Goal: Information Seeking & Learning: Learn about a topic

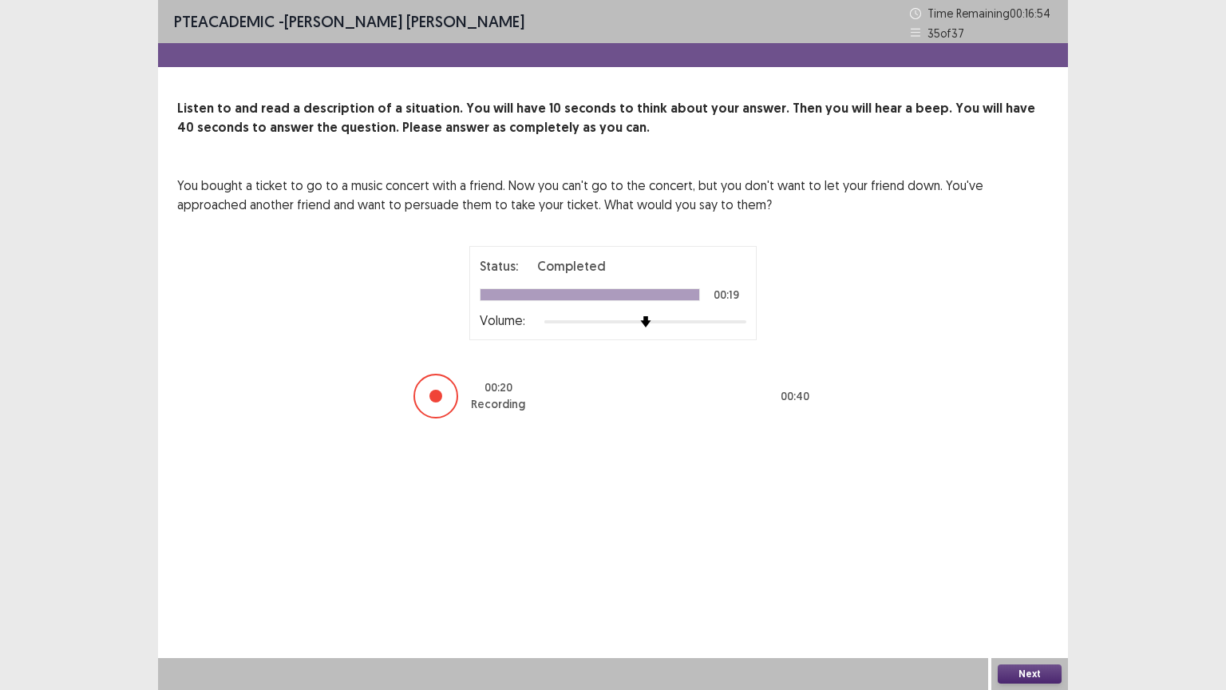
click at [1010, 582] on button "Next" at bounding box center [1030, 673] width 64 height 19
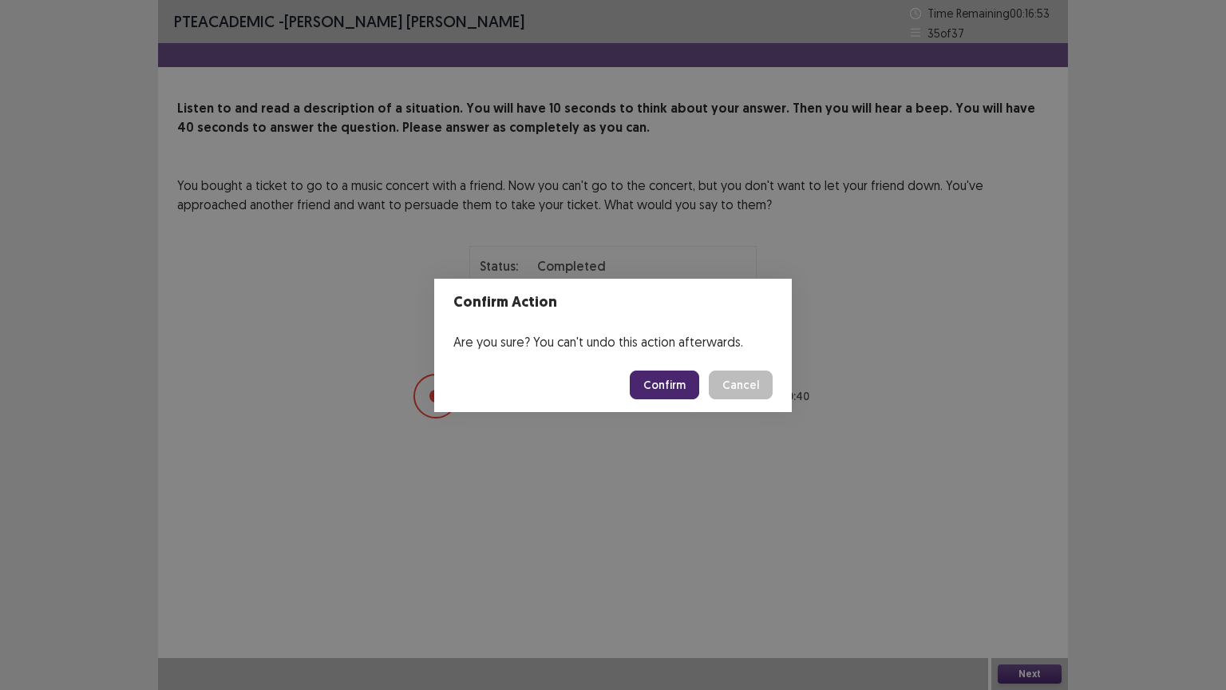
click at [658, 380] on button "Confirm" at bounding box center [664, 384] width 69 height 29
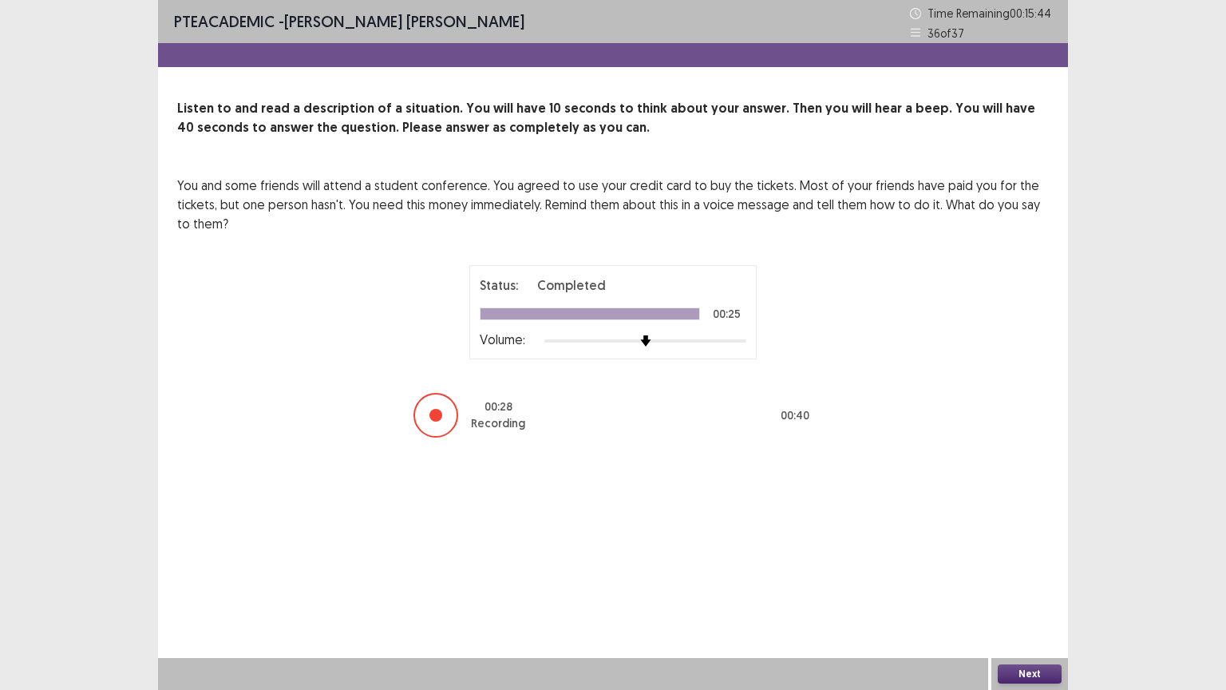
click at [1031, 582] on button "Next" at bounding box center [1030, 673] width 64 height 19
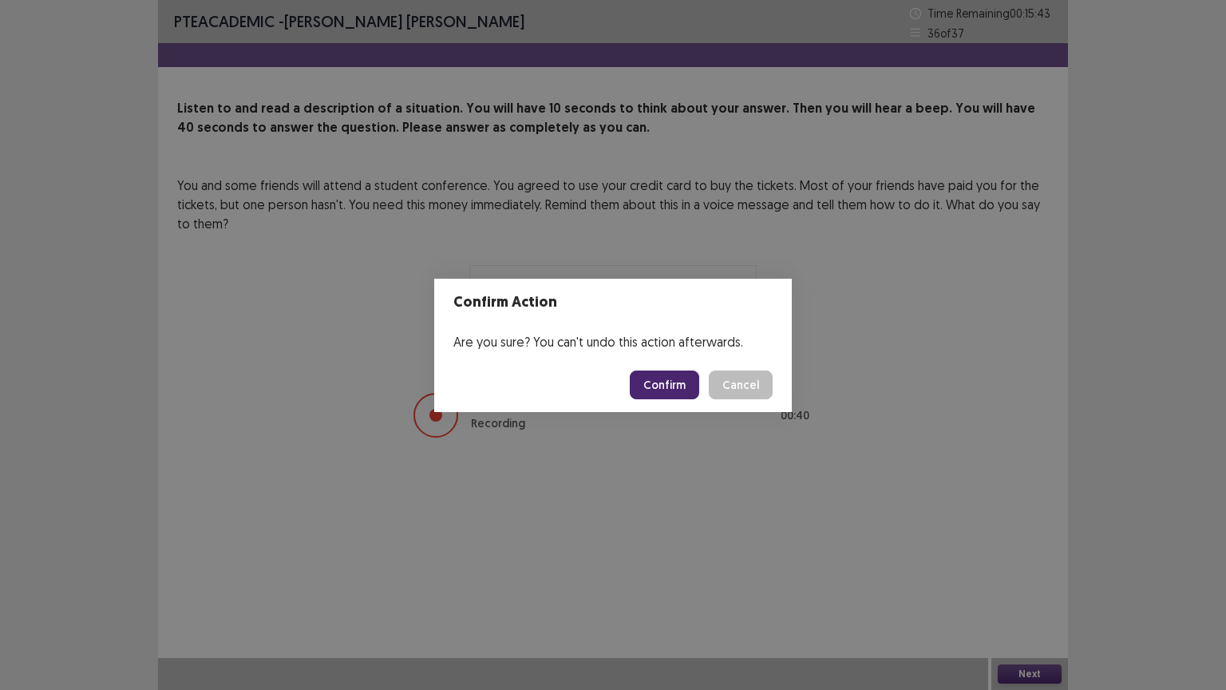
click at [664, 386] on button "Confirm" at bounding box center [664, 384] width 69 height 29
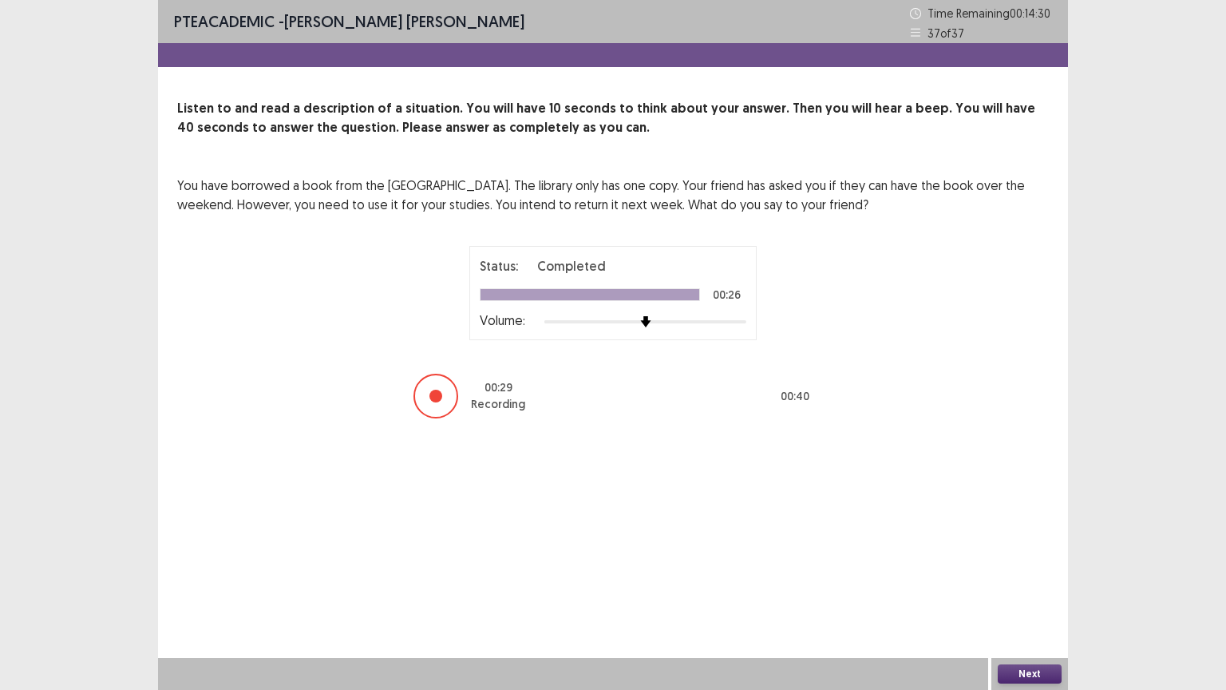
click at [1043, 582] on button "Next" at bounding box center [1030, 673] width 64 height 19
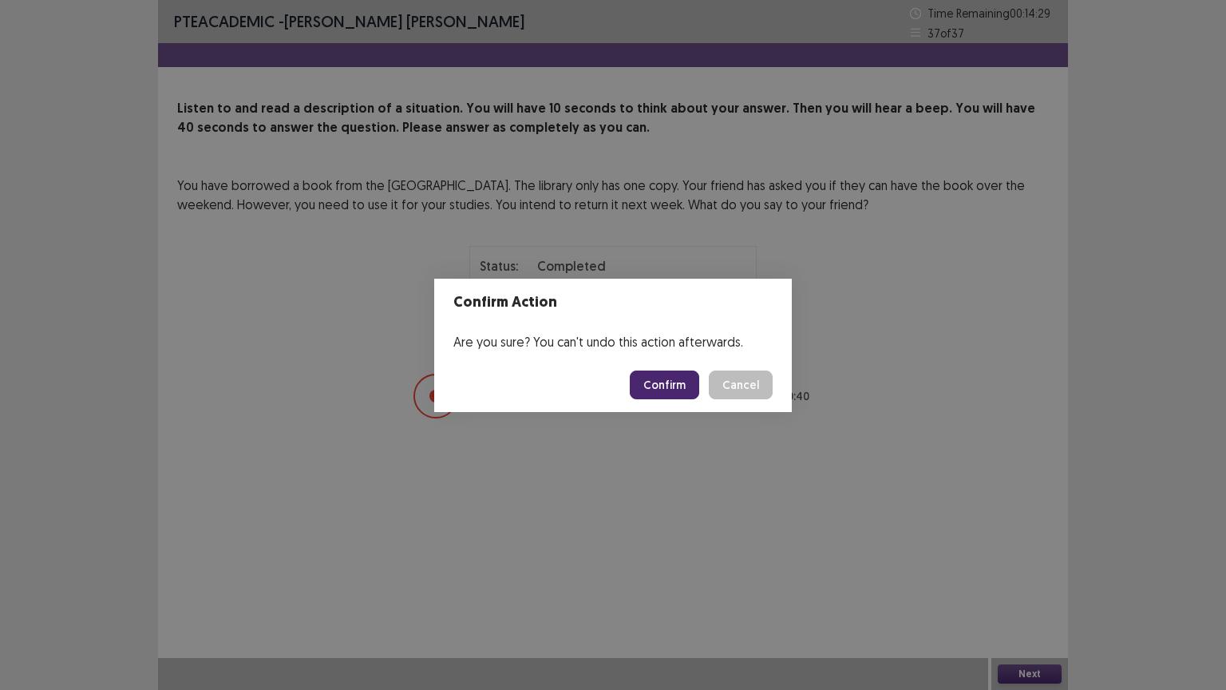
click at [673, 390] on button "Confirm" at bounding box center [664, 384] width 69 height 29
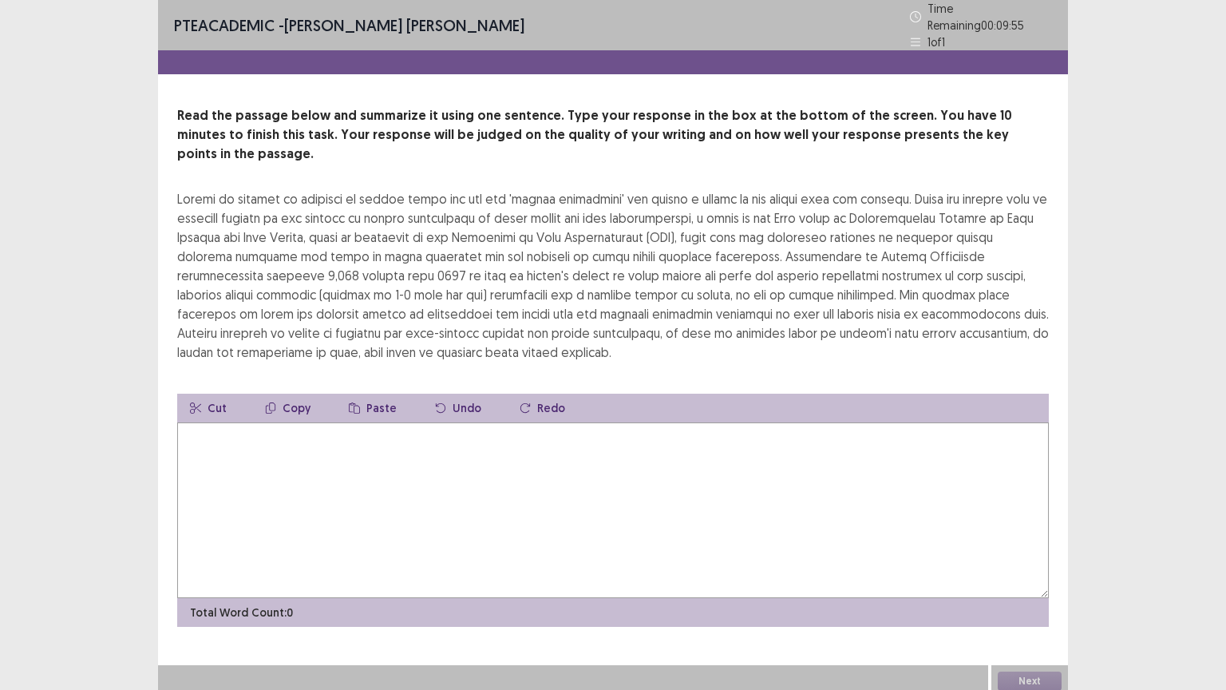
click at [529, 427] on textarea at bounding box center [613, 510] width 872 height 176
click at [483, 434] on textarea at bounding box center [613, 510] width 872 height 176
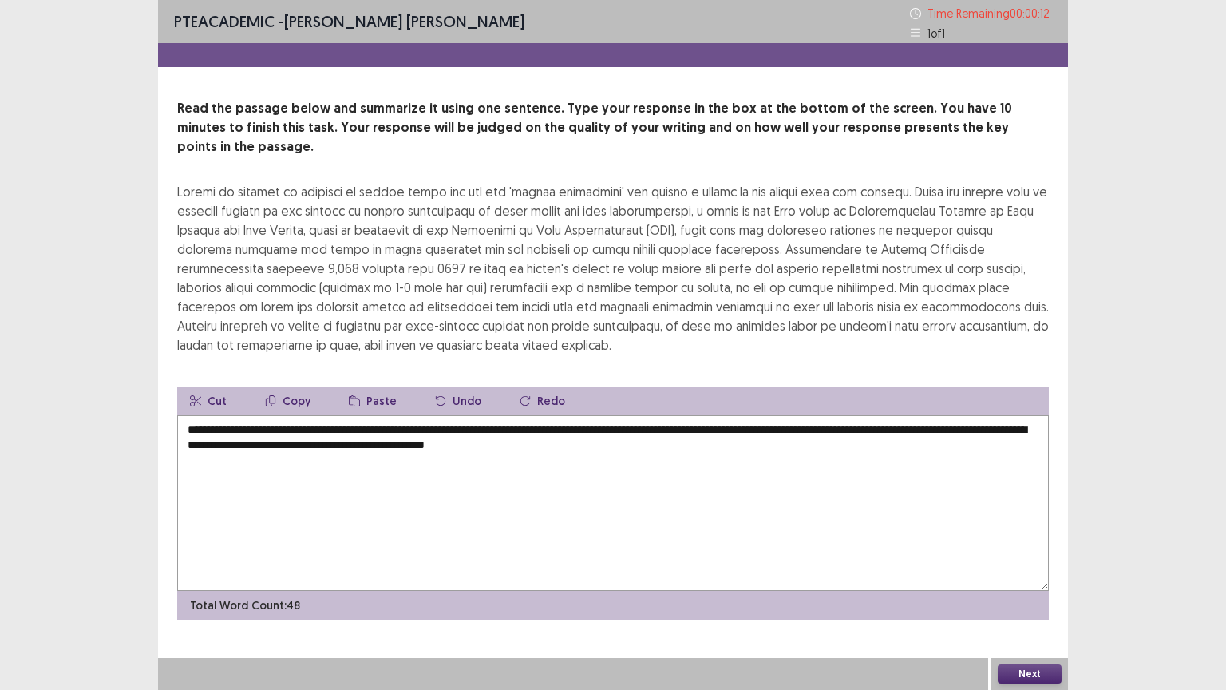
type textarea "**********"
click at [1050, 582] on button "Next" at bounding box center [1030, 673] width 64 height 19
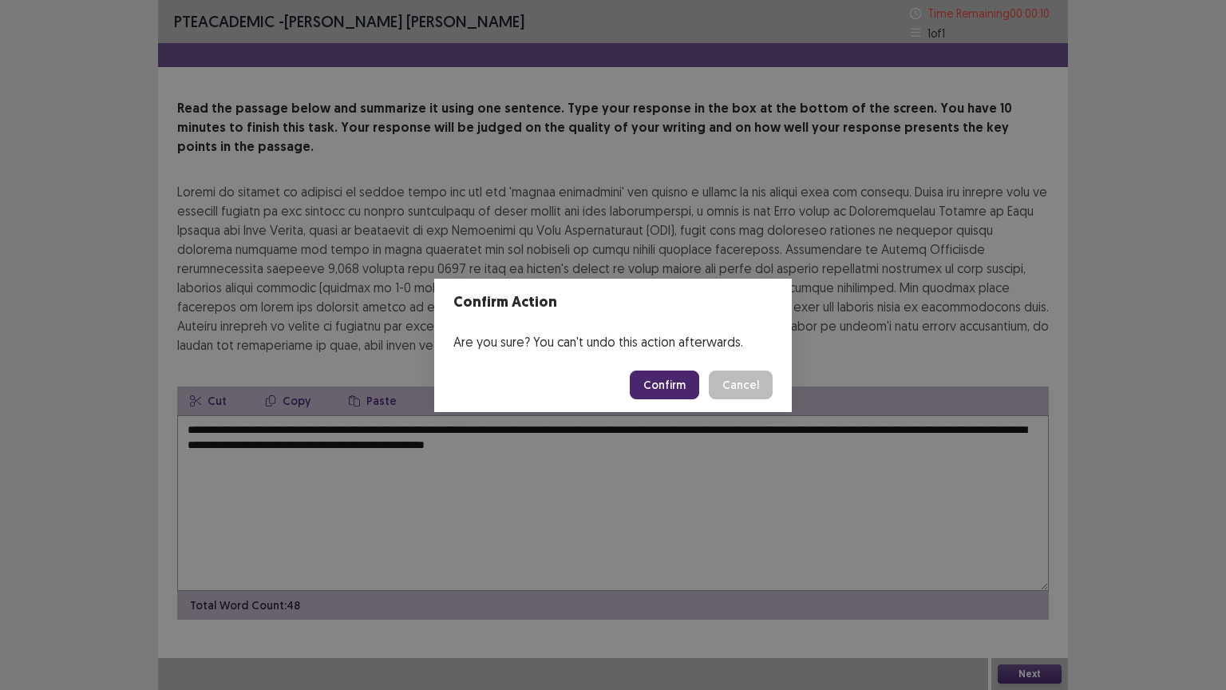
click at [675, 390] on button "Confirm" at bounding box center [664, 384] width 69 height 29
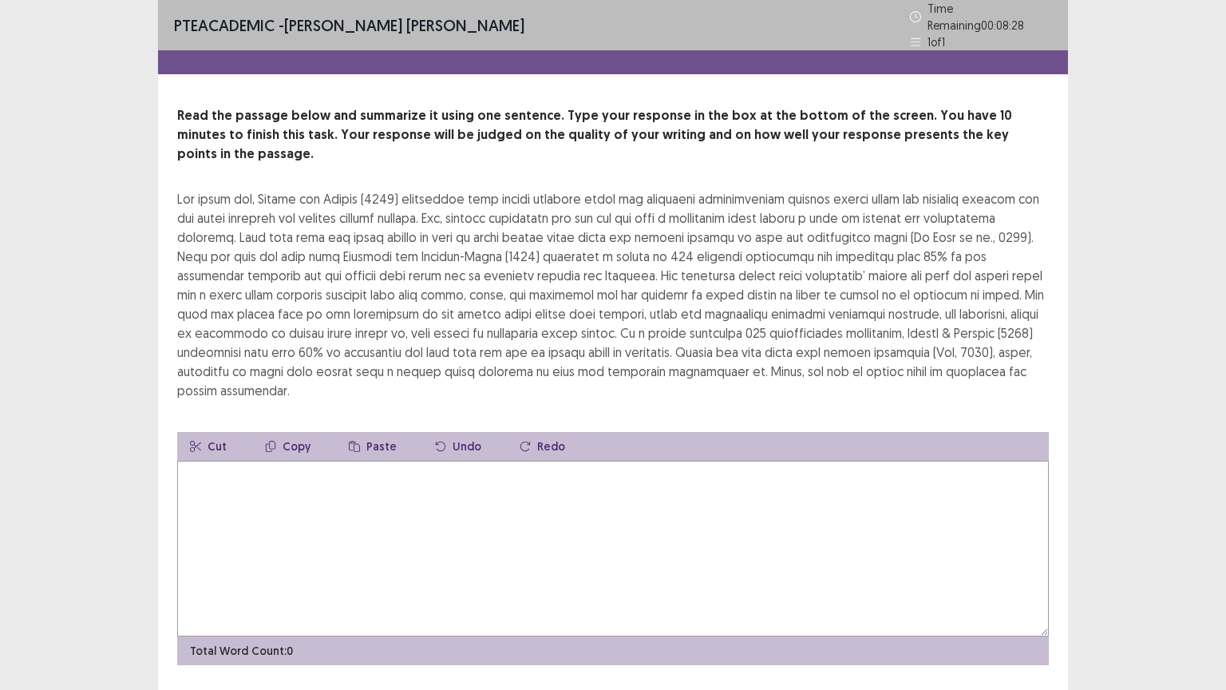
click at [537, 491] on textarea at bounding box center [613, 549] width 872 height 176
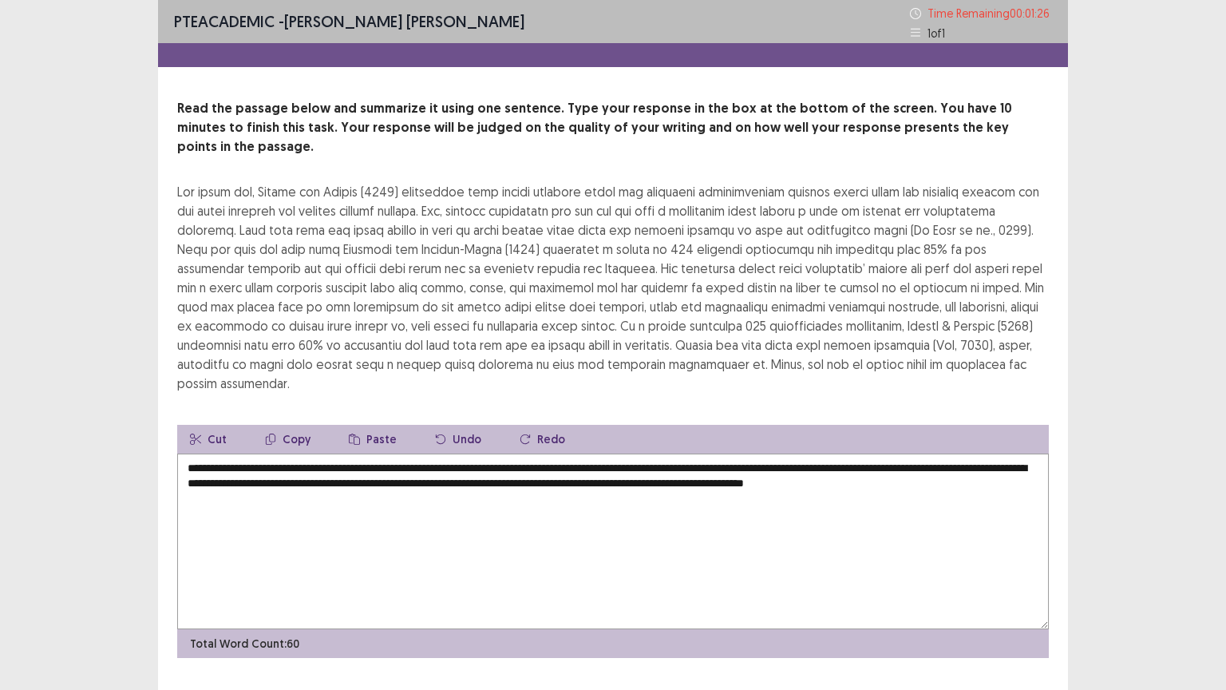
drag, startPoint x: 195, startPoint y: 431, endPoint x: 224, endPoint y: 435, distance: 29.0
click at [194, 453] on textarea "**********" at bounding box center [613, 541] width 872 height 176
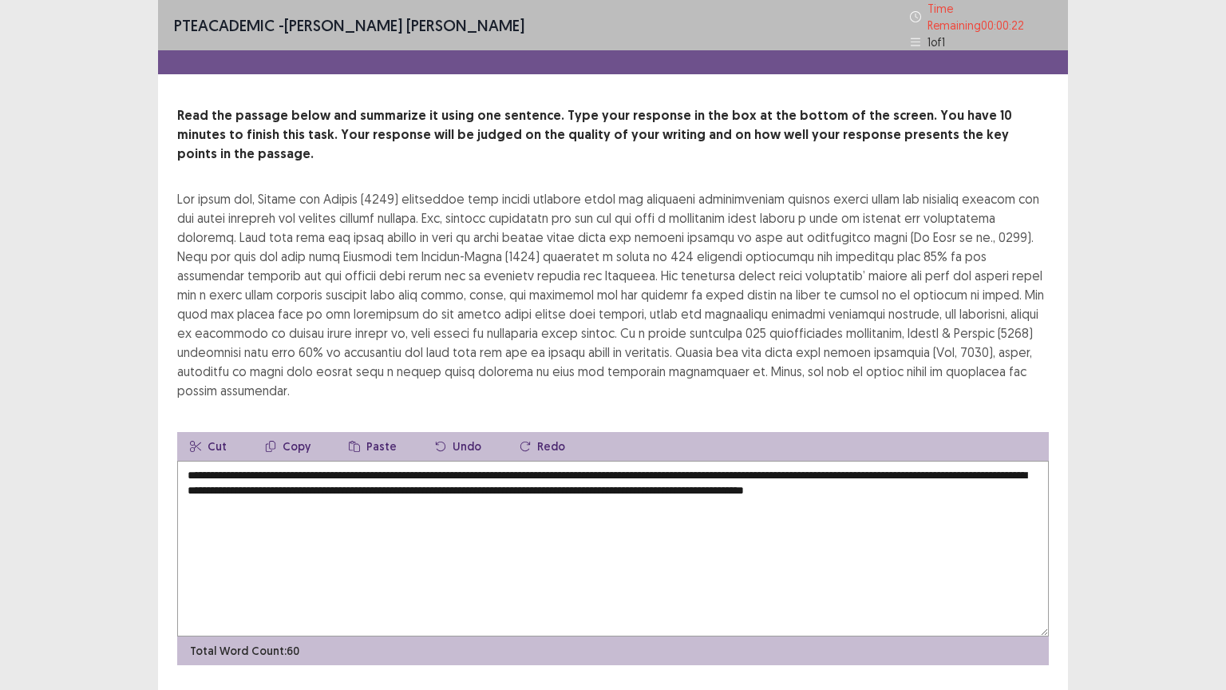
type textarea "**********"
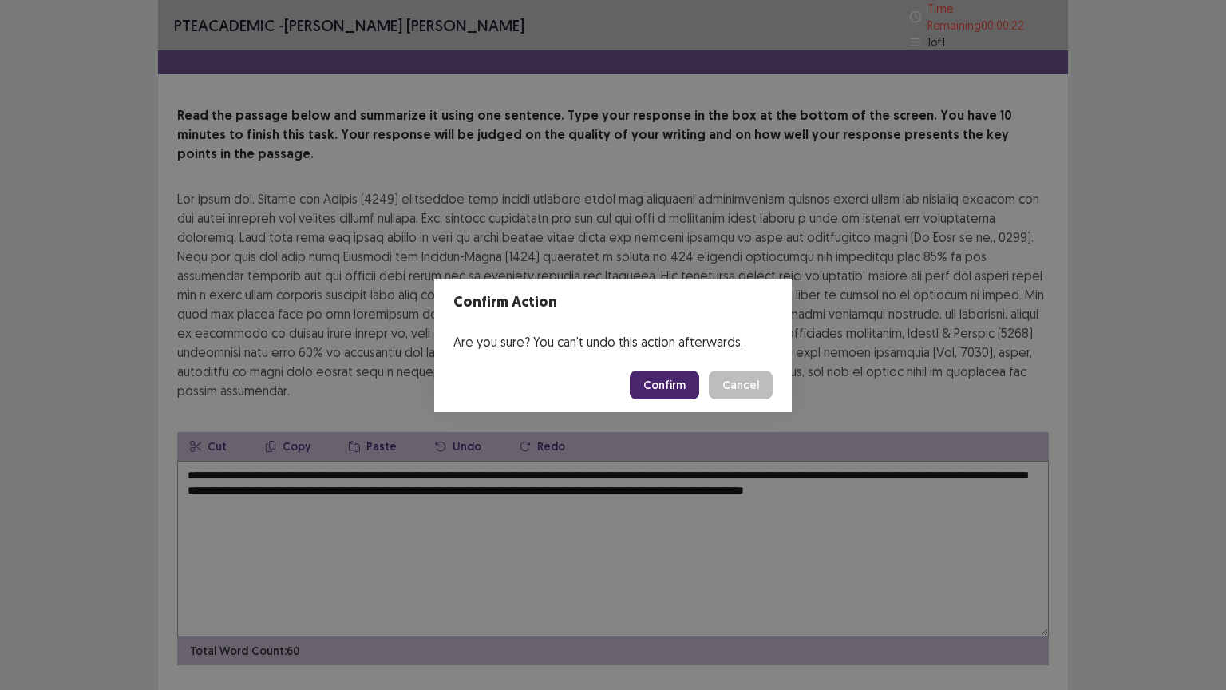
click at [679, 380] on button "Confirm" at bounding box center [664, 384] width 69 height 29
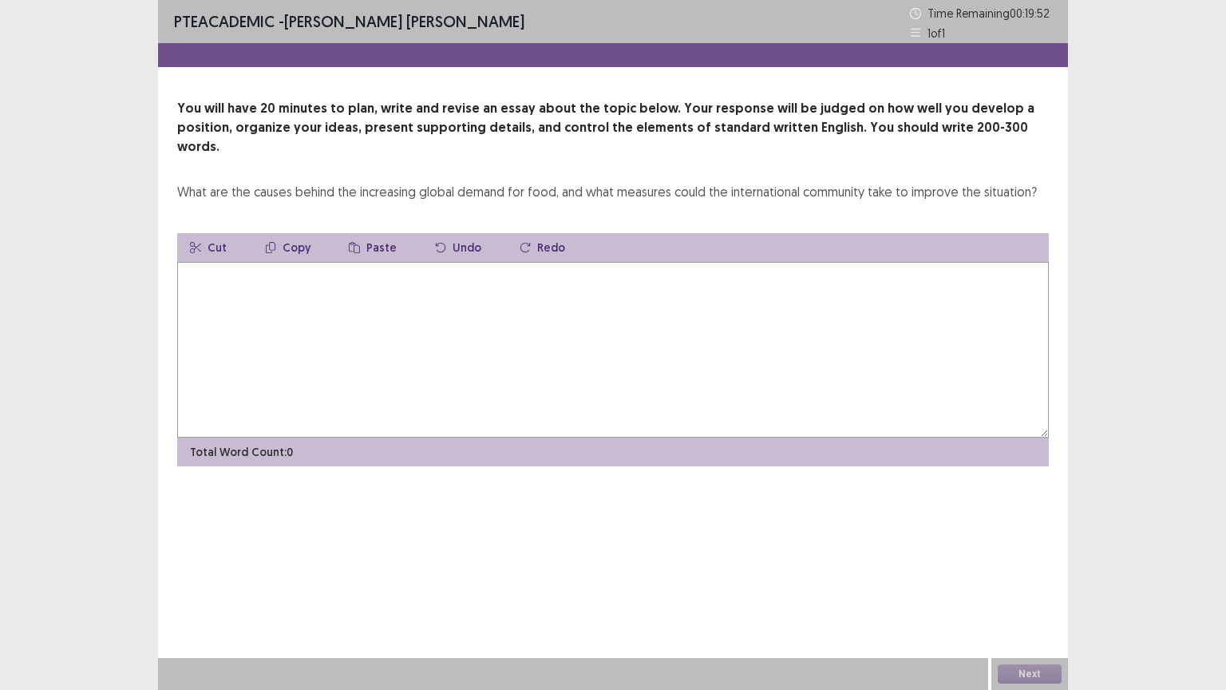
click at [691, 393] on textarea at bounding box center [613, 350] width 872 height 176
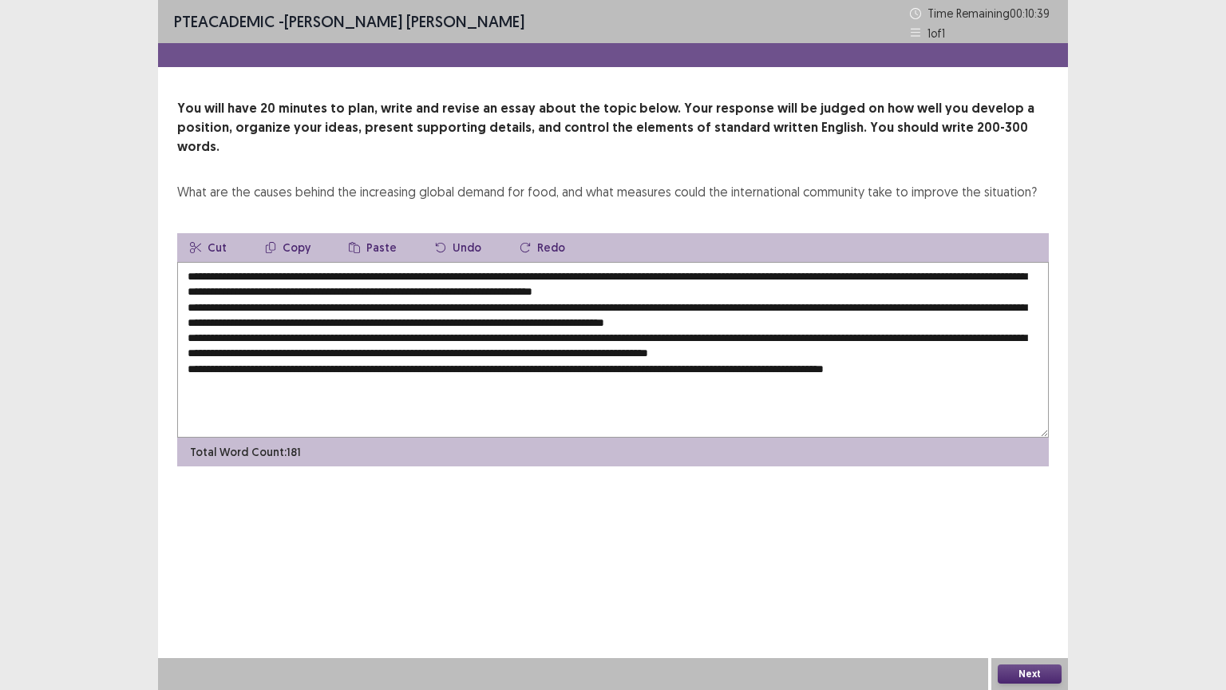
drag, startPoint x: 265, startPoint y: 256, endPoint x: 287, endPoint y: 262, distance: 22.3
click at [266, 262] on textarea at bounding box center [613, 350] width 872 height 176
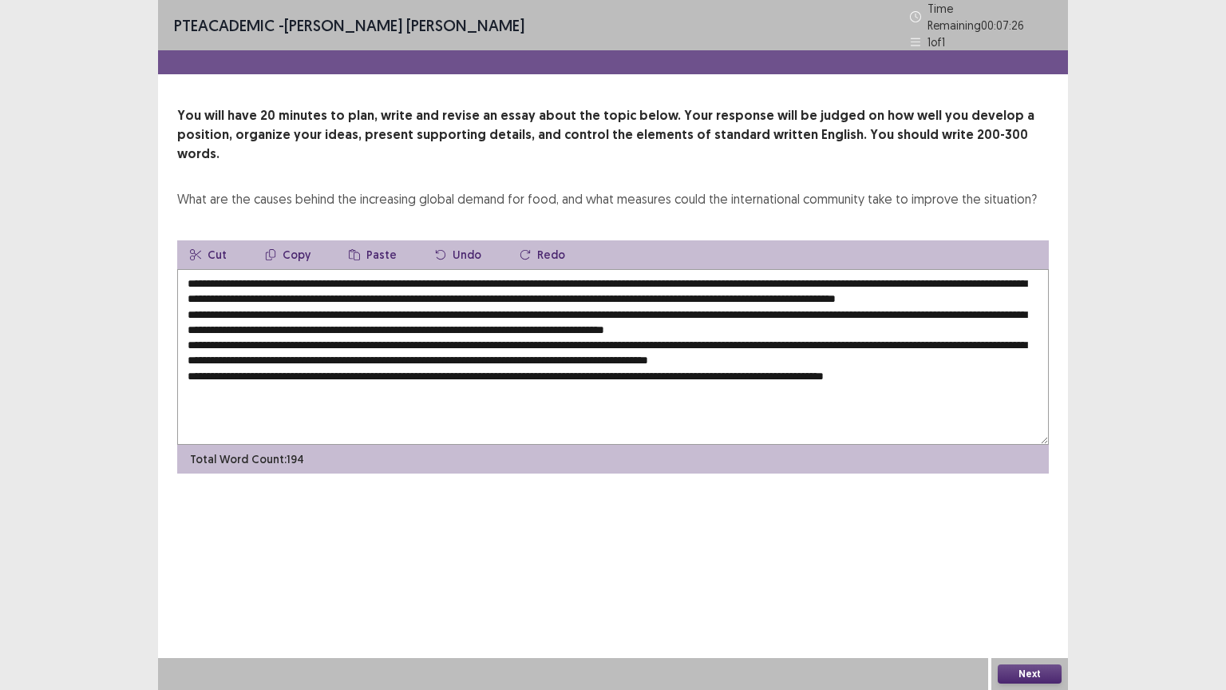
drag, startPoint x: 252, startPoint y: 257, endPoint x: 695, endPoint y: 251, distance: 442.3
click at [695, 269] on textarea at bounding box center [613, 357] width 872 height 176
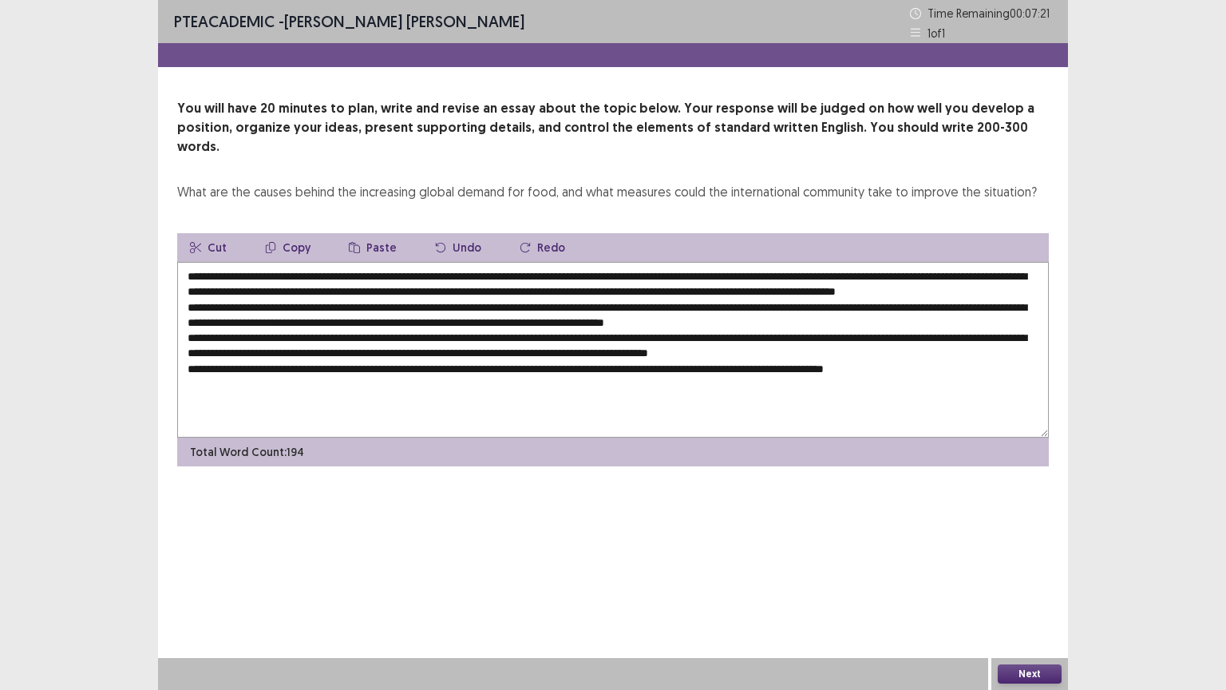
click at [687, 262] on textarea at bounding box center [613, 350] width 872 height 176
drag, startPoint x: 691, startPoint y: 255, endPoint x: 252, endPoint y: 245, distance: 439.2
click at [252, 262] on textarea at bounding box center [613, 350] width 872 height 176
click at [382, 395] on textarea at bounding box center [613, 350] width 872 height 176
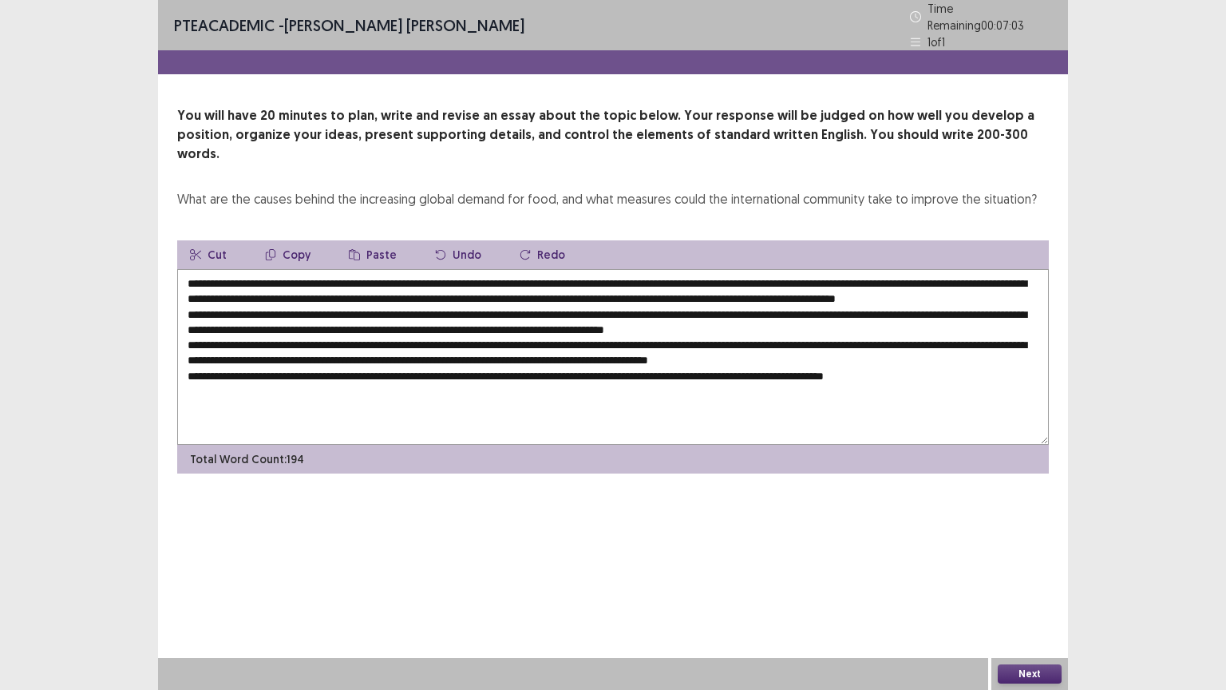
click at [440, 303] on textarea at bounding box center [613, 357] width 872 height 176
paste textarea "**********"
click at [301, 335] on textarea at bounding box center [613, 357] width 872 height 176
paste textarea "**********"
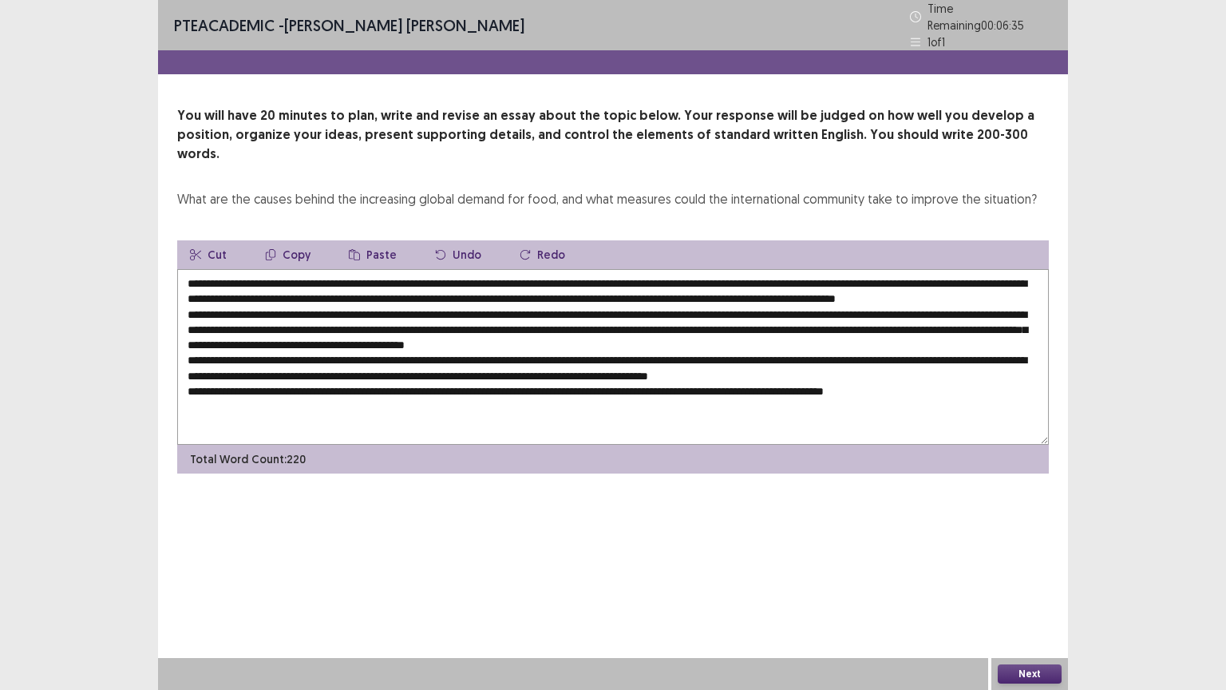
click at [446, 351] on textarea at bounding box center [613, 357] width 872 height 176
paste textarea "**********"
click at [584, 396] on textarea at bounding box center [613, 357] width 872 height 176
paste textarea "**********"
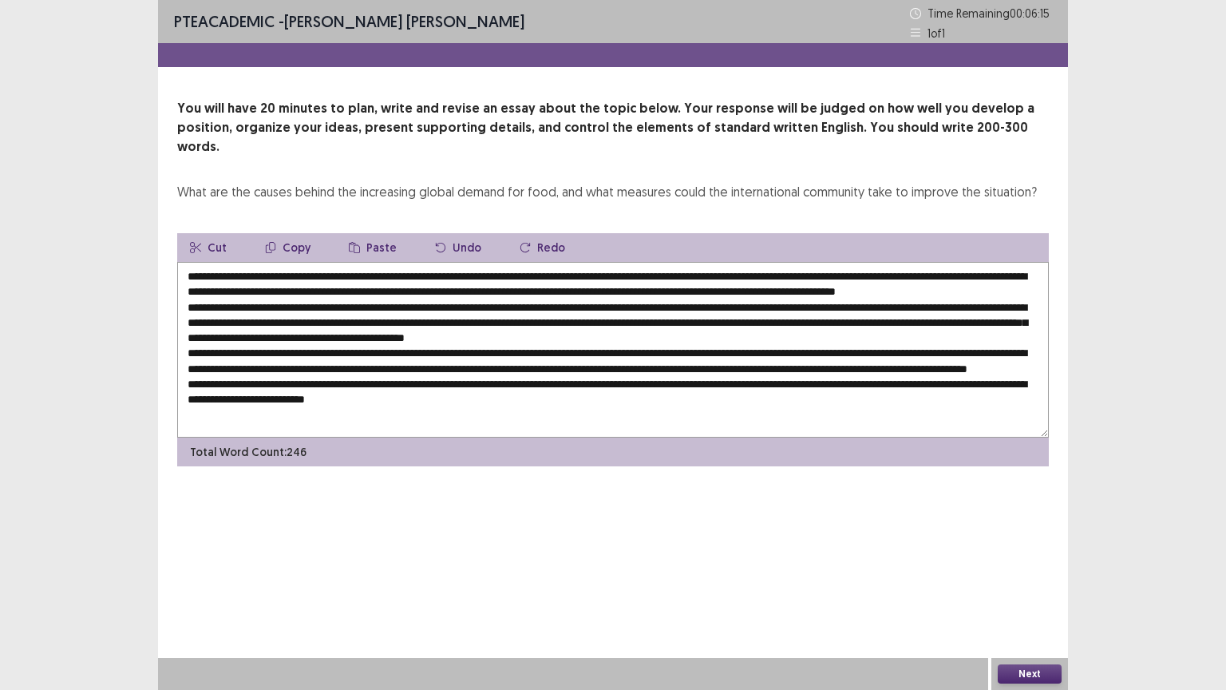
click at [186, 262] on textarea at bounding box center [613, 350] width 872 height 176
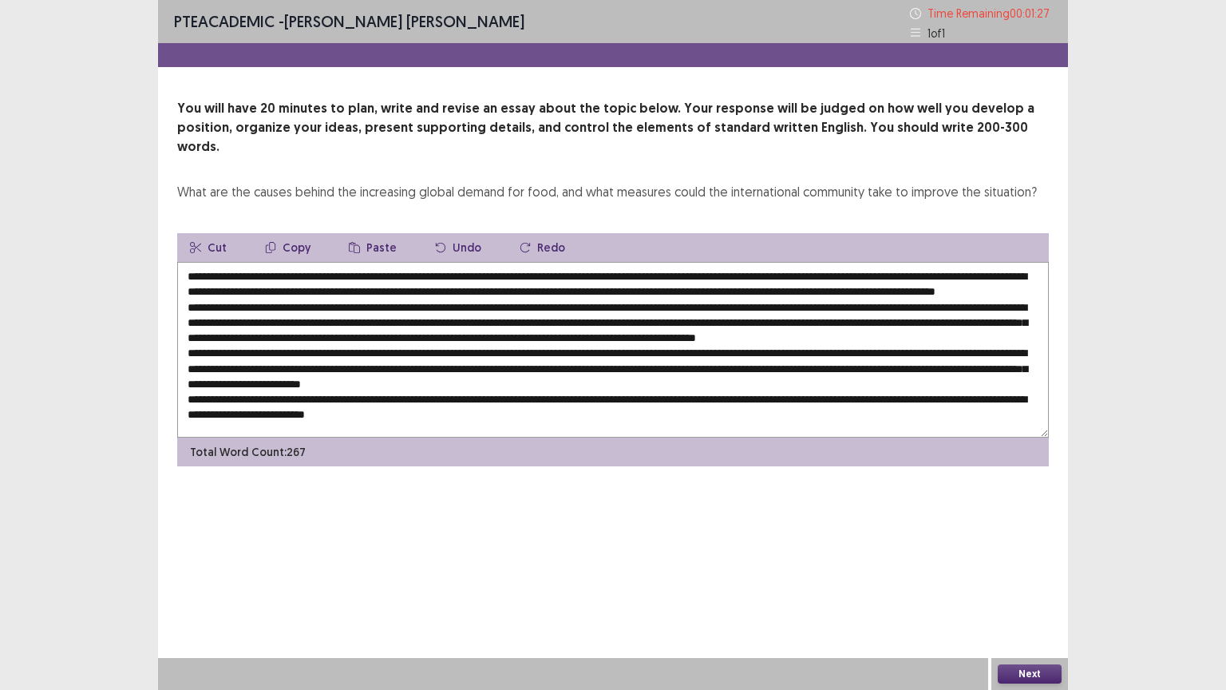
drag, startPoint x: 185, startPoint y: 254, endPoint x: 396, endPoint y: 256, distance: 210.8
click at [188, 262] on textarea at bounding box center [613, 350] width 872 height 176
click at [517, 262] on textarea at bounding box center [613, 350] width 872 height 176
type textarea "**********"
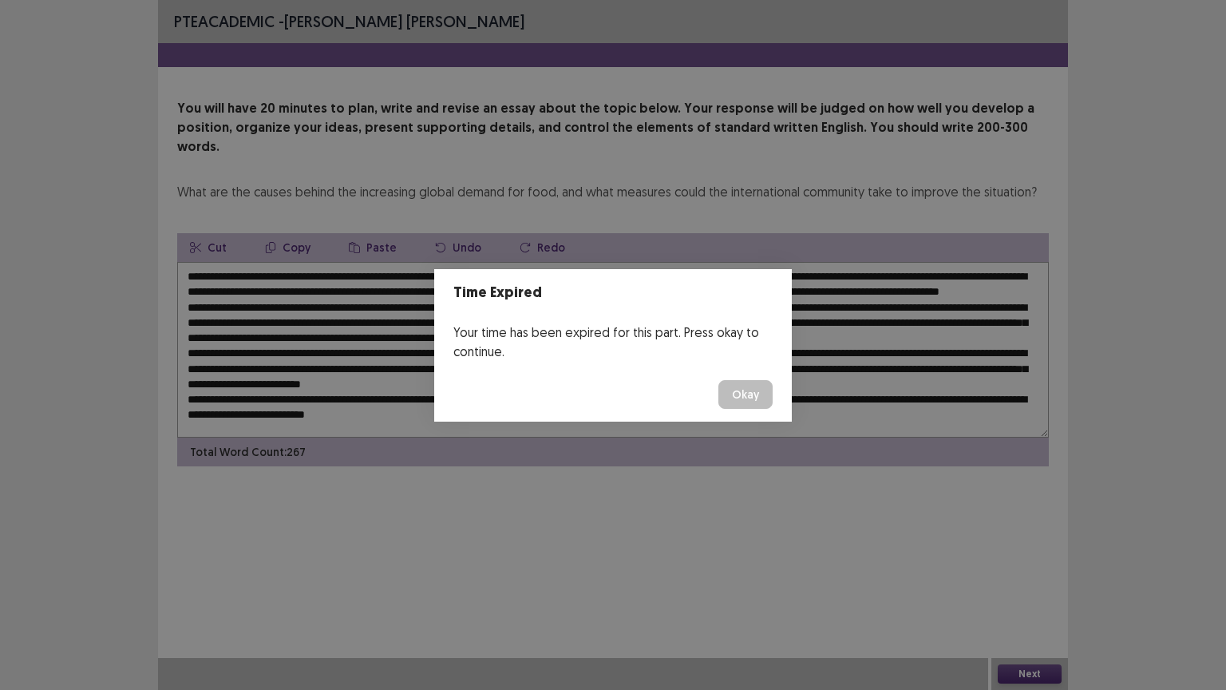
click at [738, 398] on button "Okay" at bounding box center [746, 394] width 54 height 29
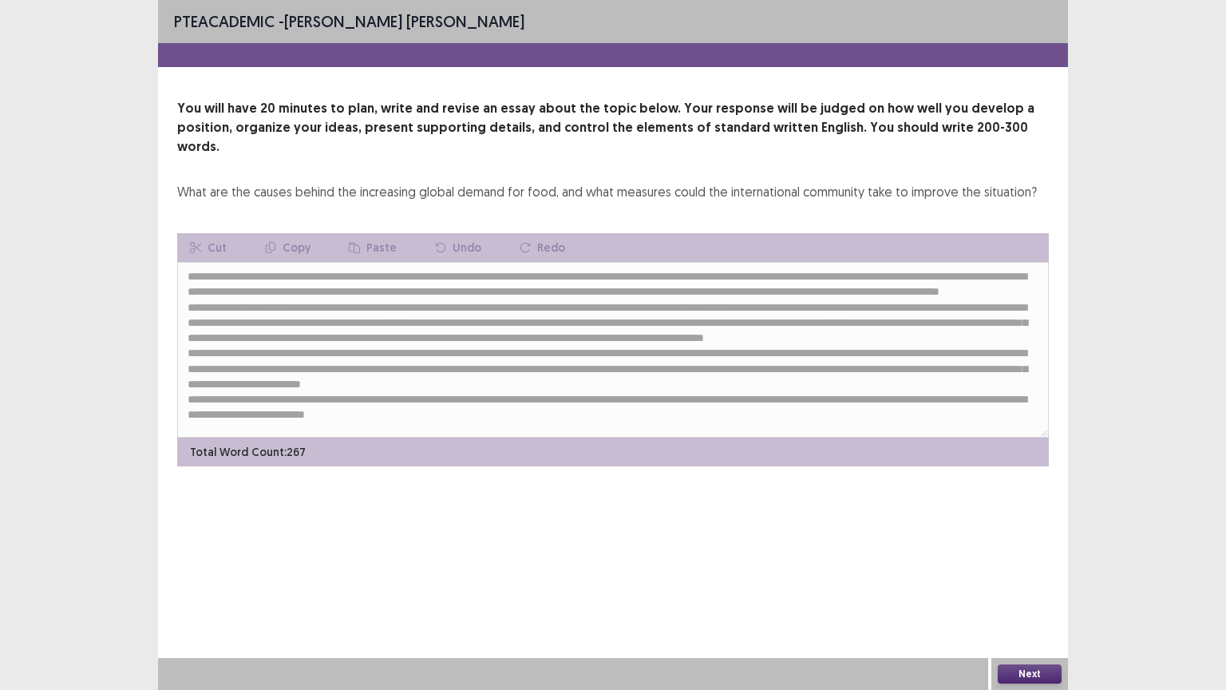
click at [1035, 582] on button "Next" at bounding box center [1030, 673] width 64 height 19
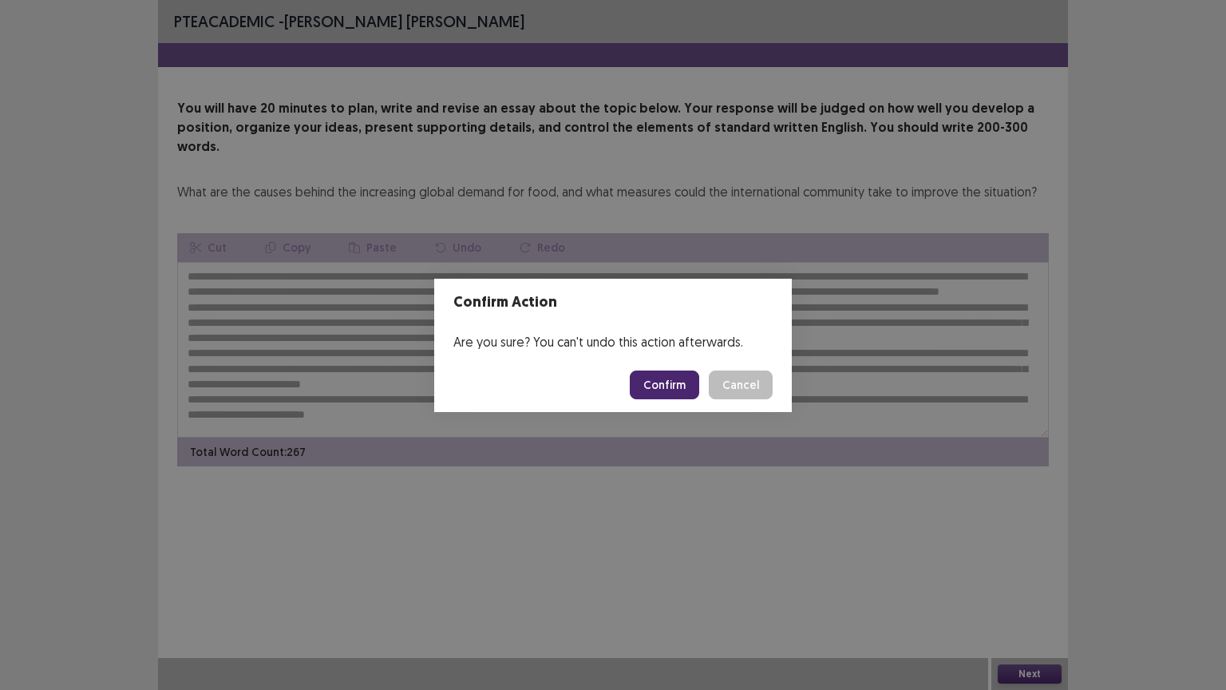
click at [677, 389] on button "Confirm" at bounding box center [664, 384] width 69 height 29
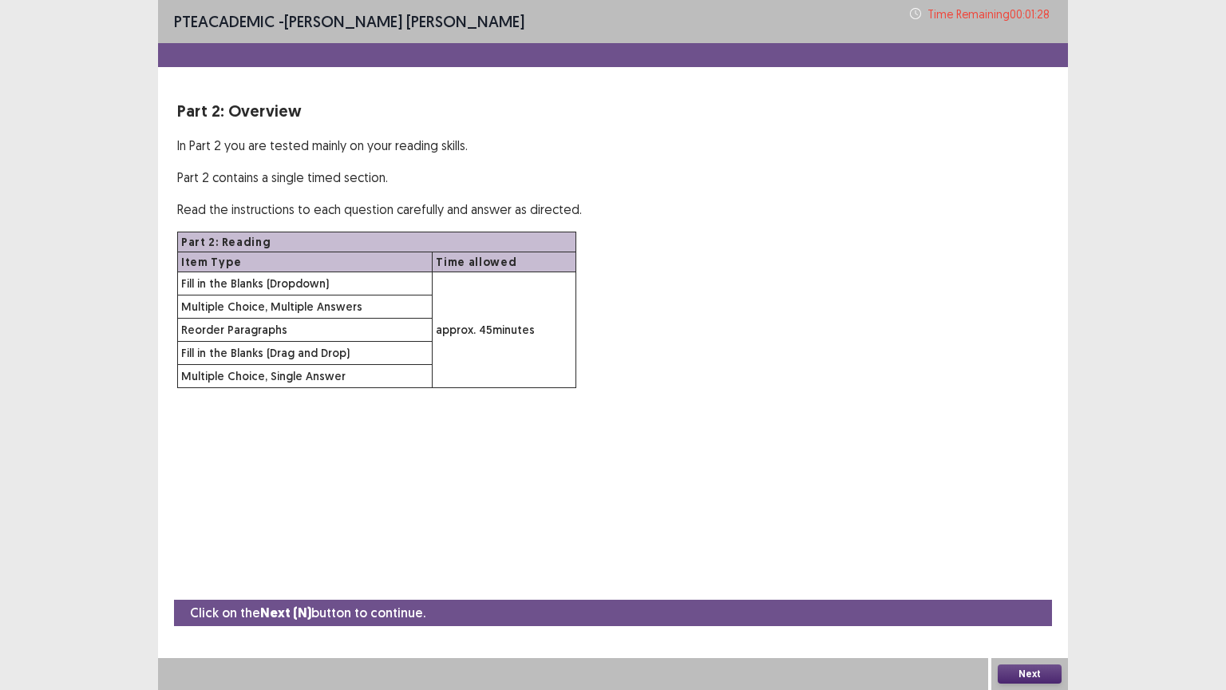
click at [1026, 582] on button "Next" at bounding box center [1030, 673] width 64 height 19
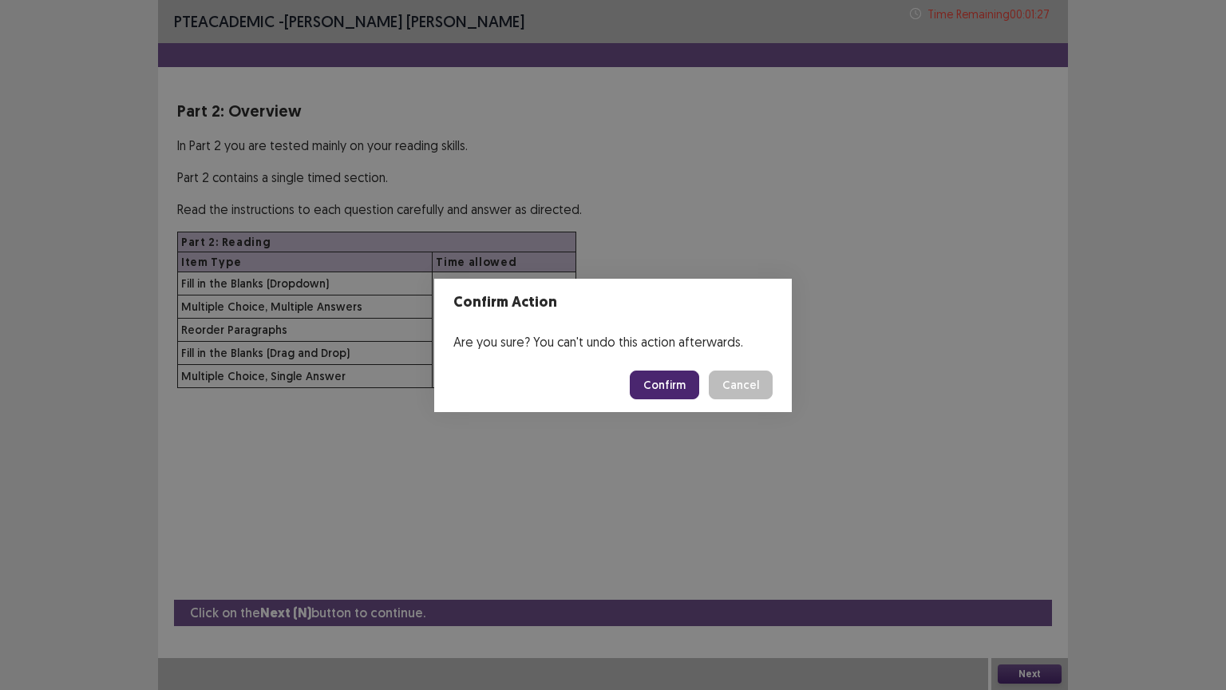
click at [679, 379] on button "Confirm" at bounding box center [664, 384] width 69 height 29
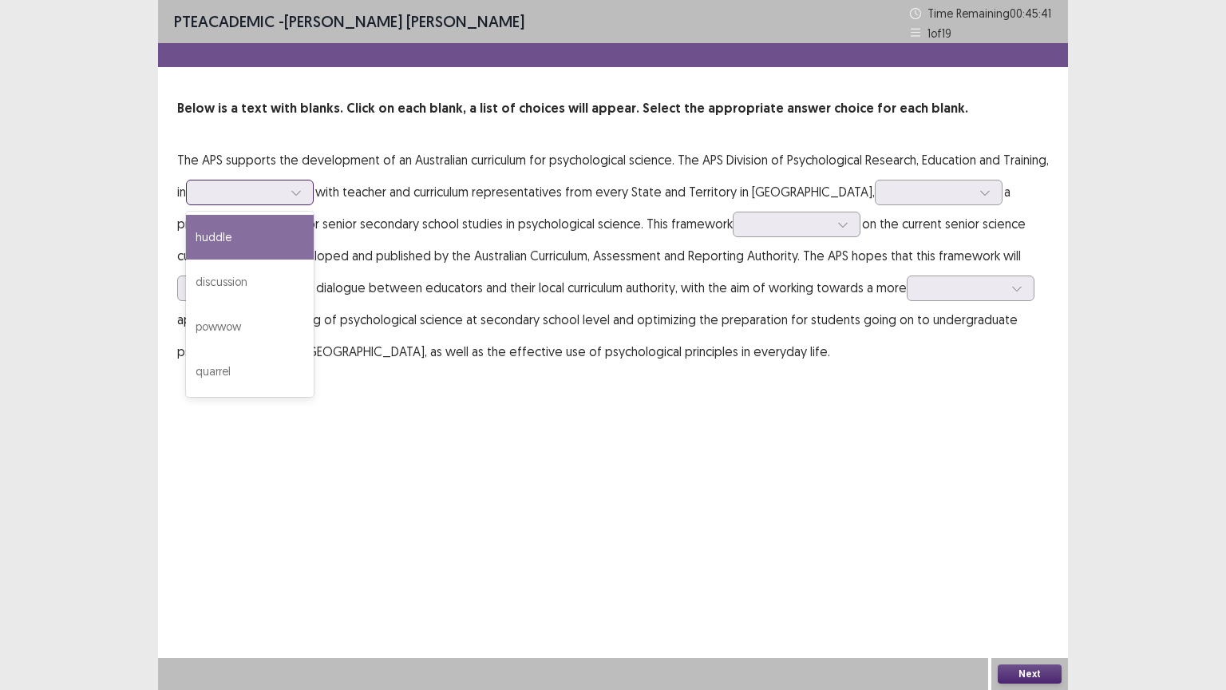
click at [283, 200] on div at bounding box center [241, 191] width 83 height 15
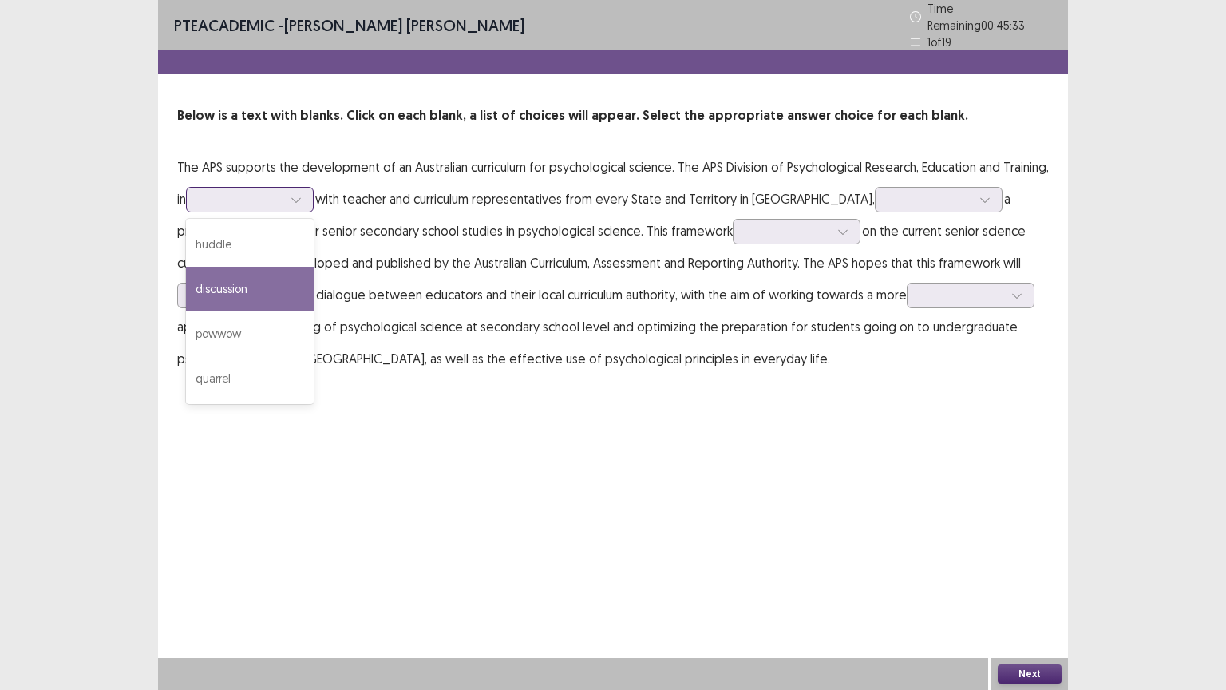
click at [314, 276] on div "discussion" at bounding box center [250, 289] width 128 height 45
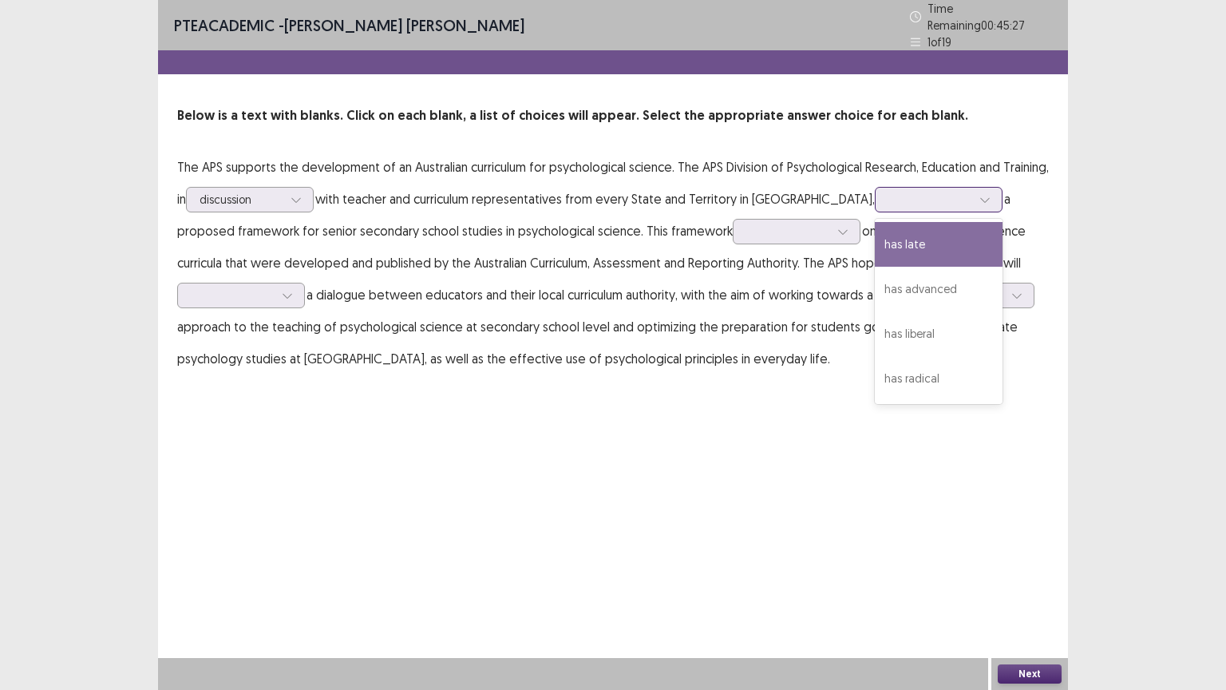
click at [889, 192] on div at bounding box center [930, 199] width 83 height 15
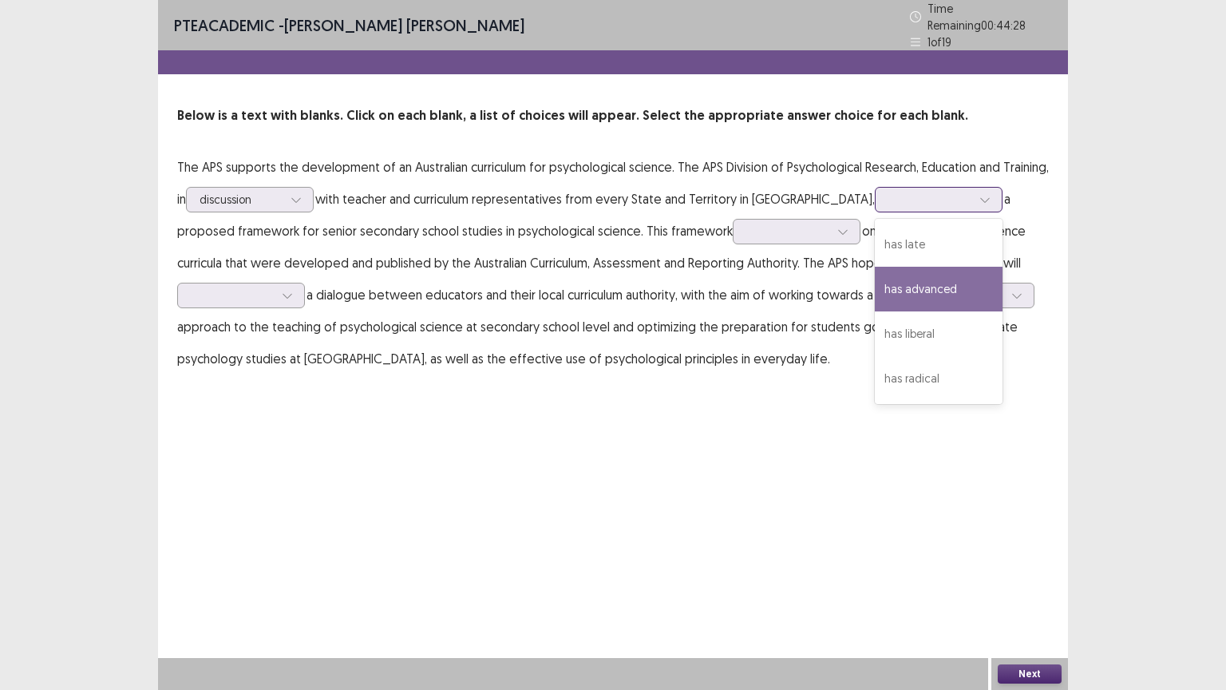
click at [923, 271] on div "has advanced" at bounding box center [939, 289] width 128 height 45
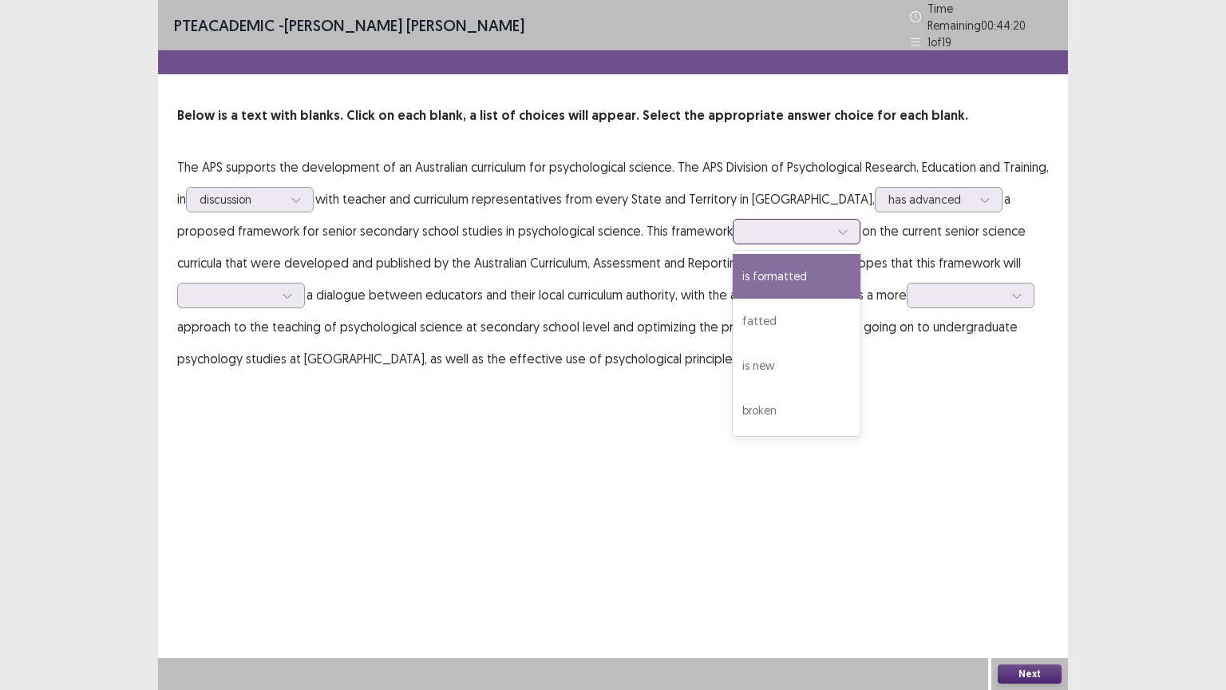
click at [762, 224] on div at bounding box center [787, 231] width 83 height 15
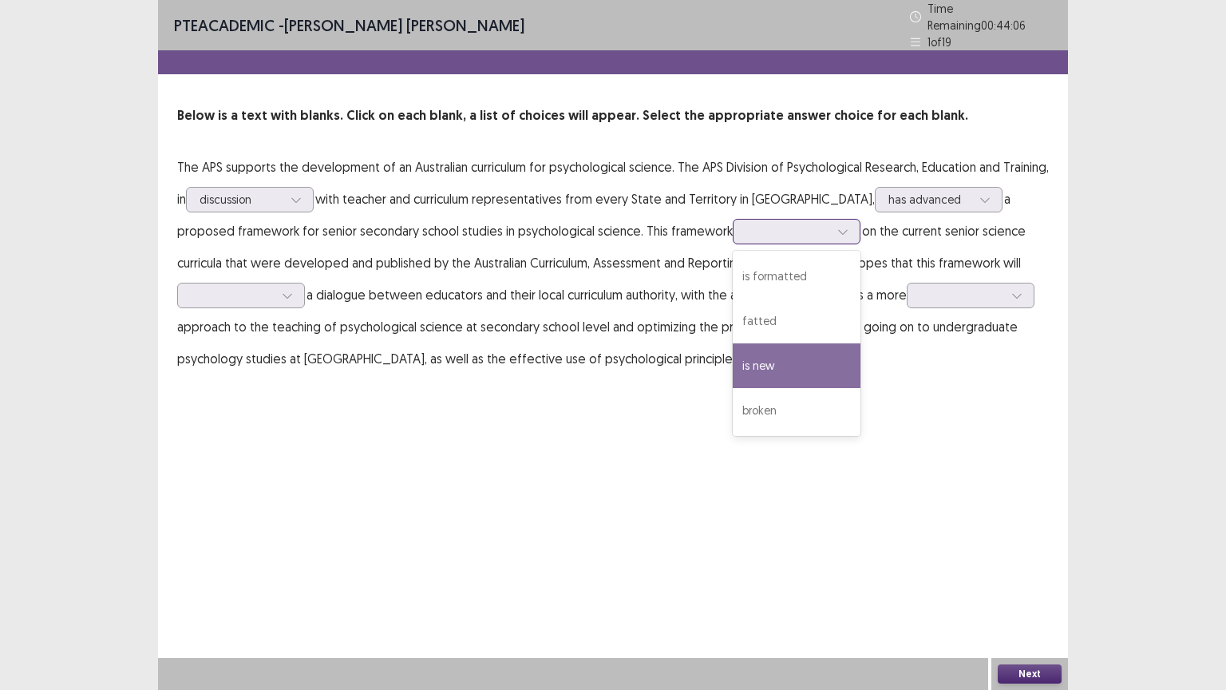
click at [818, 350] on div "is new" at bounding box center [797, 365] width 128 height 45
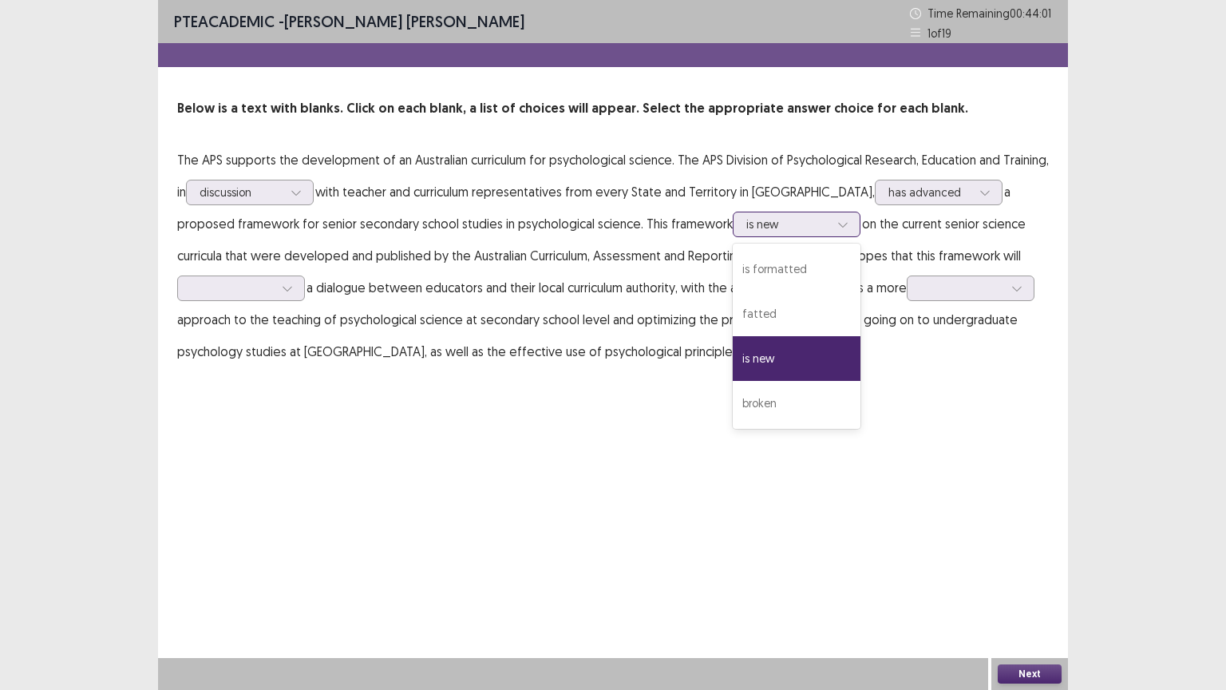
click at [851, 219] on div at bounding box center [843, 224] width 24 height 24
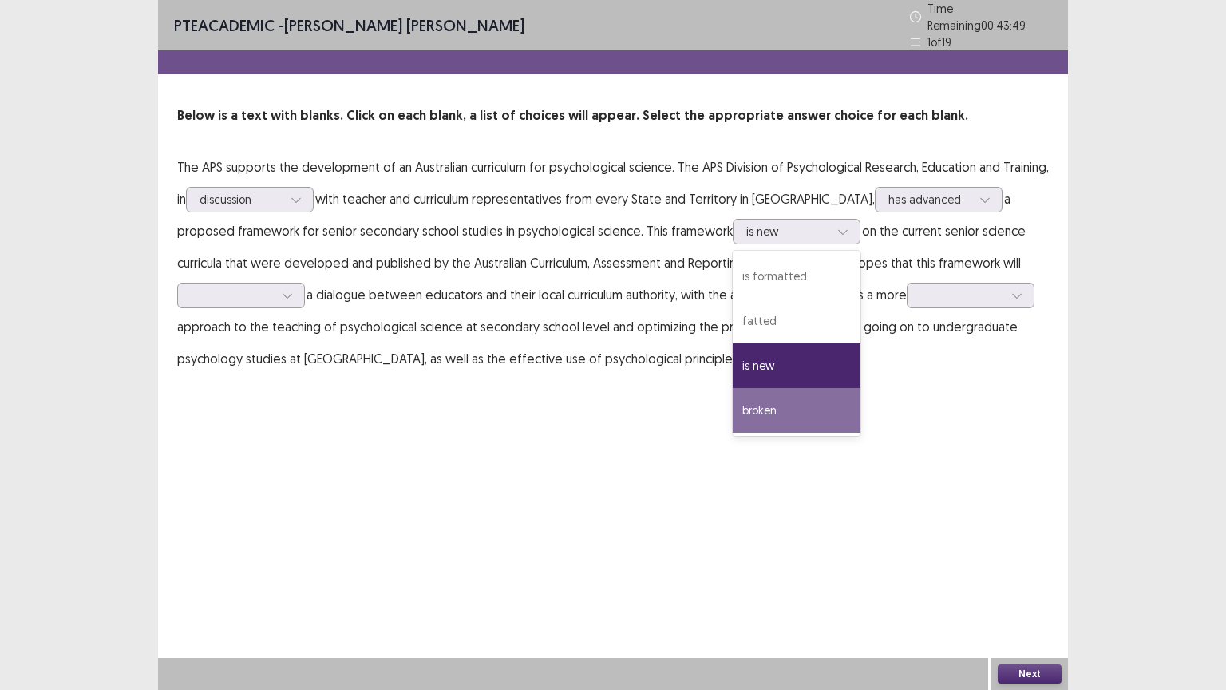
click at [767, 456] on div "PTE academic - [PERSON_NAME] [PERSON_NAME] Time Remaining 00 : 43 : 49 1 of 19 …" at bounding box center [613, 345] width 910 height 690
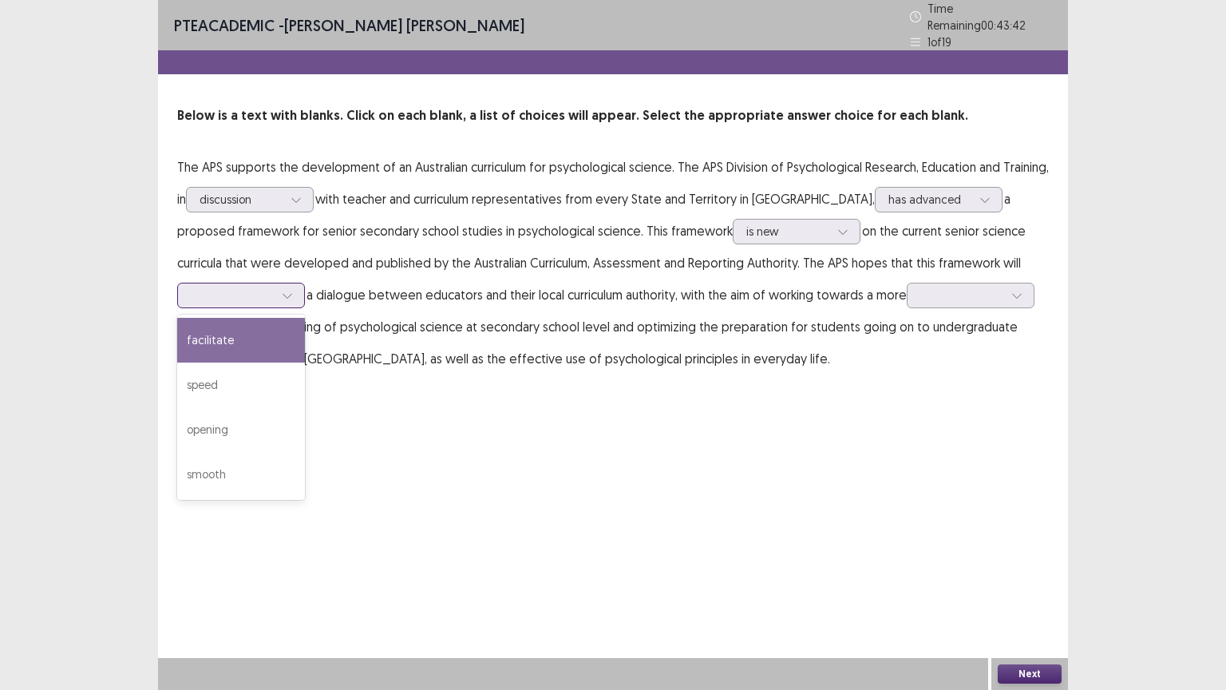
click at [290, 290] on icon at bounding box center [287, 295] width 11 height 11
click at [247, 345] on div "facilitate" at bounding box center [241, 340] width 128 height 45
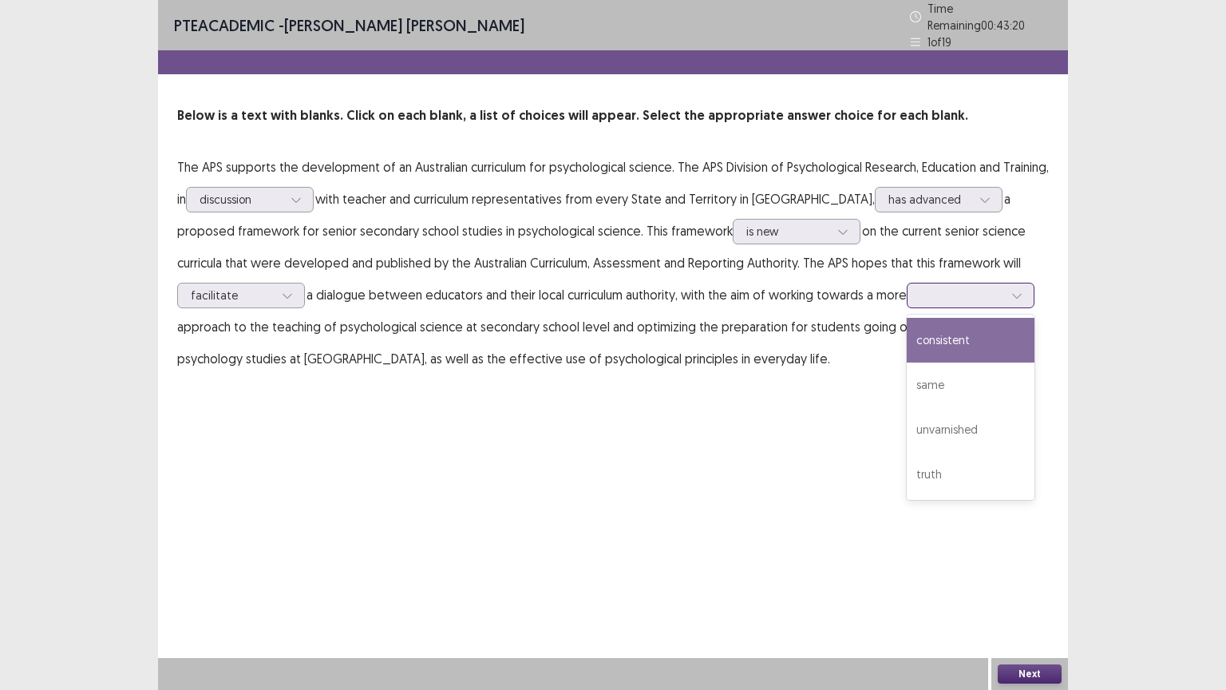
click at [932, 287] on div at bounding box center [962, 294] width 83 height 15
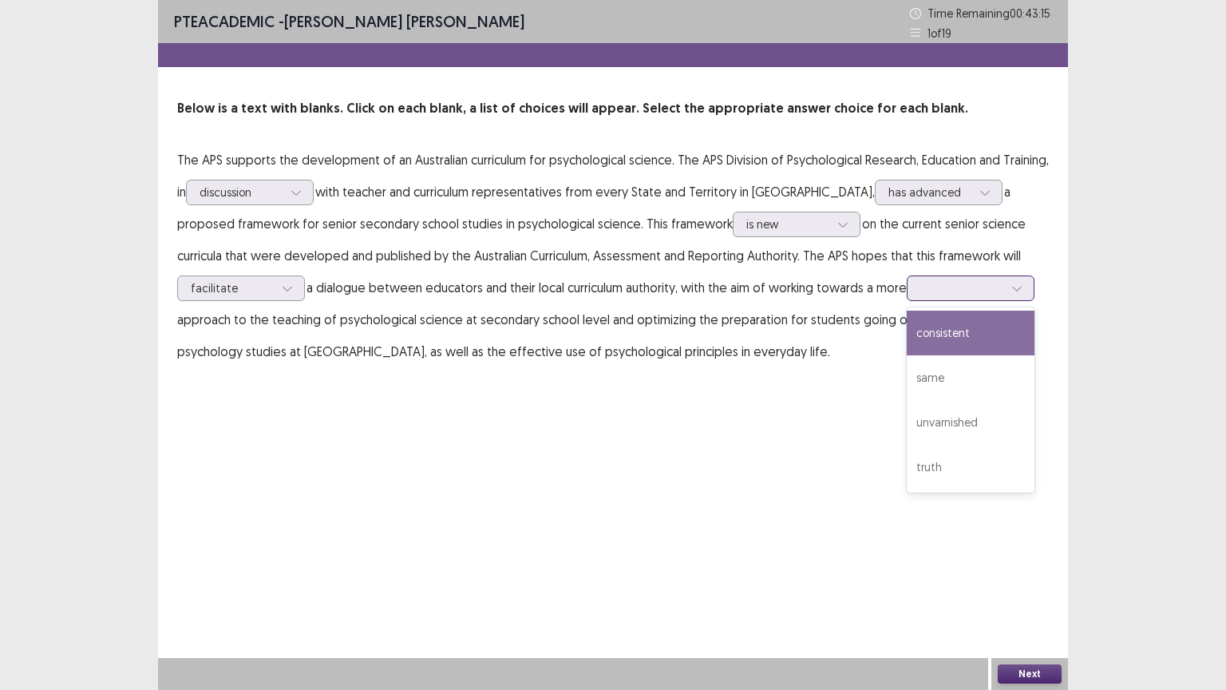
click at [968, 326] on div "consistent" at bounding box center [971, 333] width 128 height 45
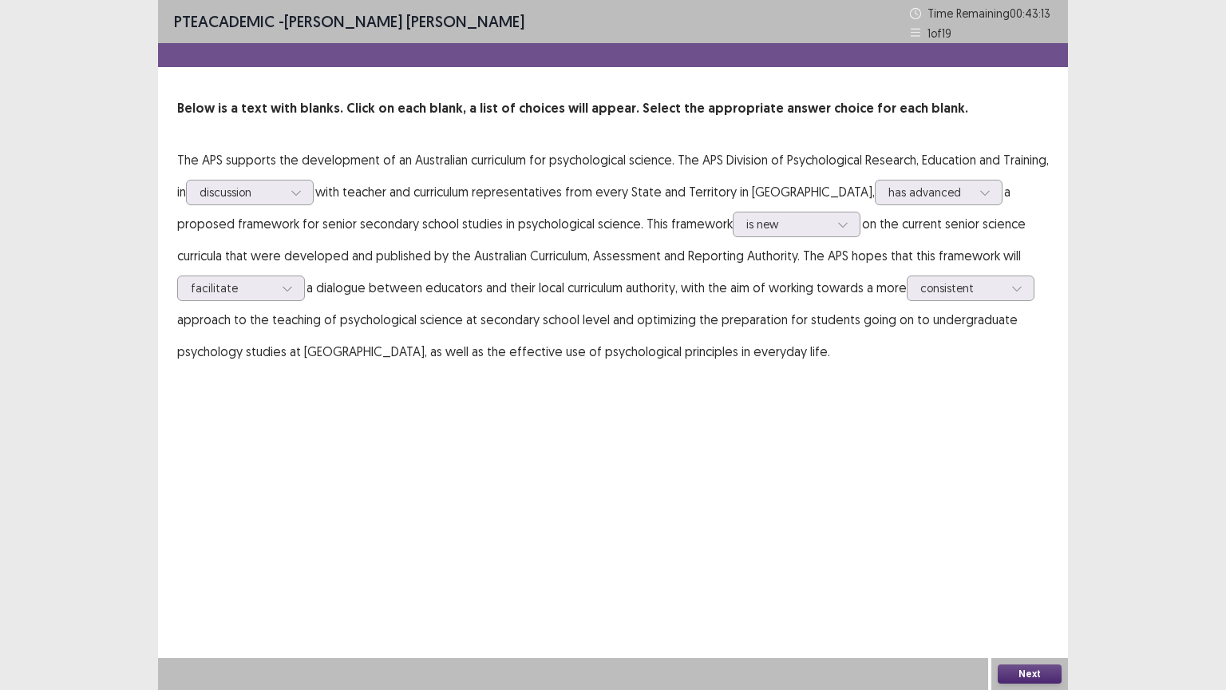
click at [1035, 582] on button "Next" at bounding box center [1030, 673] width 64 height 19
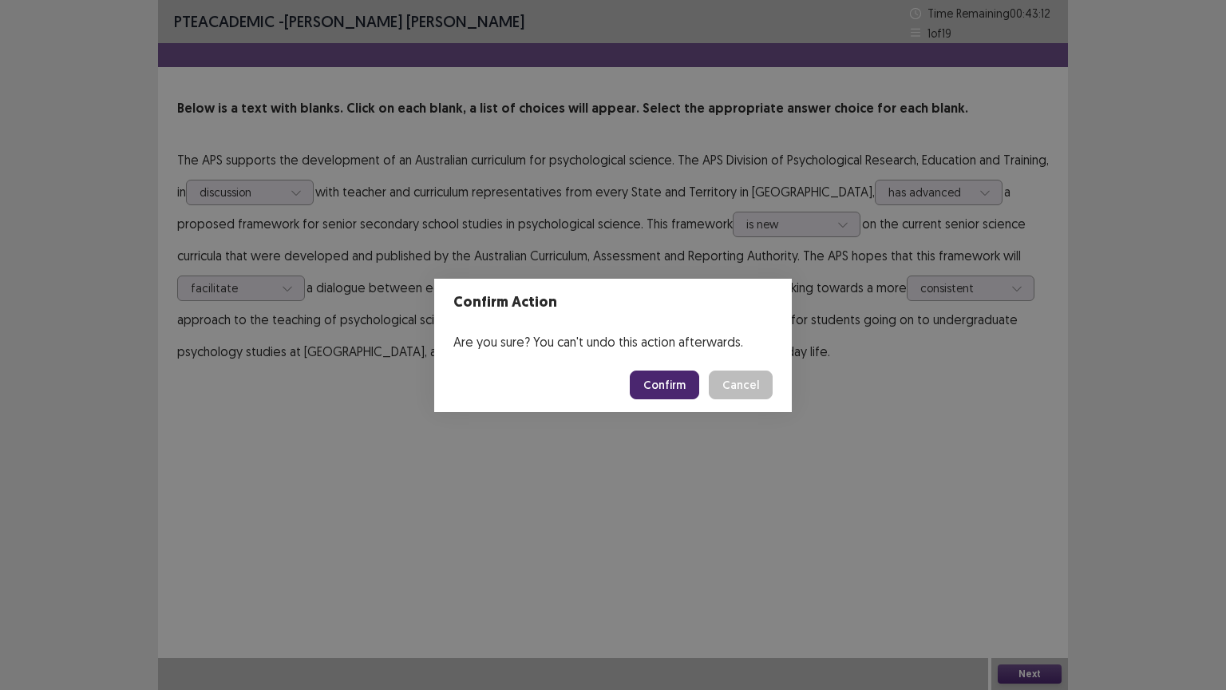
click at [671, 374] on button "Confirm" at bounding box center [664, 384] width 69 height 29
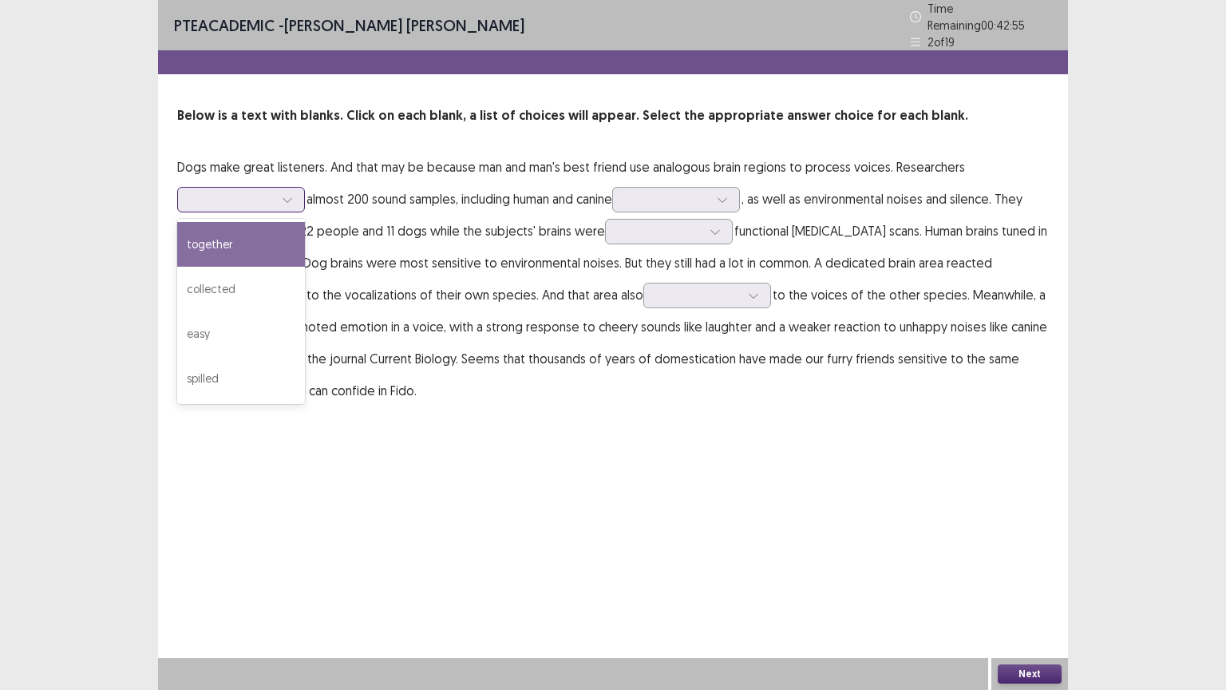
click at [232, 195] on div at bounding box center [232, 199] width 83 height 15
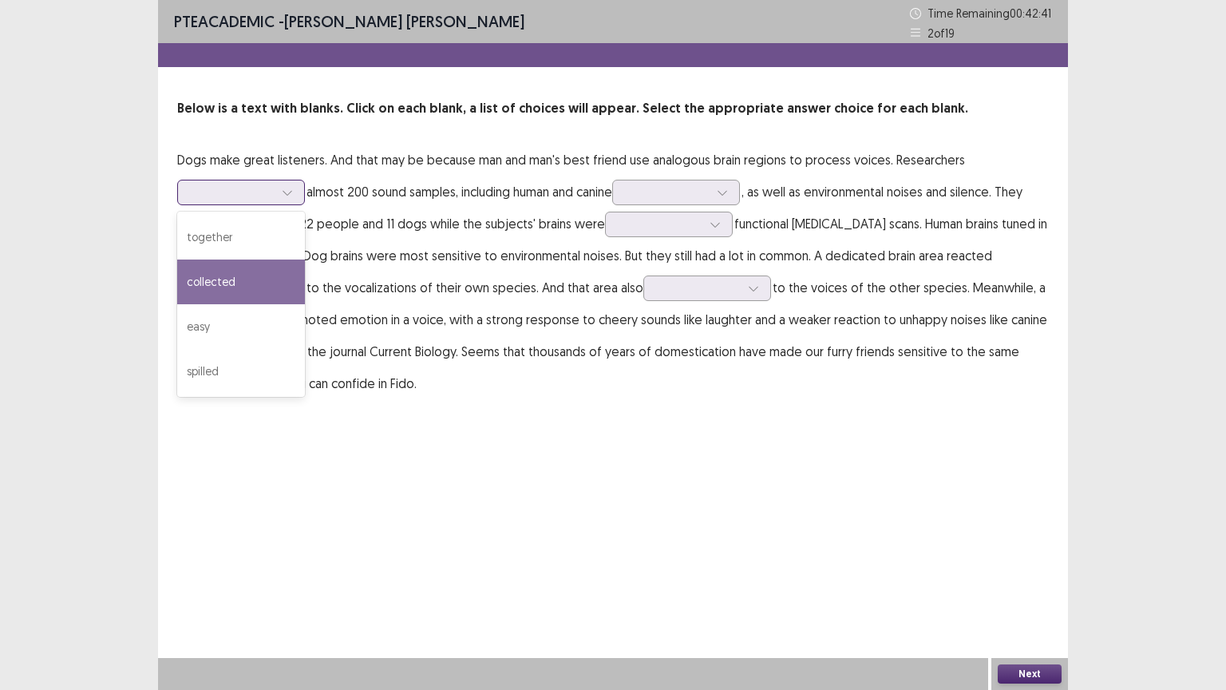
click at [250, 283] on div "collected" at bounding box center [241, 281] width 128 height 45
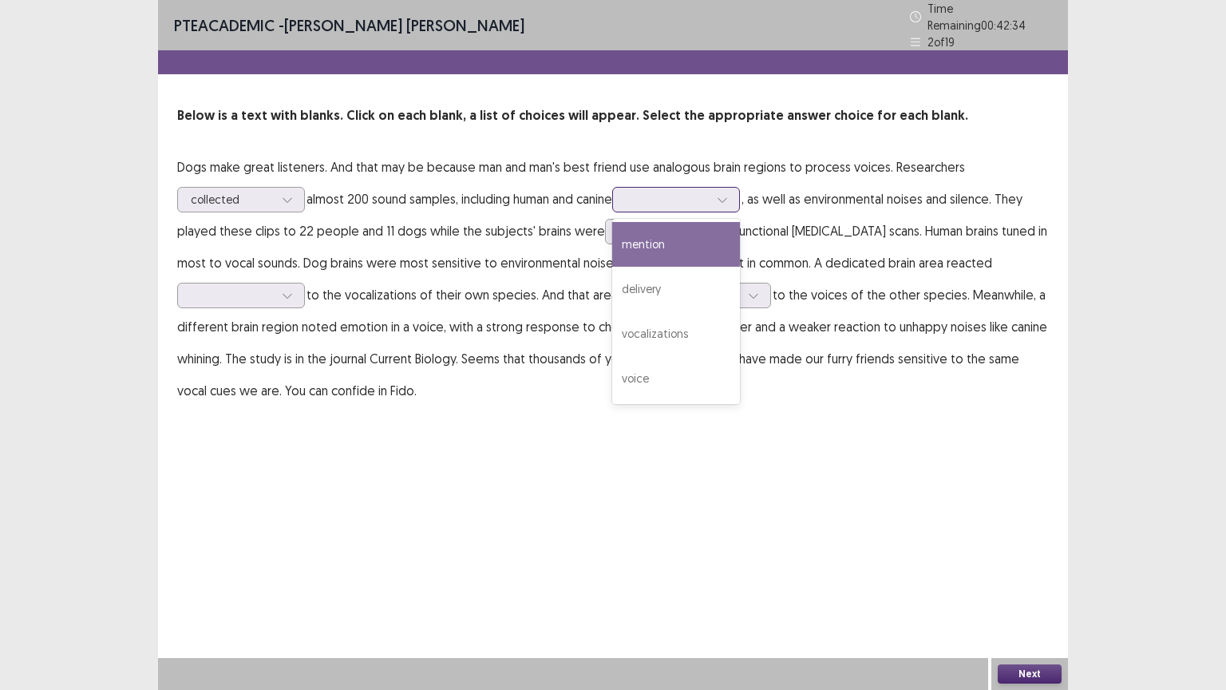
click at [659, 192] on div at bounding box center [667, 199] width 83 height 15
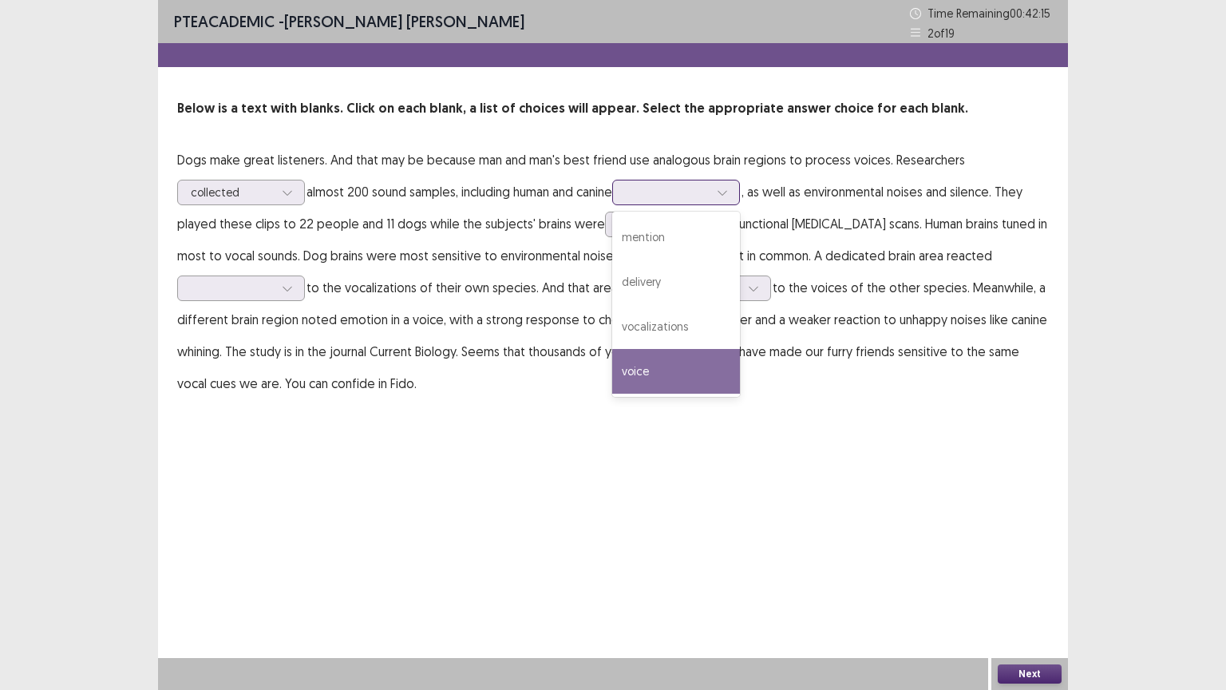
click at [689, 364] on div "voice" at bounding box center [676, 371] width 128 height 45
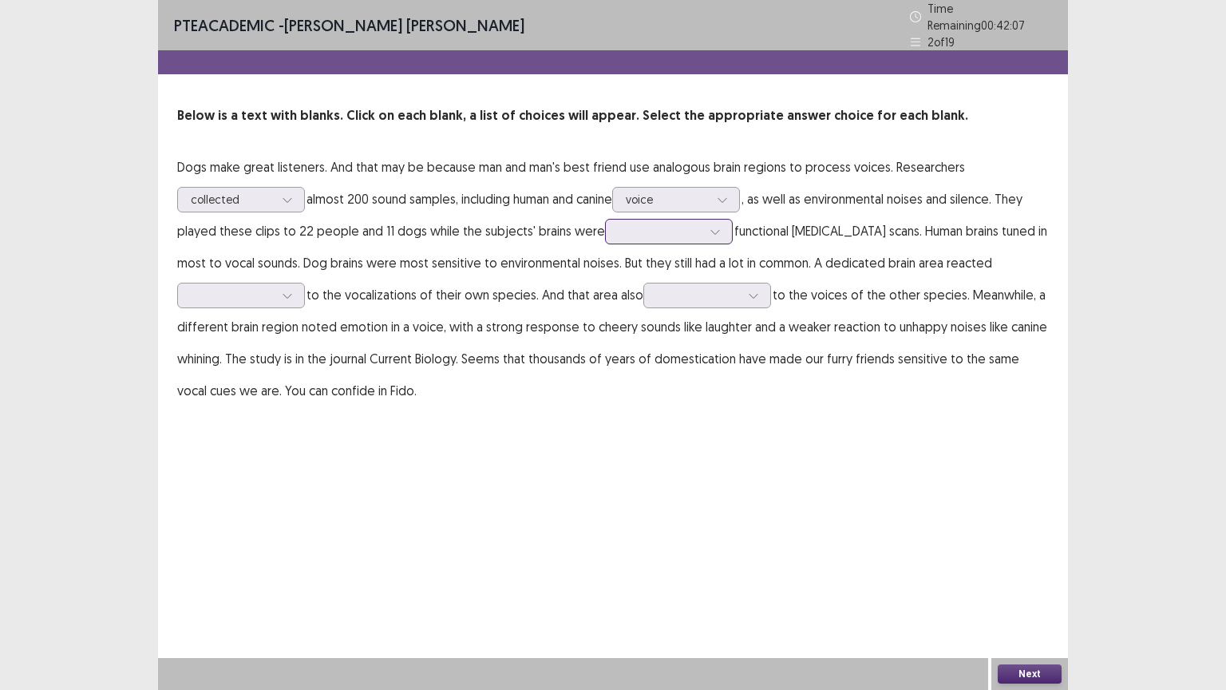
click at [635, 224] on div at bounding box center [660, 231] width 83 height 15
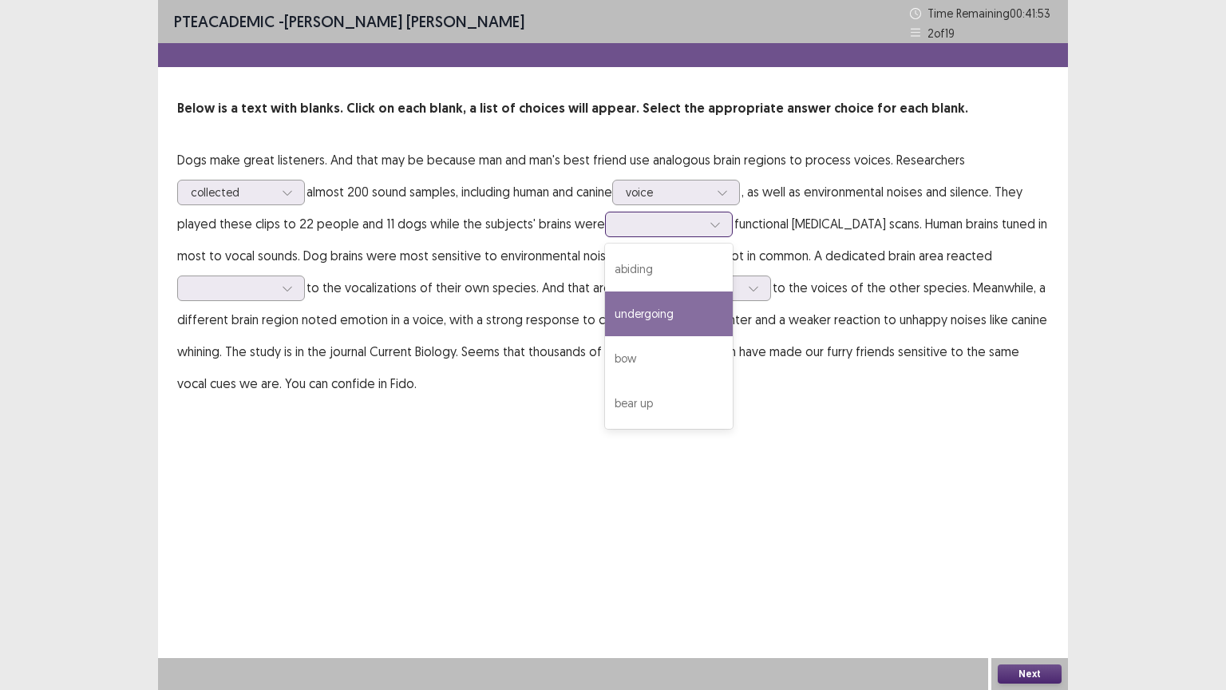
click at [693, 319] on div "undergoing" at bounding box center [669, 313] width 128 height 45
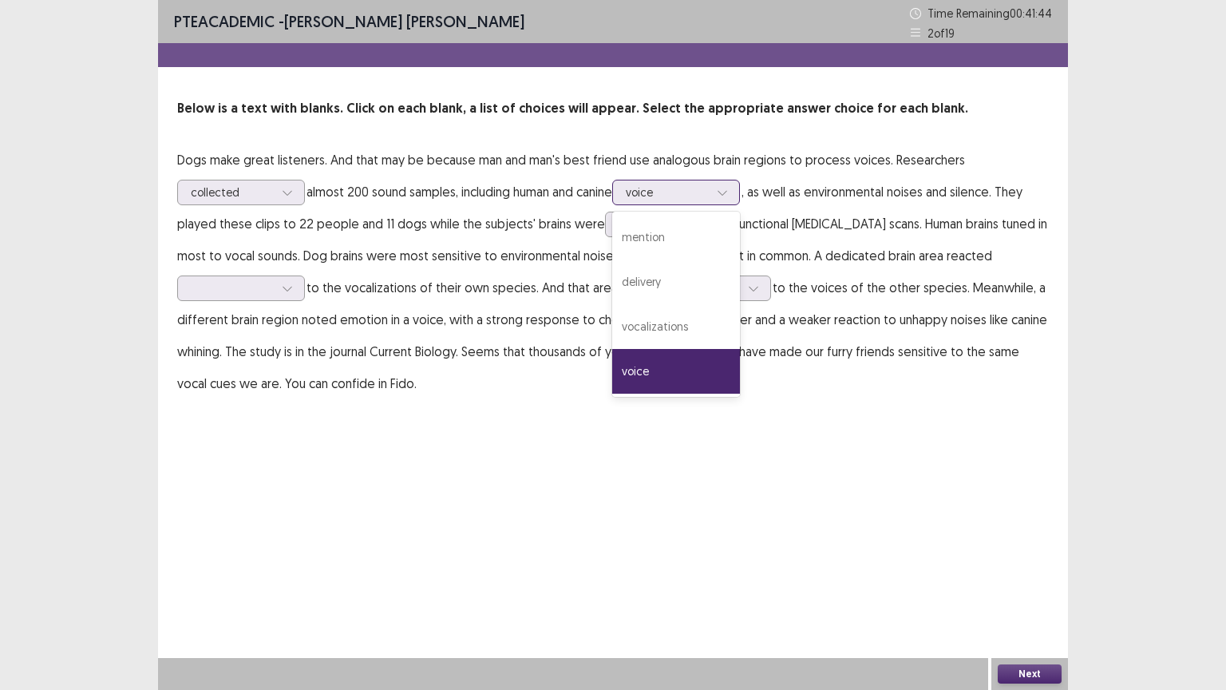
click at [672, 192] on div at bounding box center [667, 191] width 83 height 15
click at [672, 323] on div "vocalizations" at bounding box center [676, 326] width 128 height 45
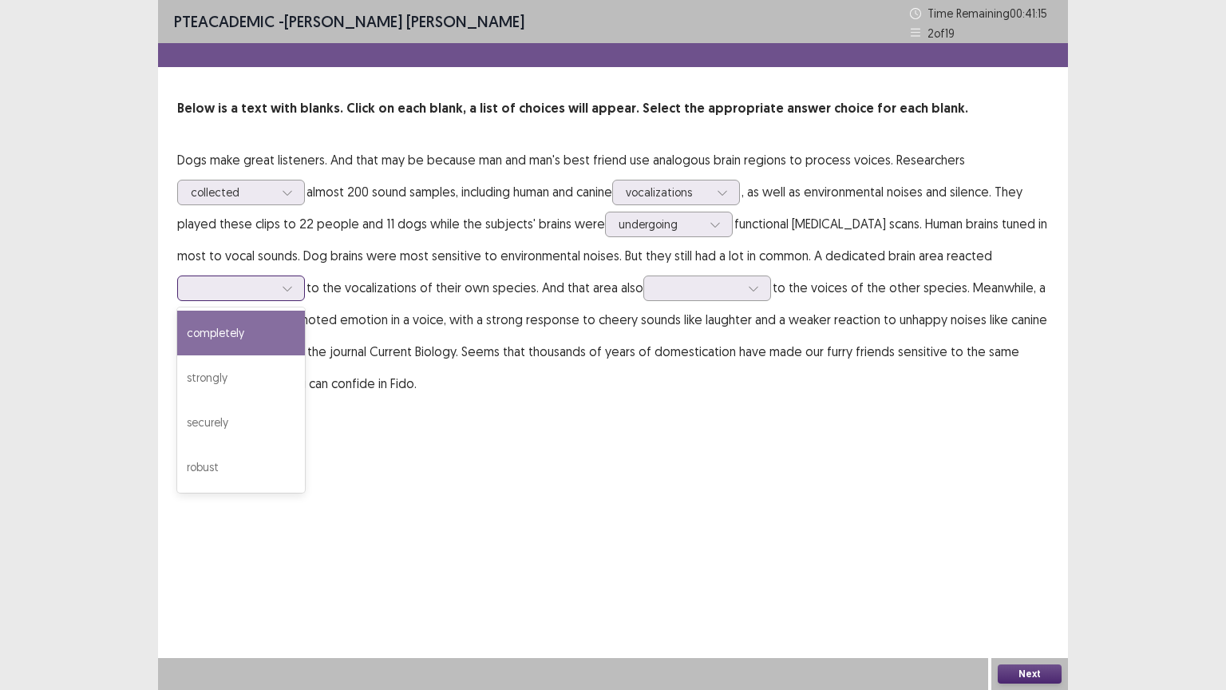
click at [282, 291] on icon at bounding box center [287, 288] width 11 height 11
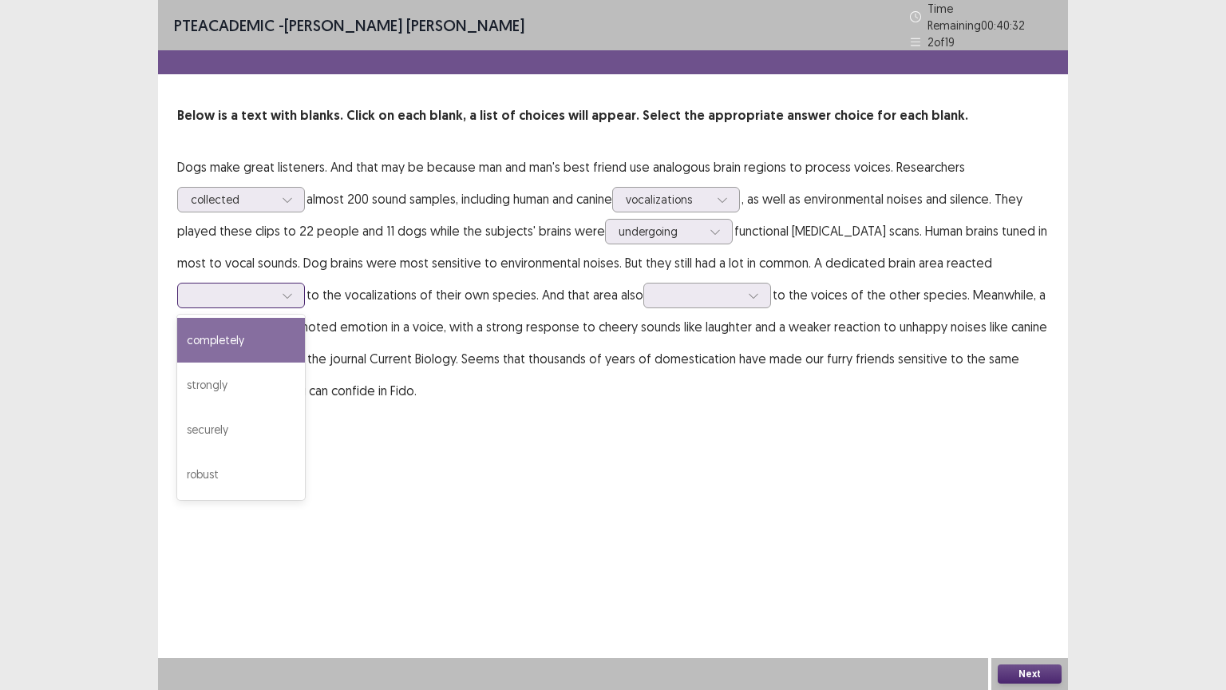
click at [289, 335] on div "completely" at bounding box center [241, 340] width 128 height 45
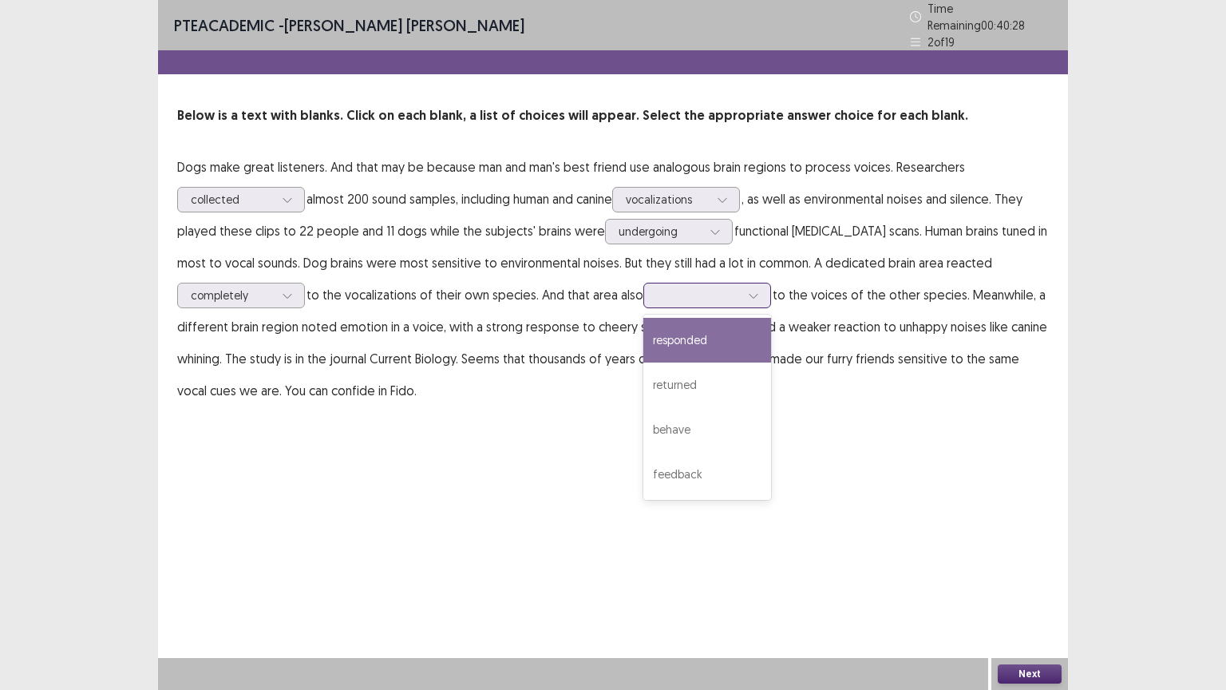
click at [706, 295] on div at bounding box center [698, 294] width 83 height 15
click at [760, 331] on div "responded" at bounding box center [707, 340] width 128 height 45
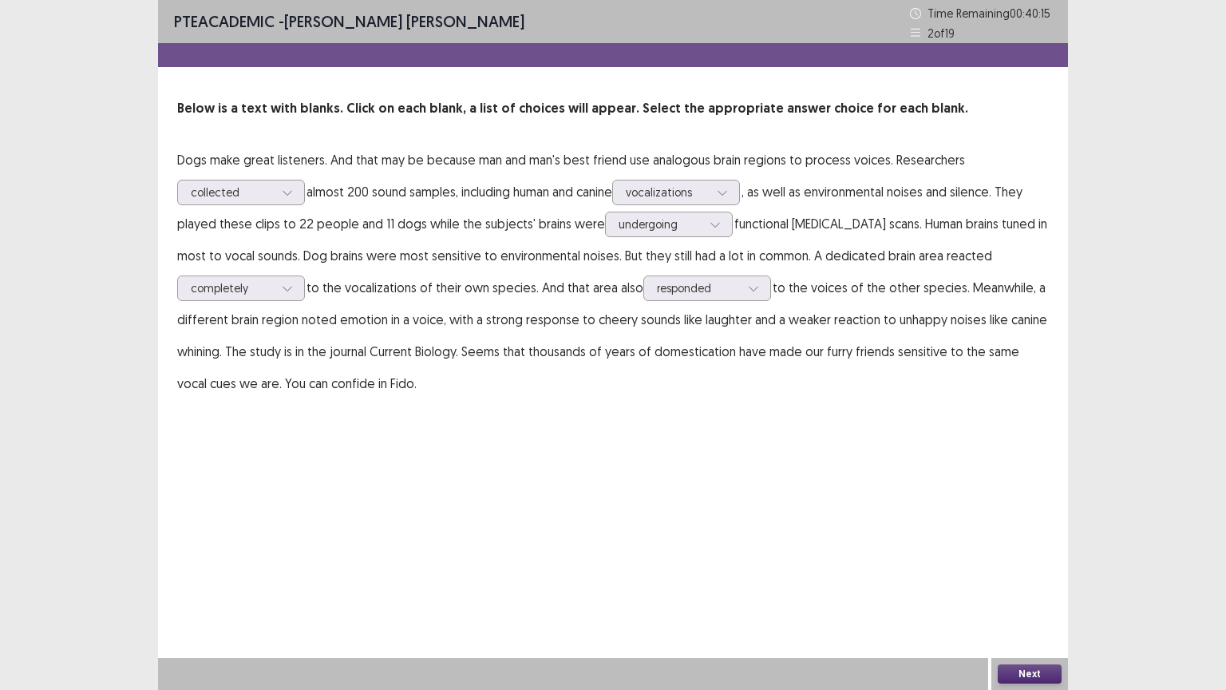
click at [1043, 582] on button "Next" at bounding box center [1030, 673] width 64 height 19
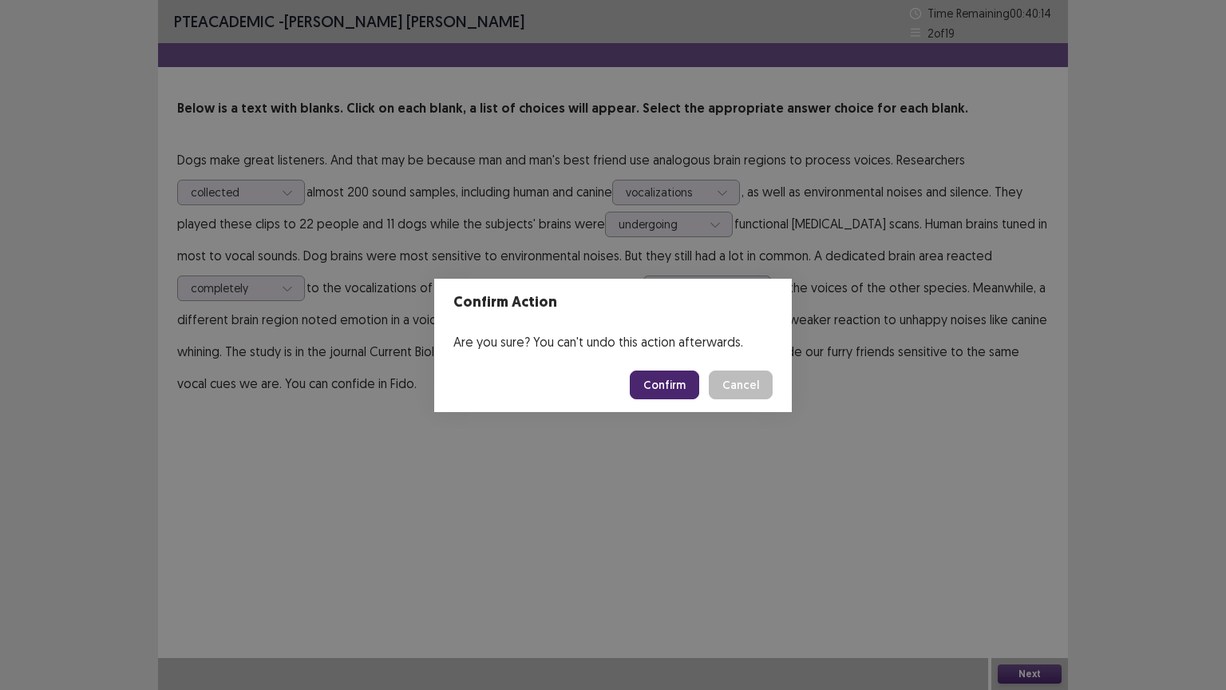
click at [662, 382] on button "Confirm" at bounding box center [664, 384] width 69 height 29
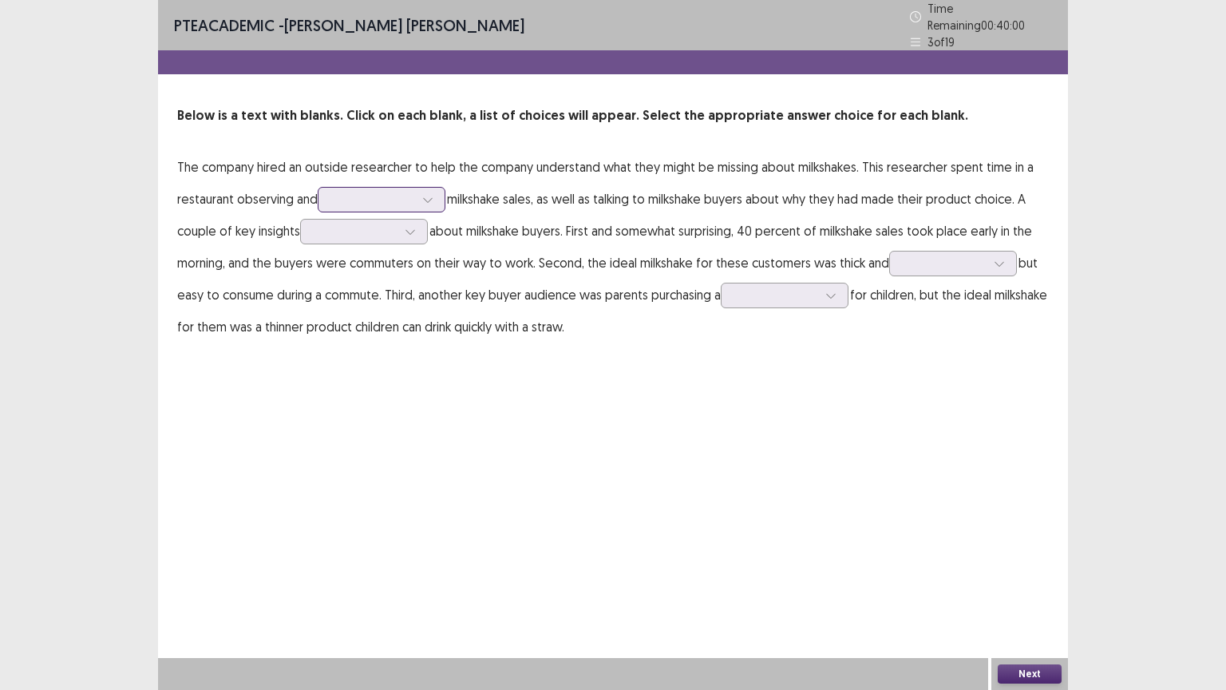
click at [384, 194] on div at bounding box center [372, 199] width 83 height 15
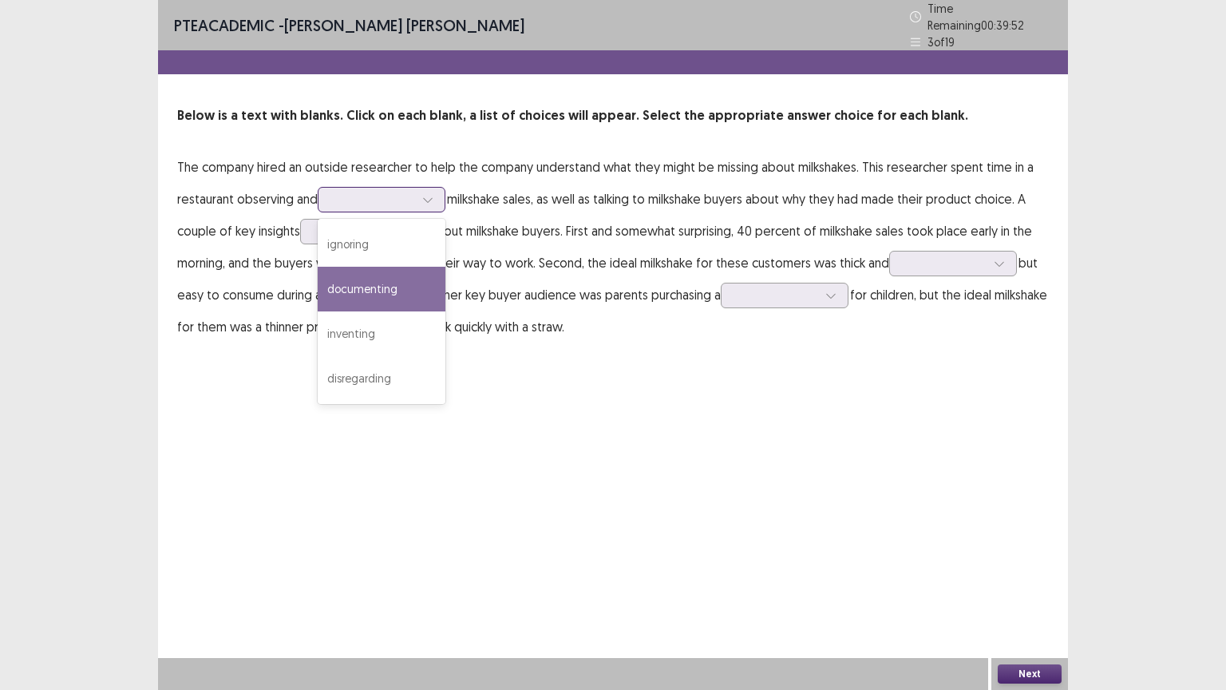
click at [406, 285] on div "documenting" at bounding box center [382, 289] width 128 height 45
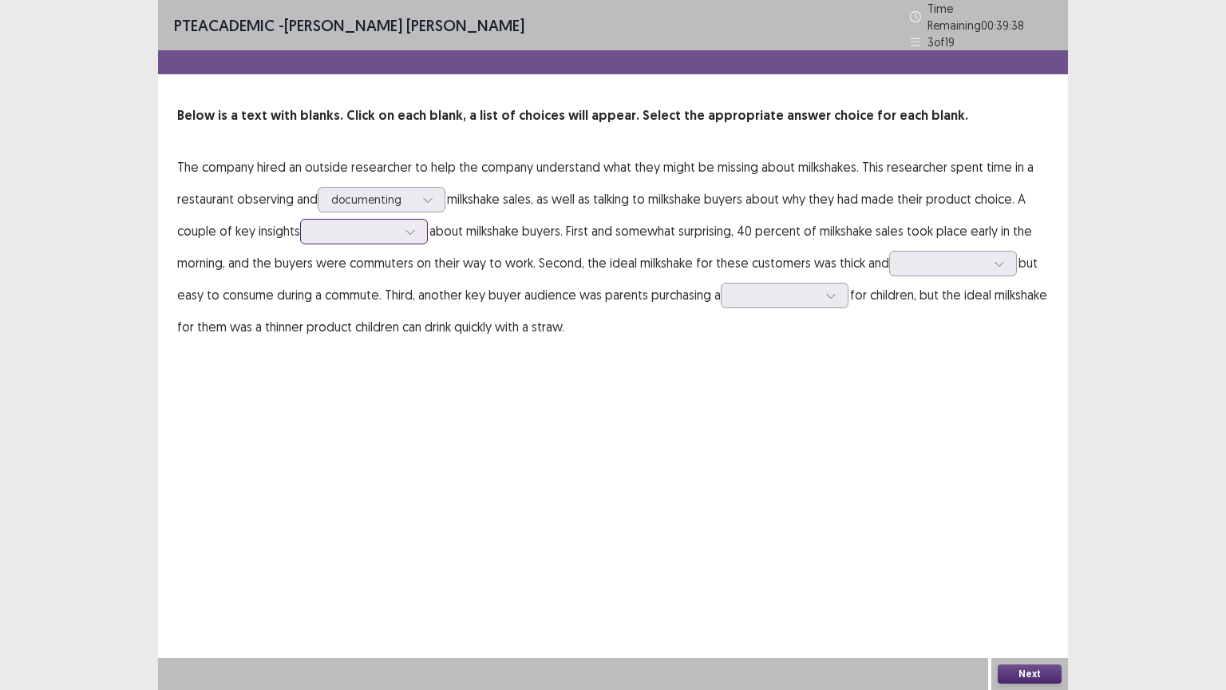
click at [326, 226] on div at bounding box center [355, 231] width 83 height 15
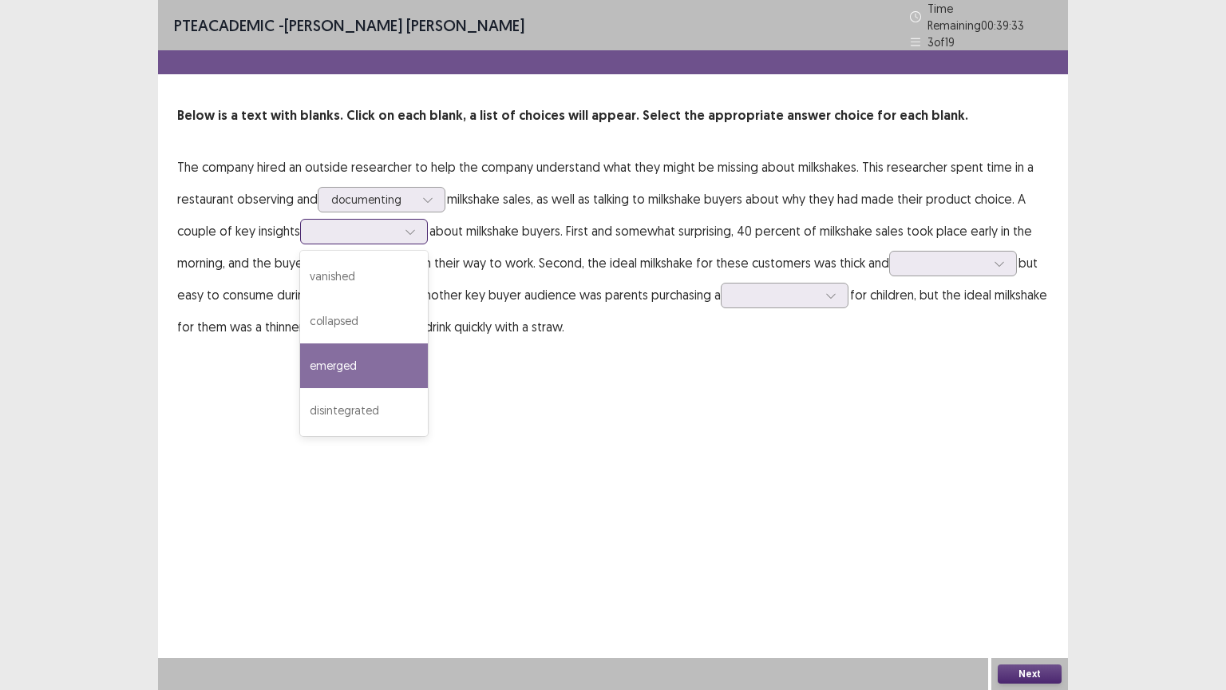
click at [388, 362] on div "emerged" at bounding box center [364, 365] width 128 height 45
click at [412, 227] on icon at bounding box center [410, 231] width 11 height 11
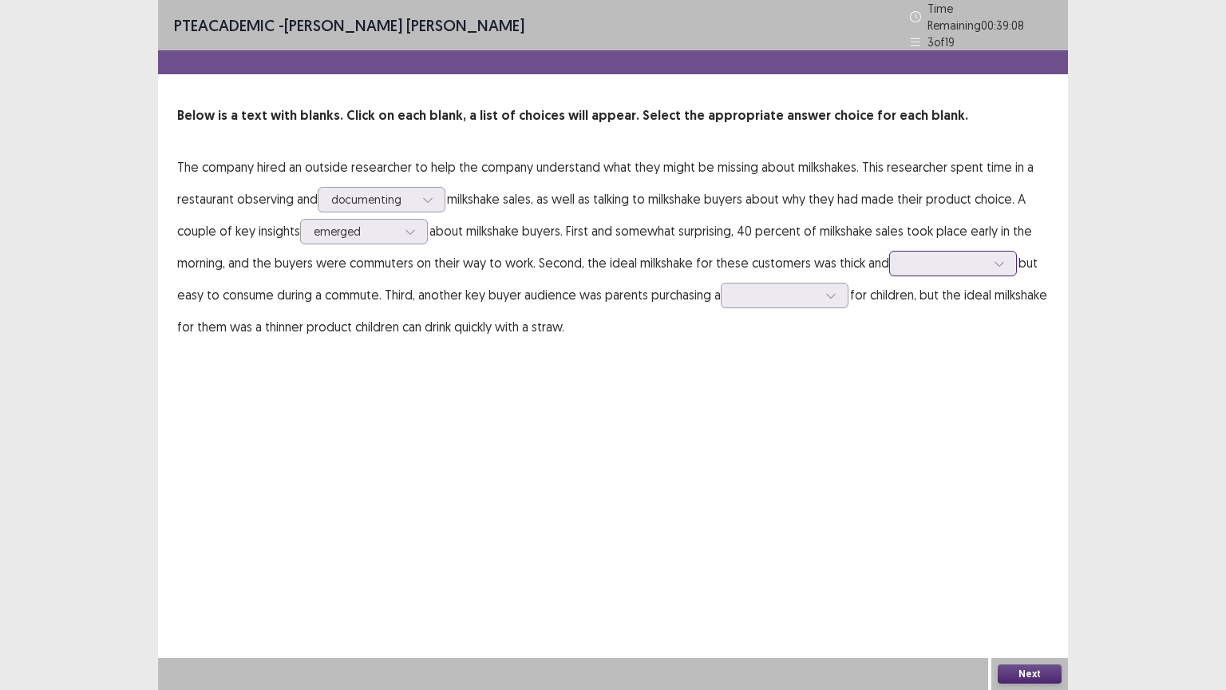
click at [916, 261] on div at bounding box center [944, 262] width 83 height 15
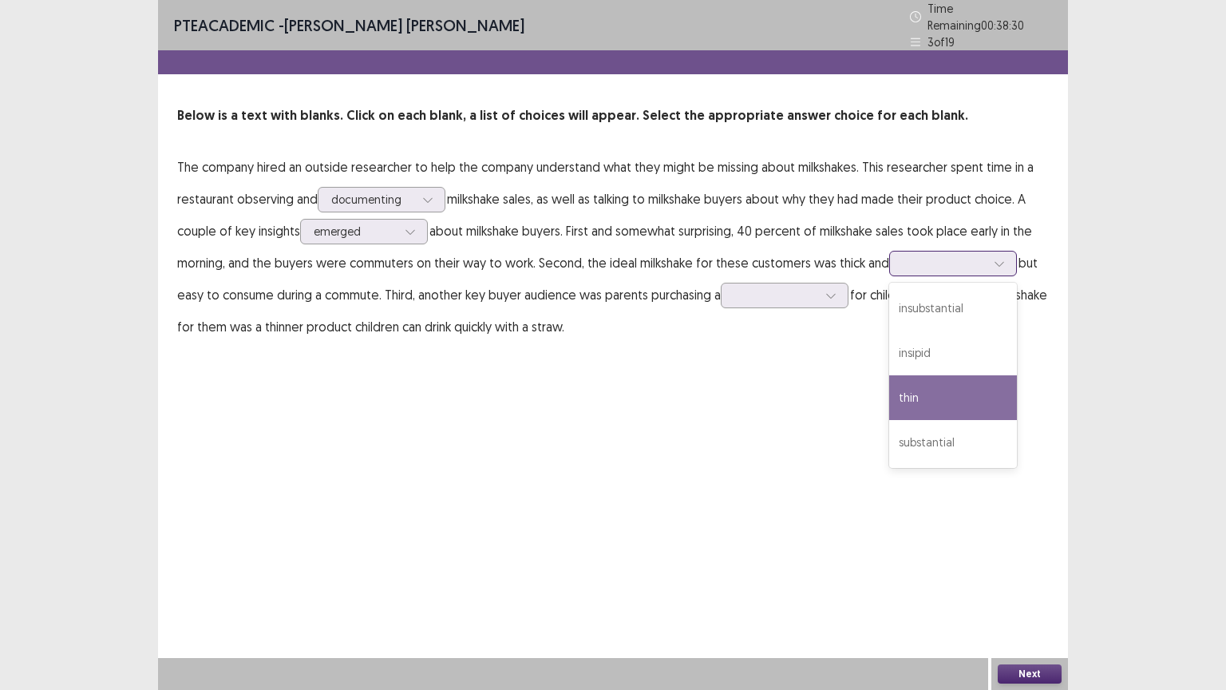
click at [957, 402] on div "thin" at bounding box center [953, 397] width 128 height 45
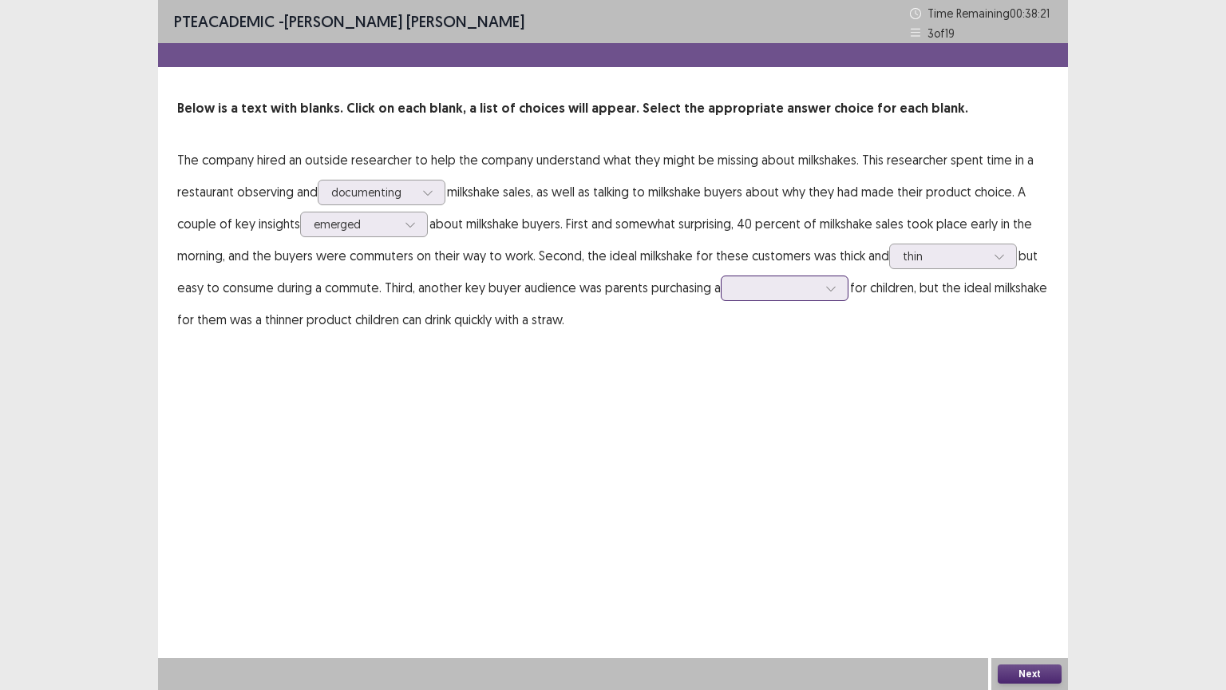
click at [744, 296] on div at bounding box center [776, 288] width 86 height 18
click at [786, 340] on div "treat" at bounding box center [785, 333] width 128 height 45
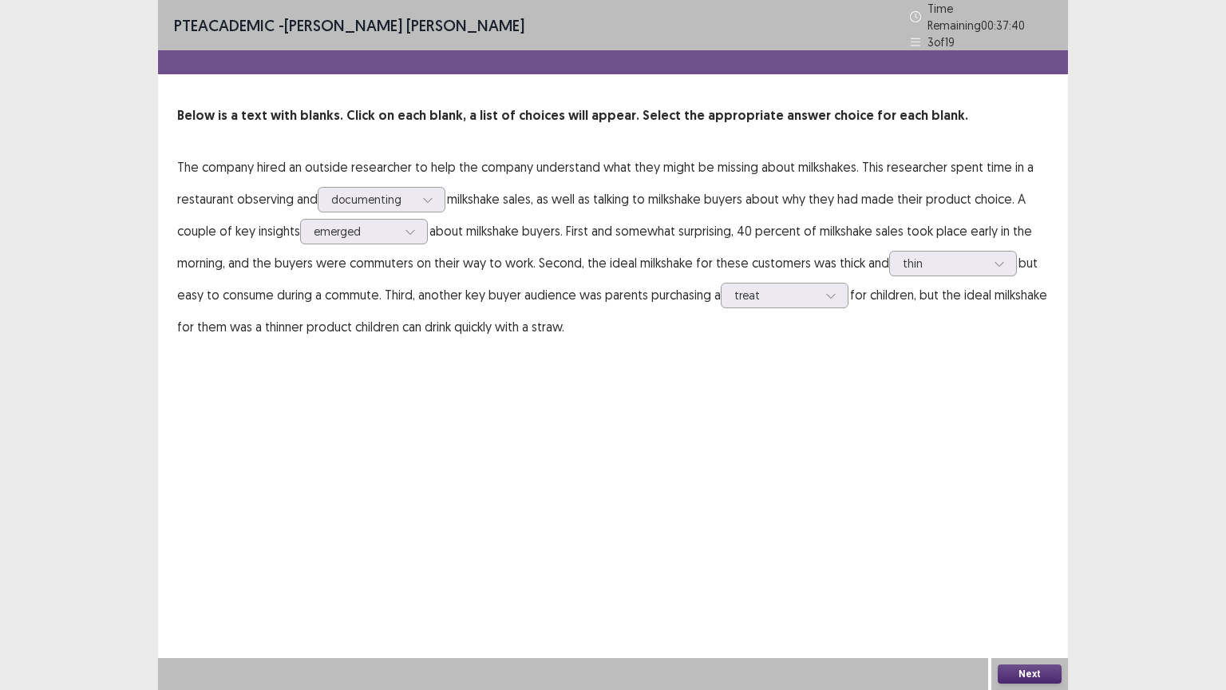
click at [1017, 582] on button "Next" at bounding box center [1030, 673] width 64 height 19
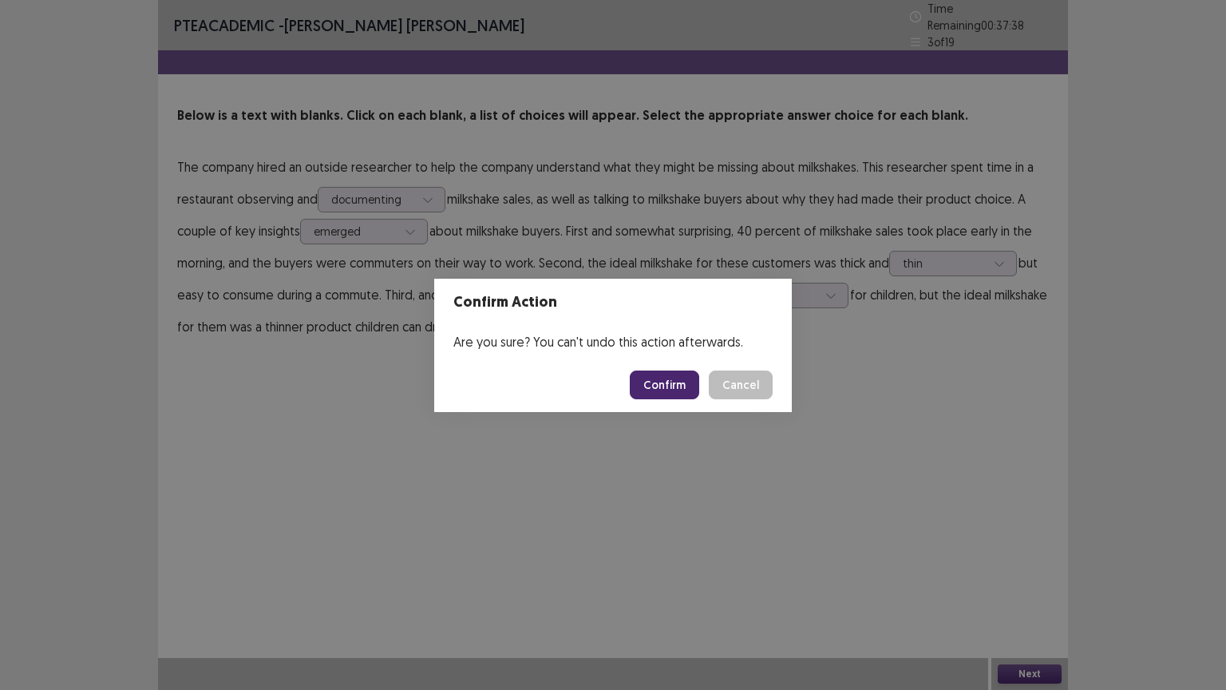
click at [669, 384] on button "Confirm" at bounding box center [664, 384] width 69 height 29
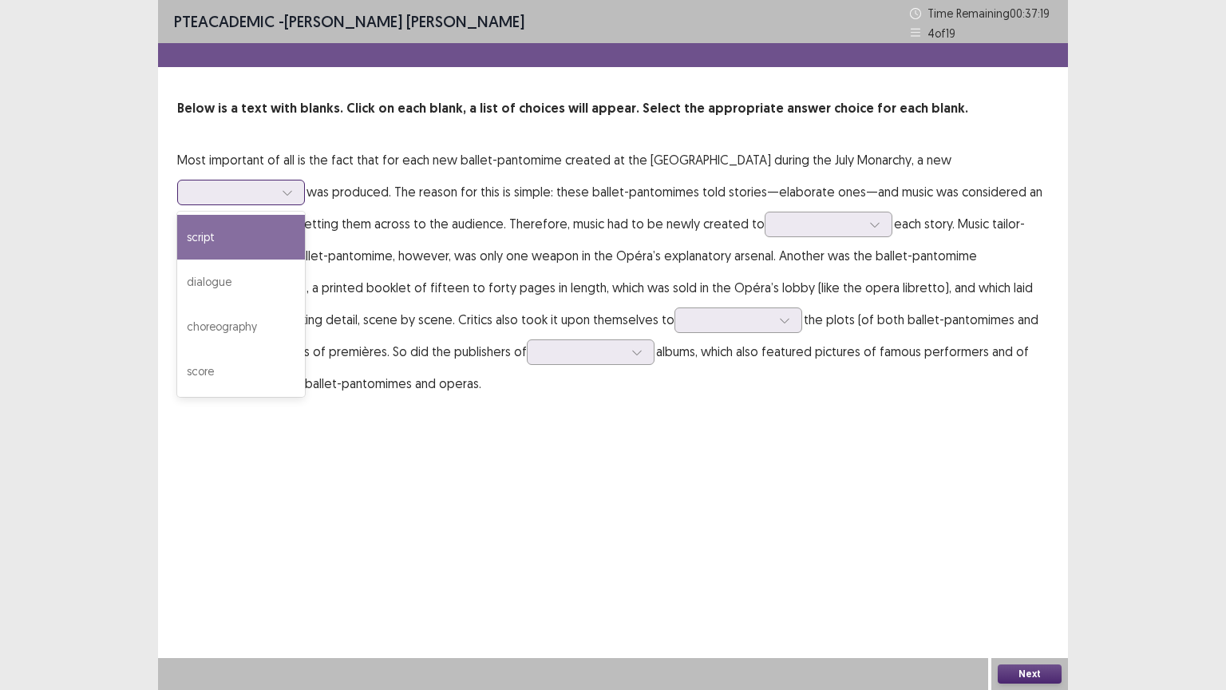
click at [274, 184] on div at bounding box center [232, 191] width 83 height 15
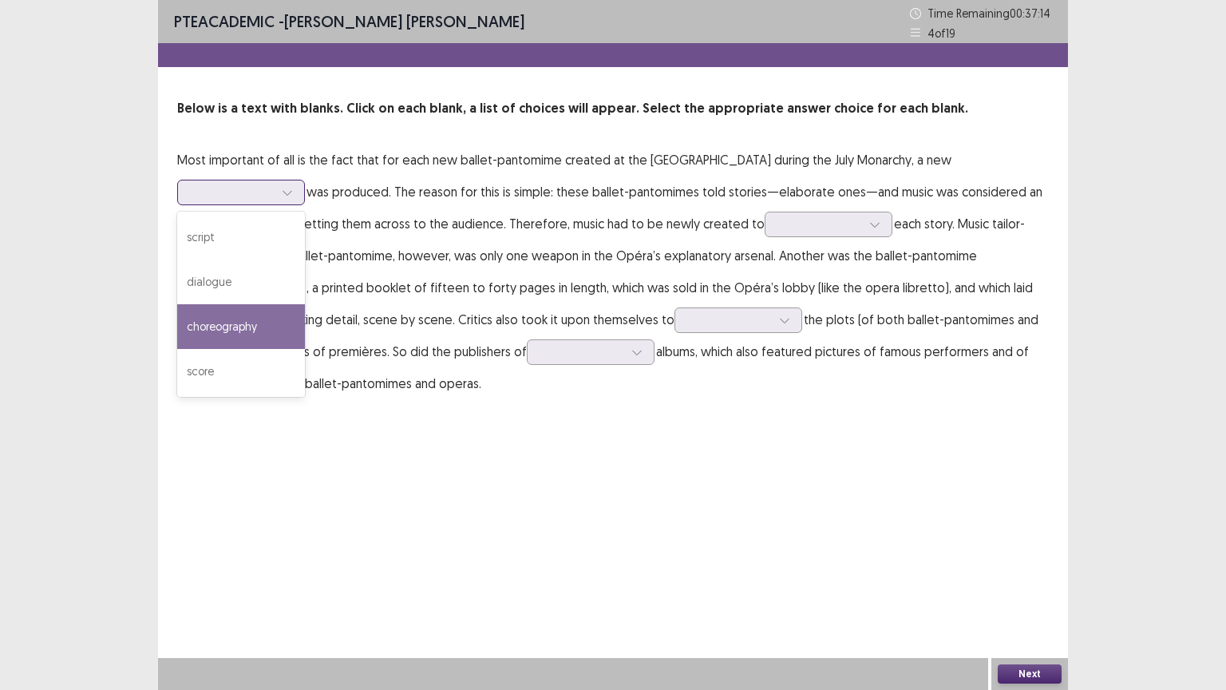
click at [305, 304] on div "choreography" at bounding box center [241, 326] width 128 height 45
click at [274, 184] on div at bounding box center [232, 191] width 83 height 15
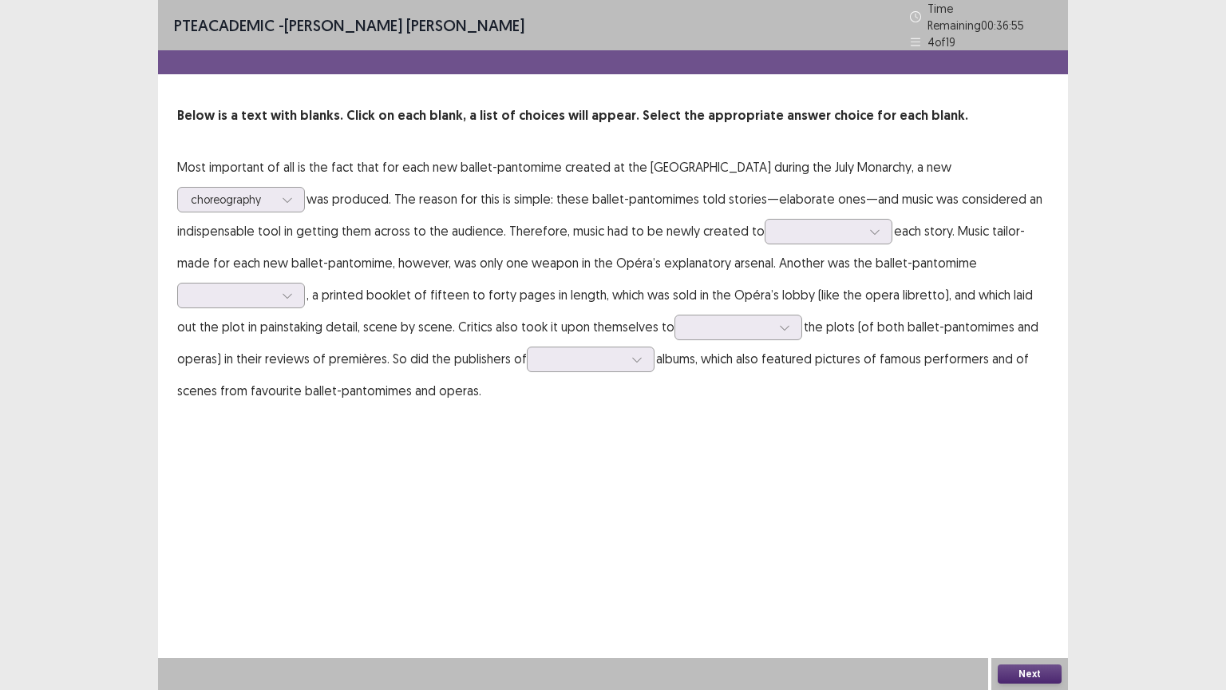
click at [797, 443] on div "PTE academic - [PERSON_NAME] [PERSON_NAME] Time Remaining 00 : 36 : 55 4 of 19 …" at bounding box center [613, 345] width 910 height 690
click at [778, 231] on div at bounding box center [819, 231] width 83 height 15
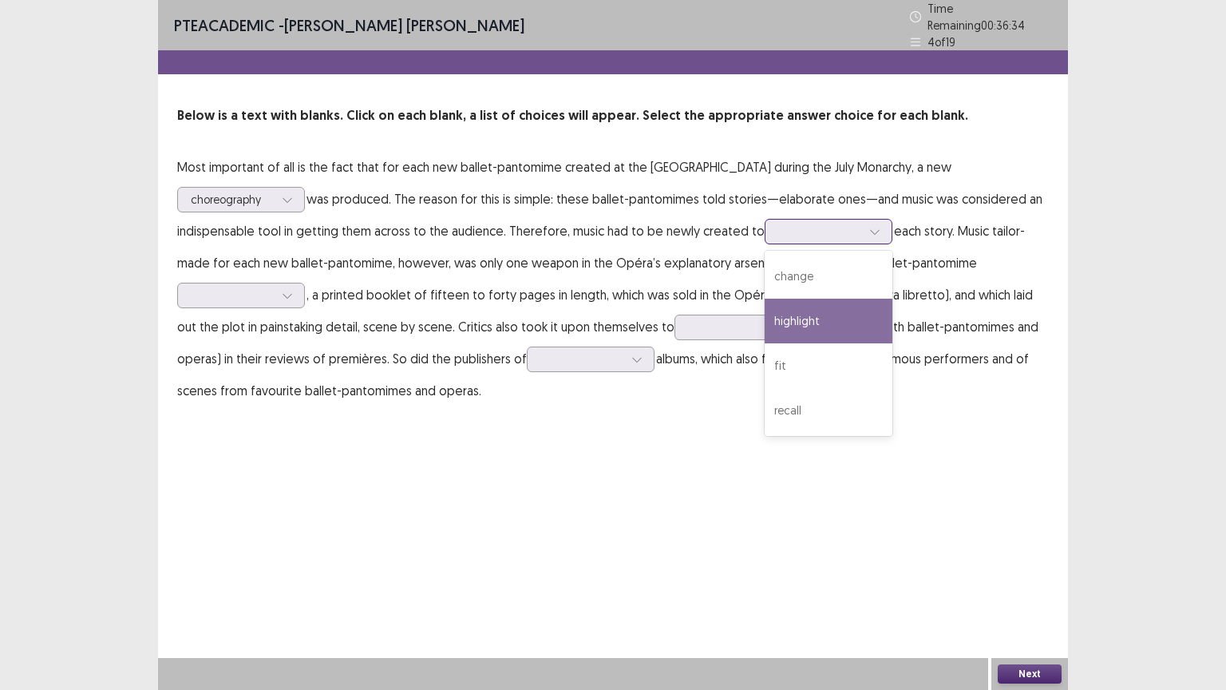
click at [765, 308] on div "highlight" at bounding box center [829, 321] width 128 height 45
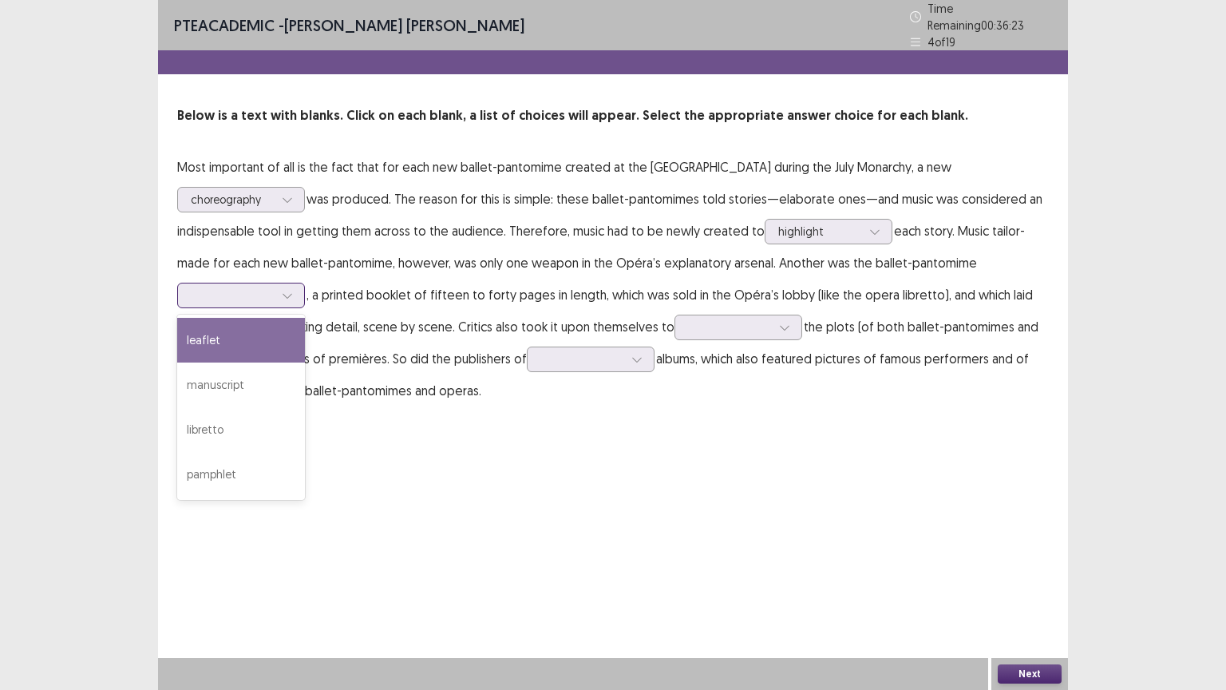
click at [274, 287] on div at bounding box center [232, 294] width 83 height 15
click at [305, 318] on div "leaflet" at bounding box center [241, 340] width 128 height 45
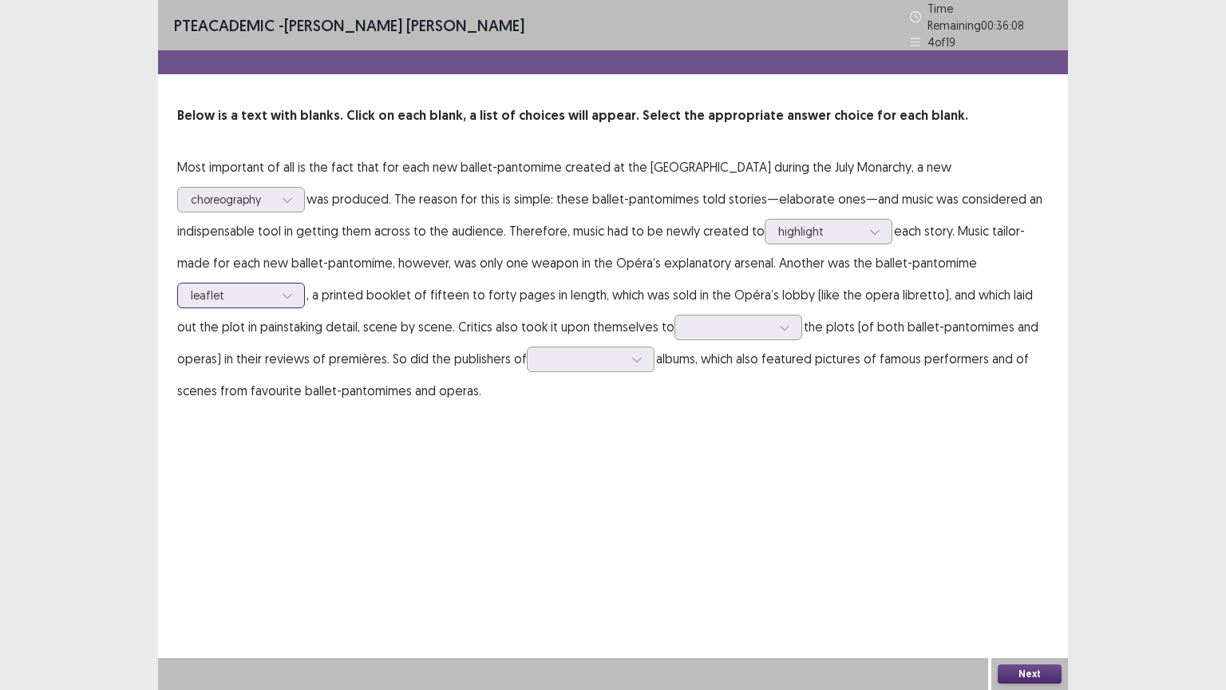
click at [274, 287] on div at bounding box center [232, 294] width 83 height 15
click at [305, 318] on div "leaflet" at bounding box center [241, 340] width 128 height 45
click at [688, 321] on div at bounding box center [729, 326] width 83 height 15
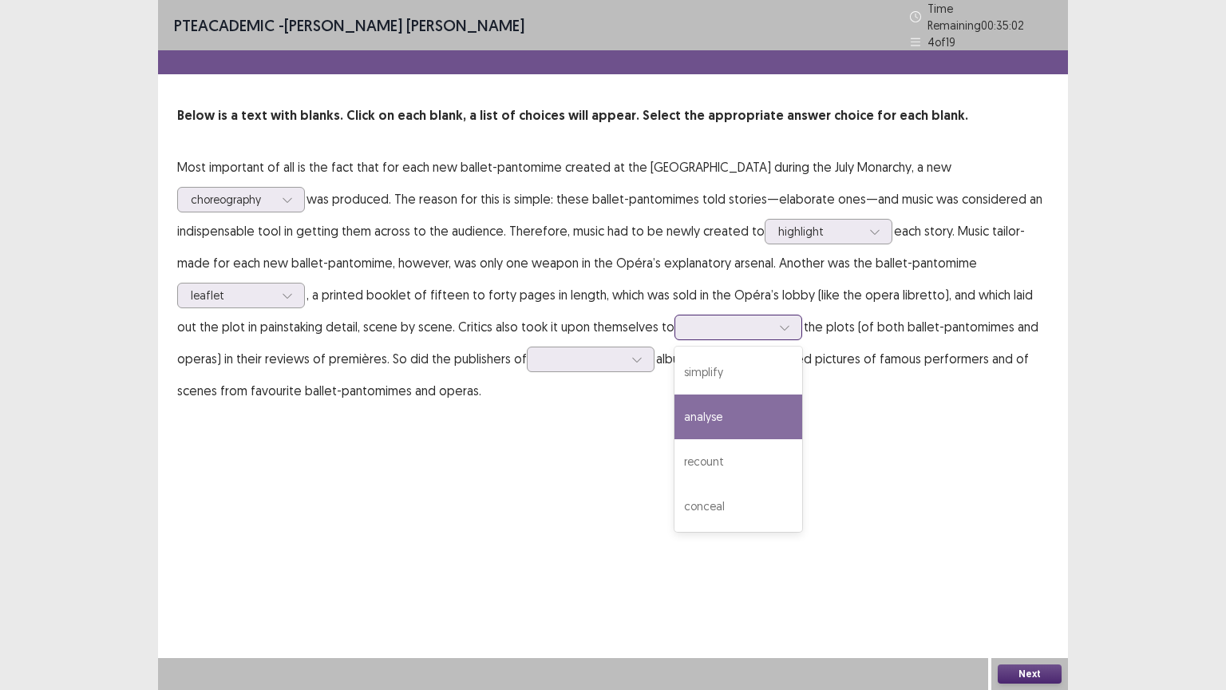
click at [675, 406] on div "analyse" at bounding box center [739, 416] width 128 height 45
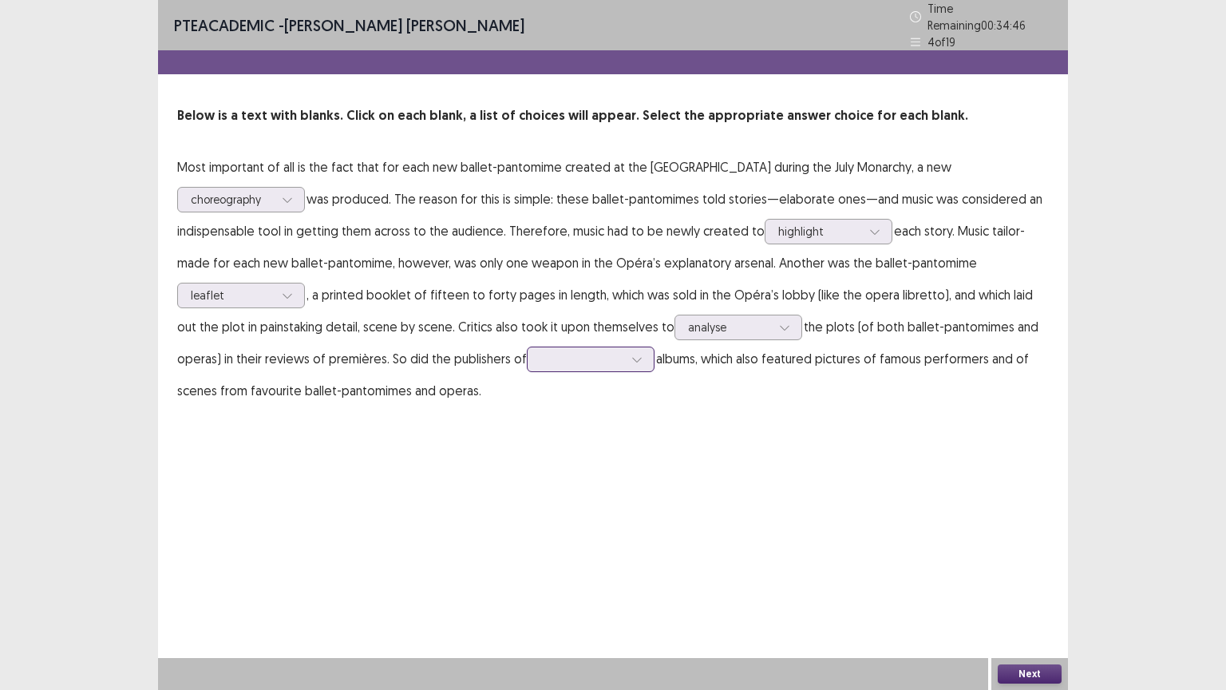
click at [540, 354] on div at bounding box center [581, 358] width 83 height 15
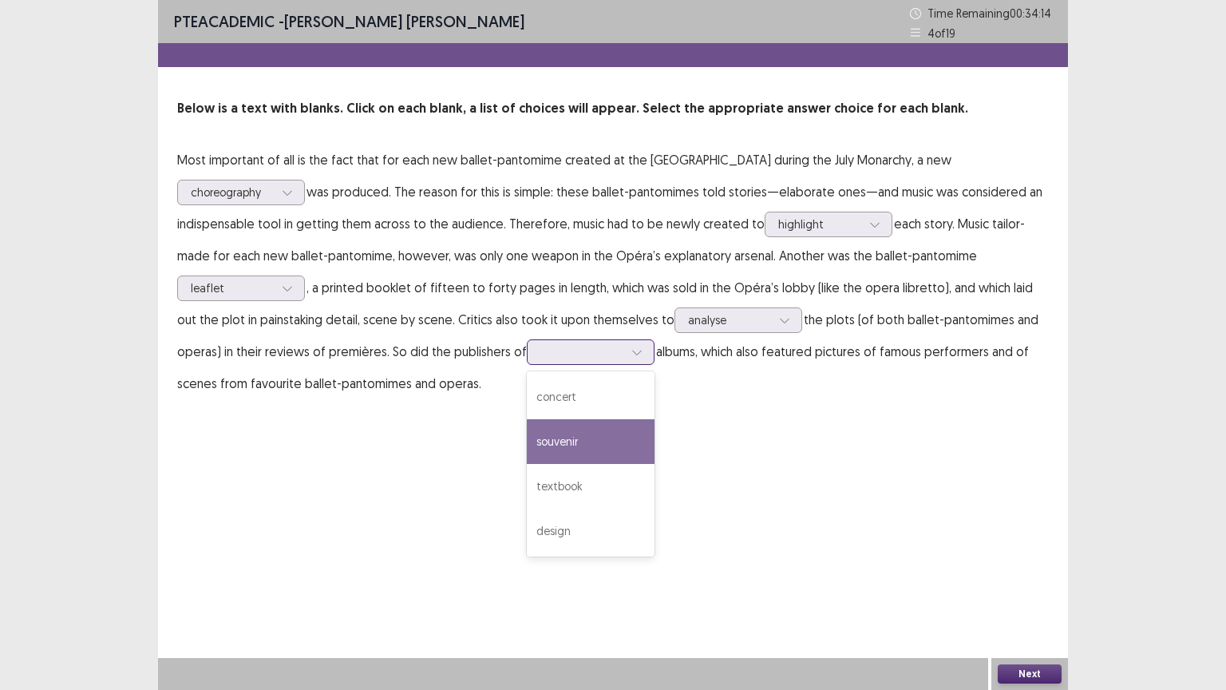
click at [527, 438] on div "souvenir" at bounding box center [591, 441] width 128 height 45
click at [1039, 582] on button "Next" at bounding box center [1030, 673] width 64 height 19
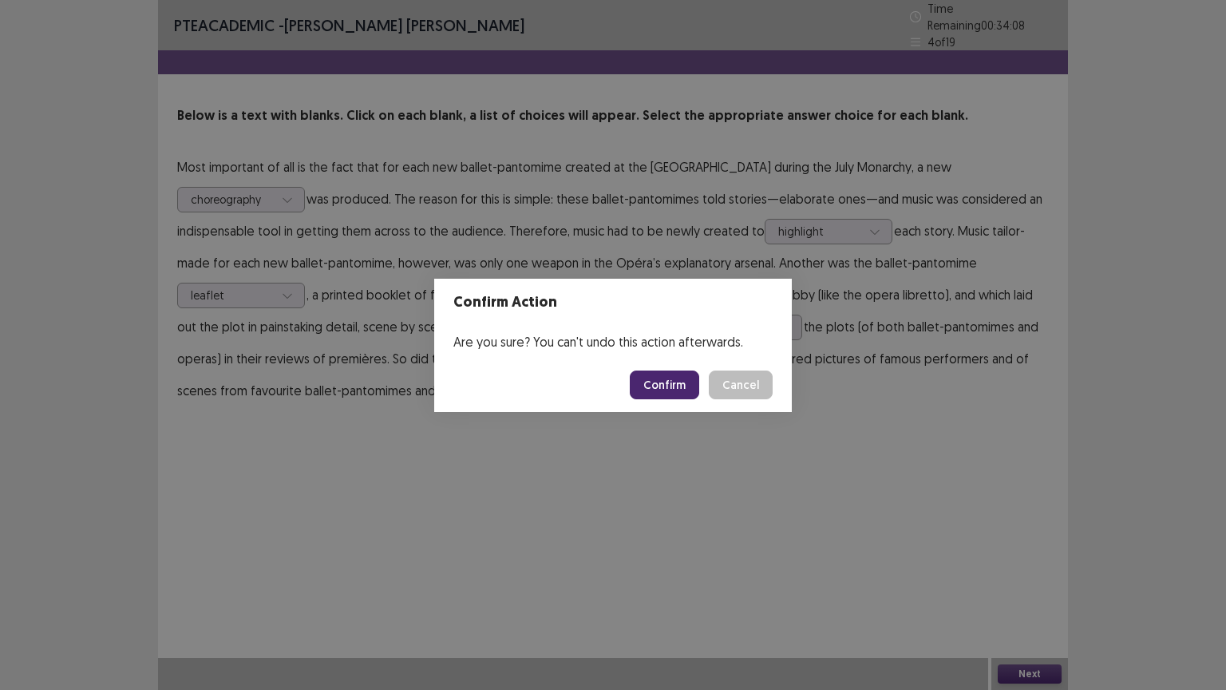
click at [675, 453] on div "Confirm Action Are you sure? You can't undo this action afterwards. Confirm Can…" at bounding box center [613, 345] width 1226 height 690
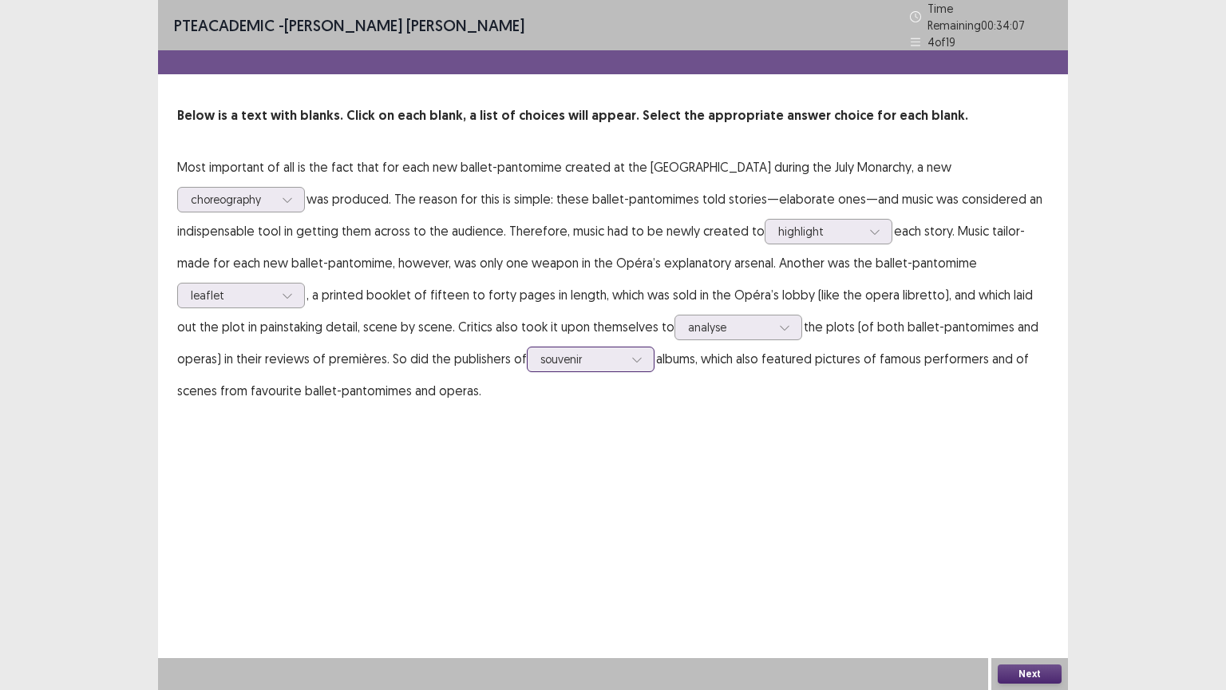
click at [632, 354] on icon at bounding box center [637, 359] width 11 height 11
click at [873, 559] on div "PTE academic - [PERSON_NAME] [PERSON_NAME] Time Remaining 00 : 34 : 00 4 of 19 …" at bounding box center [613, 345] width 910 height 690
click at [1044, 582] on button "Next" at bounding box center [1030, 673] width 64 height 19
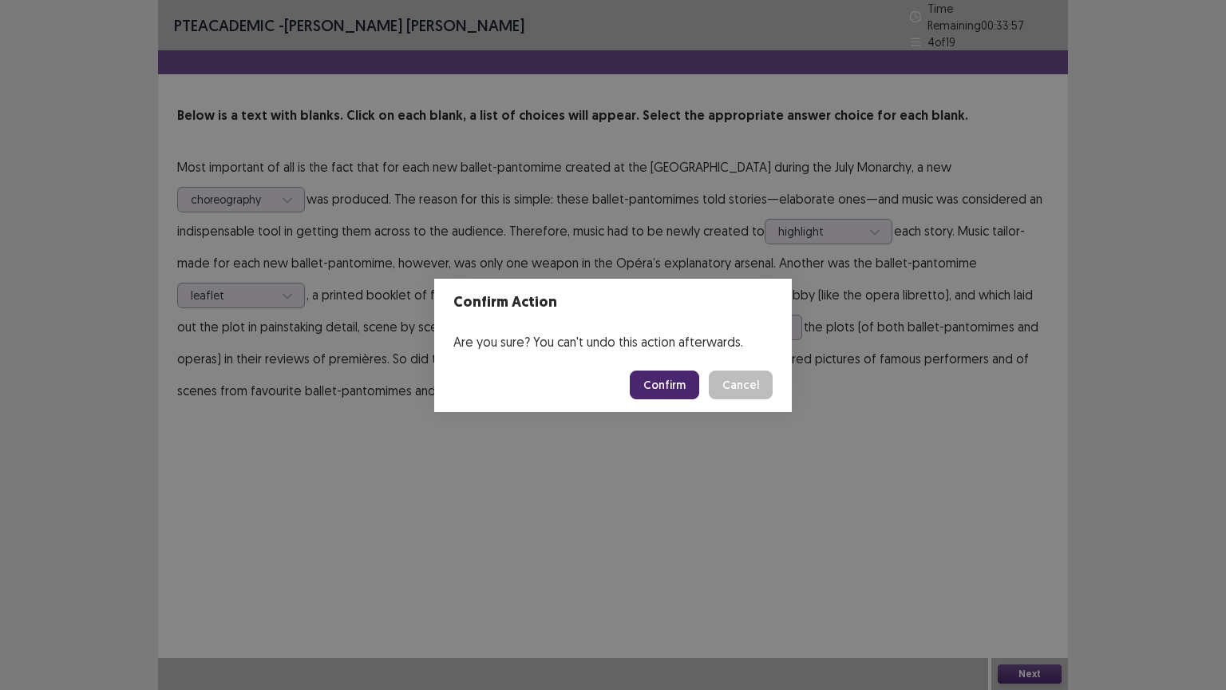
click at [671, 382] on button "Confirm" at bounding box center [664, 384] width 69 height 29
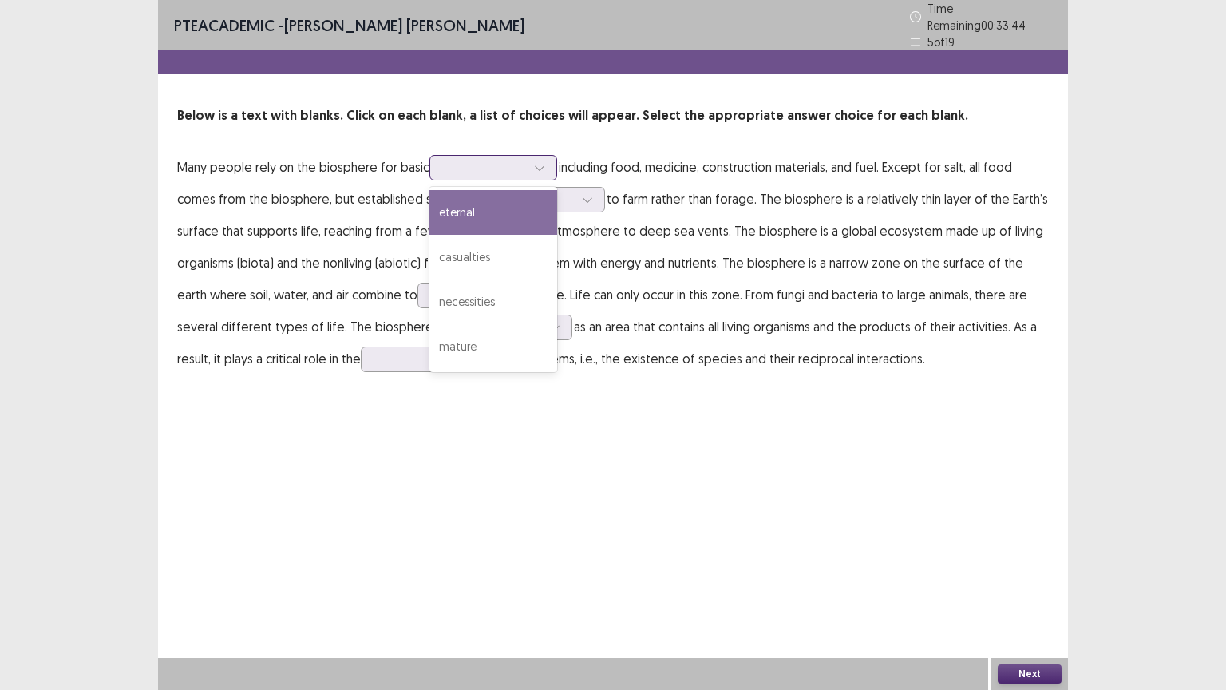
click at [452, 163] on div at bounding box center [484, 167] width 83 height 15
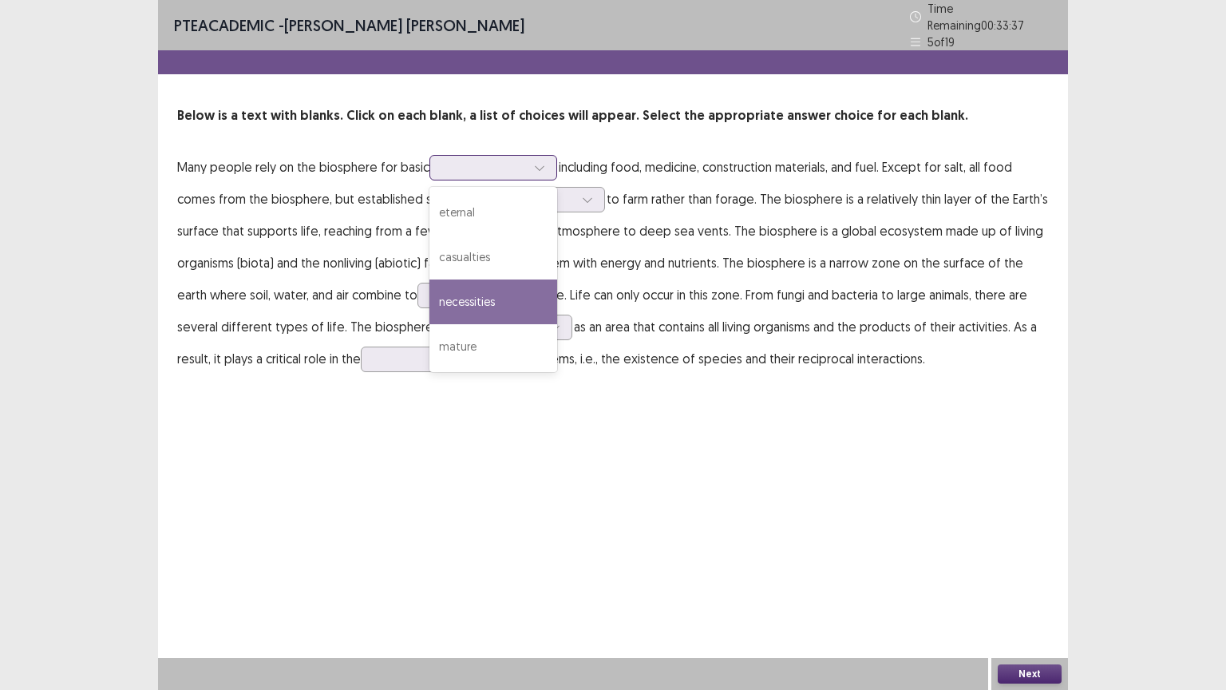
click at [542, 280] on div "necessities" at bounding box center [494, 301] width 128 height 45
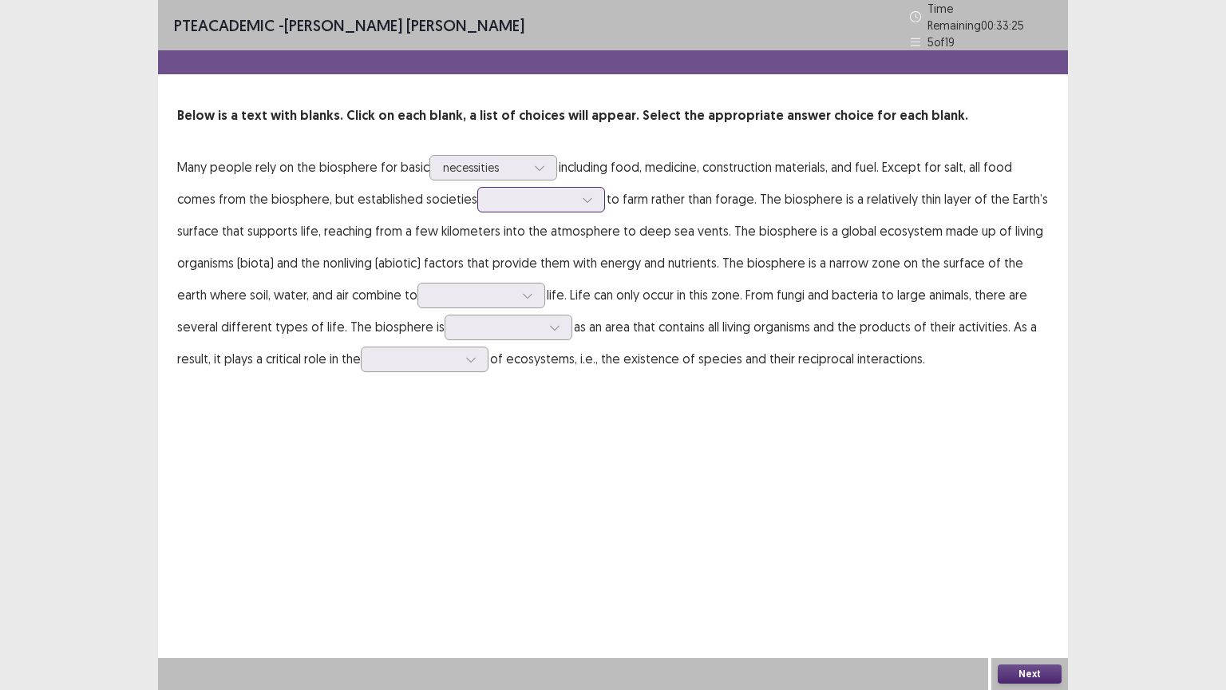
click at [505, 197] on div at bounding box center [532, 199] width 83 height 15
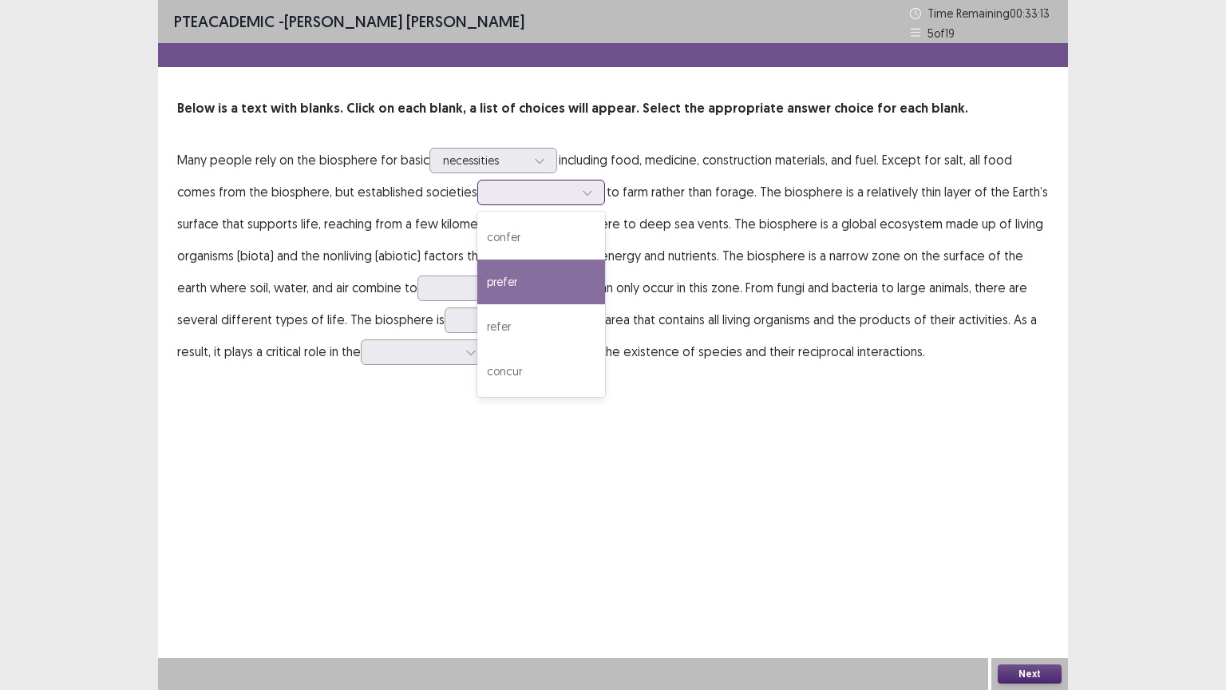
click at [547, 282] on div "prefer" at bounding box center [541, 281] width 128 height 45
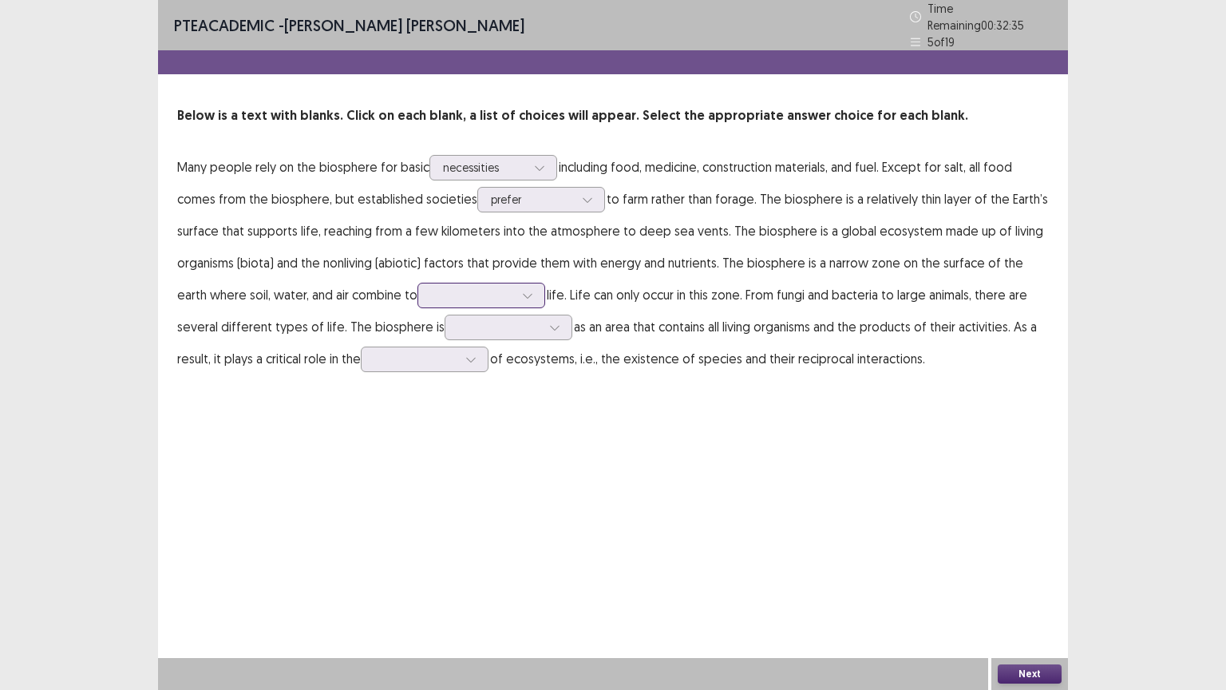
click at [431, 287] on div at bounding box center [472, 294] width 83 height 15
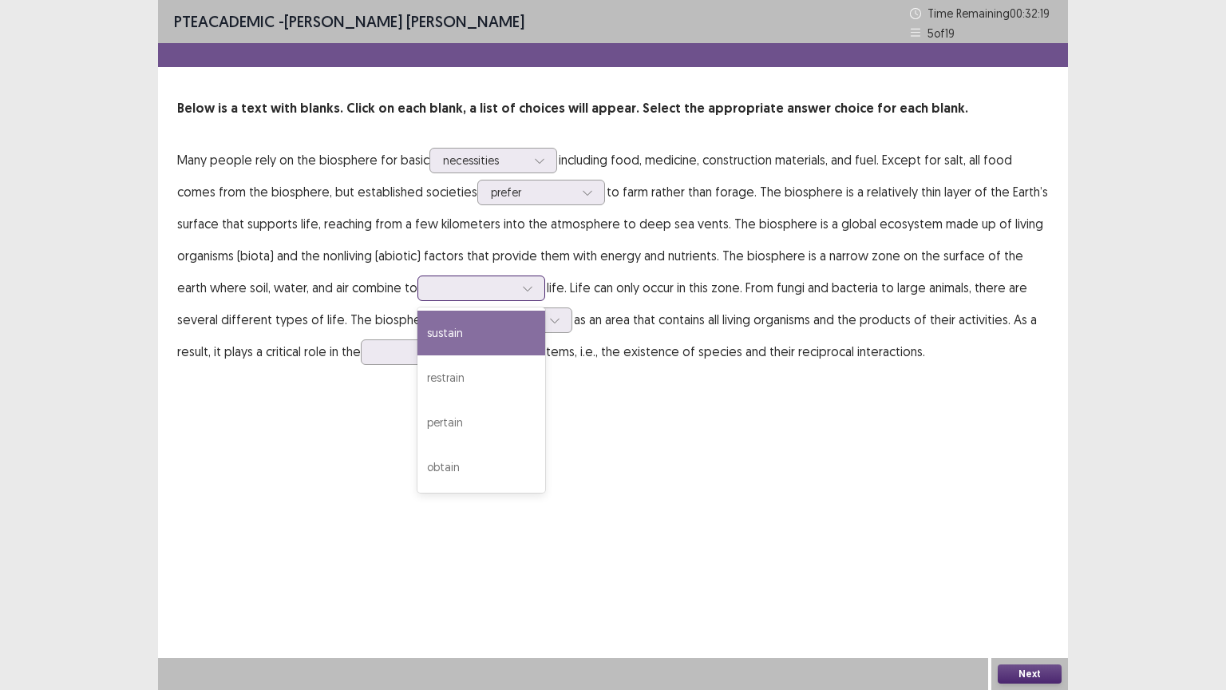
click at [482, 335] on div "sustain" at bounding box center [482, 333] width 128 height 45
click at [522, 287] on icon at bounding box center [527, 288] width 11 height 11
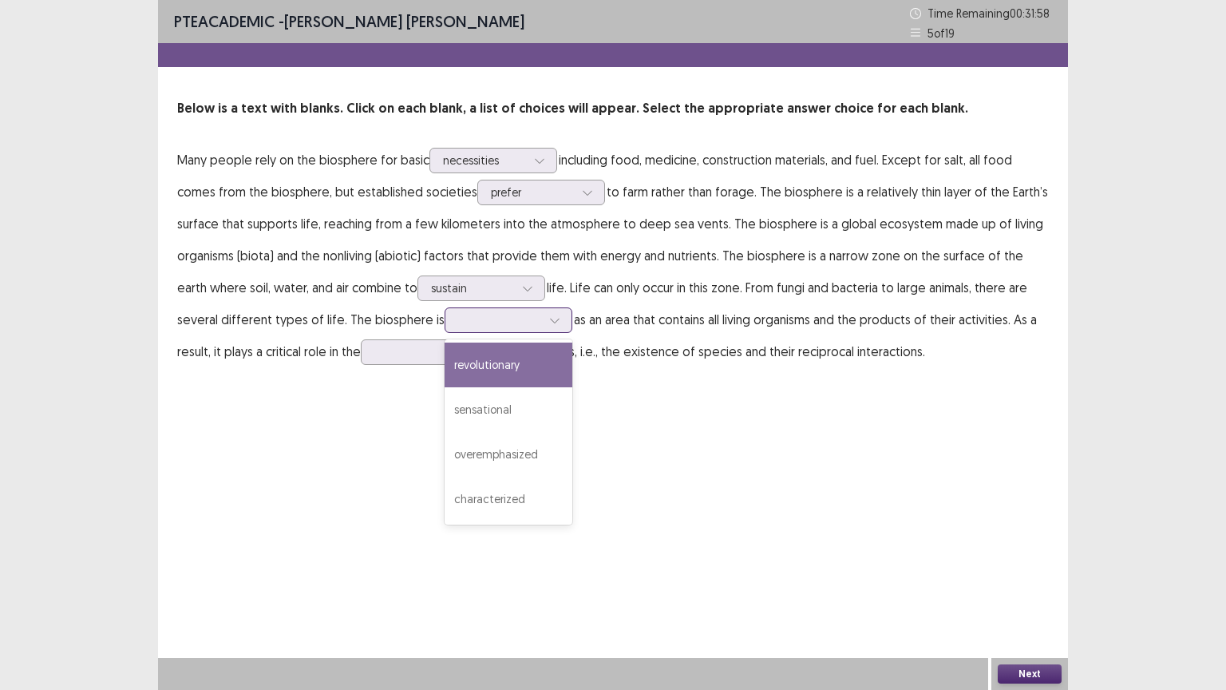
click at [458, 317] on div at bounding box center [499, 319] width 83 height 15
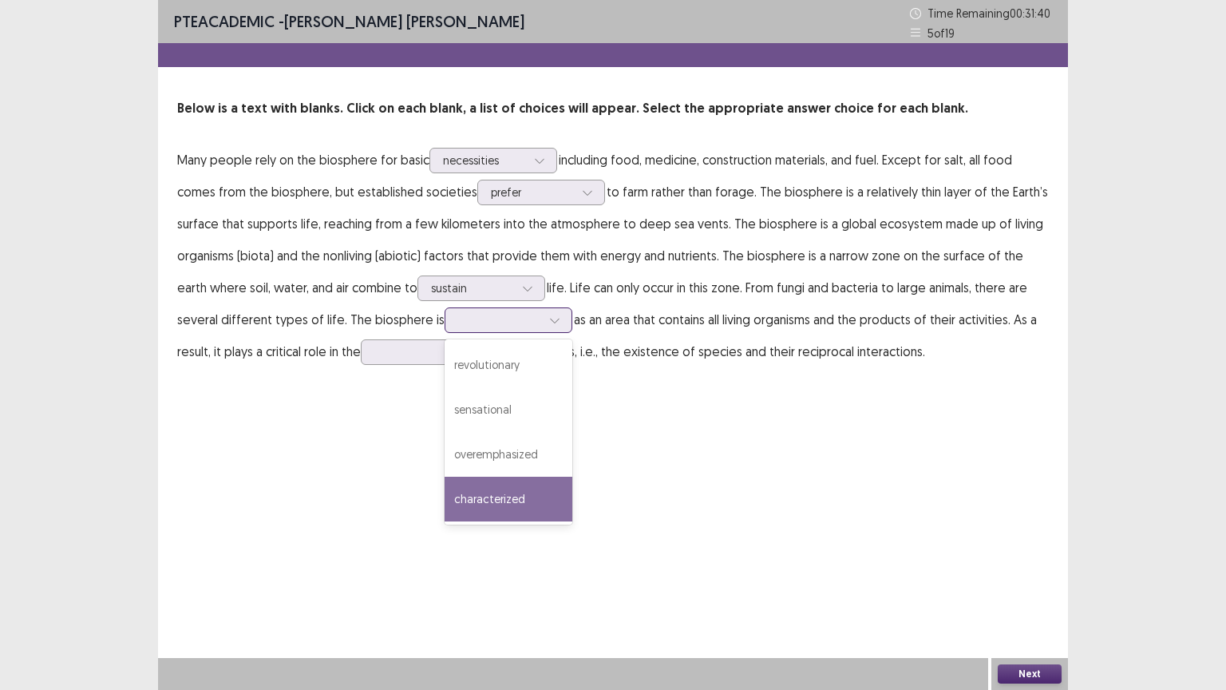
click at [459, 501] on div "characterized" at bounding box center [509, 499] width 128 height 45
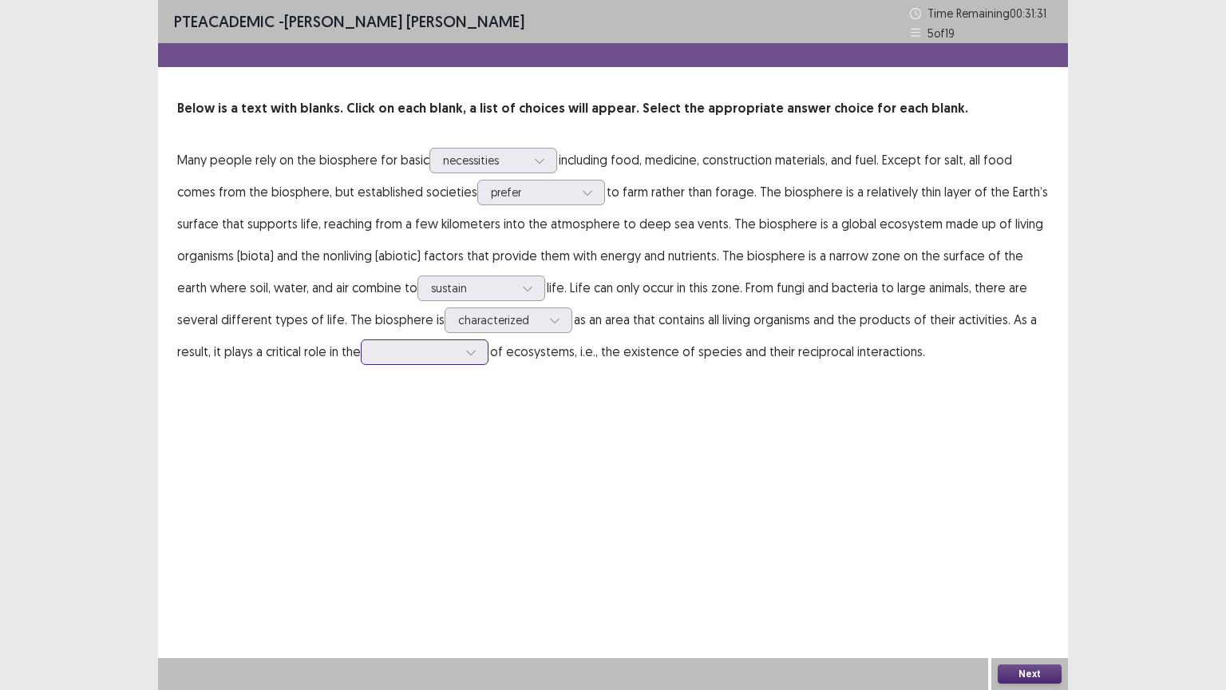
click at [382, 354] on div at bounding box center [415, 351] width 83 height 15
click at [418, 485] on div "maintenance" at bounding box center [425, 486] width 128 height 45
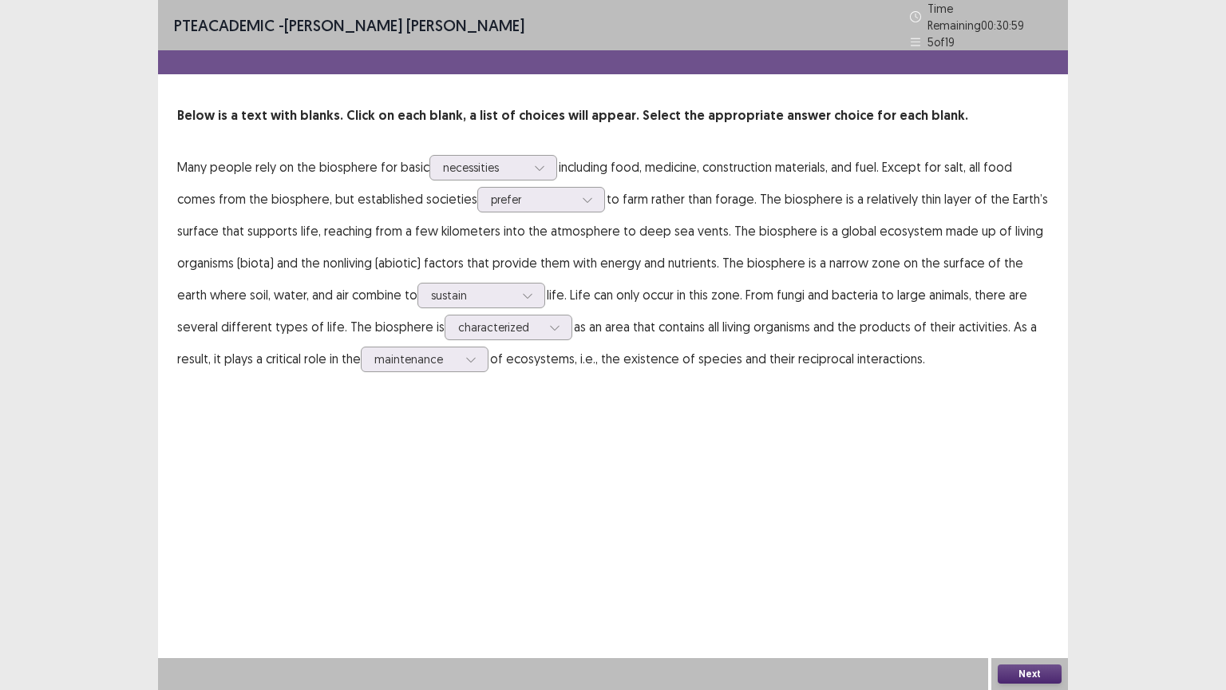
click at [1041, 582] on button "Next" at bounding box center [1030, 673] width 64 height 19
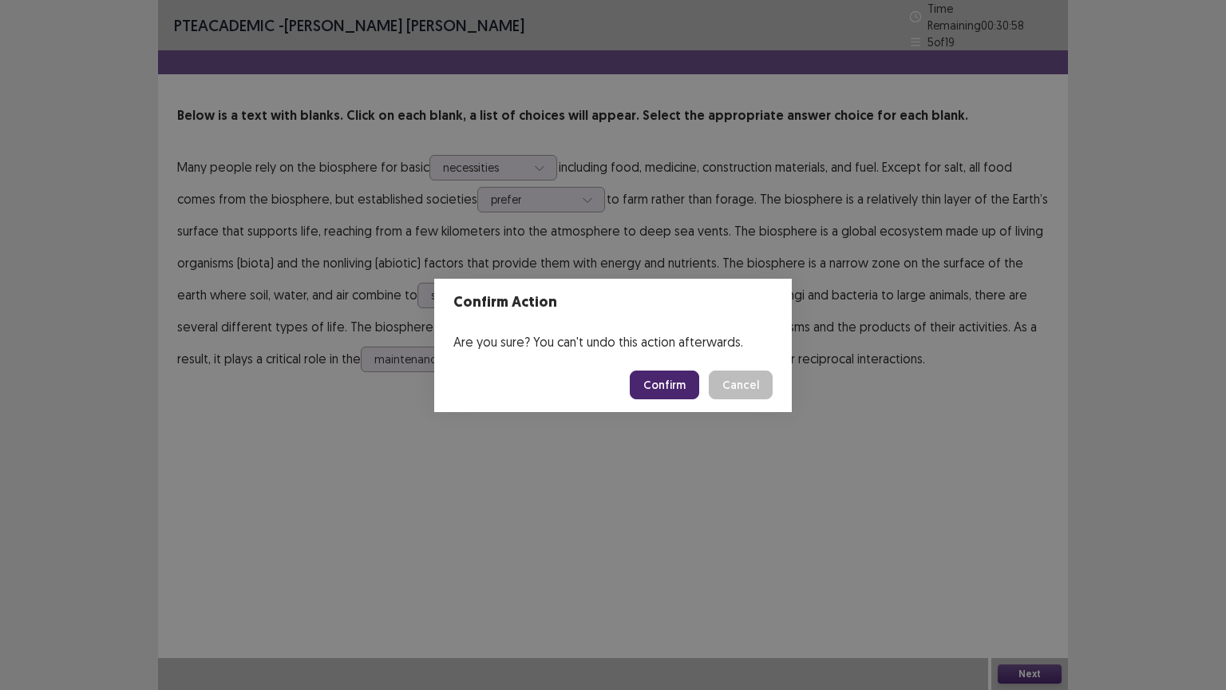
click at [685, 381] on button "Confirm" at bounding box center [664, 384] width 69 height 29
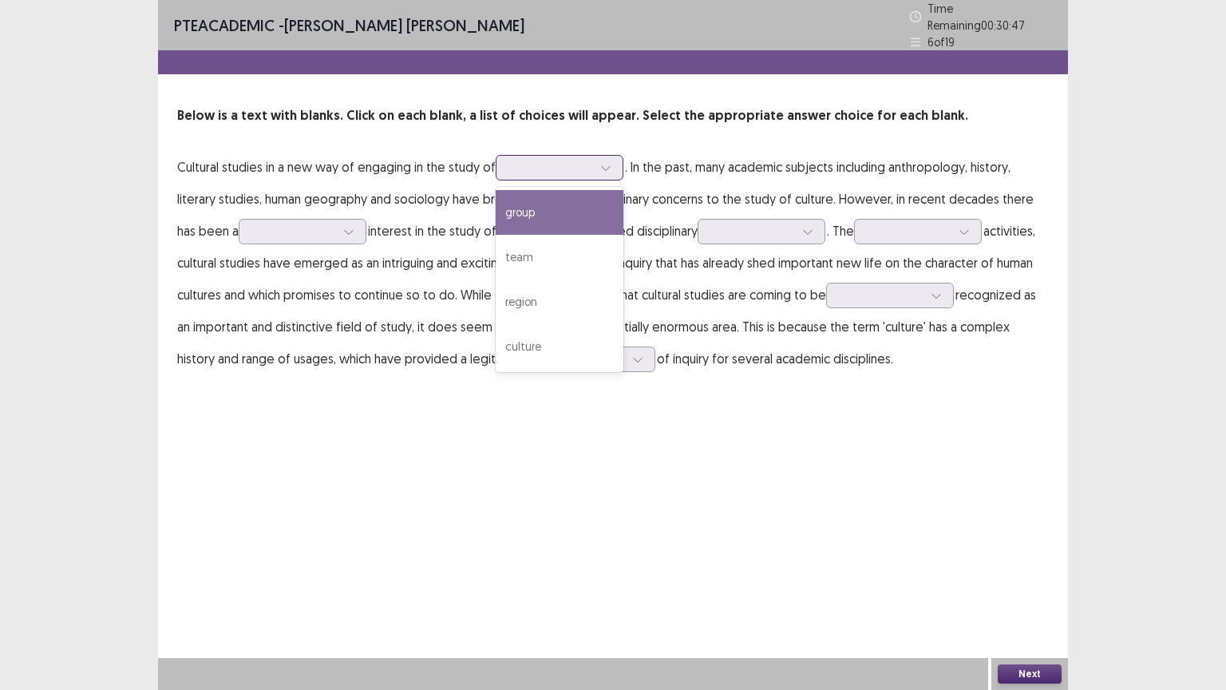
click at [552, 160] on div at bounding box center [550, 167] width 83 height 15
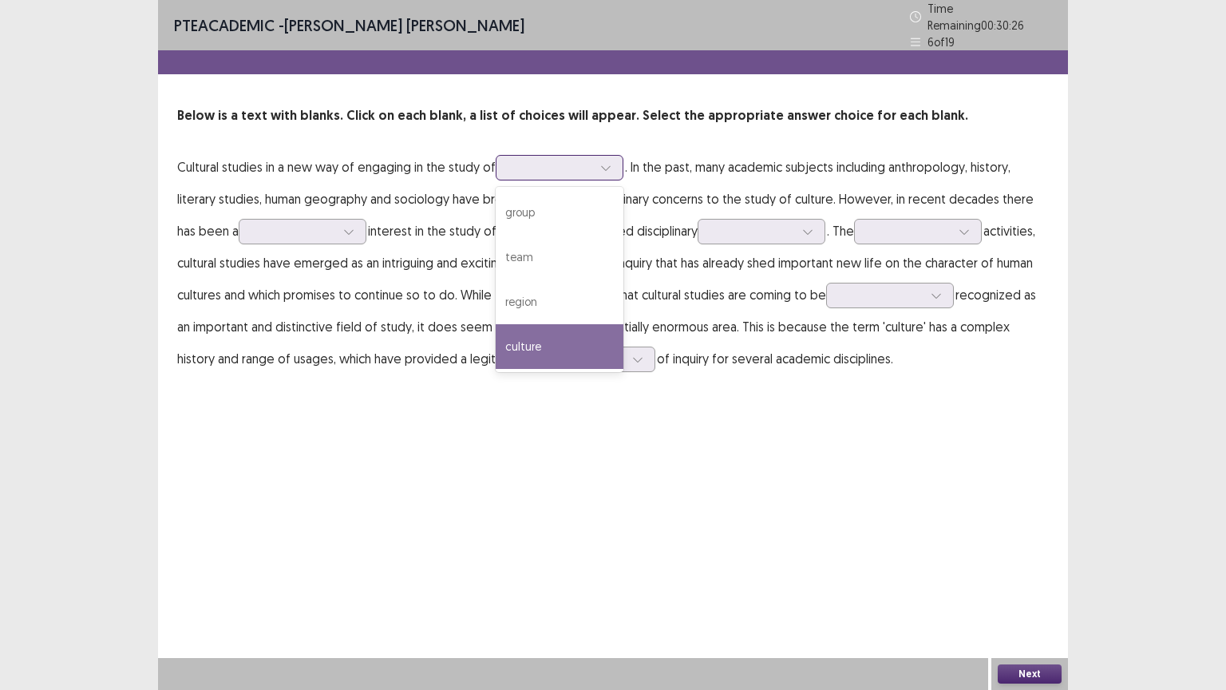
click at [584, 331] on div "culture" at bounding box center [560, 346] width 128 height 45
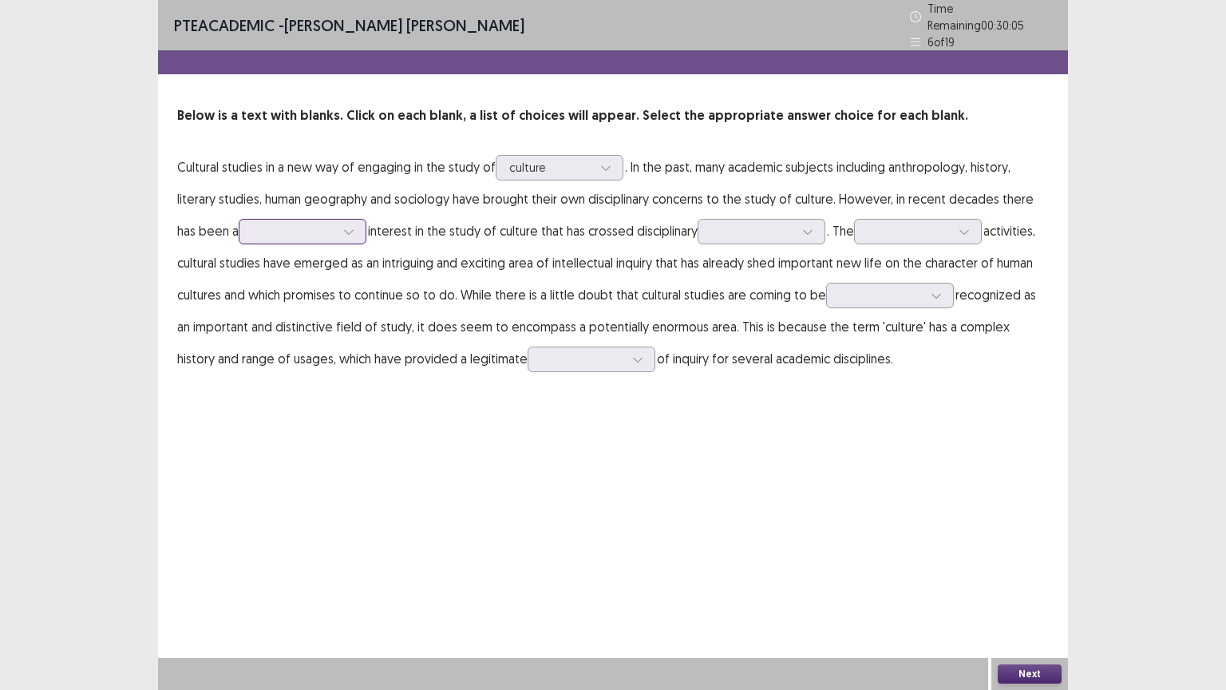
click at [315, 224] on div at bounding box center [293, 231] width 83 height 15
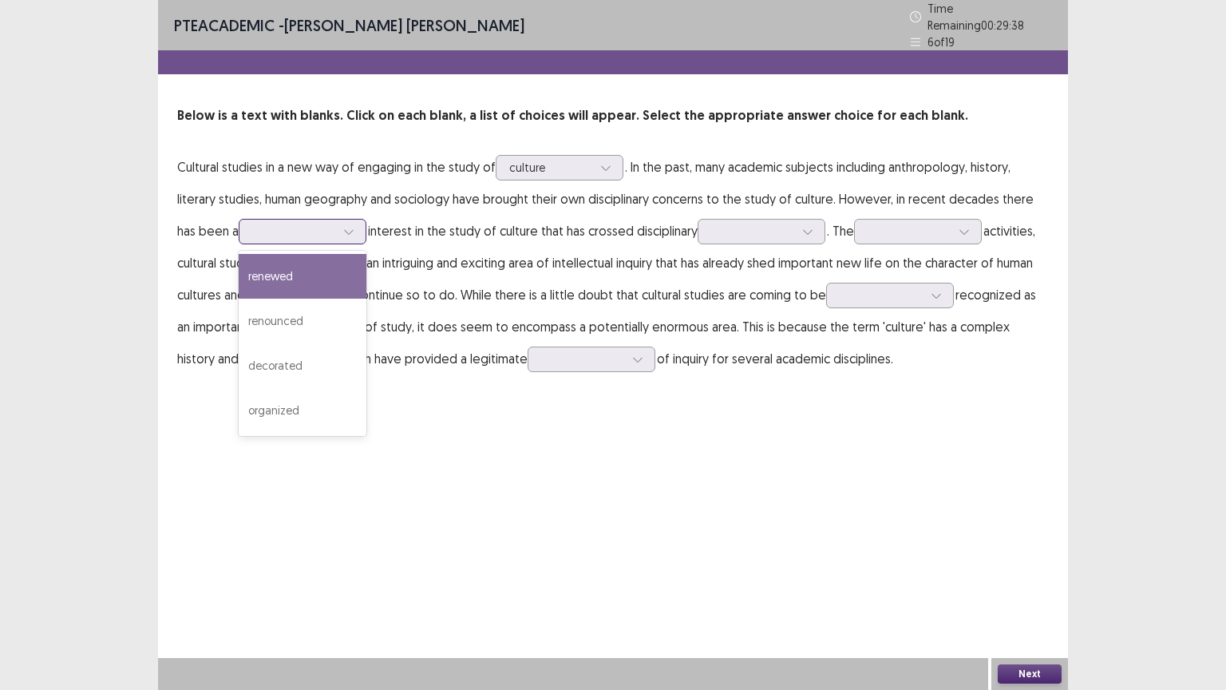
click at [307, 265] on div "renewed" at bounding box center [303, 276] width 128 height 45
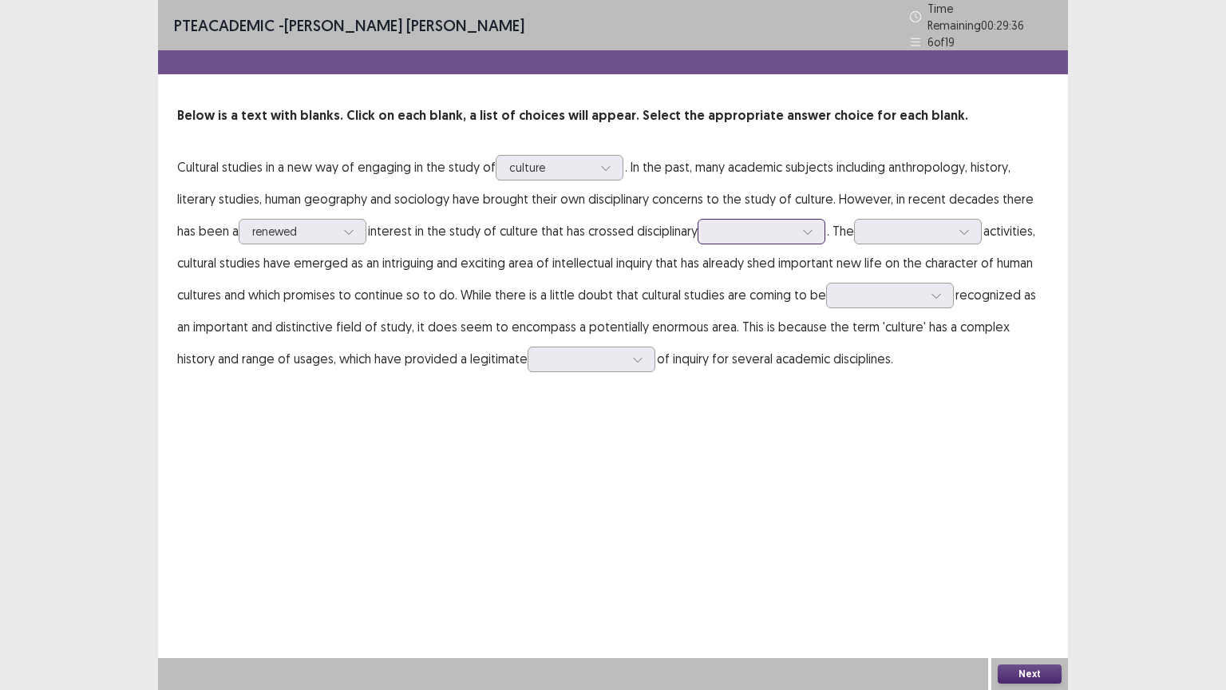
click at [736, 224] on div at bounding box center [752, 231] width 83 height 15
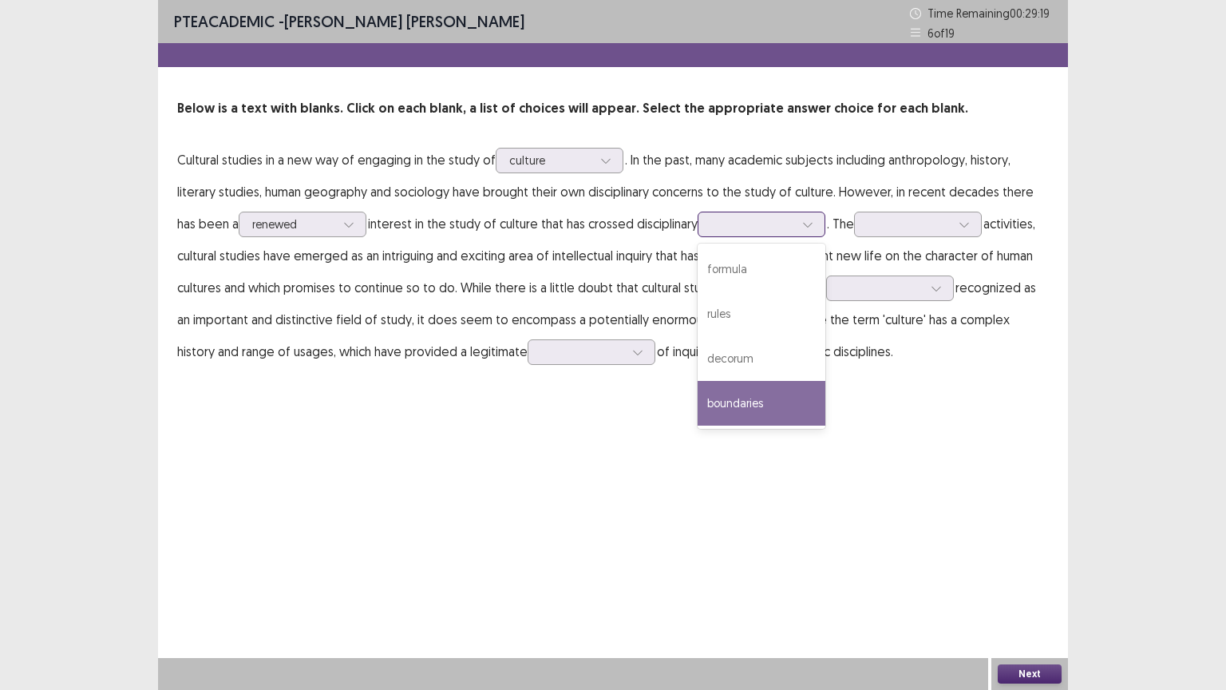
click at [783, 399] on div "boundaries" at bounding box center [762, 403] width 128 height 45
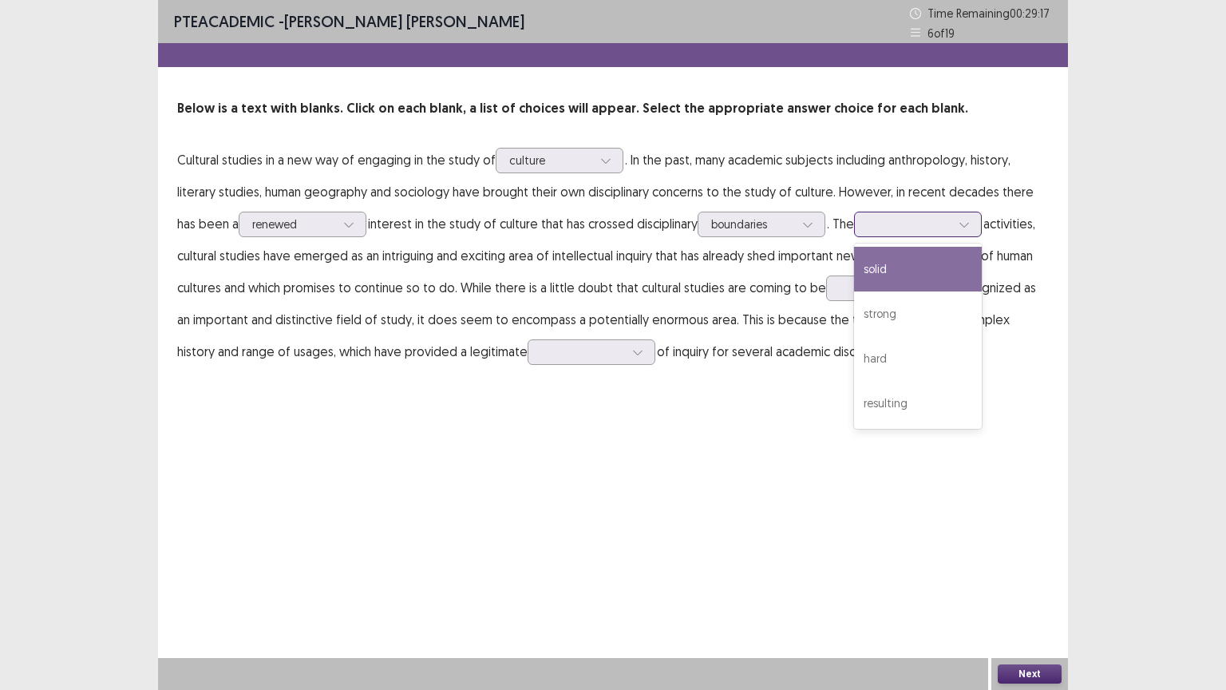
click at [903, 227] on div at bounding box center [909, 223] width 83 height 15
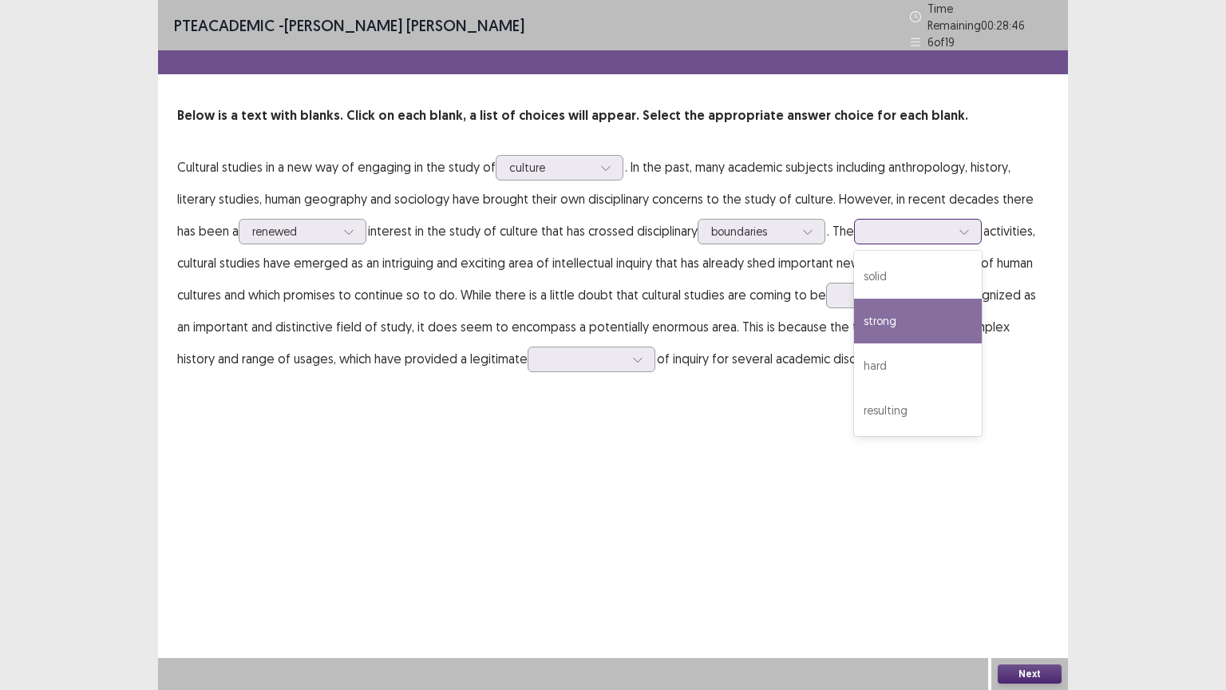
click at [925, 310] on div "strong" at bounding box center [918, 321] width 128 height 45
click at [949, 227] on div at bounding box center [909, 231] width 83 height 15
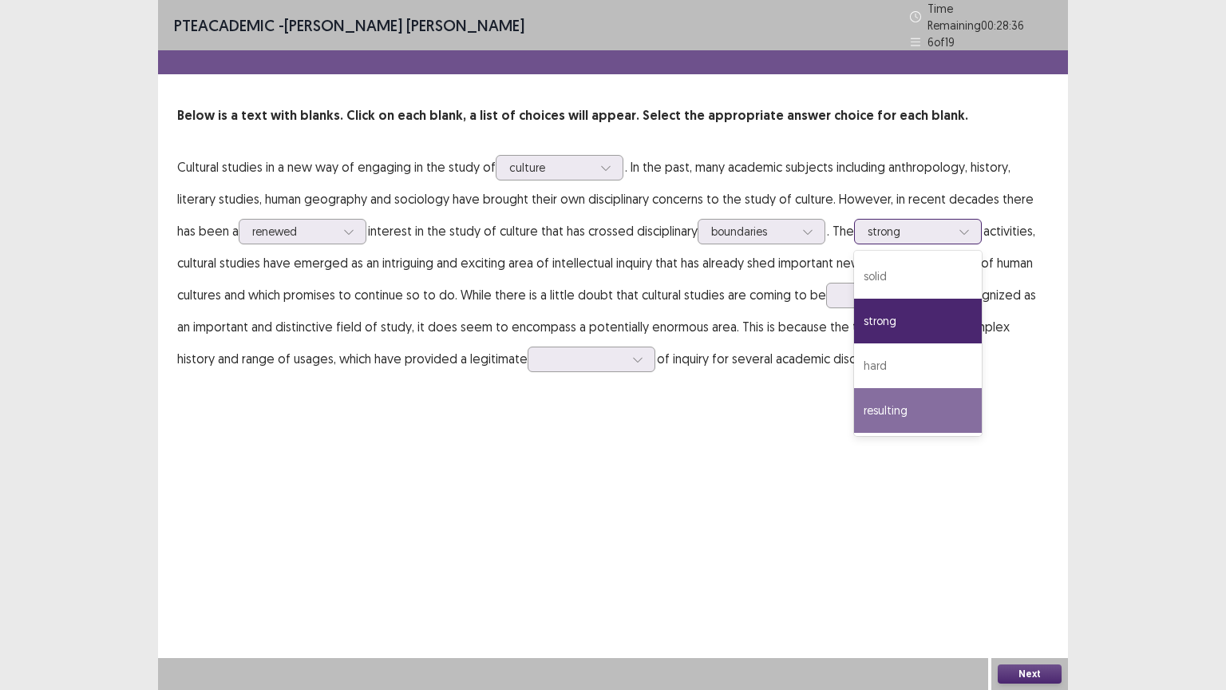
click at [958, 408] on div "resulting" at bounding box center [918, 410] width 128 height 45
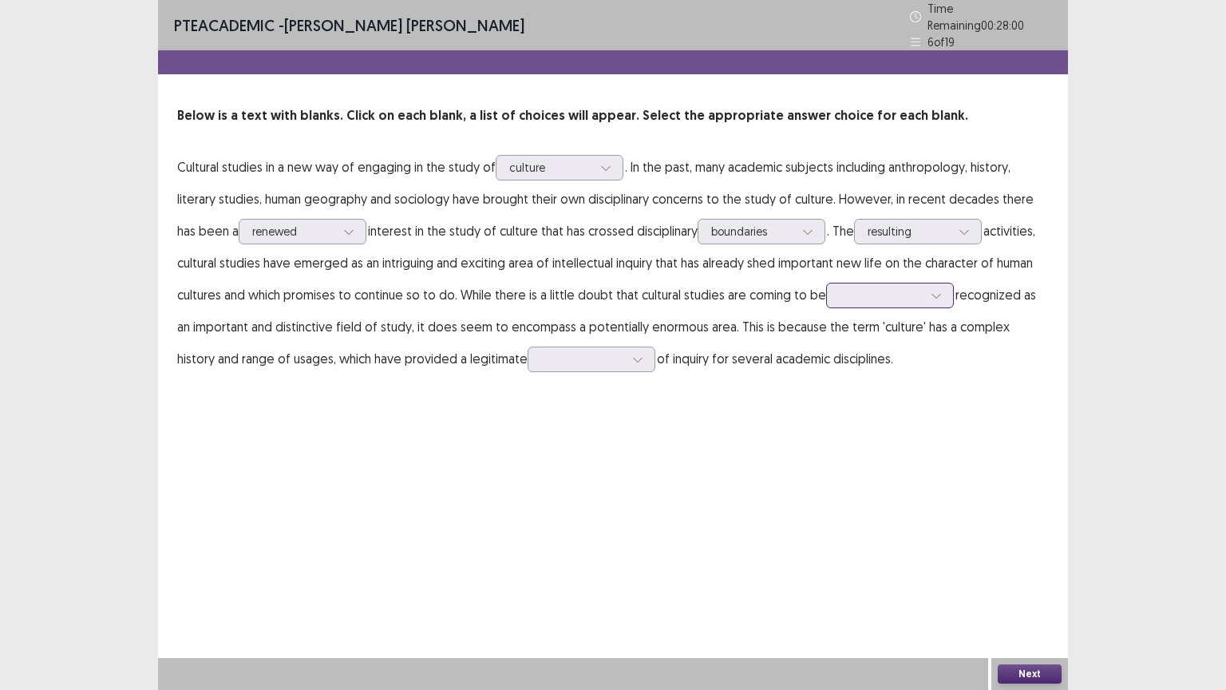
click at [894, 289] on div at bounding box center [881, 294] width 83 height 15
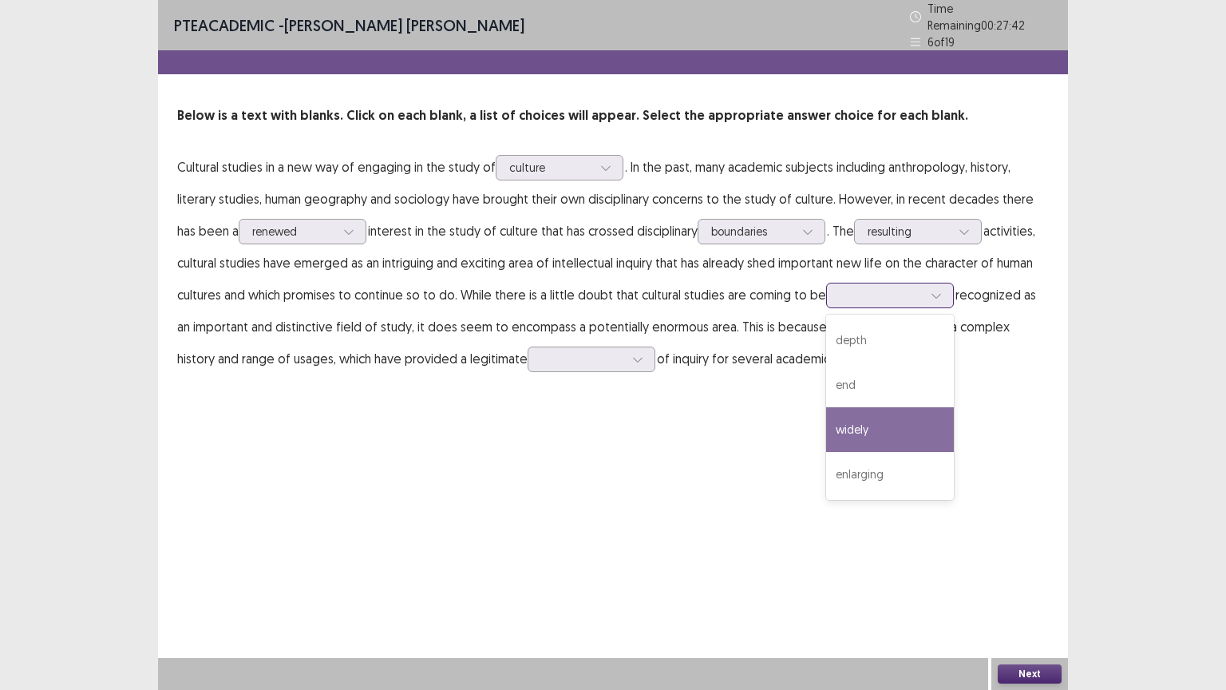
click at [903, 418] on div "widely" at bounding box center [890, 429] width 128 height 45
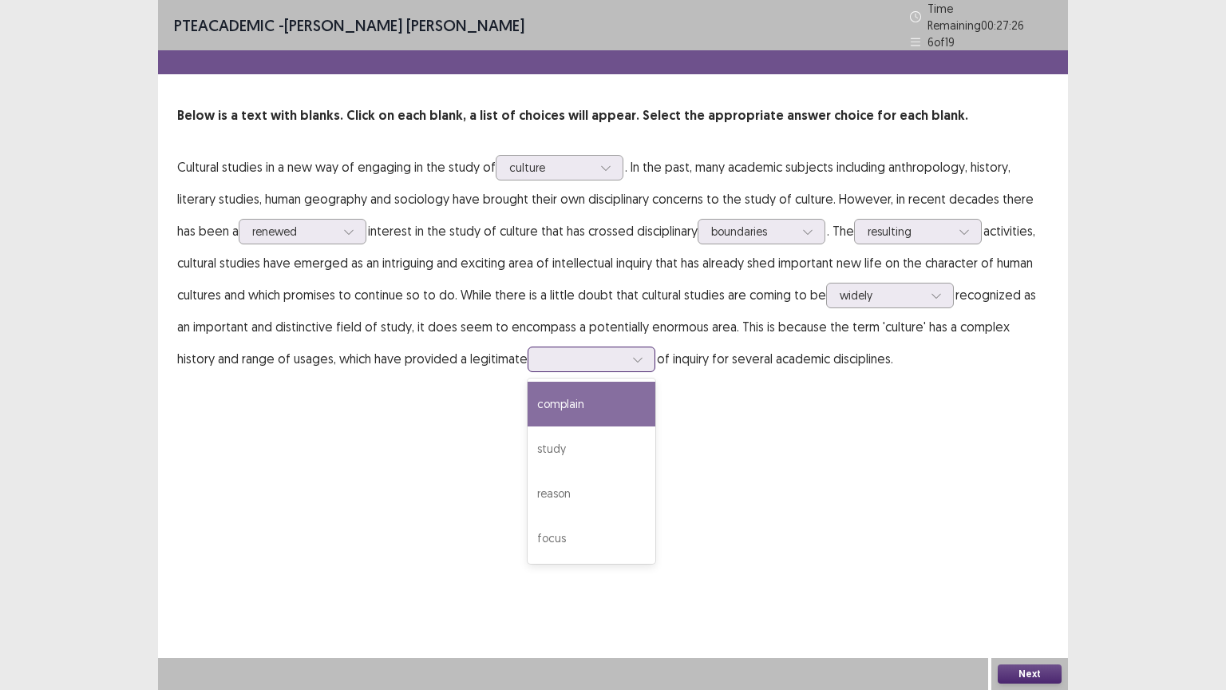
click at [541, 351] on div at bounding box center [582, 358] width 83 height 15
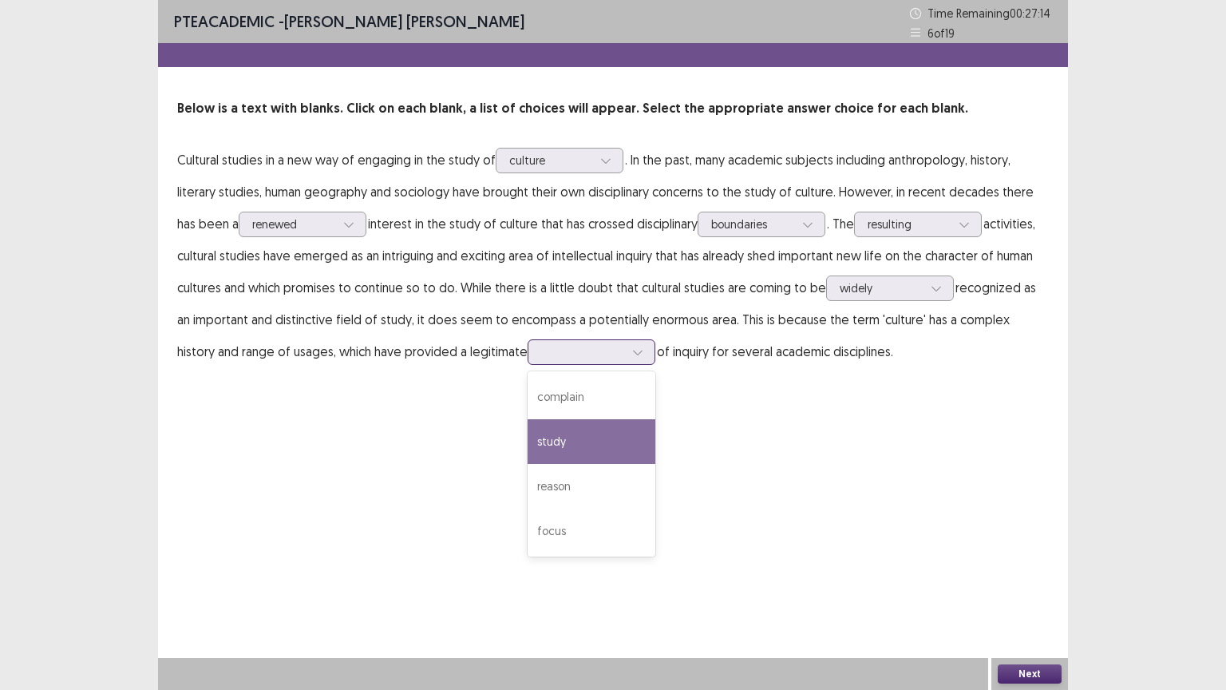
click at [580, 433] on div "study" at bounding box center [592, 441] width 128 height 45
click at [1033, 582] on button "Next" at bounding box center [1030, 673] width 64 height 19
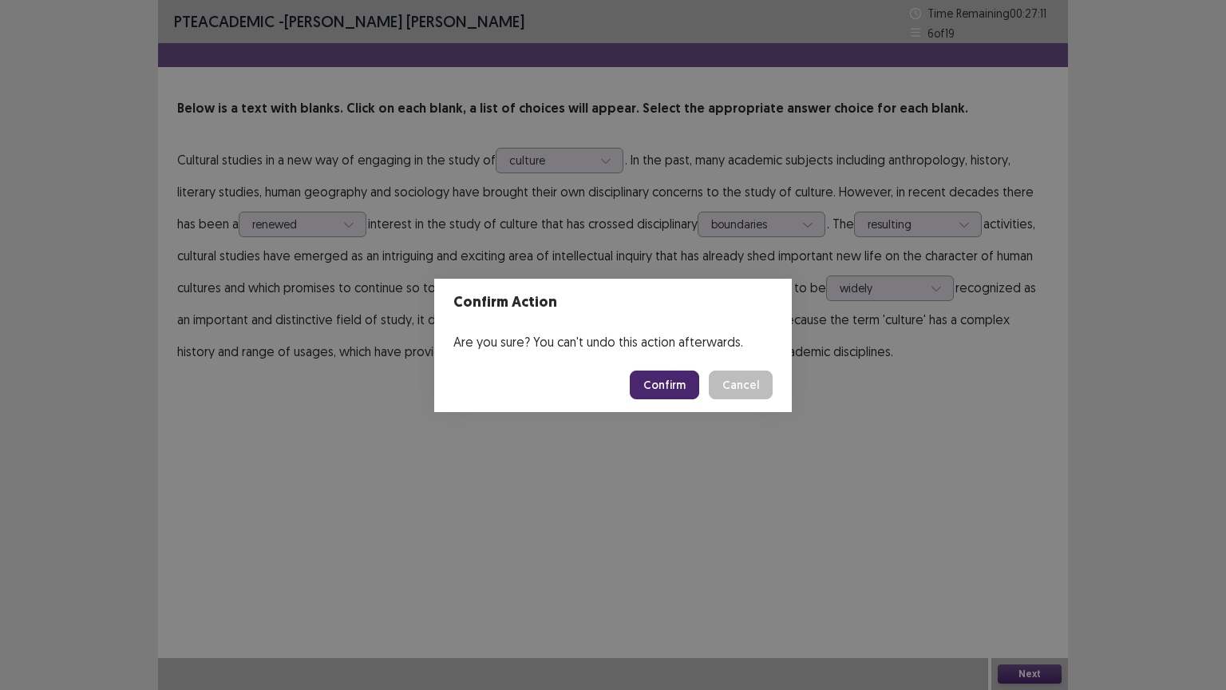
click at [683, 380] on button "Confirm" at bounding box center [664, 384] width 69 height 29
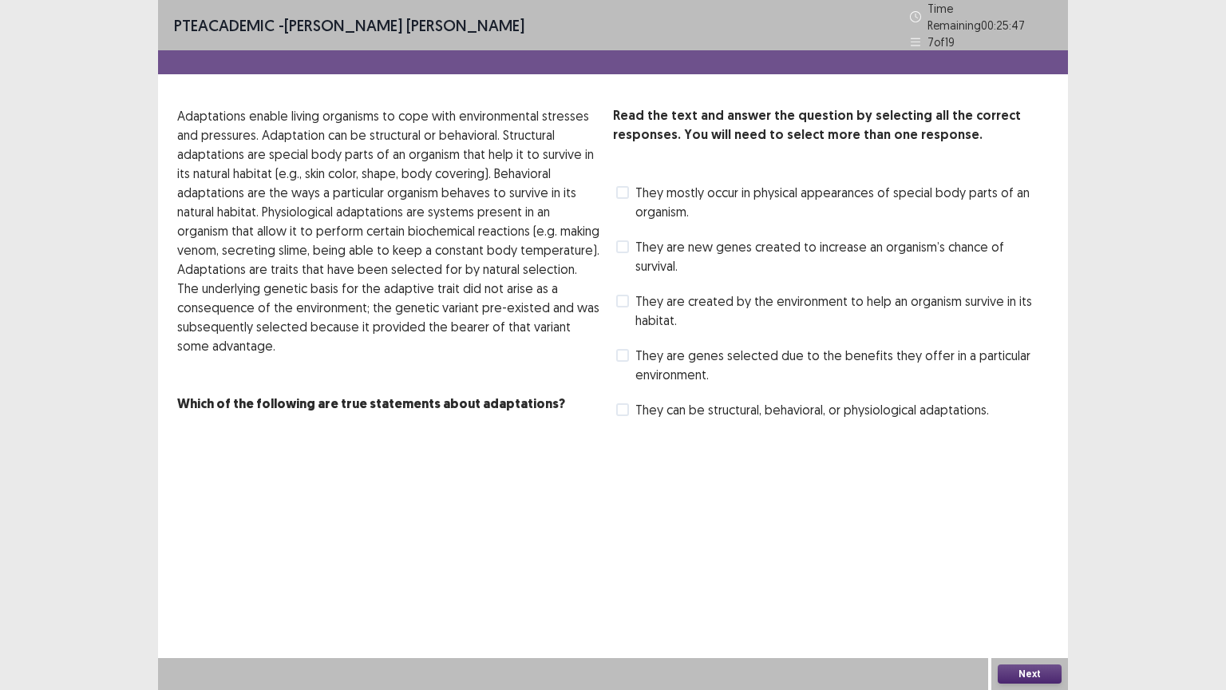
click at [626, 295] on span at bounding box center [622, 301] width 13 height 13
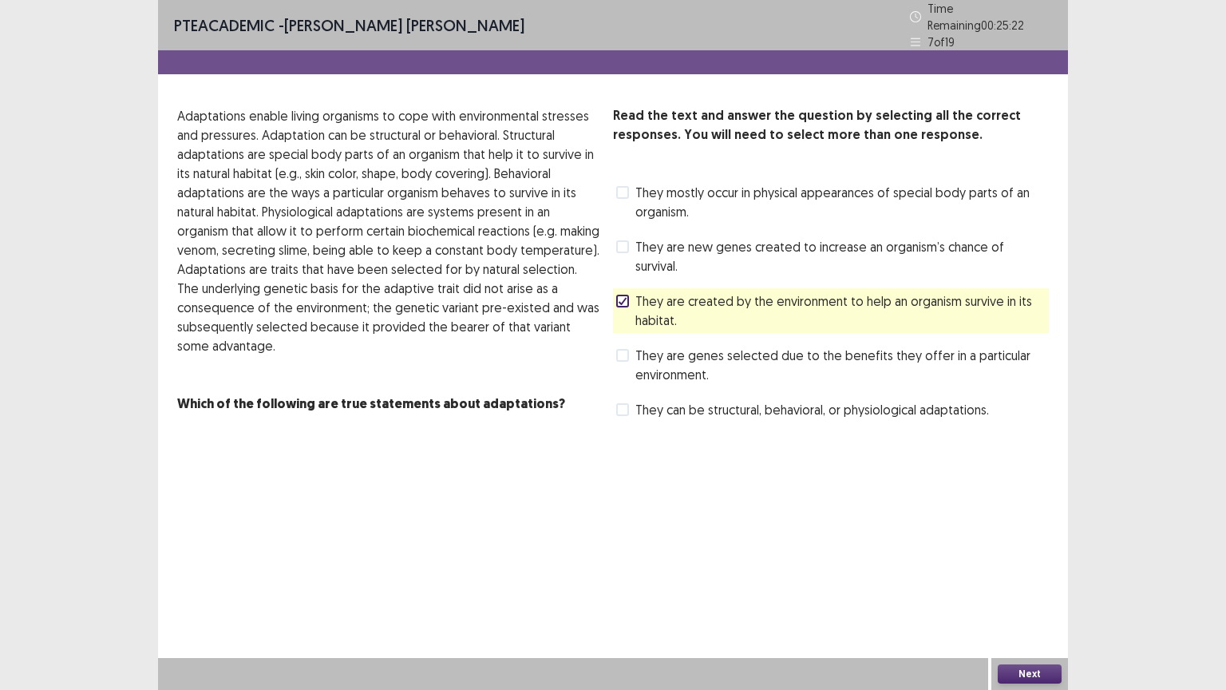
click at [1029, 582] on button "Next" at bounding box center [1030, 673] width 64 height 19
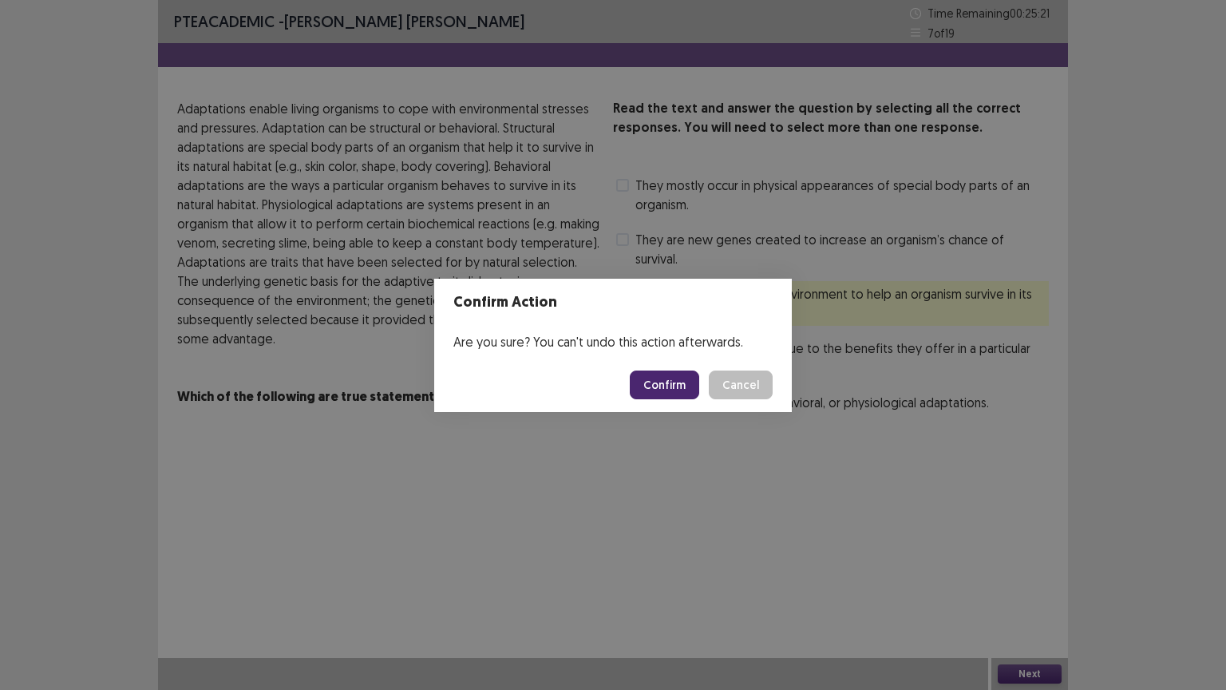
click at [676, 384] on button "Confirm" at bounding box center [664, 384] width 69 height 29
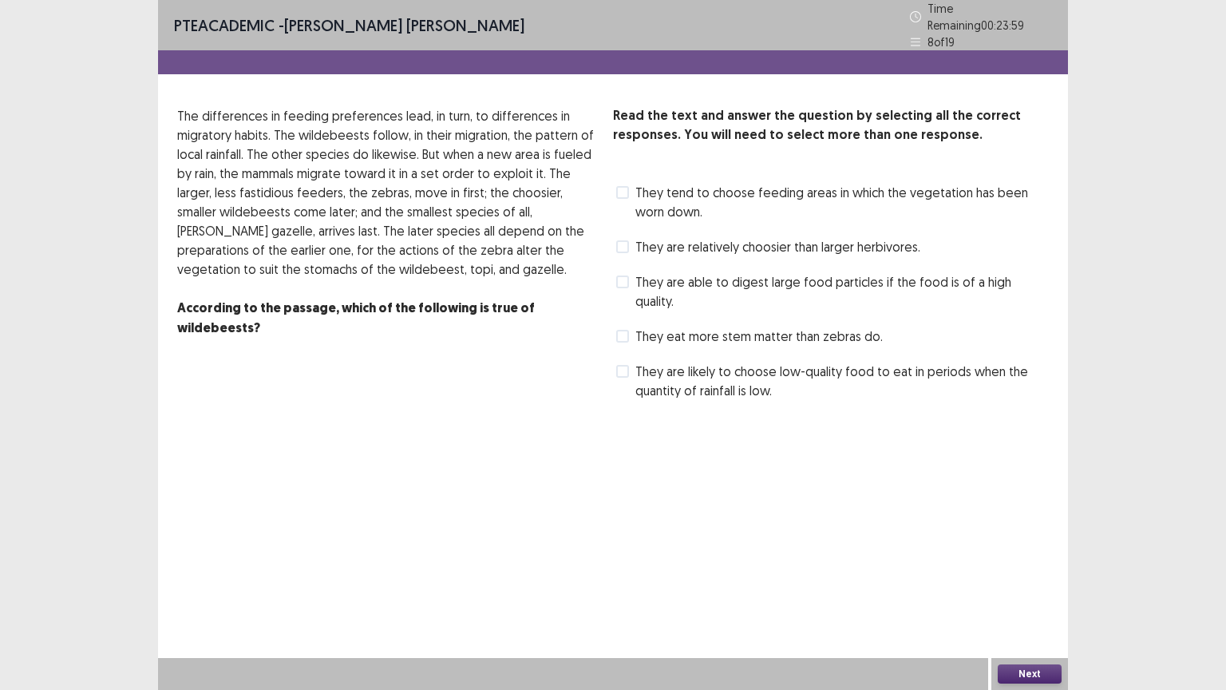
click at [629, 362] on label "They are likely to choose low-quality food to eat in periods when the quantity …" at bounding box center [832, 381] width 433 height 38
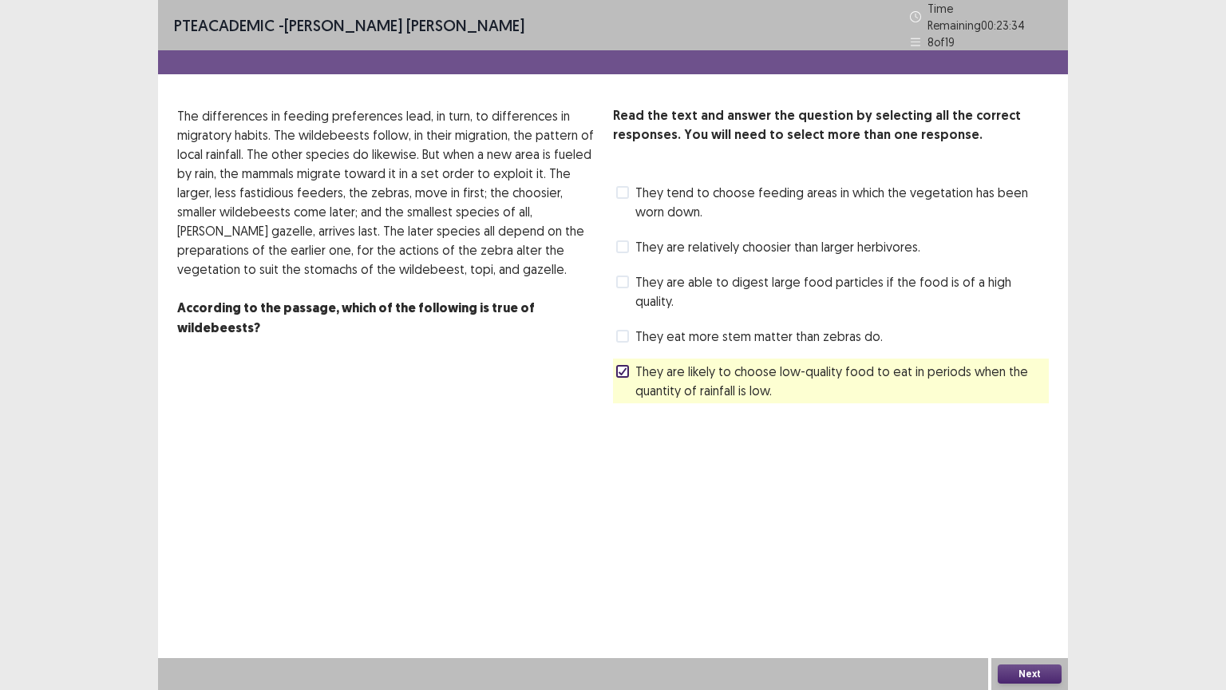
click at [1043, 582] on button "Next" at bounding box center [1030, 673] width 64 height 19
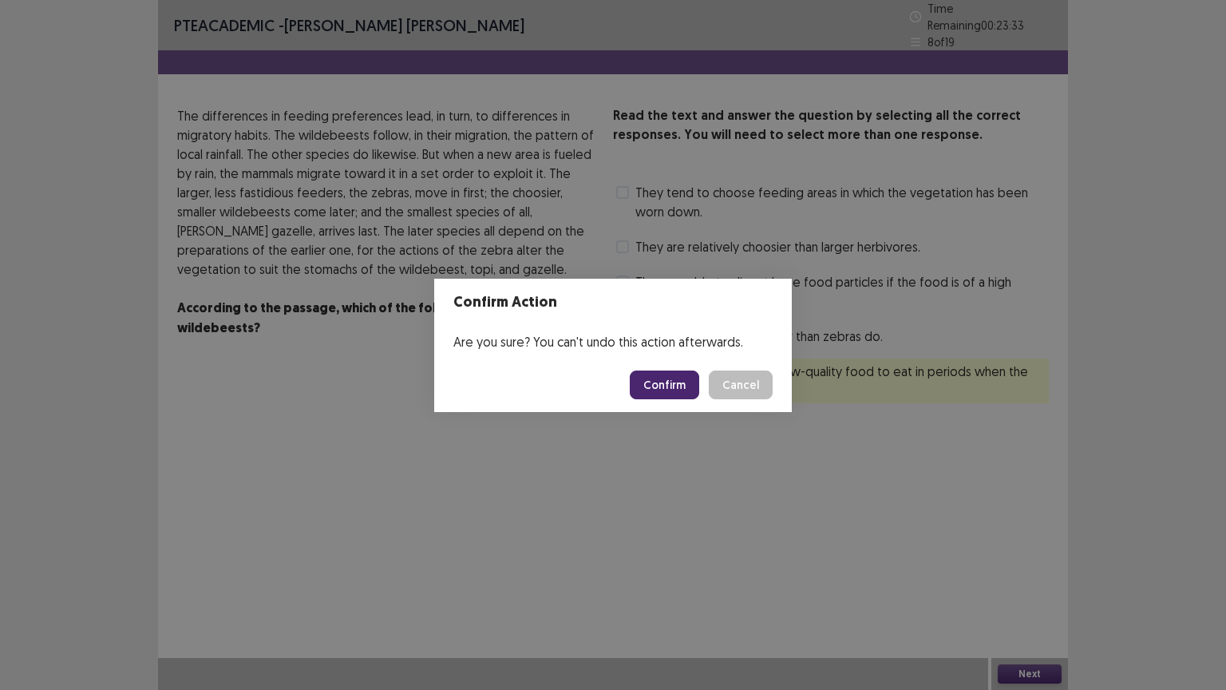
click at [686, 386] on button "Confirm" at bounding box center [664, 384] width 69 height 29
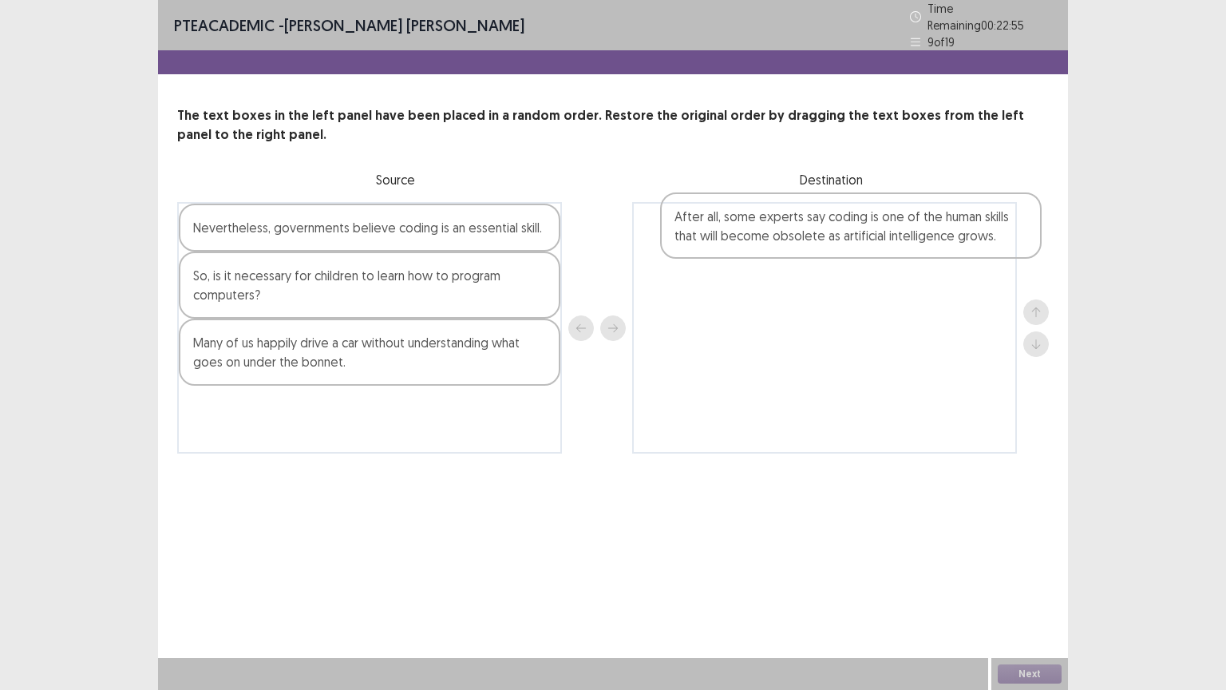
drag, startPoint x: 307, startPoint y: 412, endPoint x: 795, endPoint y: 227, distance: 522.5
click at [795, 227] on div "Nevertheless, governments believe coding is an essential skill. So, is it neces…" at bounding box center [613, 327] width 872 height 251
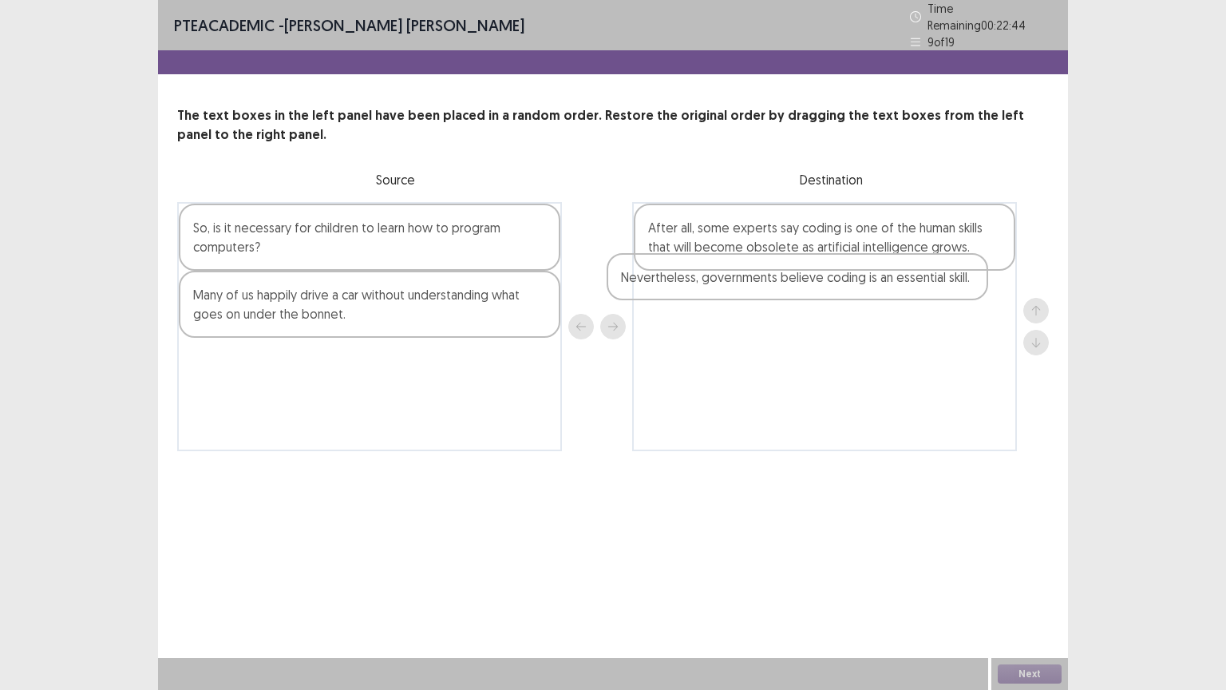
drag, startPoint x: 357, startPoint y: 230, endPoint x: 787, endPoint y: 284, distance: 433.7
click at [788, 285] on div "Nevertheless, governments believe coding is an essential skill. So, is it neces…" at bounding box center [613, 326] width 872 height 249
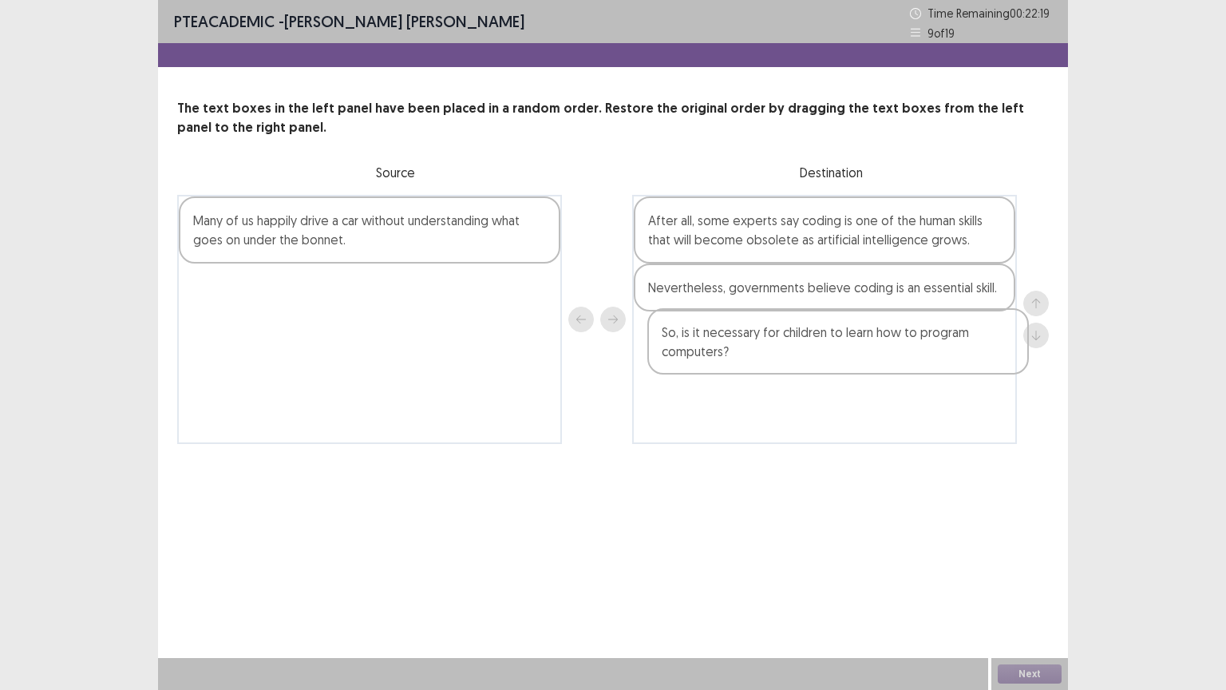
drag, startPoint x: 370, startPoint y: 243, endPoint x: 855, endPoint y: 358, distance: 498.1
click at [855, 358] on div "So, is it necessary for children to learn how to program computers? Many of us …" at bounding box center [613, 319] width 872 height 249
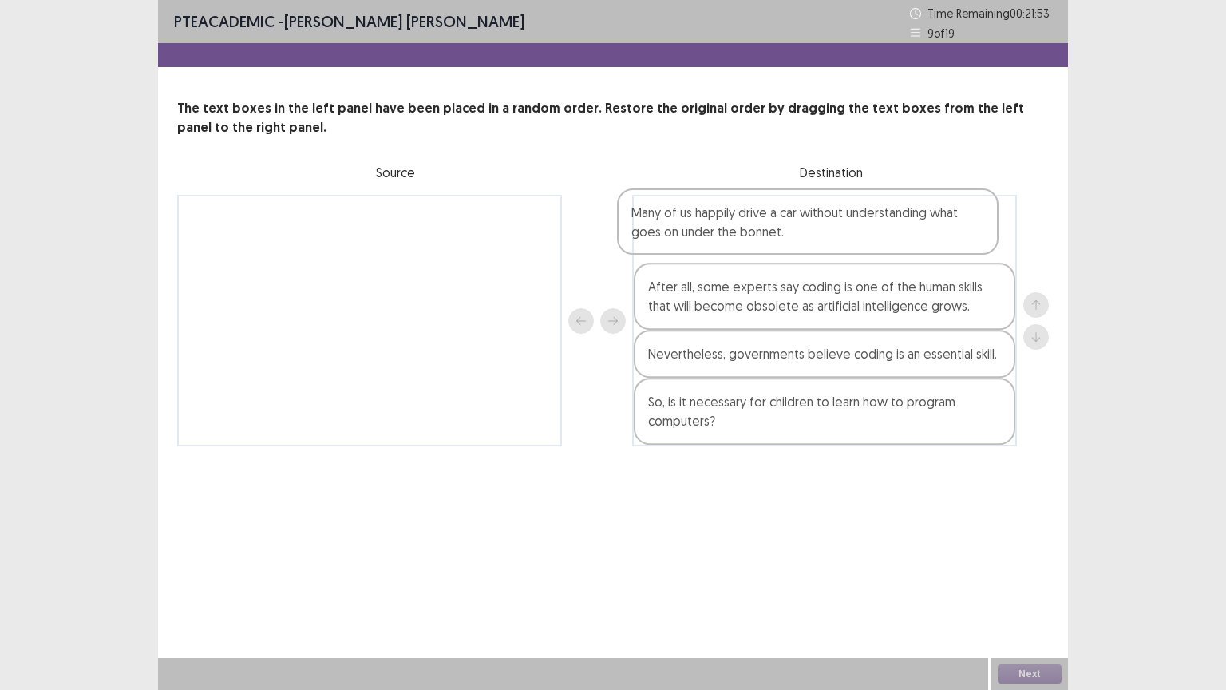
drag, startPoint x: 416, startPoint y: 240, endPoint x: 854, endPoint y: 243, distance: 438.3
click at [856, 232] on div "Many of us happily drive a car without understanding what goes on under the bon…" at bounding box center [613, 320] width 872 height 251
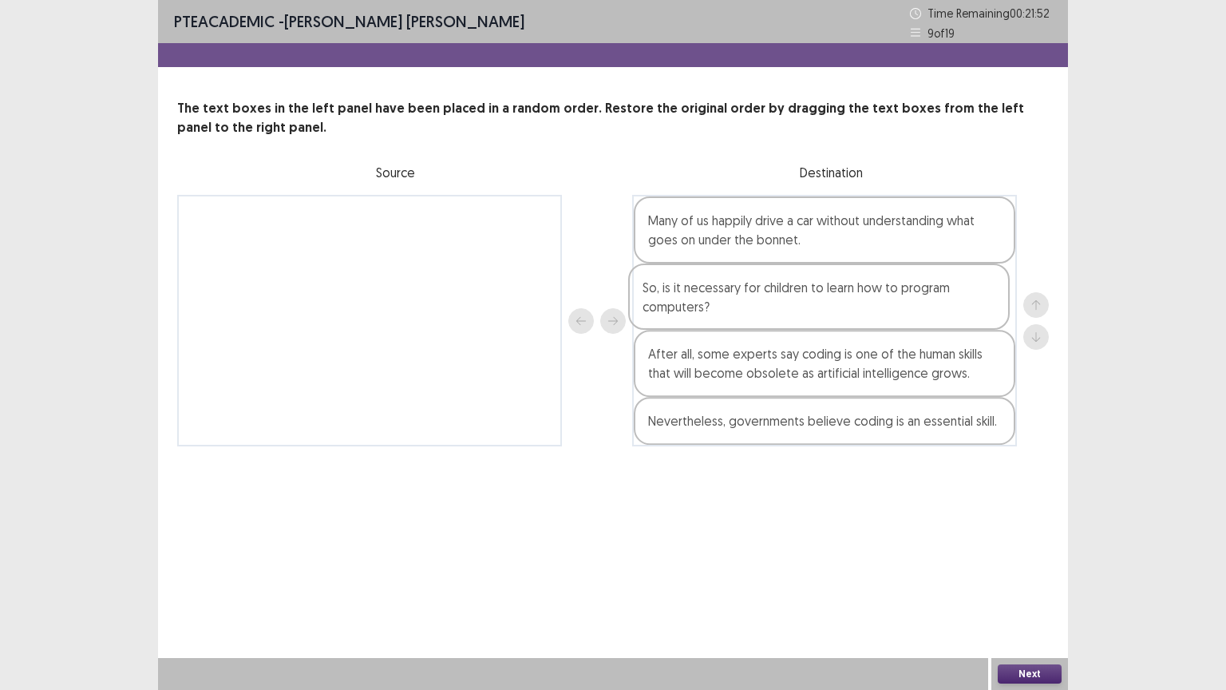
drag, startPoint x: 830, startPoint y: 425, endPoint x: 833, endPoint y: 307, distance: 118.2
click at [832, 306] on div "Many of us happily drive a car without understanding what goes on under the bon…" at bounding box center [824, 320] width 385 height 251
click at [1045, 582] on button "Next" at bounding box center [1030, 673] width 64 height 19
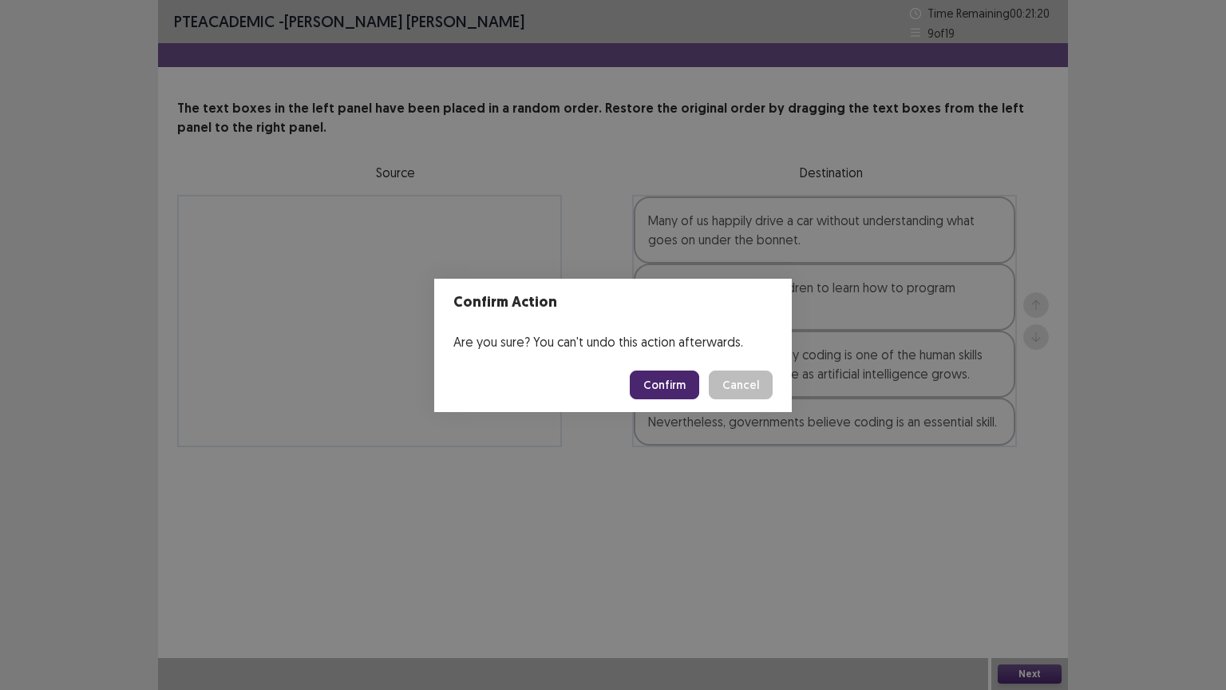
click at [670, 378] on button "Confirm" at bounding box center [664, 384] width 69 height 29
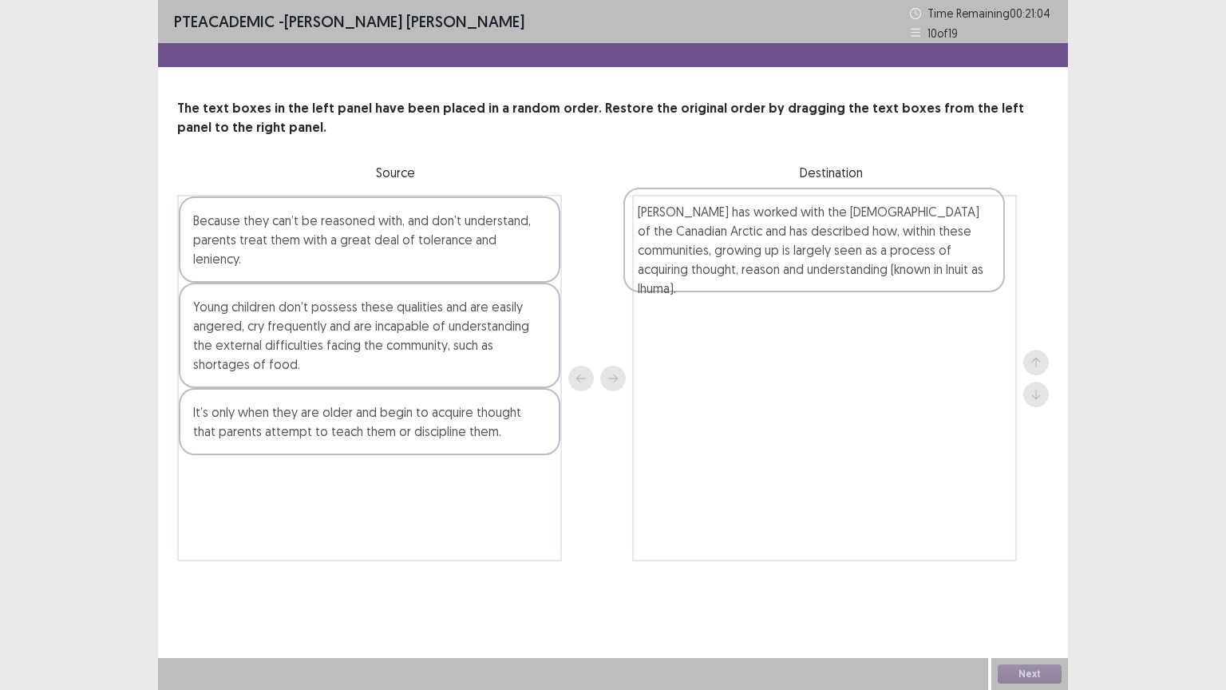
drag, startPoint x: 423, startPoint y: 331, endPoint x: 873, endPoint y: 254, distance: 456.8
click at [873, 254] on div "Because they can’t be reasoned with, and don’t understand, parents treat them w…" at bounding box center [613, 378] width 872 height 366
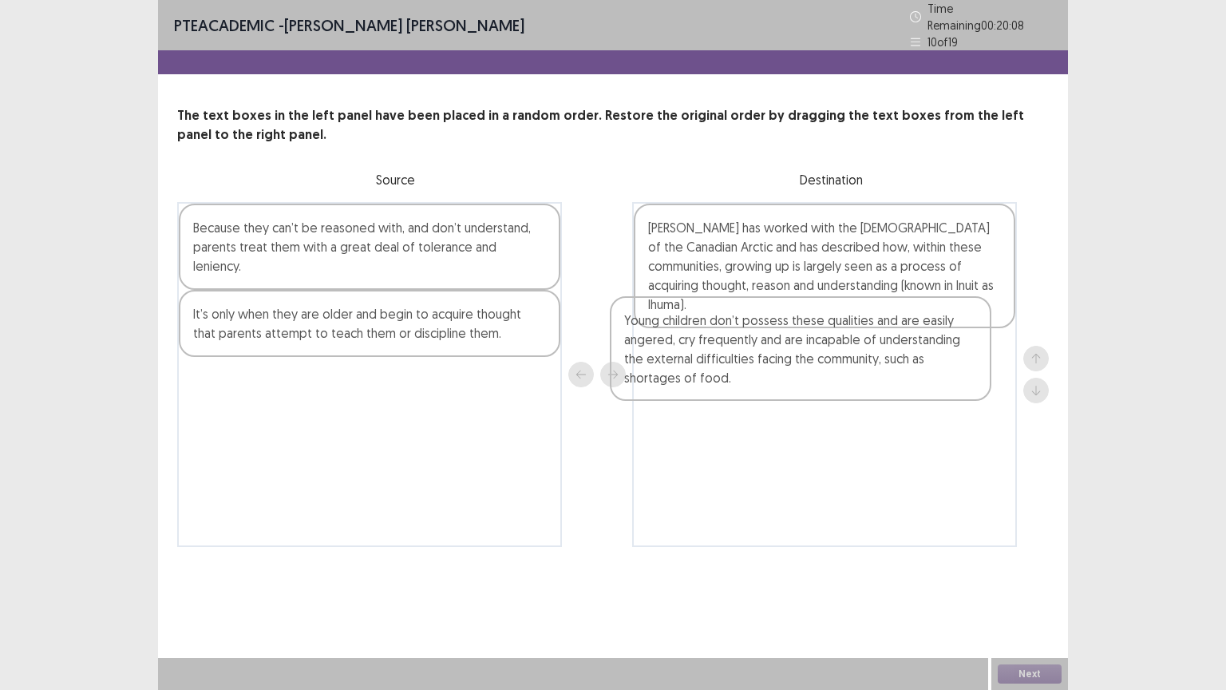
drag, startPoint x: 292, startPoint y: 334, endPoint x: 728, endPoint y: 366, distance: 437.1
click at [728, 366] on div "Because they can’t be reasoned with, and don’t understand, parents treat them w…" at bounding box center [613, 374] width 872 height 345
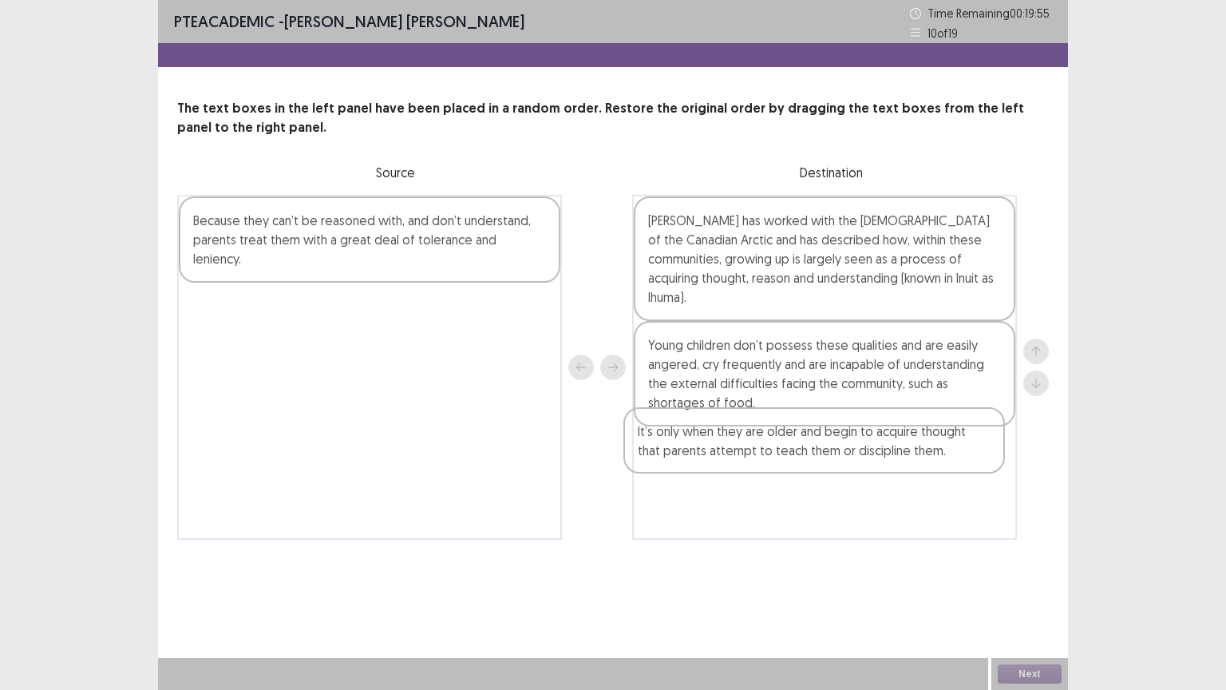
drag, startPoint x: 430, startPoint y: 296, endPoint x: 881, endPoint y: 441, distance: 474.4
click at [886, 441] on div "Because they can’t be reasoned with, and don’t understand, parents treat them w…" at bounding box center [613, 367] width 872 height 345
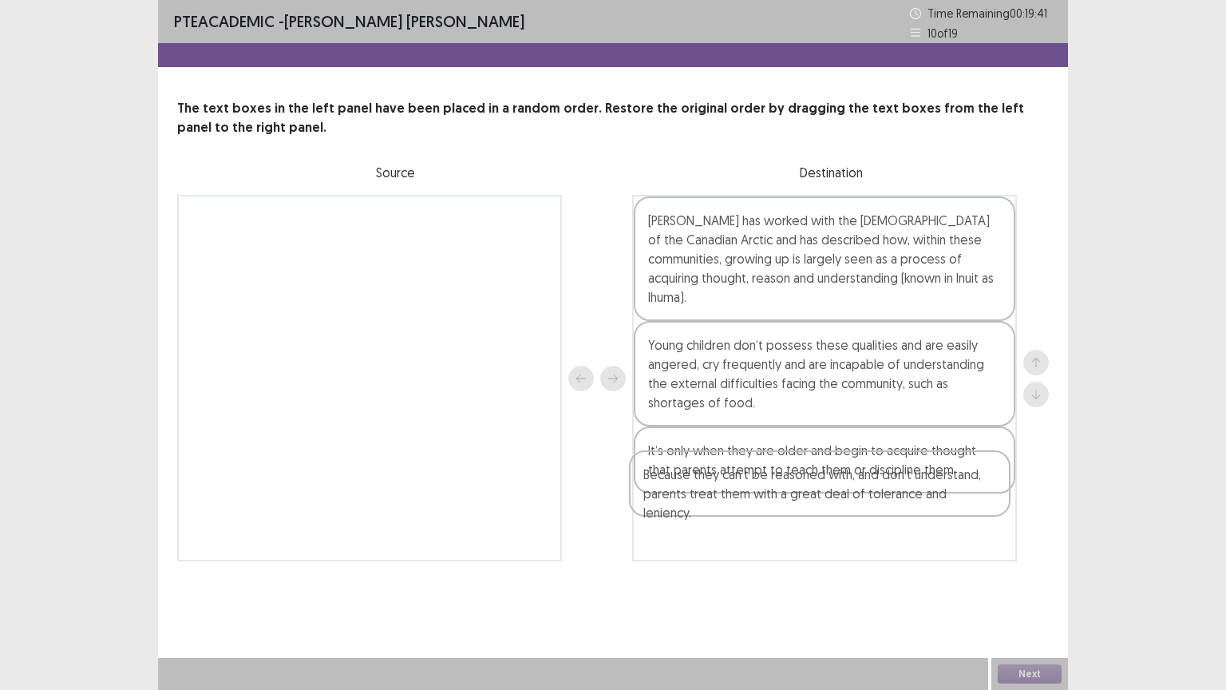
drag, startPoint x: 421, startPoint y: 246, endPoint x: 885, endPoint y: 508, distance: 532.7
click at [884, 511] on div "Because they can’t be reasoned with, and don’t understand, parents treat them w…" at bounding box center [613, 378] width 872 height 366
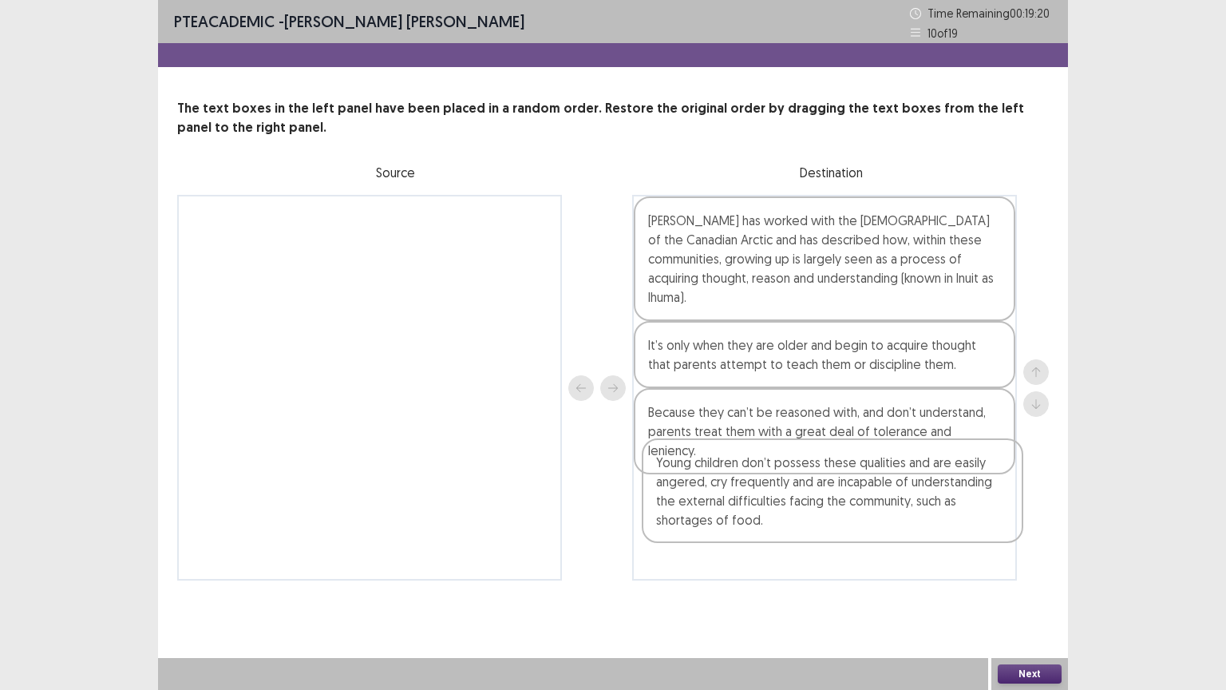
drag, startPoint x: 719, startPoint y: 367, endPoint x: 713, endPoint y: 492, distance: 124.7
click at [719, 498] on div "[PERSON_NAME] has worked with the [DEMOGRAPHIC_DATA] of the Canadian Arctic and…" at bounding box center [824, 388] width 385 height 386
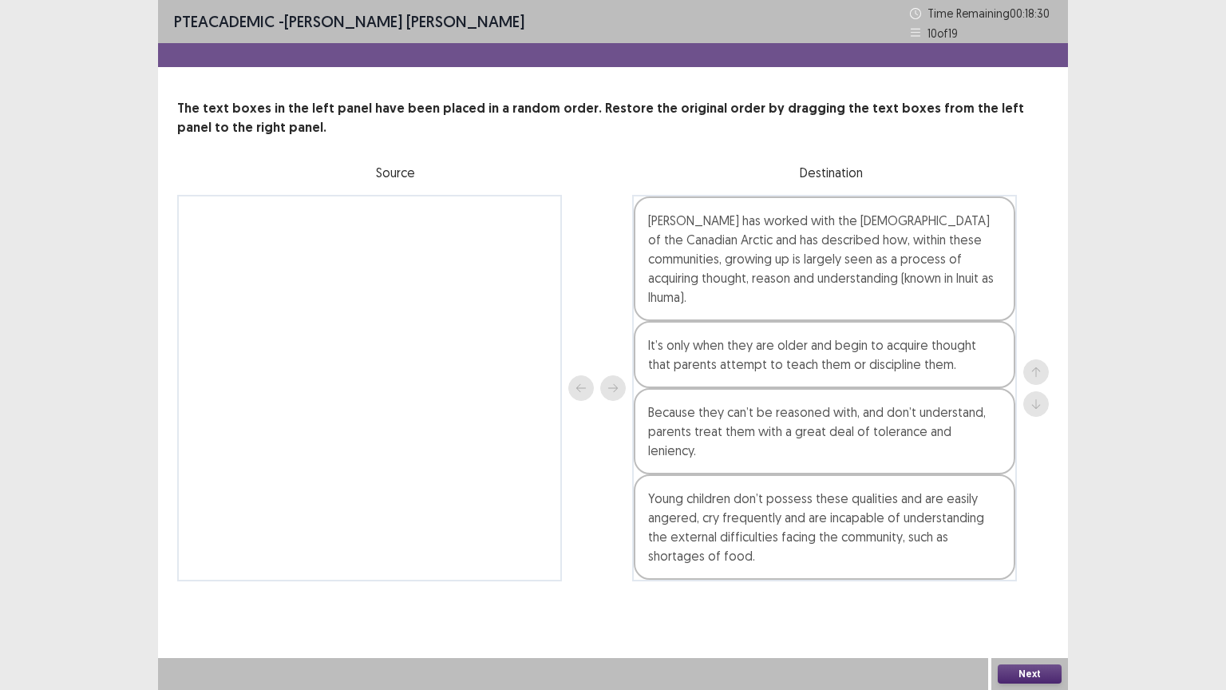
click at [1035, 582] on button "Next" at bounding box center [1030, 673] width 64 height 19
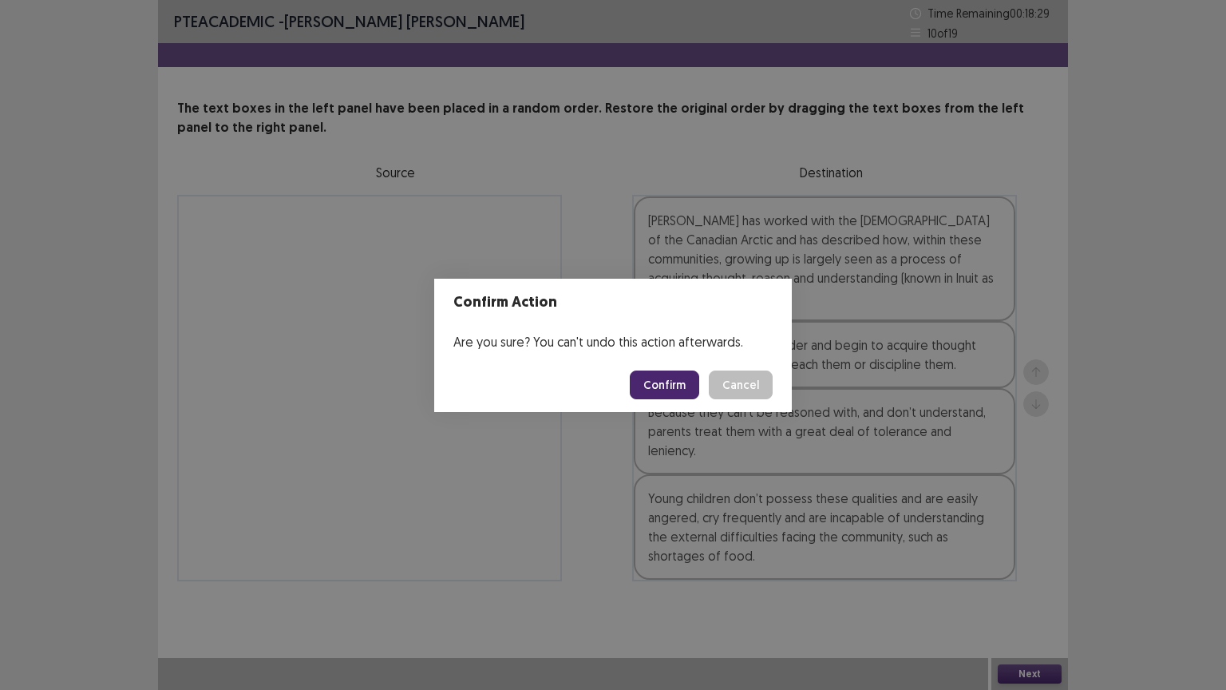
click at [654, 390] on button "Confirm" at bounding box center [664, 384] width 69 height 29
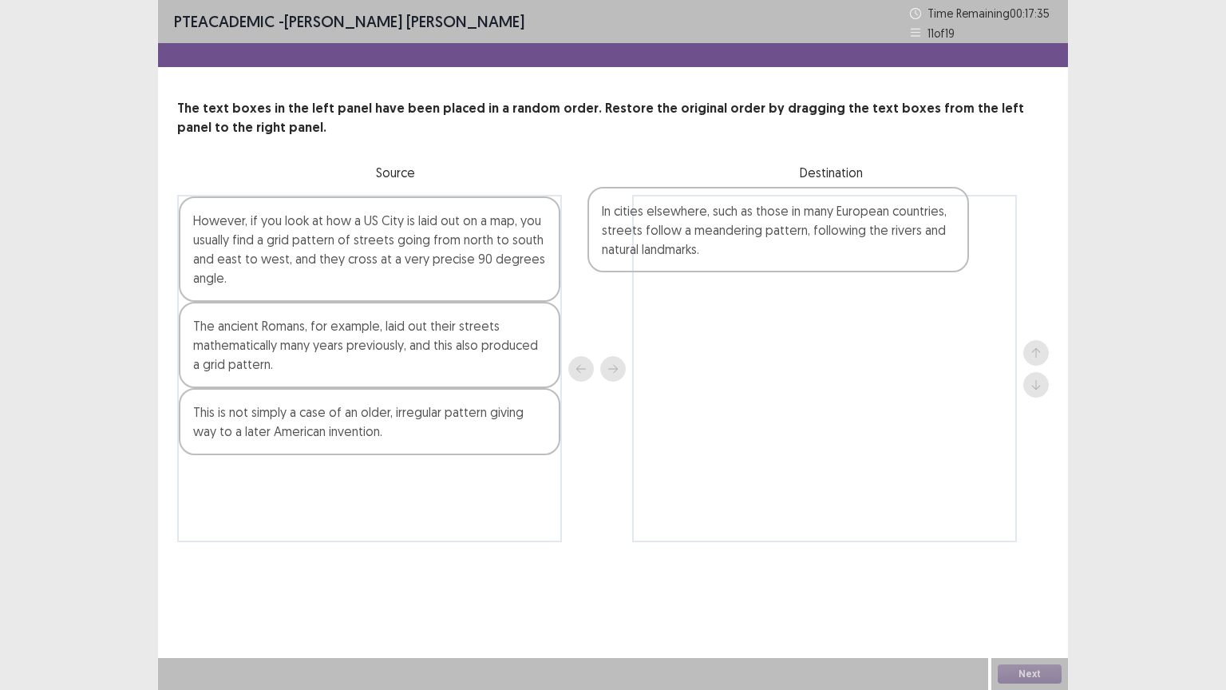
drag, startPoint x: 444, startPoint y: 234, endPoint x: 827, endPoint y: 228, distance: 383.3
click at [827, 228] on div "In cities elsewhere, such as those in many European countries, streets follow a…" at bounding box center [613, 368] width 872 height 347
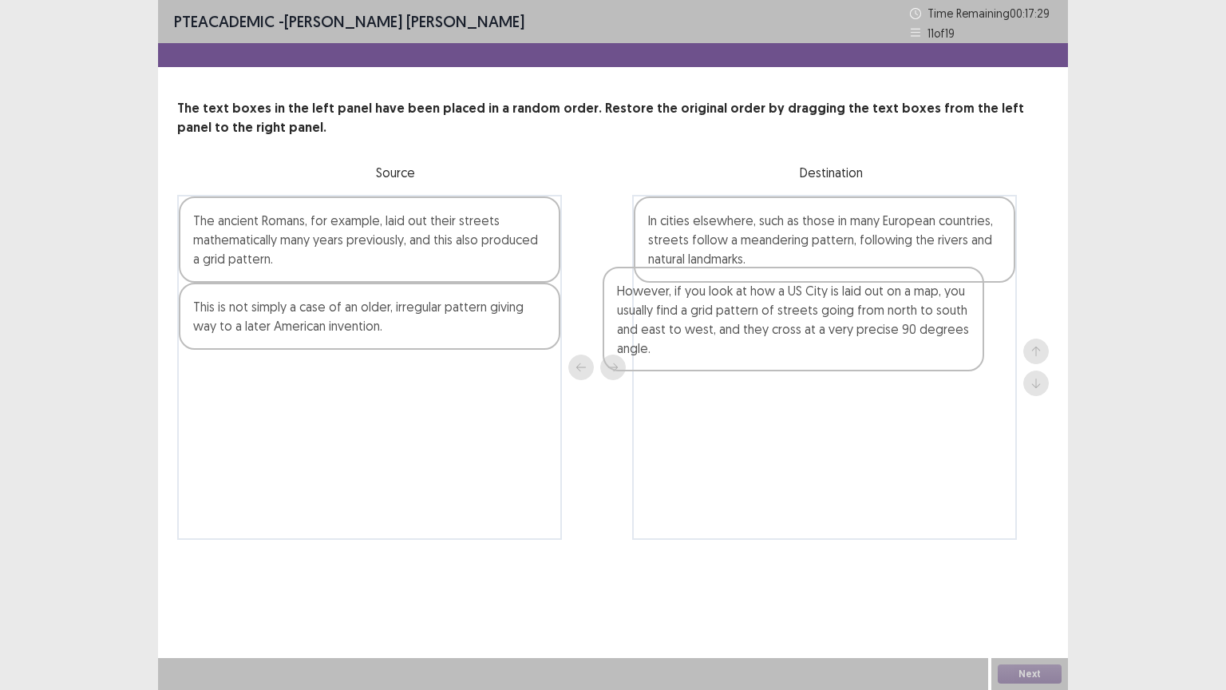
drag, startPoint x: 307, startPoint y: 240, endPoint x: 738, endPoint y: 316, distance: 438.5
click at [738, 316] on div "However, if you look at how a US City is laid out on a map, you usually find a …" at bounding box center [613, 367] width 872 height 345
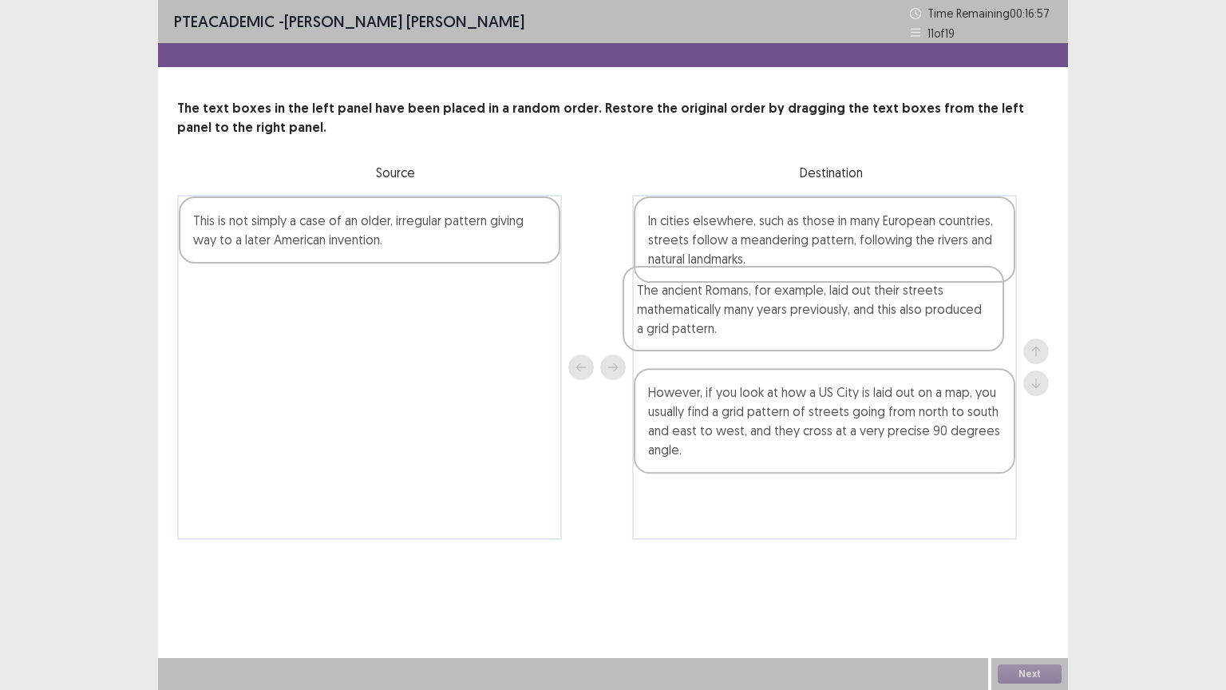
drag, startPoint x: 412, startPoint y: 257, endPoint x: 854, endPoint y: 339, distance: 449.7
click at [858, 329] on div "The ancient Romans, for example, laid out their streets mathematically many yea…" at bounding box center [613, 367] width 872 height 345
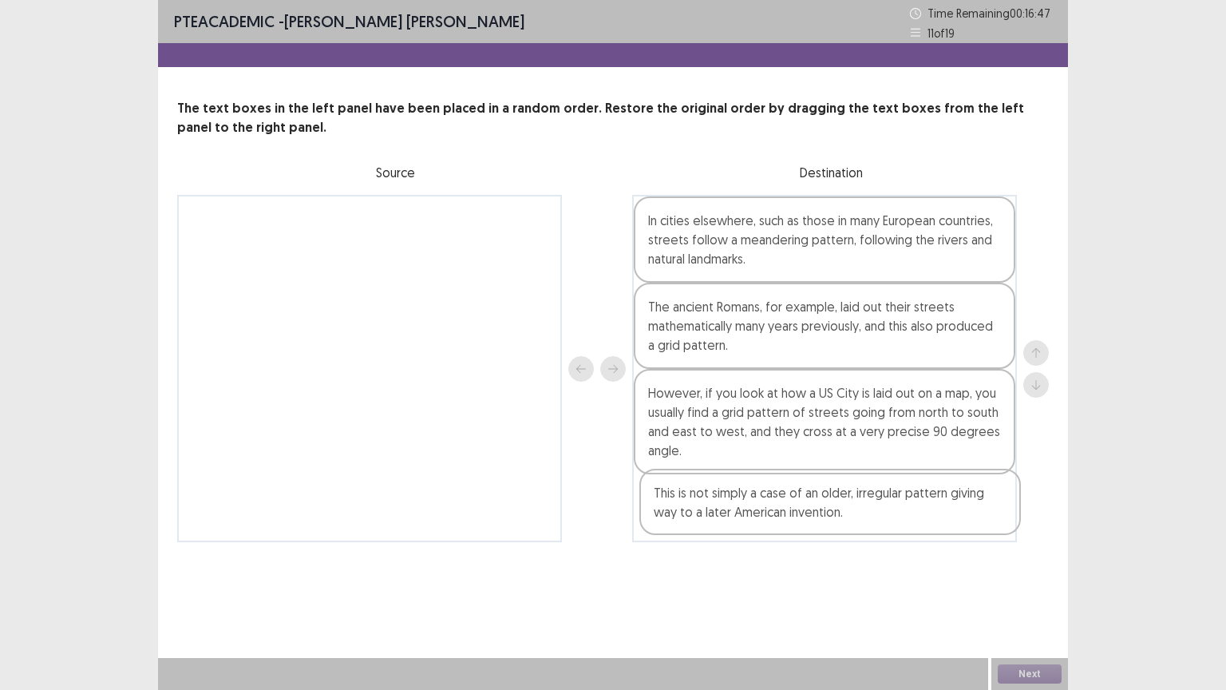
drag, startPoint x: 398, startPoint y: 233, endPoint x: 837, endPoint y: 501, distance: 515.2
click at [841, 503] on div "This is not simply a case of an older, irregular pattern giving way to a later …" at bounding box center [613, 368] width 872 height 347
click at [1047, 582] on button "Next" at bounding box center [1030, 673] width 64 height 19
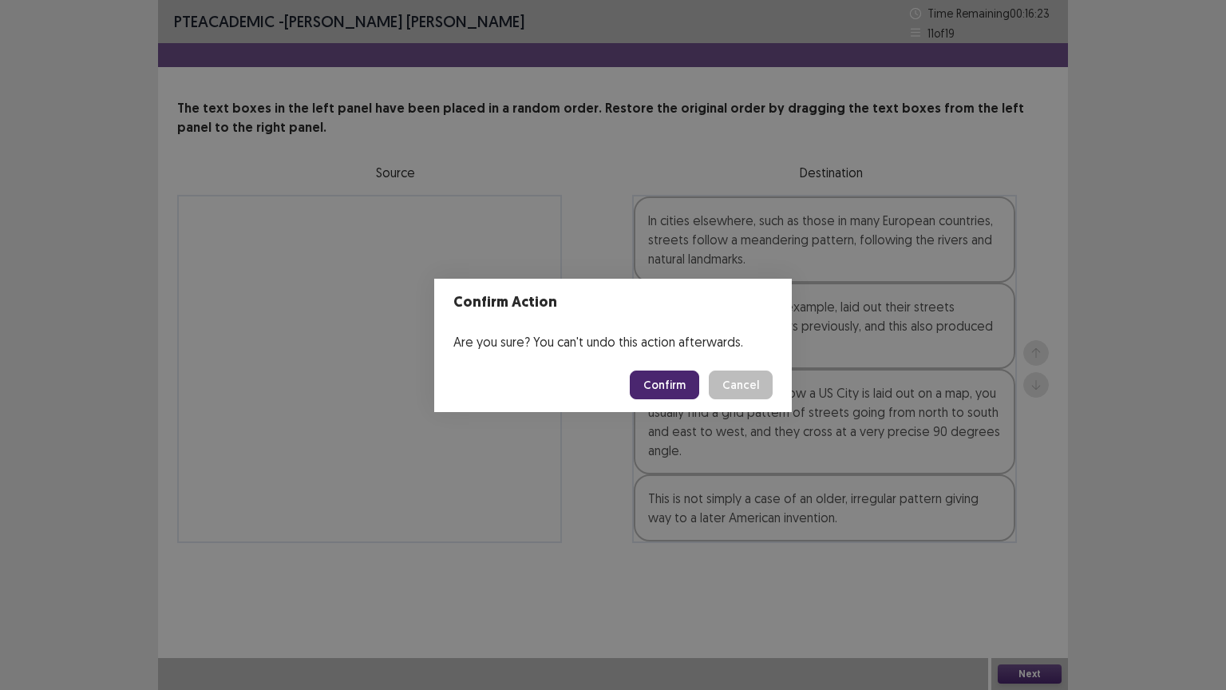
click at [675, 383] on button "Confirm" at bounding box center [664, 384] width 69 height 29
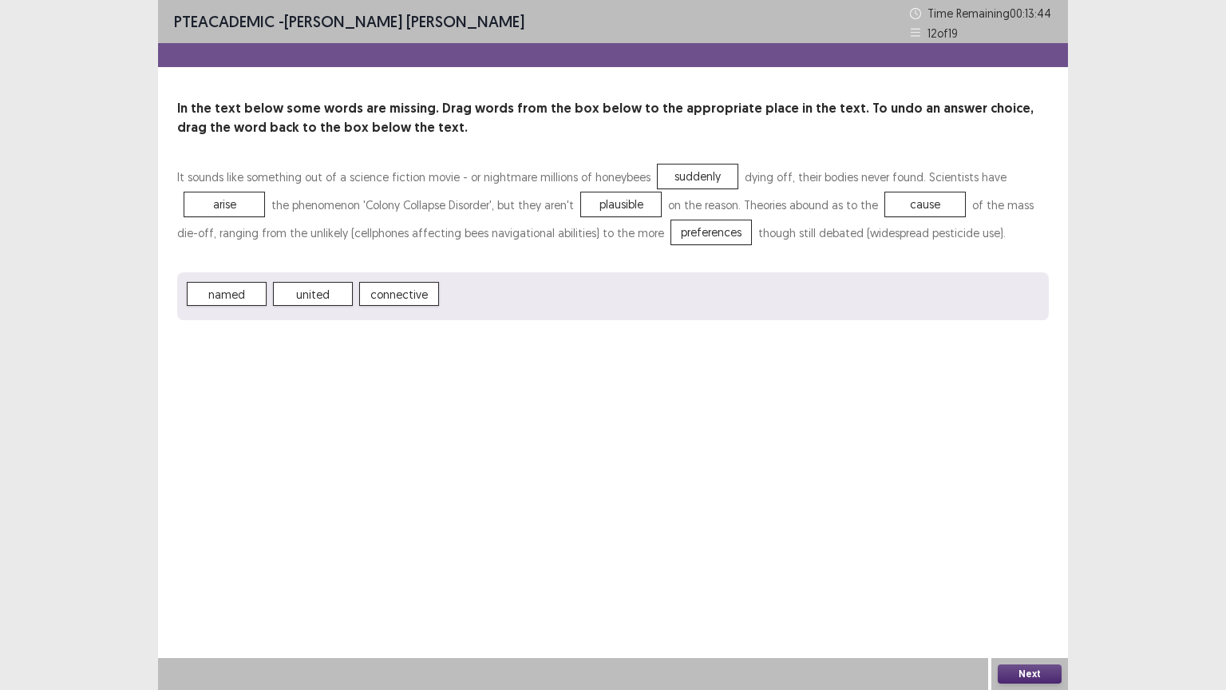
click at [1031, 582] on button "Next" at bounding box center [1030, 673] width 64 height 19
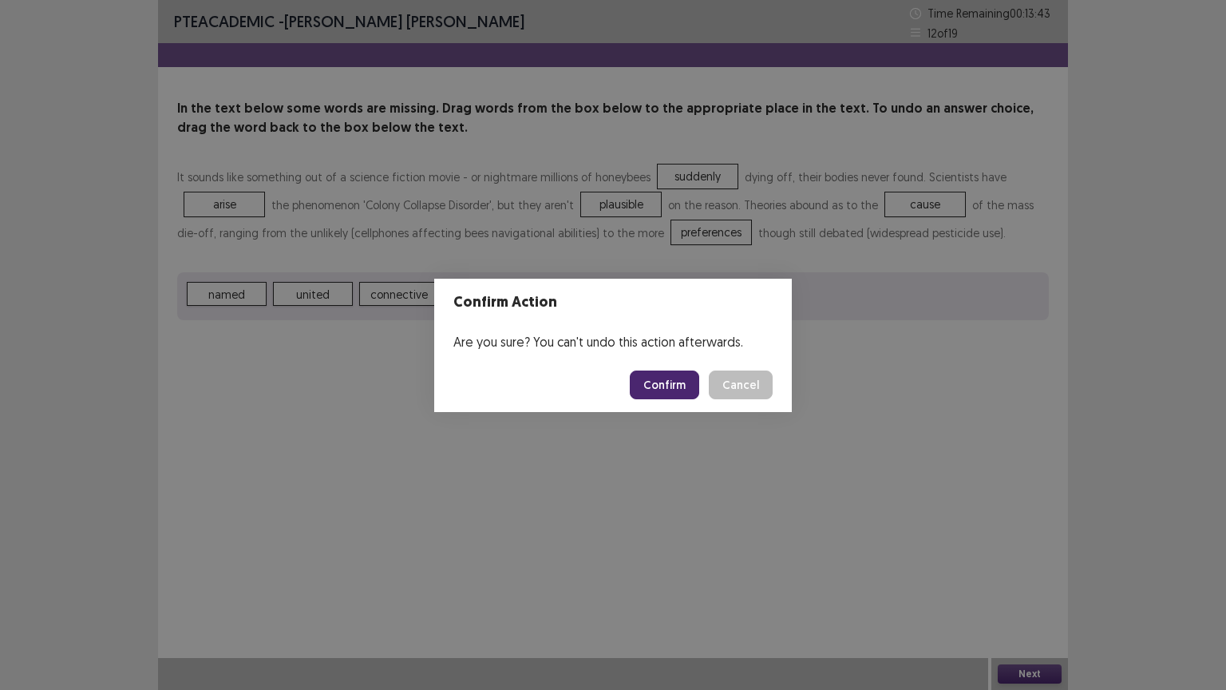
click at [677, 381] on button "Confirm" at bounding box center [664, 384] width 69 height 29
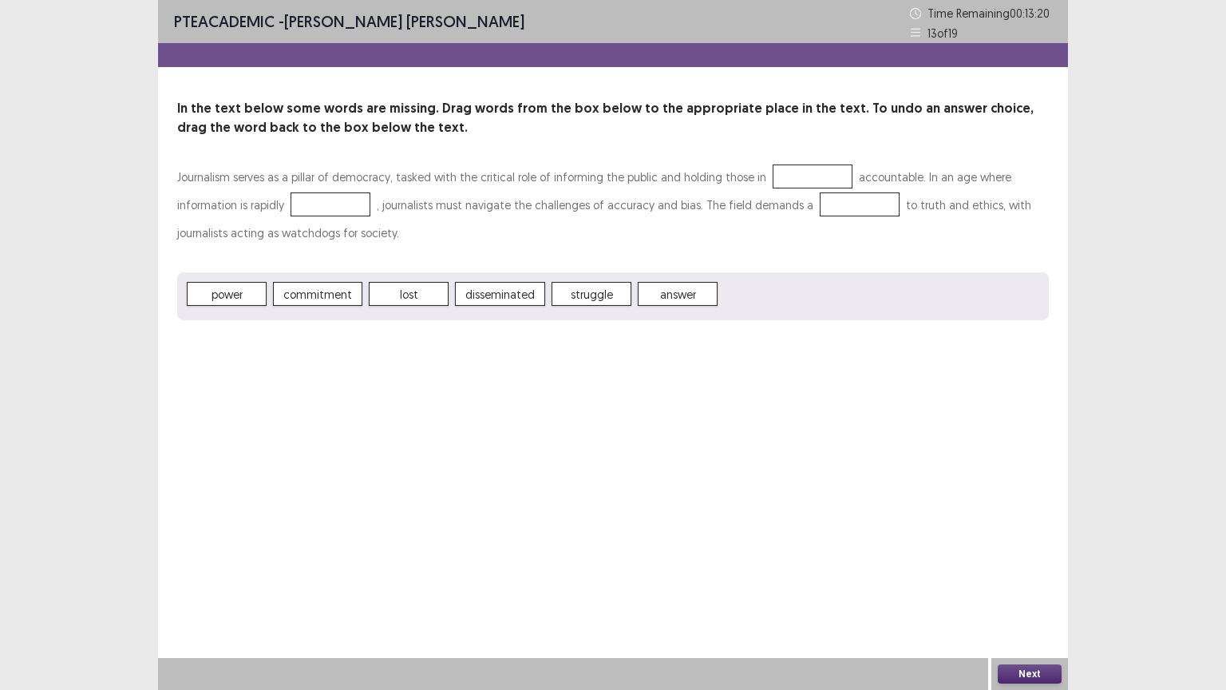
click at [335, 299] on span "commitment" at bounding box center [317, 294] width 89 height 24
click at [1047, 582] on button "Next" at bounding box center [1030, 673] width 64 height 19
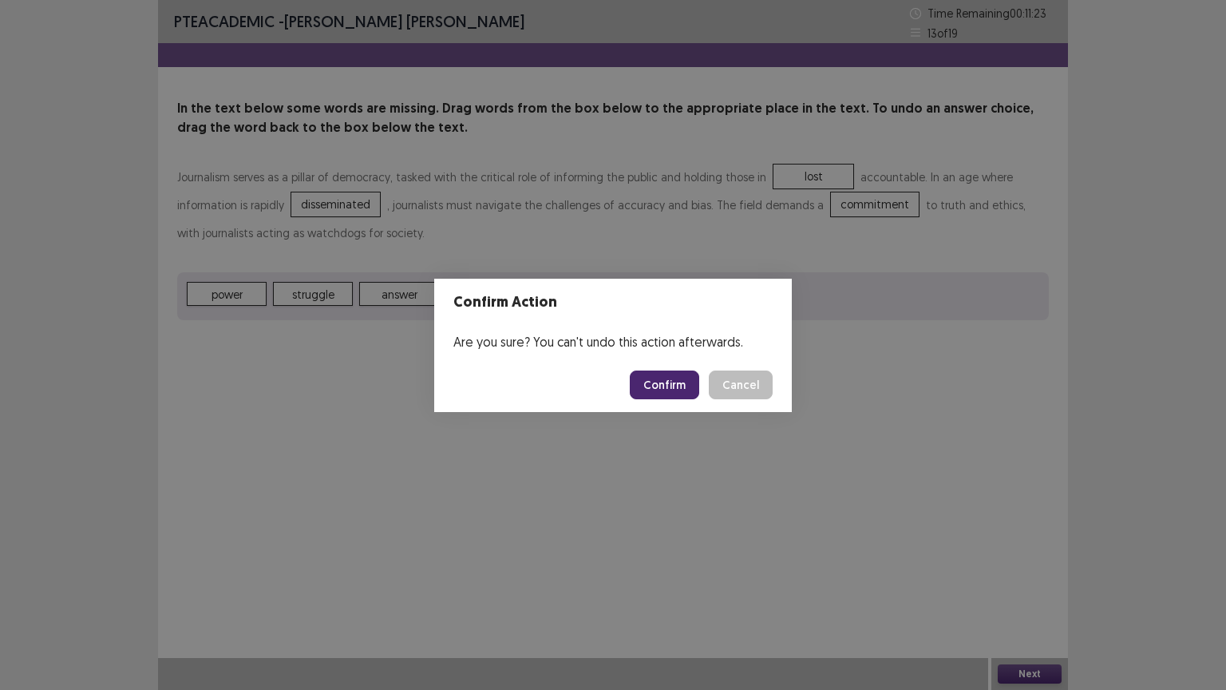
click at [671, 396] on button "Confirm" at bounding box center [664, 384] width 69 height 29
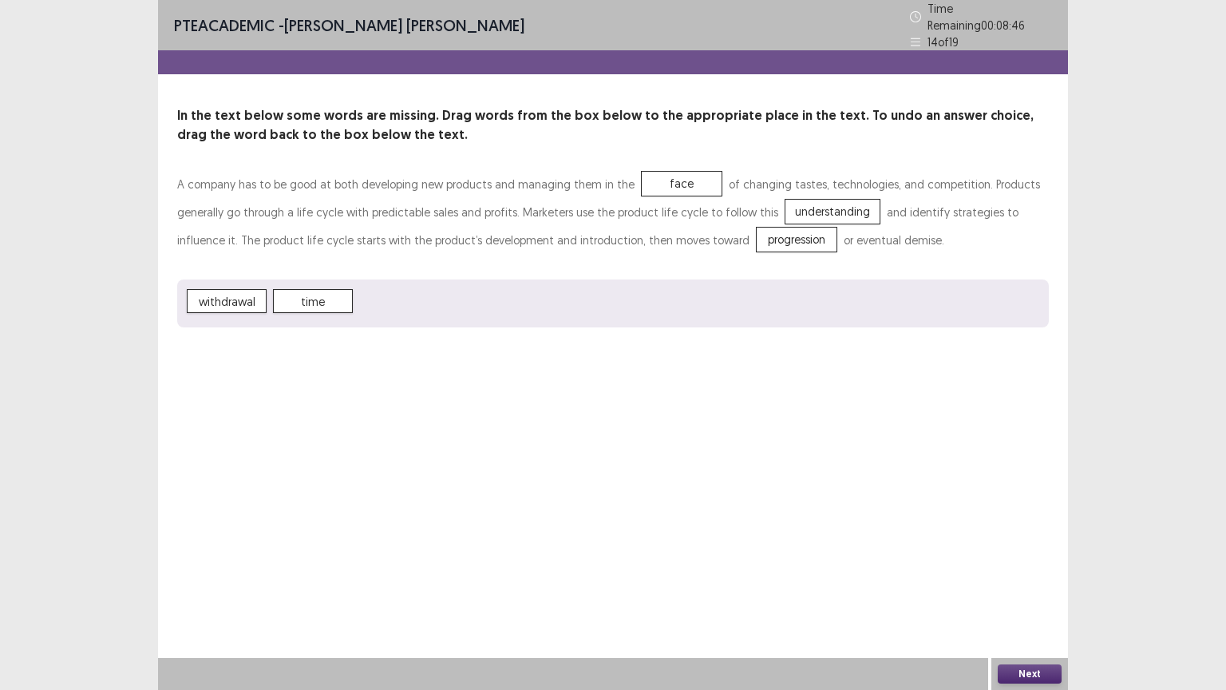
click at [1039, 582] on button "Next" at bounding box center [1030, 673] width 64 height 19
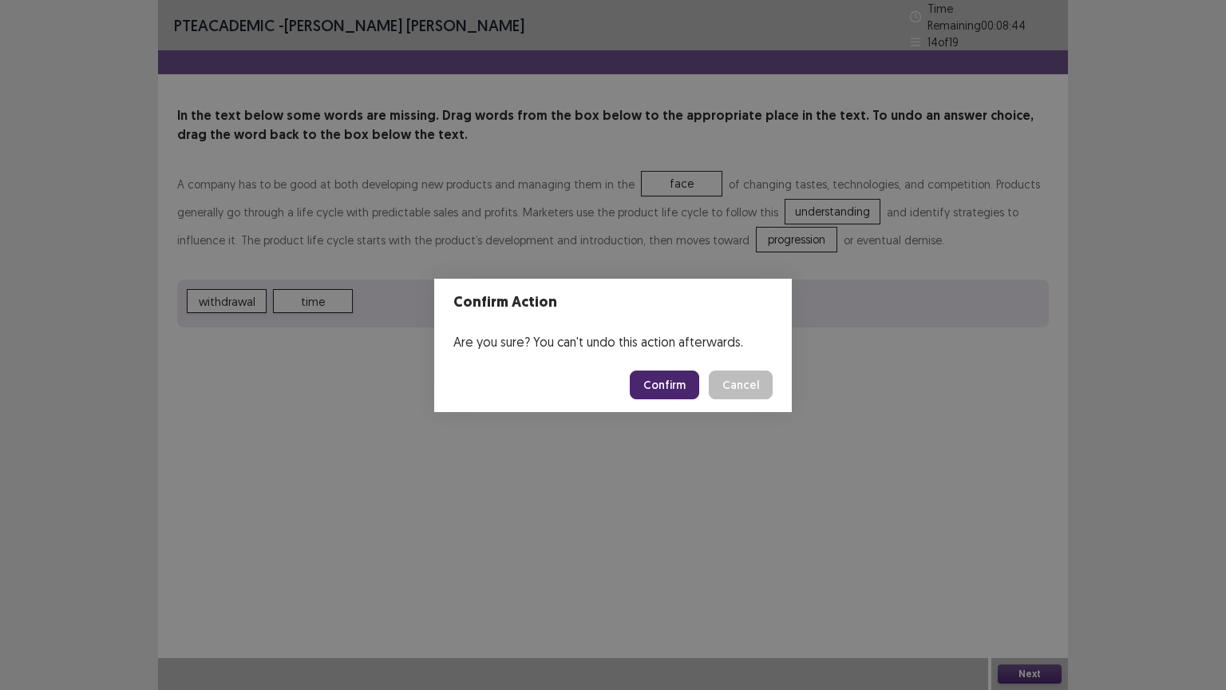
click at [667, 386] on button "Confirm" at bounding box center [664, 384] width 69 height 29
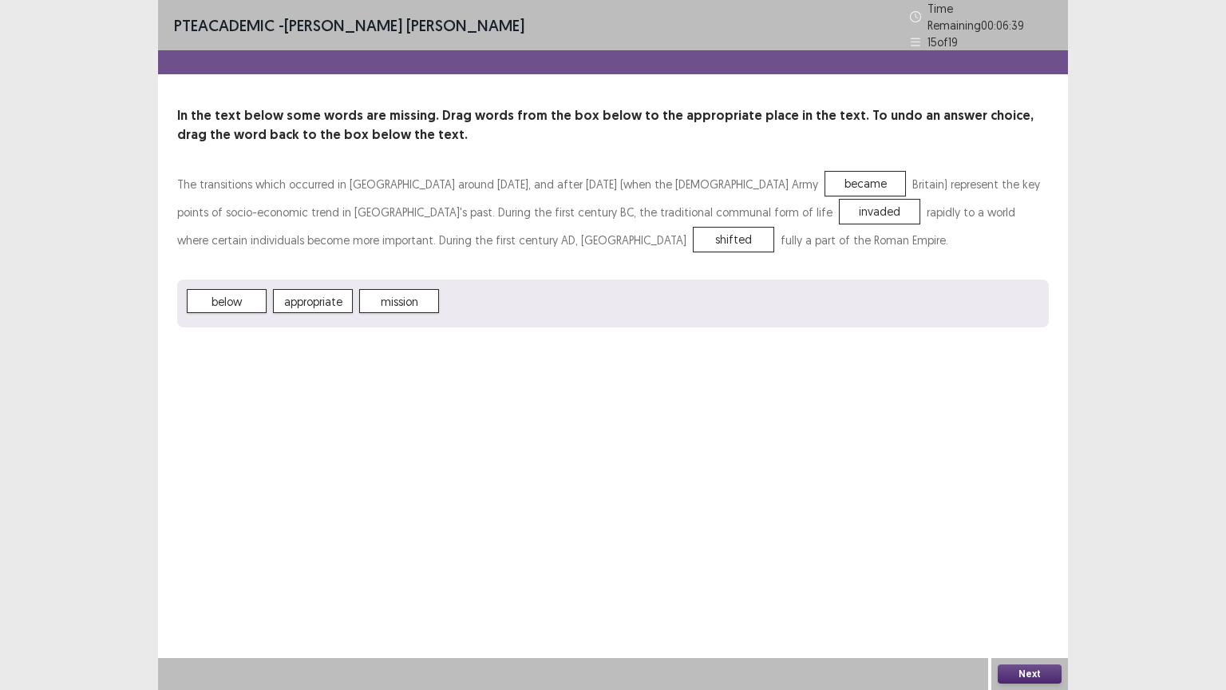
click at [1043, 582] on button "Next" at bounding box center [1030, 673] width 64 height 19
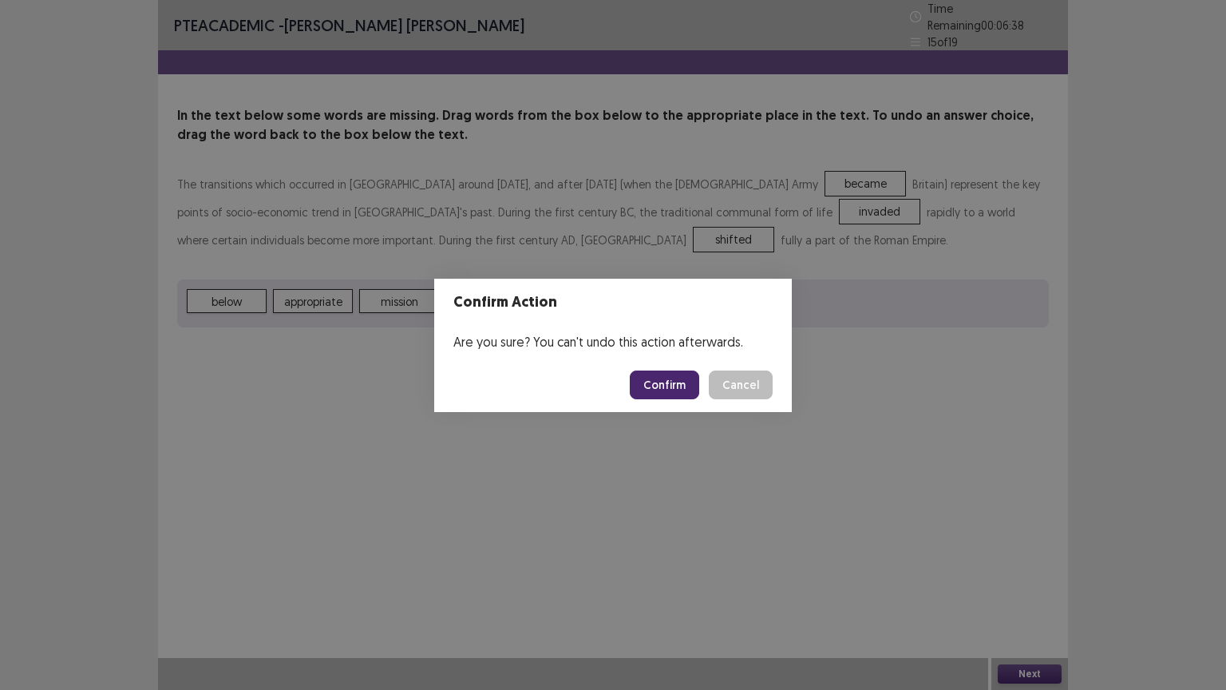
click at [687, 389] on button "Confirm" at bounding box center [664, 384] width 69 height 29
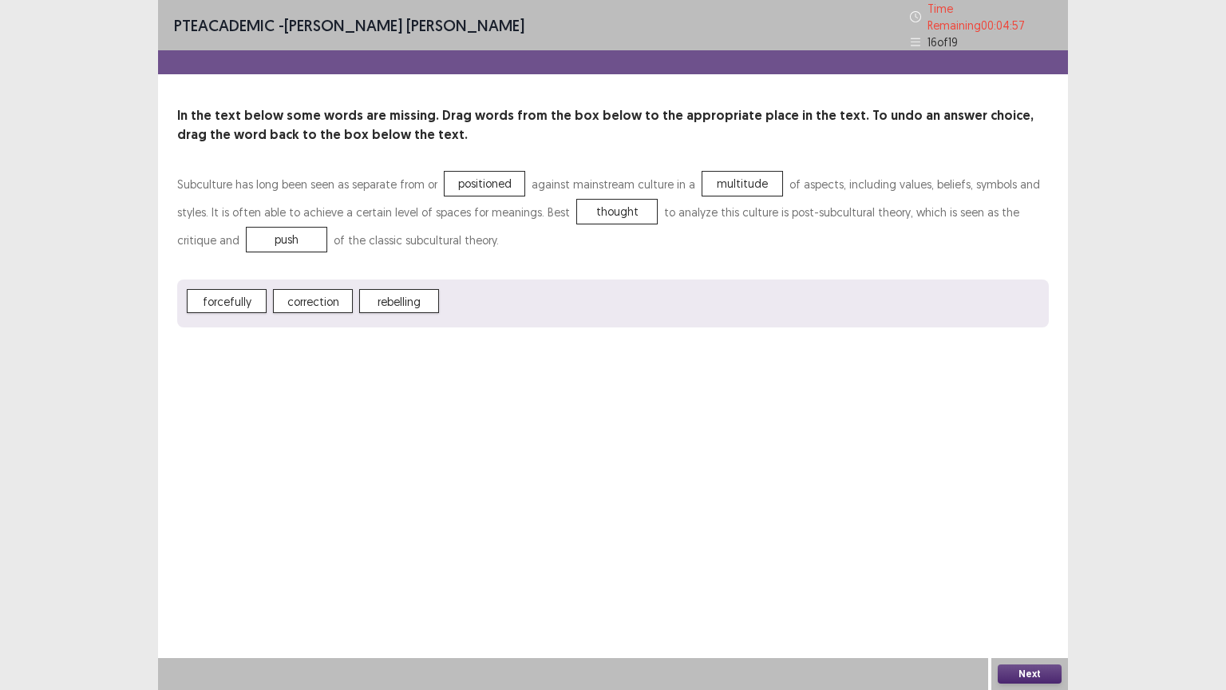
click at [1032, 582] on button "Next" at bounding box center [1030, 673] width 64 height 19
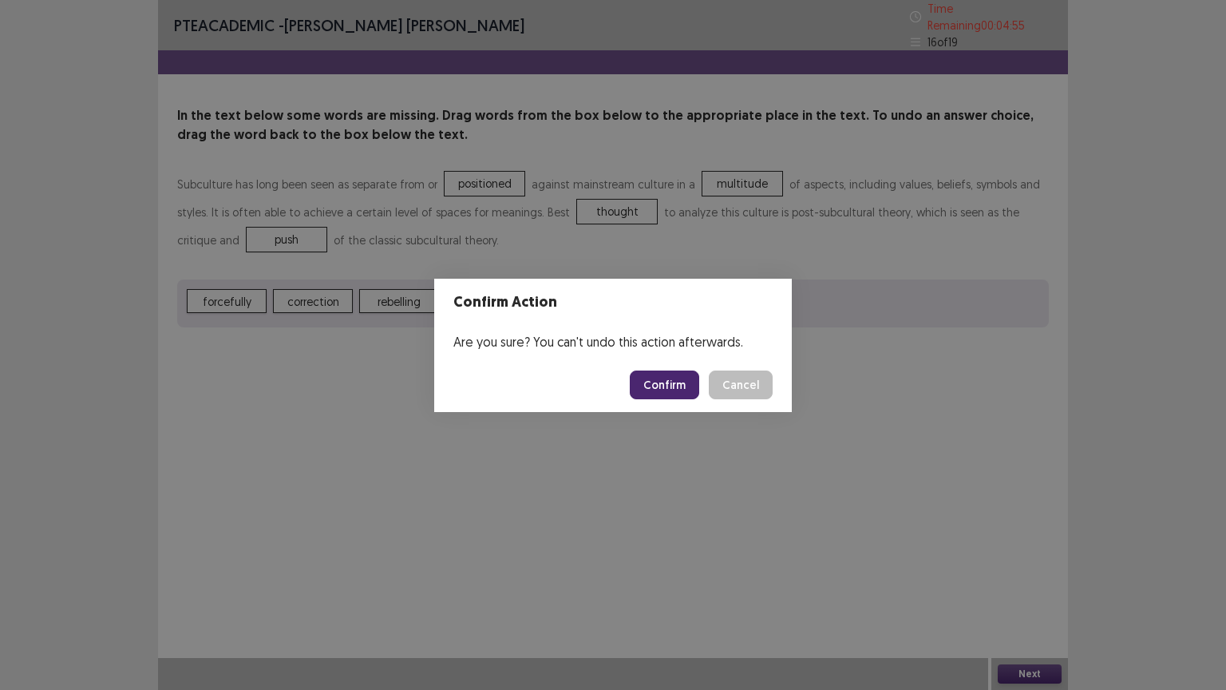
click at [654, 398] on button "Confirm" at bounding box center [664, 384] width 69 height 29
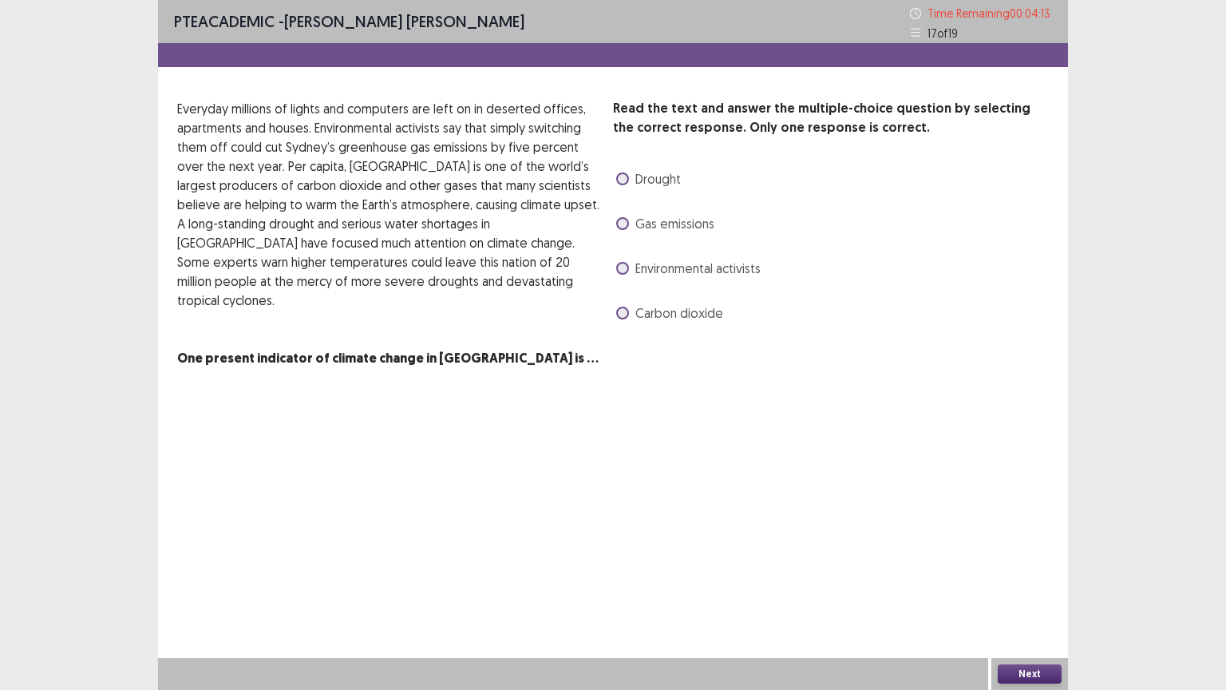
click at [623, 310] on span at bounding box center [622, 313] width 13 height 13
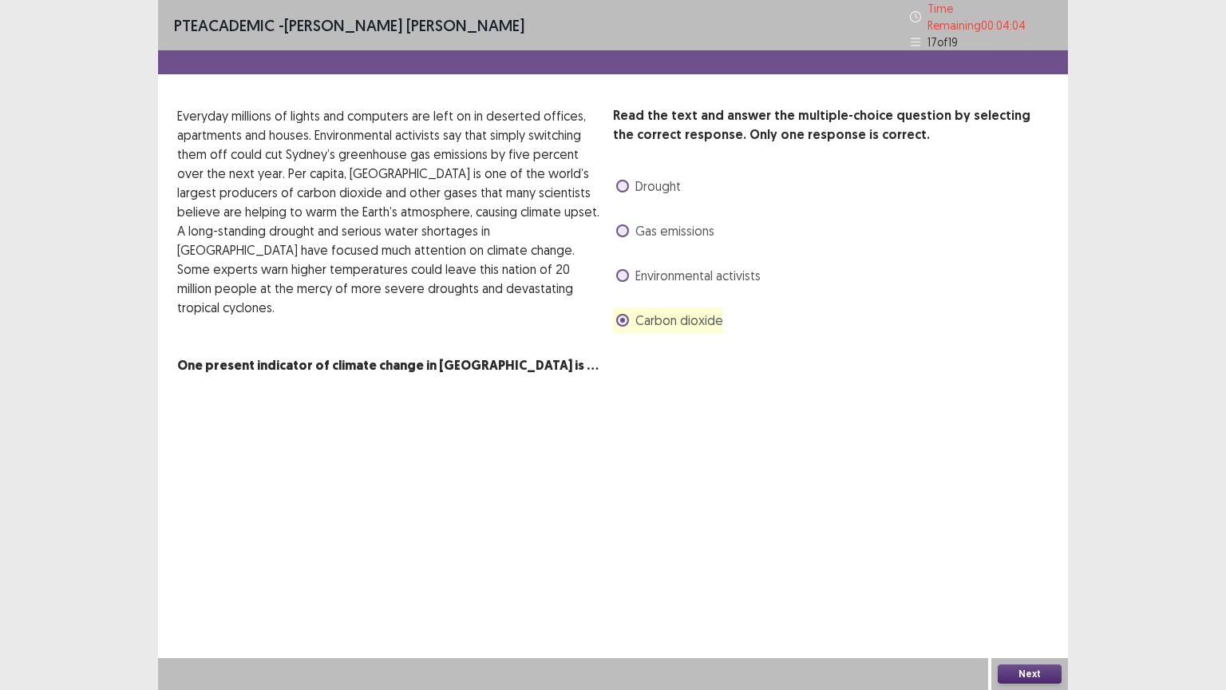
click at [1038, 582] on button "Next" at bounding box center [1030, 673] width 64 height 19
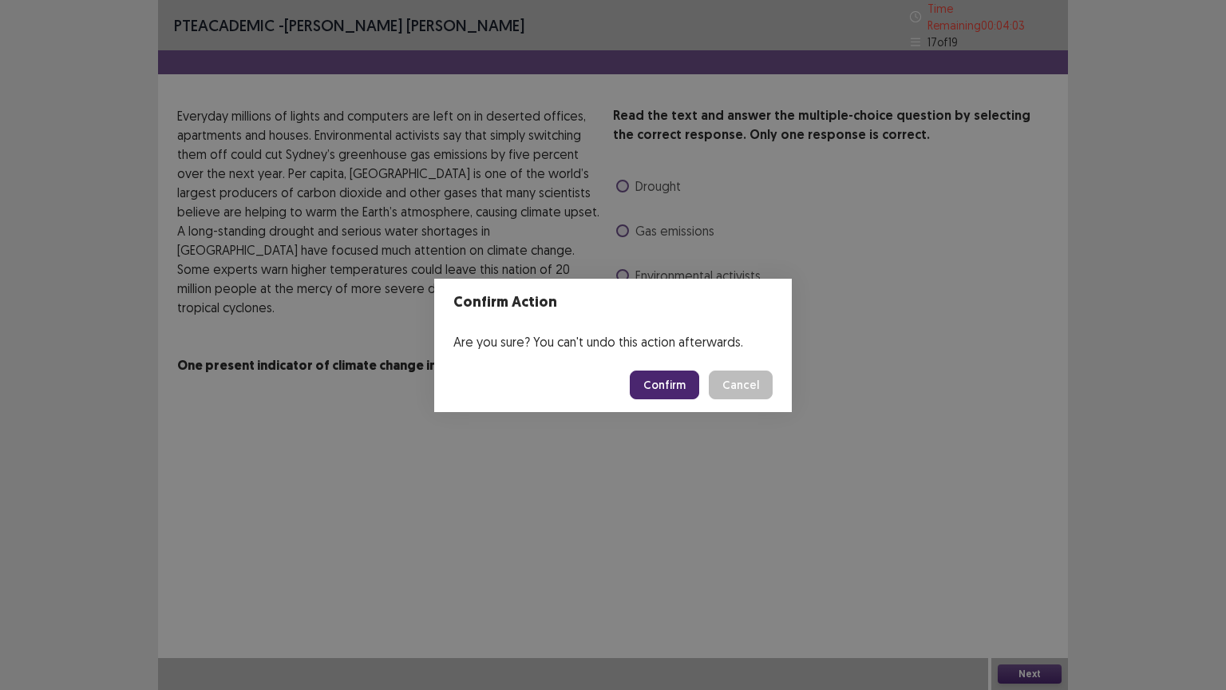
click at [677, 378] on button "Confirm" at bounding box center [664, 384] width 69 height 29
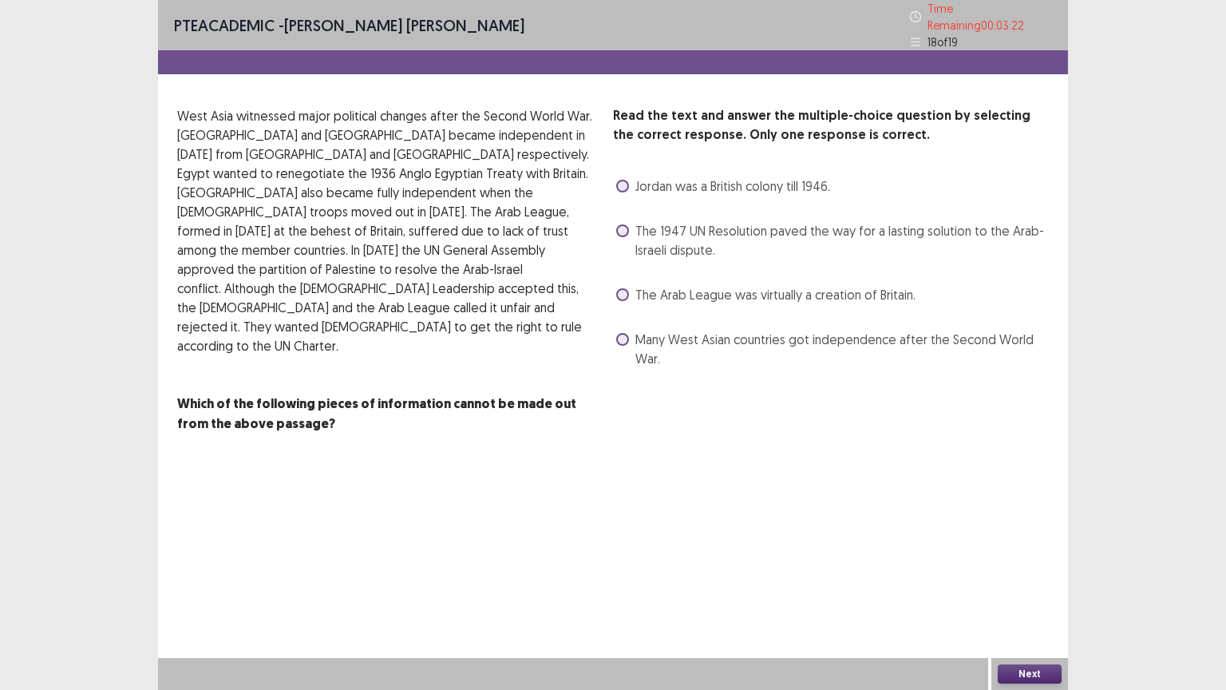
click at [734, 222] on span "The 1947 UN Resolution paved the way for a lasting solution to the Arab-Israeli…" at bounding box center [842, 240] width 414 height 38
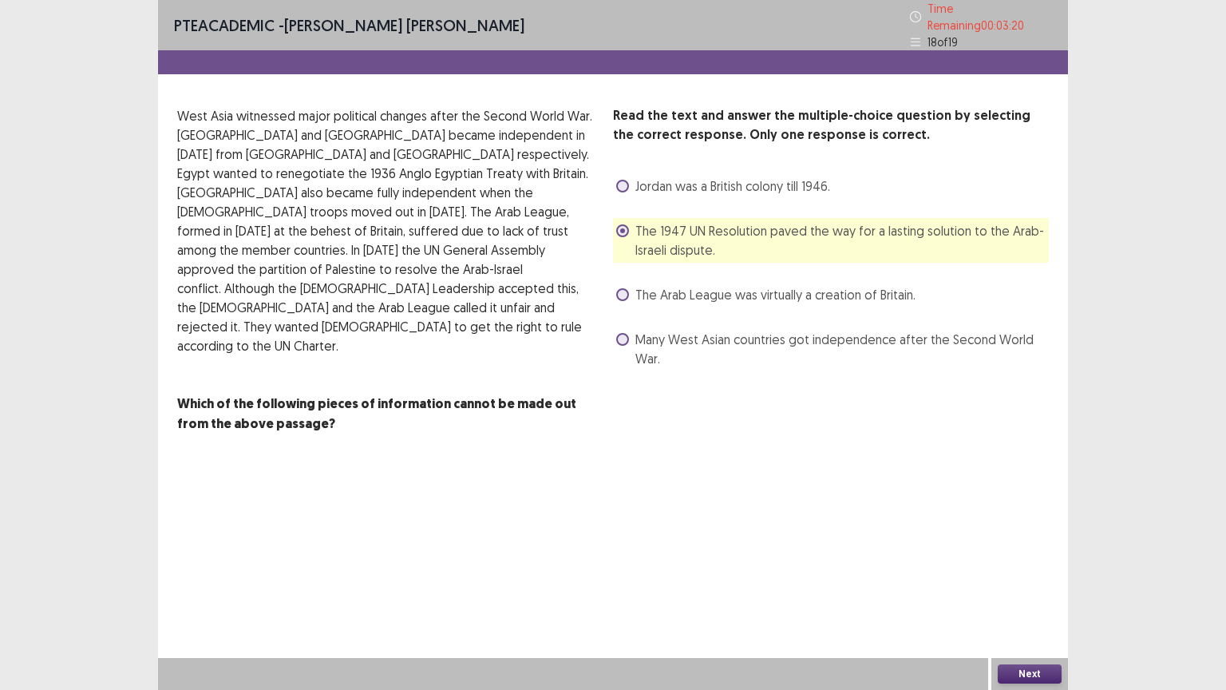
click at [1044, 582] on button "Next" at bounding box center [1030, 673] width 64 height 19
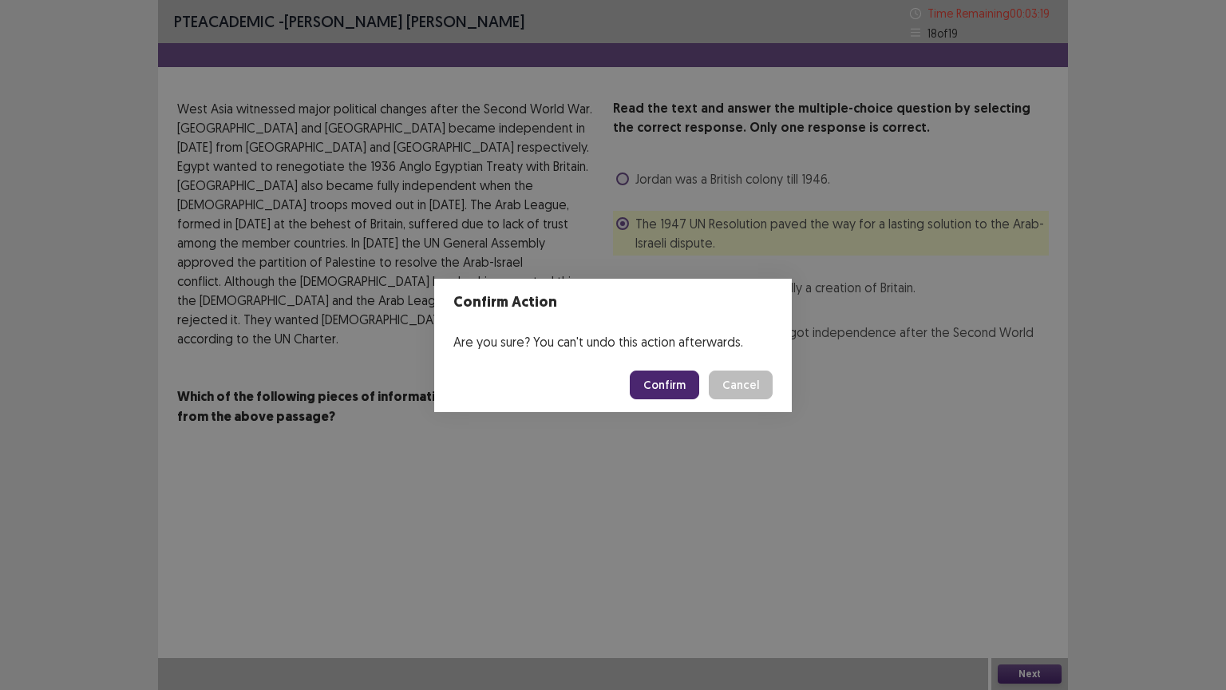
click at [680, 385] on button "Confirm" at bounding box center [664, 384] width 69 height 29
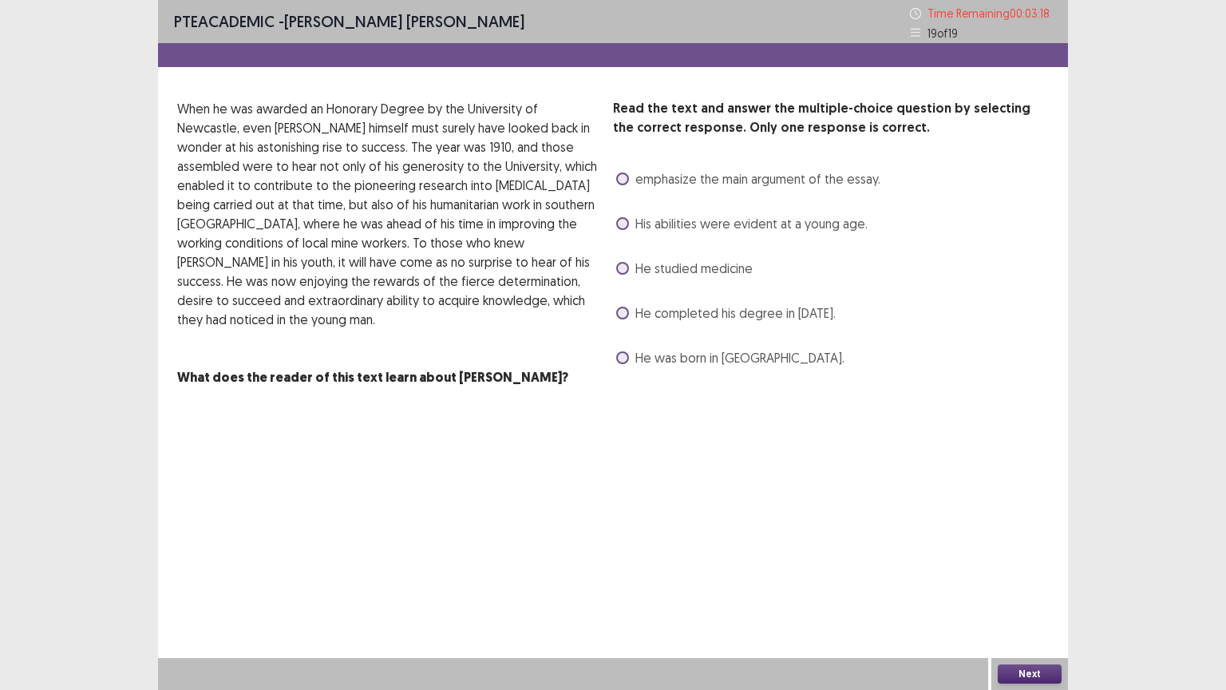
click at [529, 470] on div "PTE academic - [PERSON_NAME] [PERSON_NAME] Time Remaining 00 : 03 : 18 19 of 19…" at bounding box center [613, 345] width 910 height 690
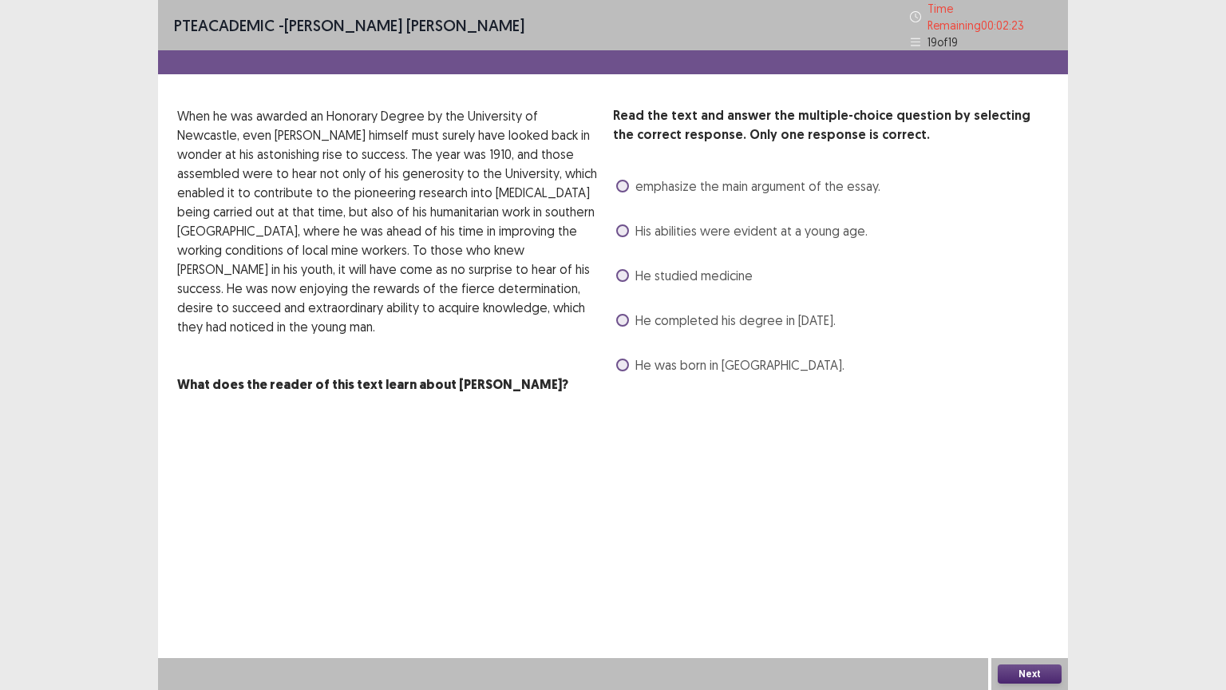
click at [673, 311] on span "He completed his degree in [DATE]." at bounding box center [735, 320] width 200 height 19
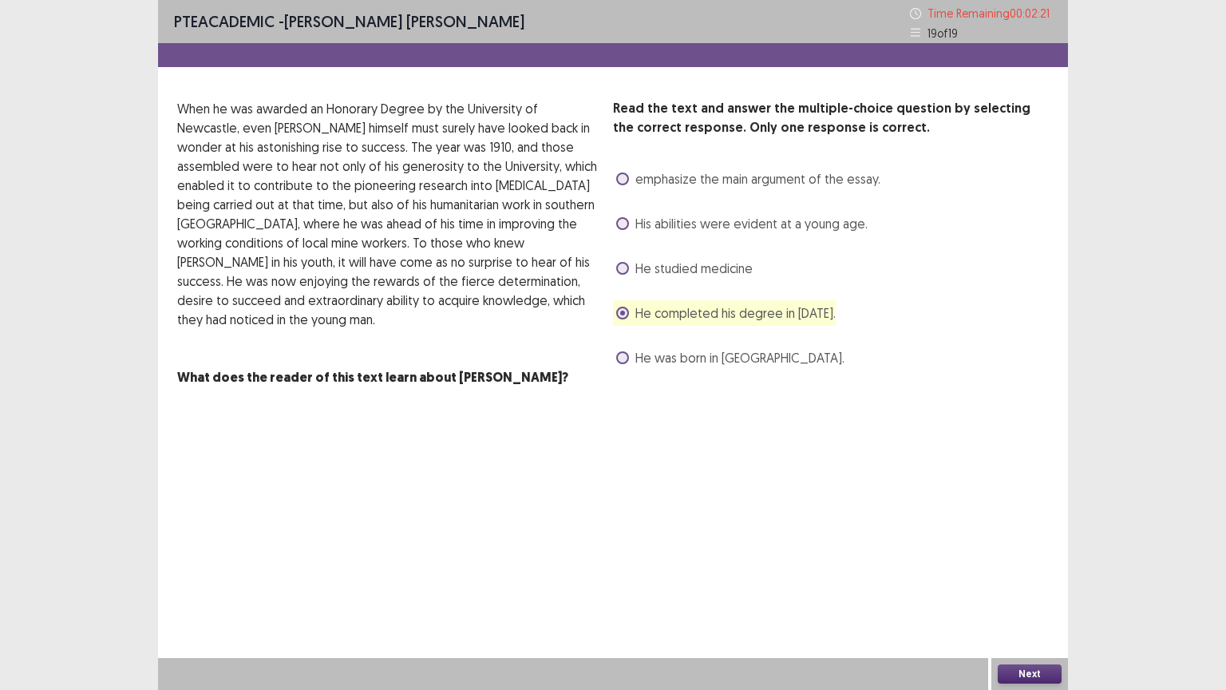
click at [1031, 582] on button "Next" at bounding box center [1030, 673] width 64 height 19
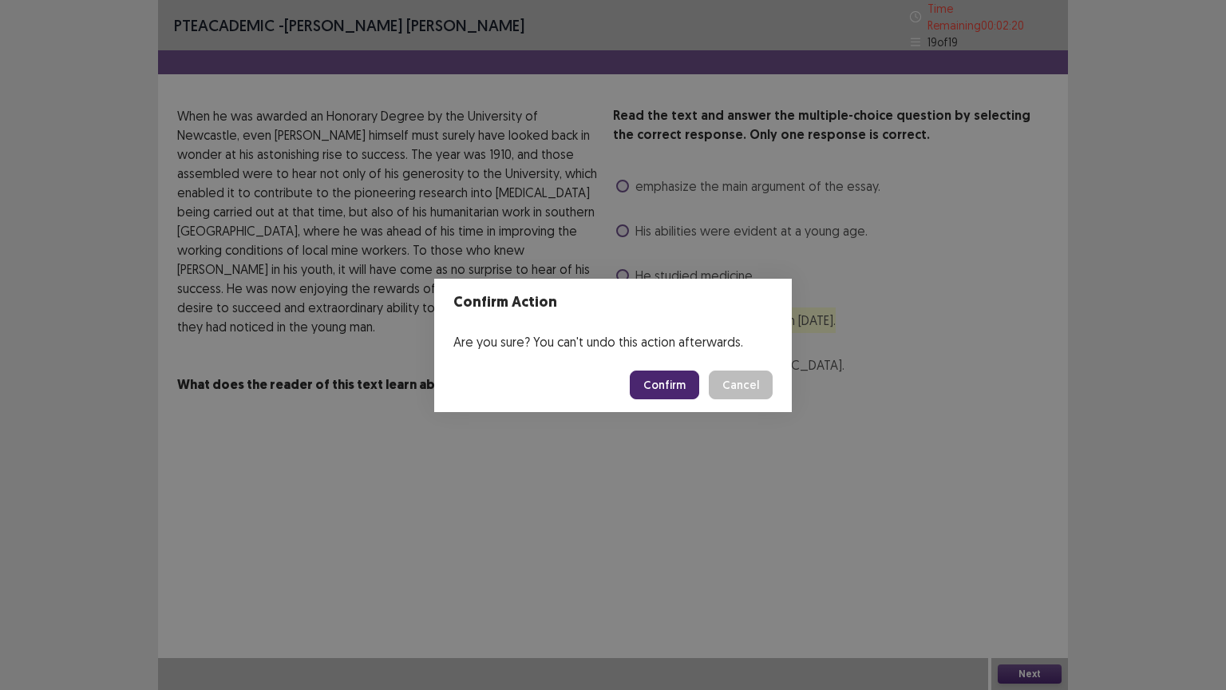
click at [662, 383] on button "Confirm" at bounding box center [664, 384] width 69 height 29
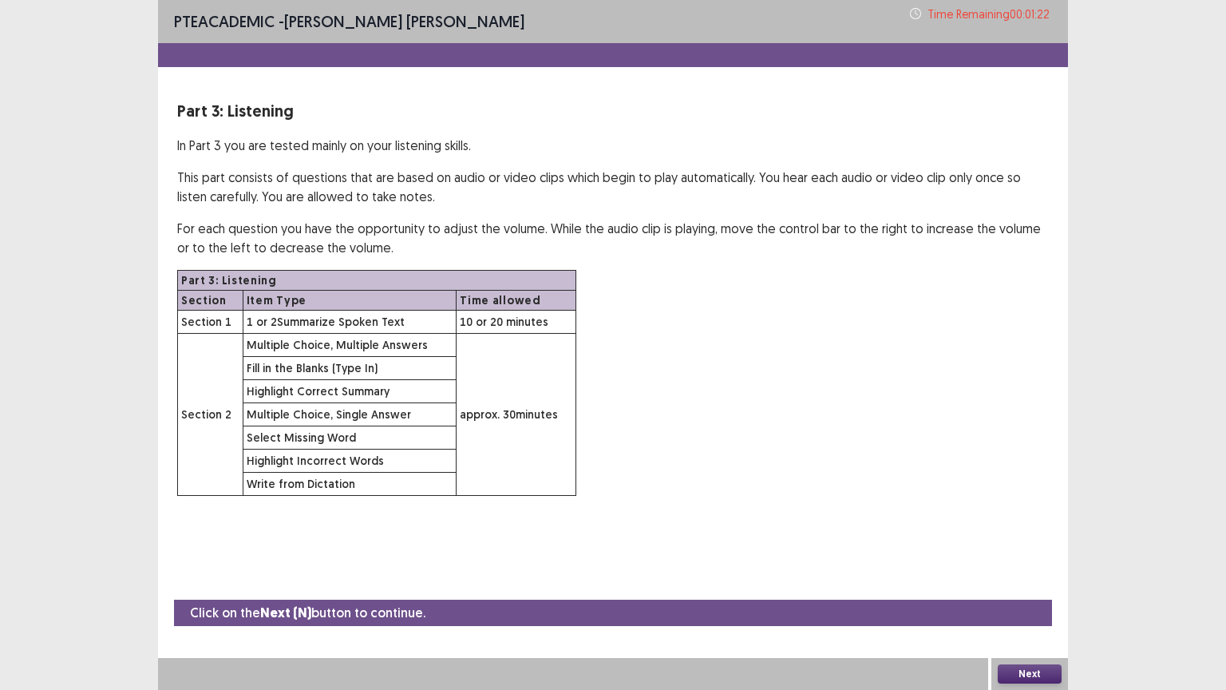
click at [1020, 582] on button "Next" at bounding box center [1030, 673] width 64 height 19
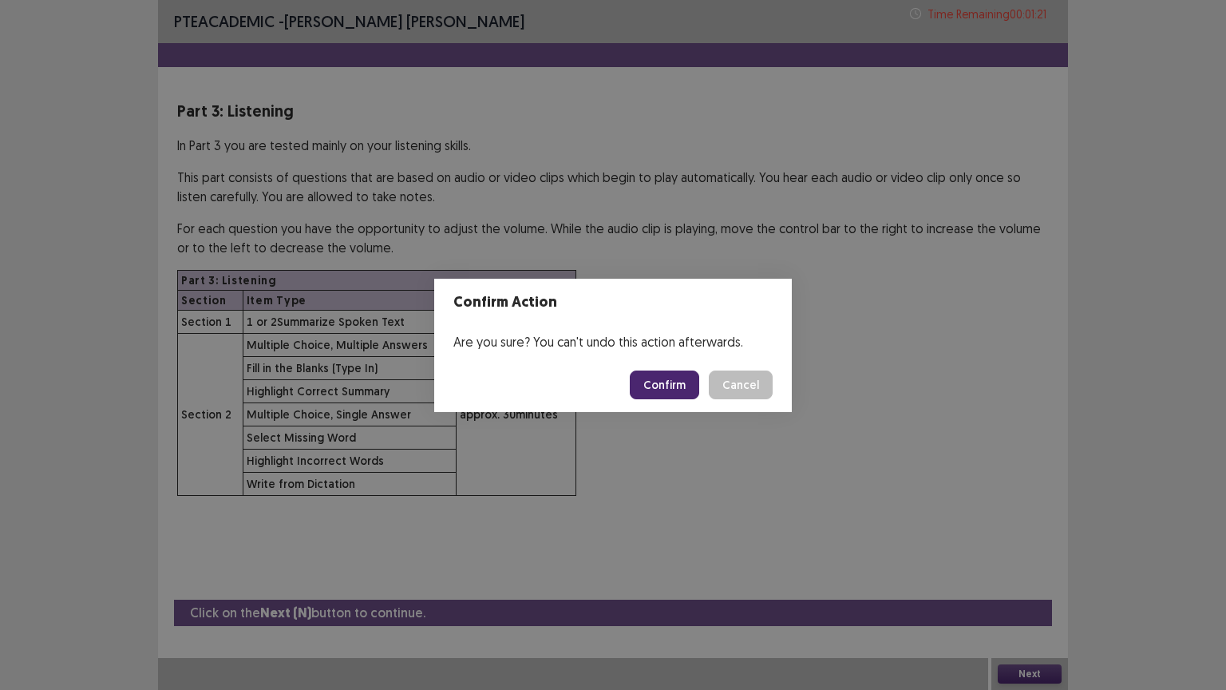
click at [668, 381] on button "Confirm" at bounding box center [664, 384] width 69 height 29
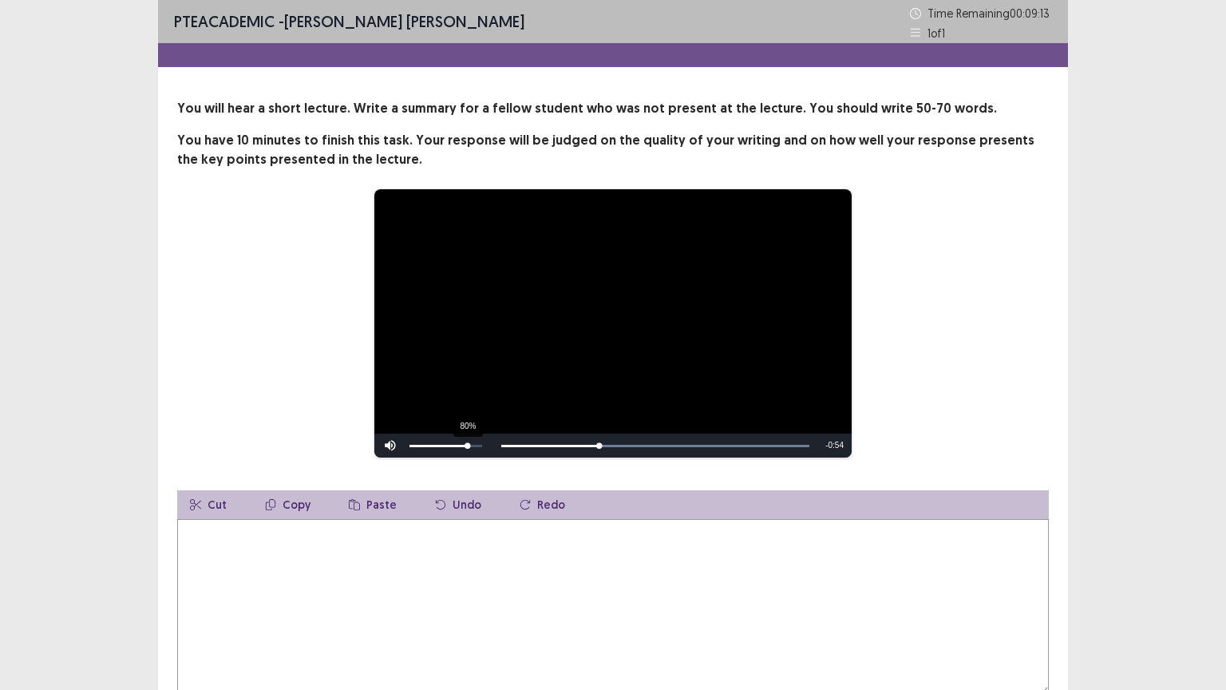
click at [467, 445] on div "Volume Level" at bounding box center [439, 446] width 58 height 2
click at [457, 445] on div "66%" at bounding box center [446, 446] width 73 height 2
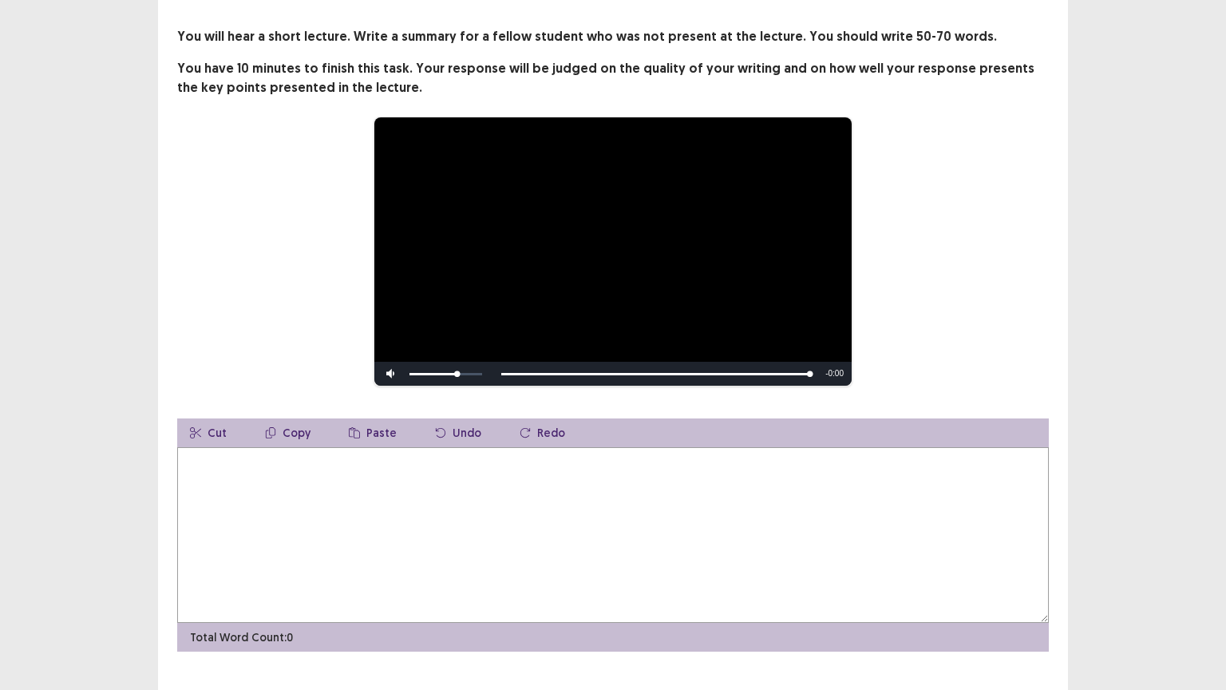
scroll to position [24, 0]
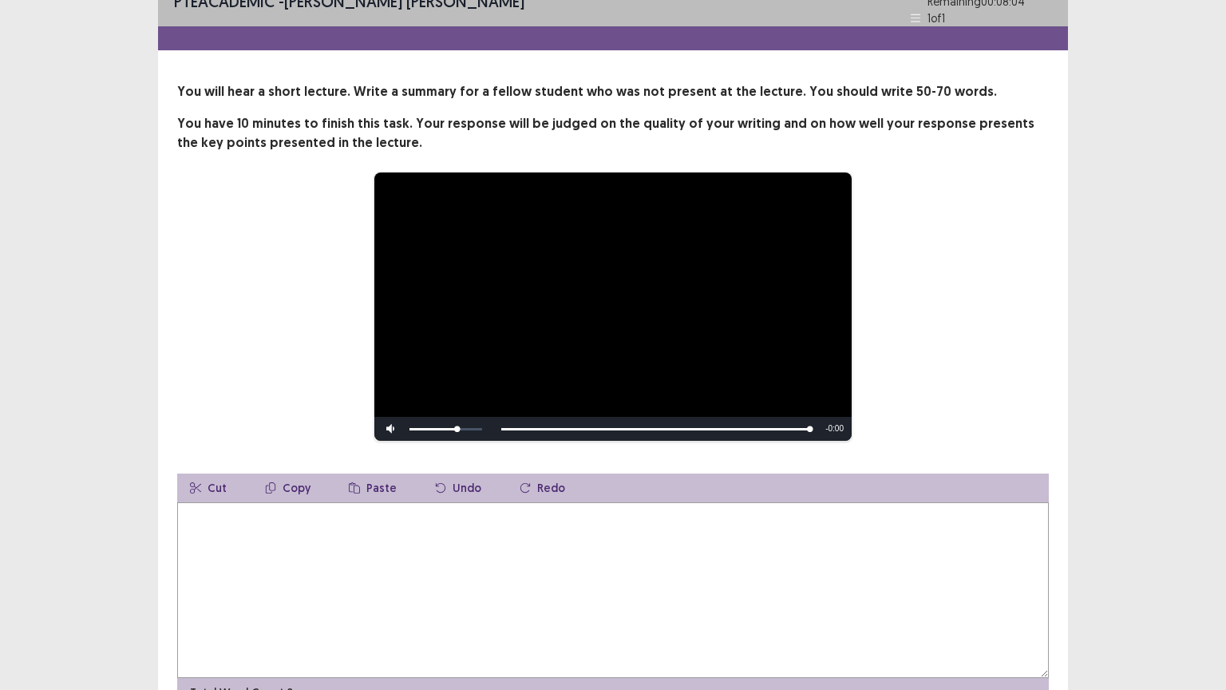
click at [584, 551] on textarea at bounding box center [613, 590] width 872 height 176
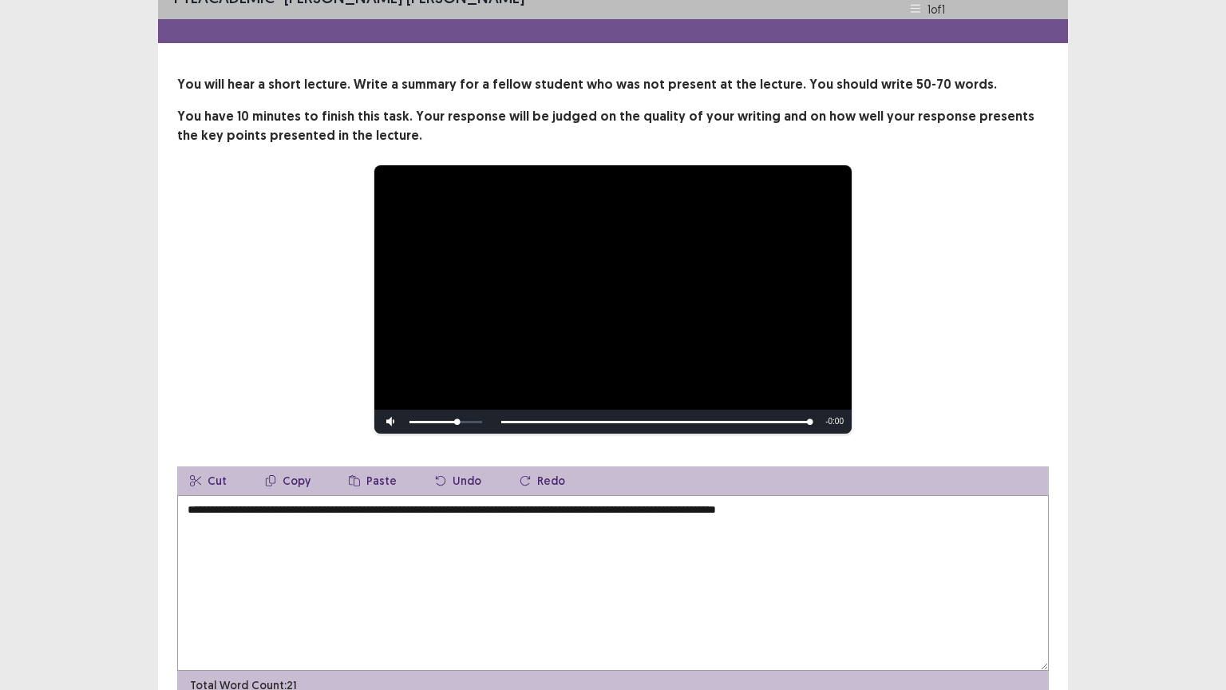
click at [581, 548] on textarea "**********" at bounding box center [613, 583] width 872 height 176
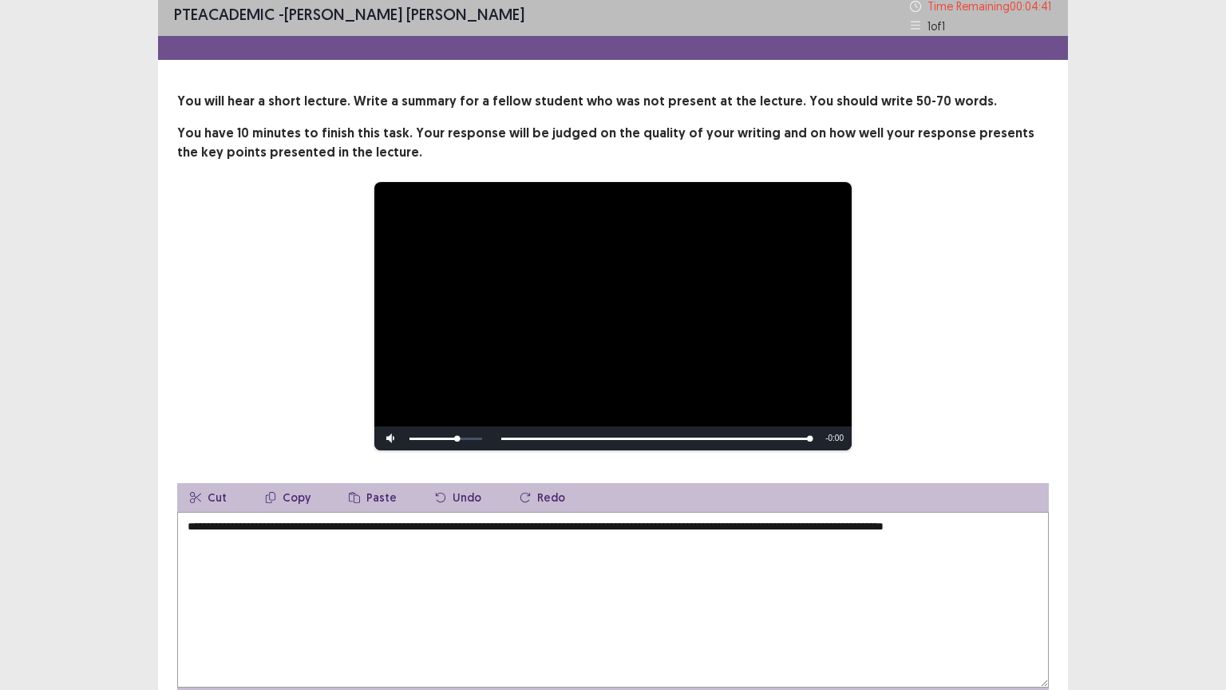
scroll to position [0, 0]
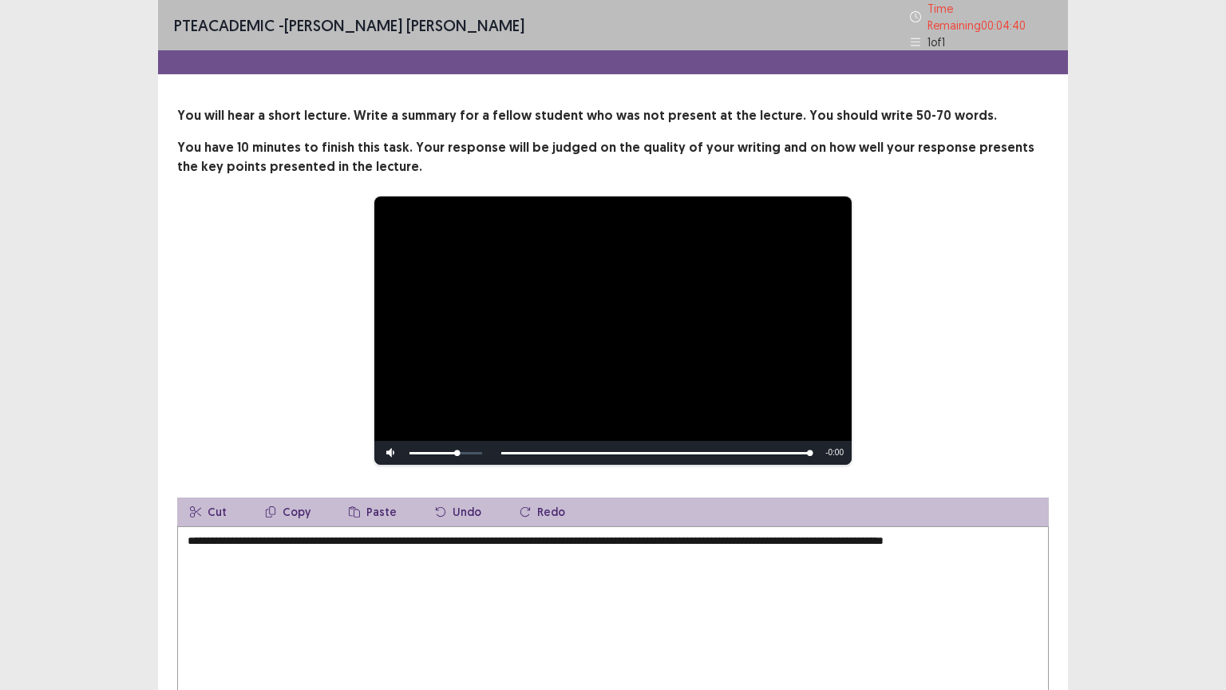
click at [1021, 540] on textarea "**********" at bounding box center [613, 614] width 872 height 176
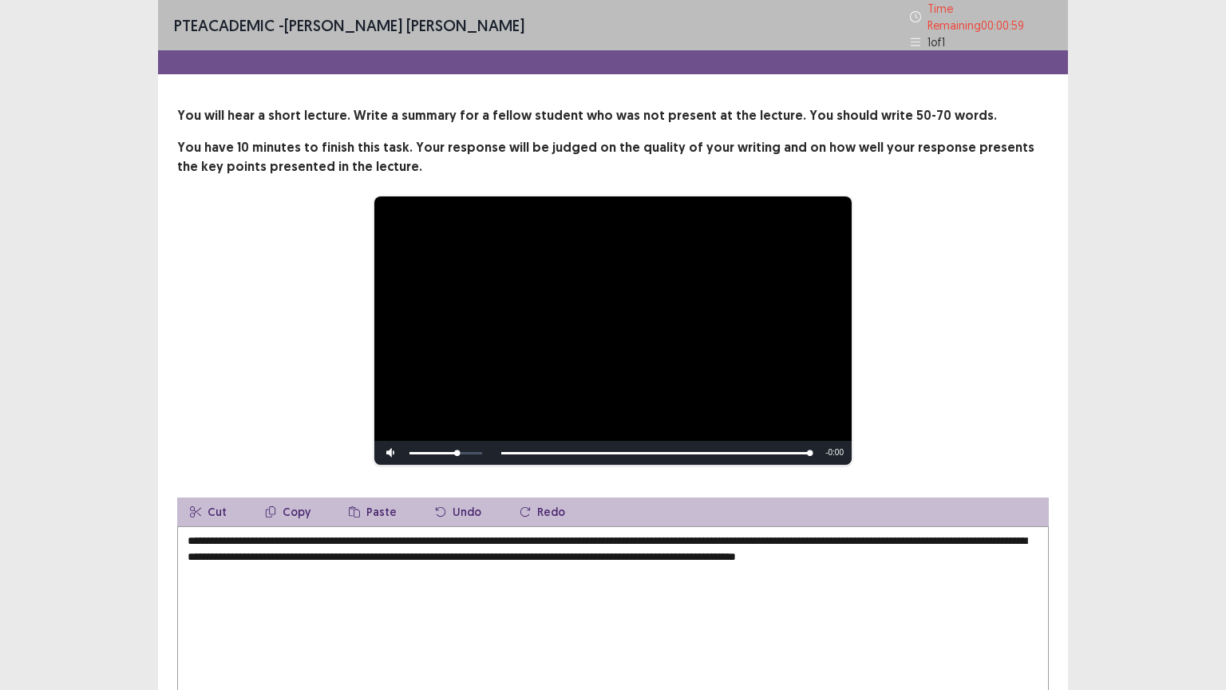
drag, startPoint x: 183, startPoint y: 533, endPoint x: 191, endPoint y: 530, distance: 8.3
click at [187, 530] on textarea "**********" at bounding box center [613, 614] width 872 height 176
click at [929, 533] on textarea "**********" at bounding box center [613, 614] width 872 height 176
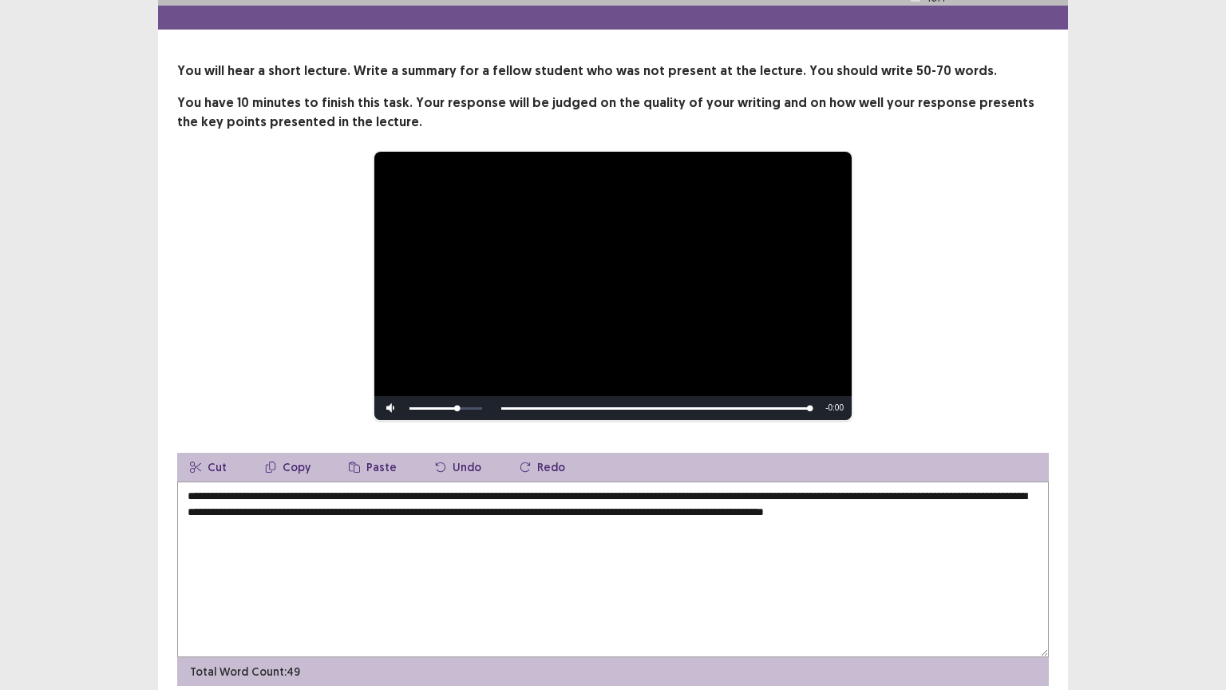
scroll to position [80, 0]
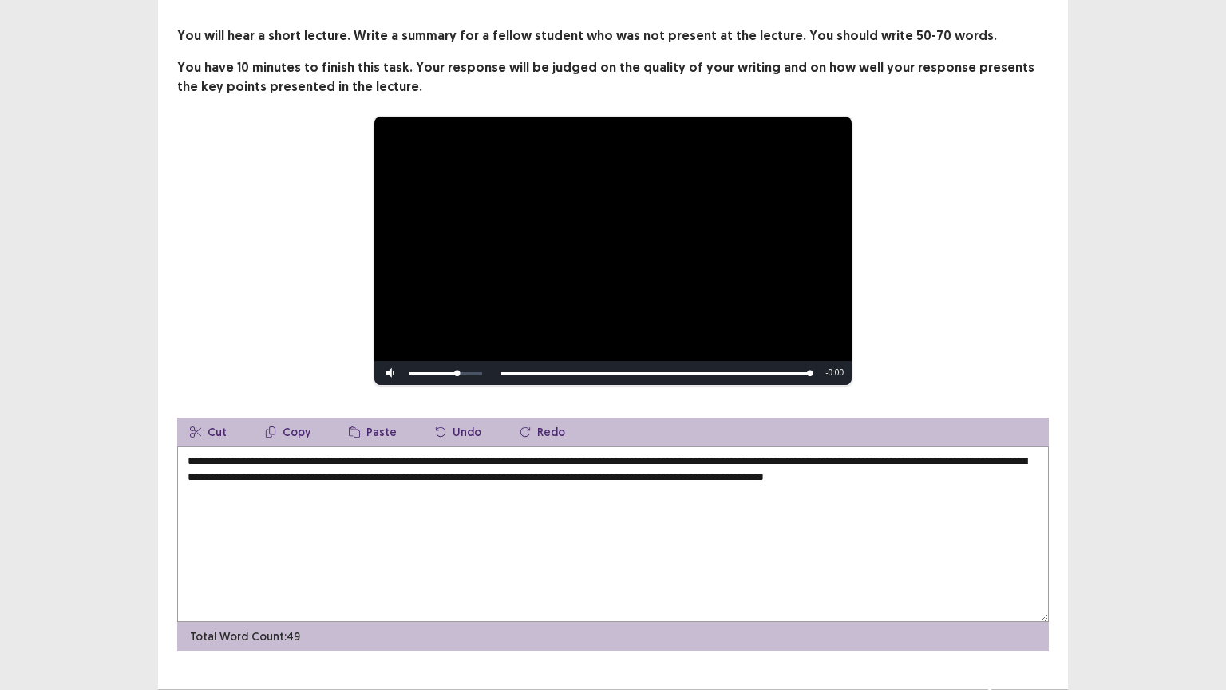
drag, startPoint x: 913, startPoint y: 469, endPoint x: 974, endPoint y: 474, distance: 61.7
click at [913, 469] on textarea "**********" at bounding box center [613, 534] width 872 height 176
click at [287, 479] on textarea "**********" at bounding box center [613, 534] width 872 height 176
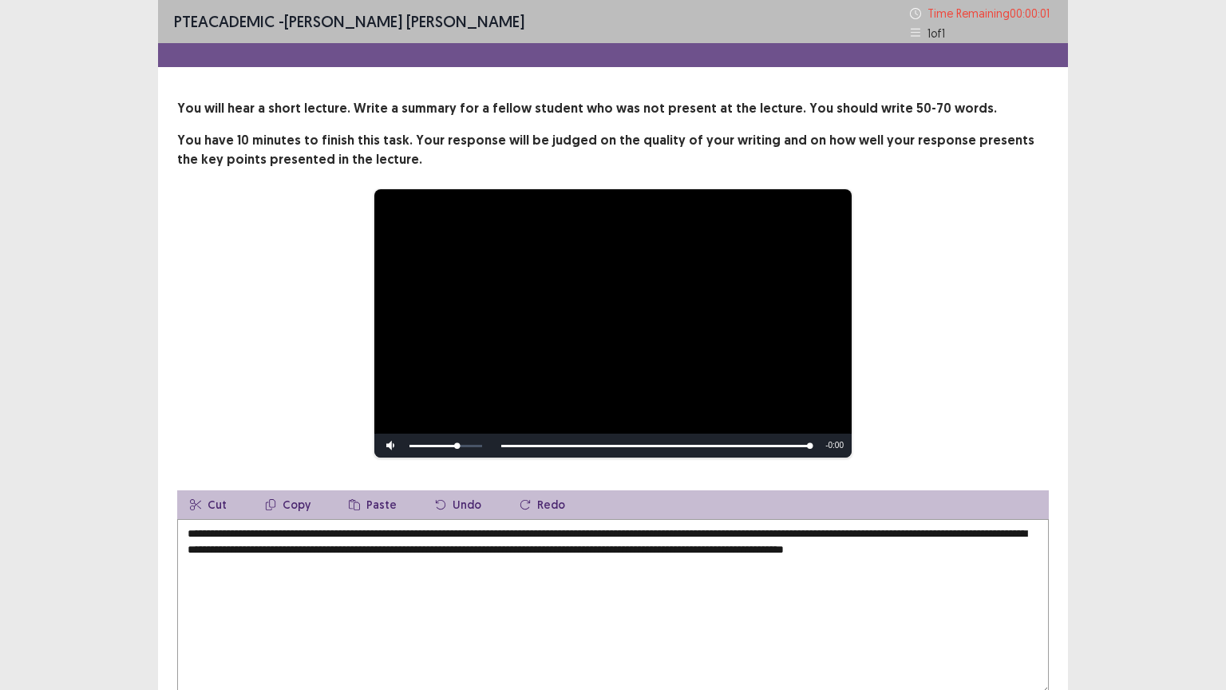
type textarea "**********"
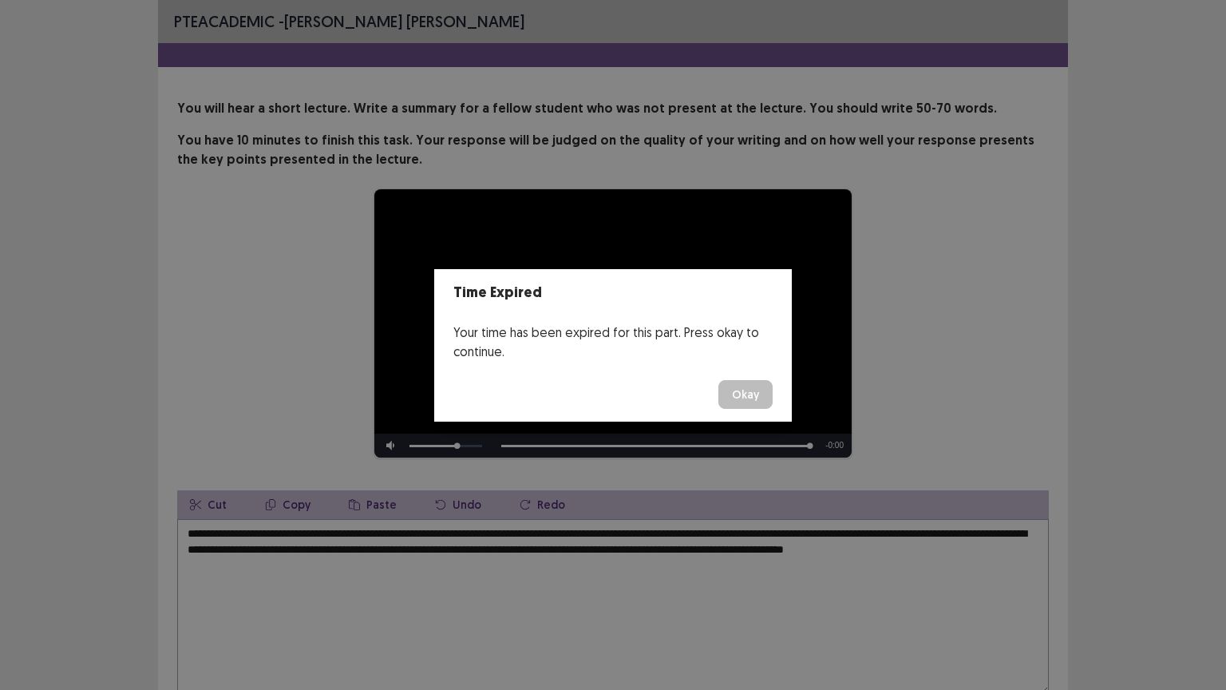
click at [743, 399] on button "Okay" at bounding box center [746, 394] width 54 height 29
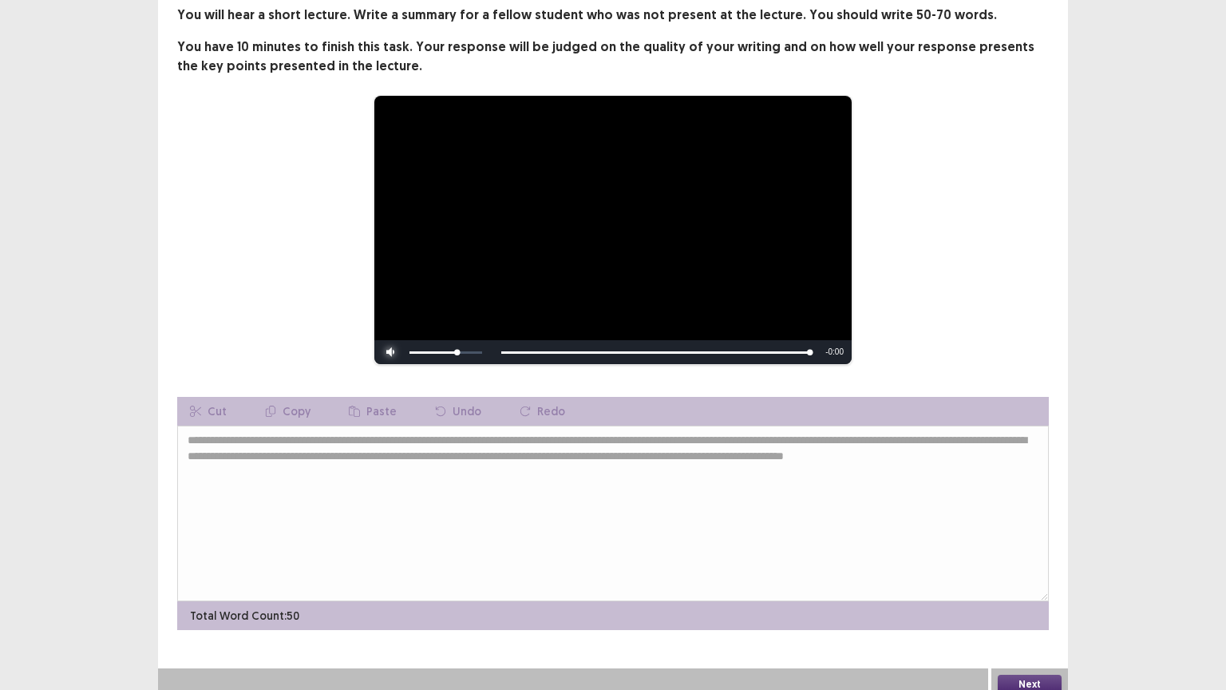
scroll to position [104, 0]
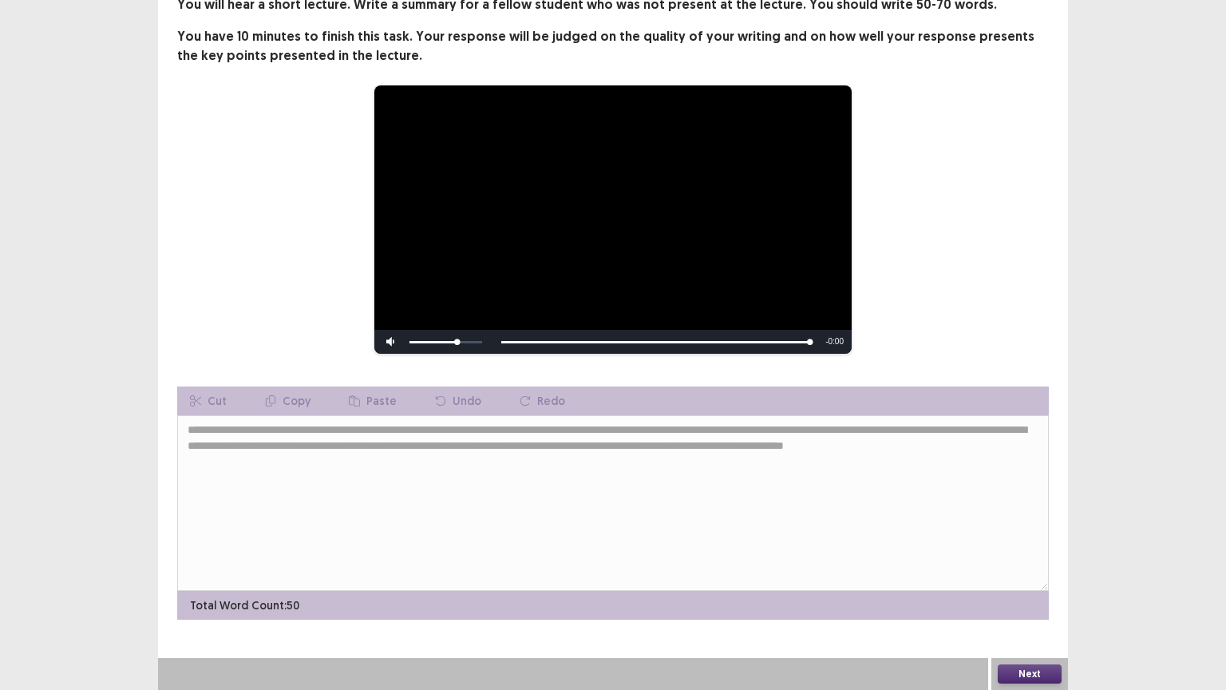
click at [1047, 582] on button "Next" at bounding box center [1030, 673] width 64 height 19
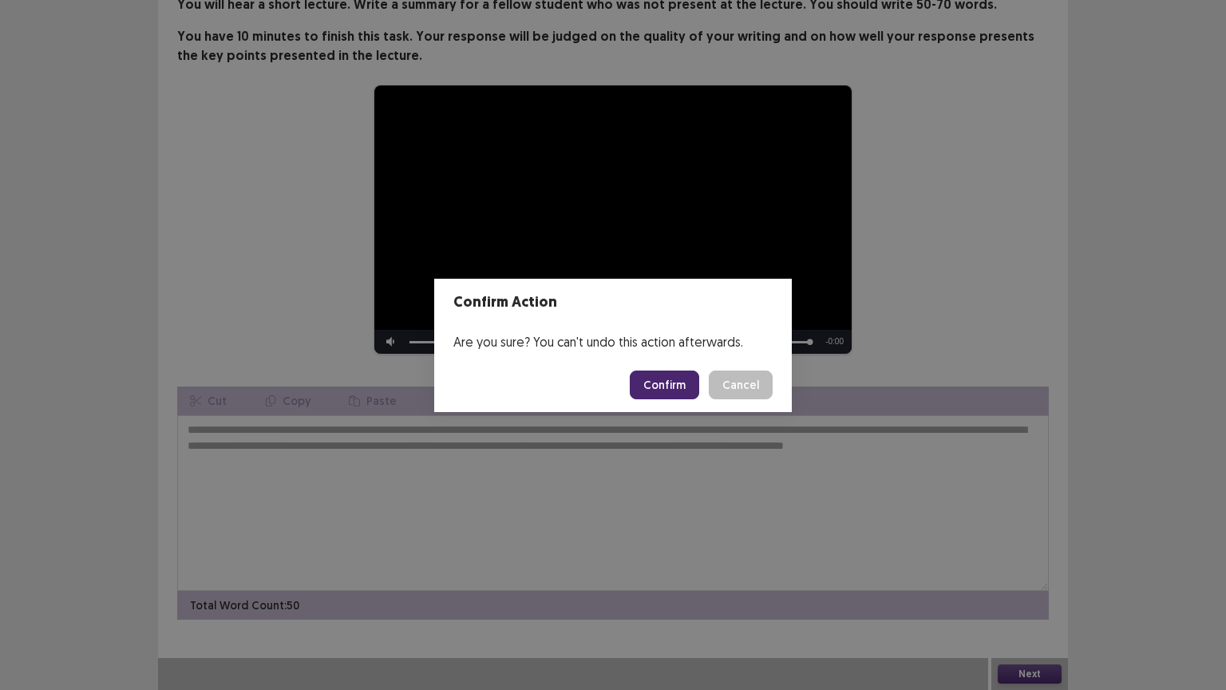
click at [665, 386] on button "Confirm" at bounding box center [664, 384] width 69 height 29
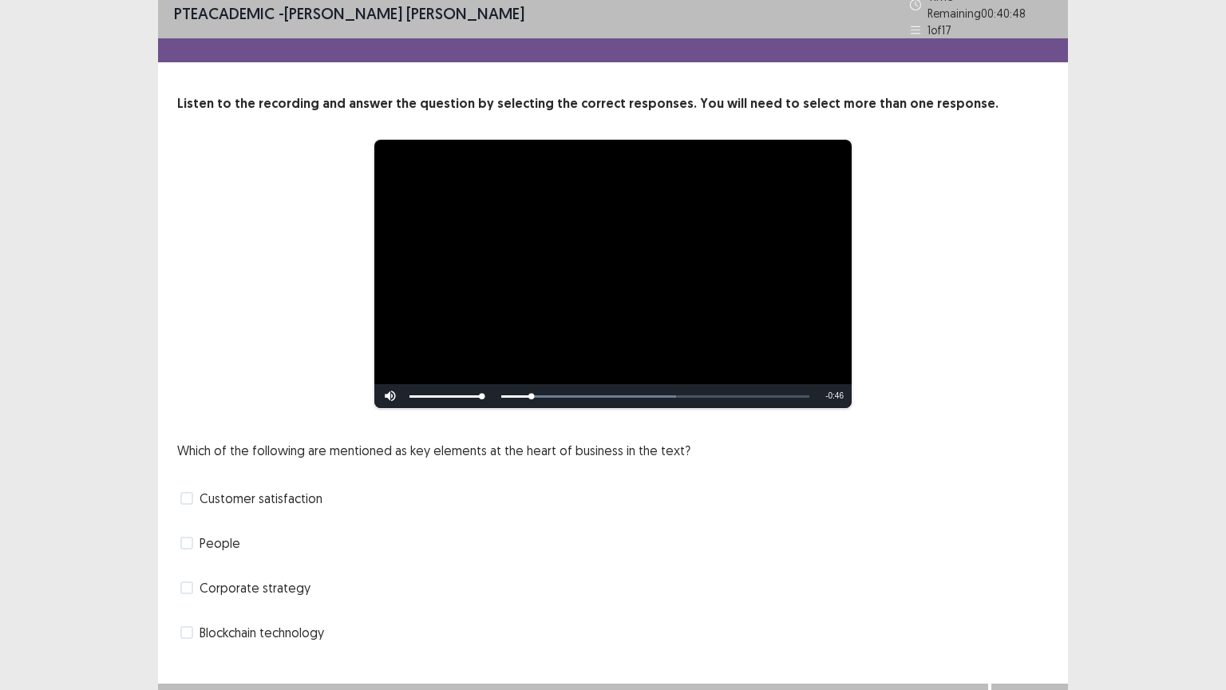
scroll to position [30, 0]
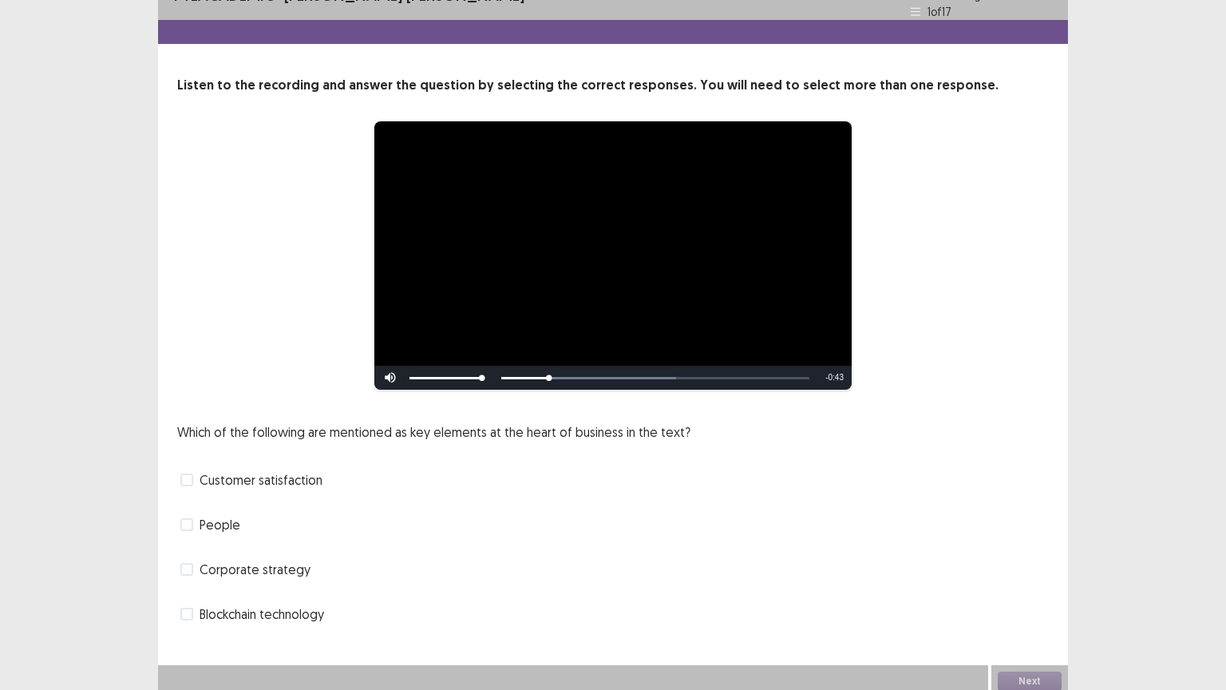
click at [187, 563] on span at bounding box center [186, 569] width 13 height 13
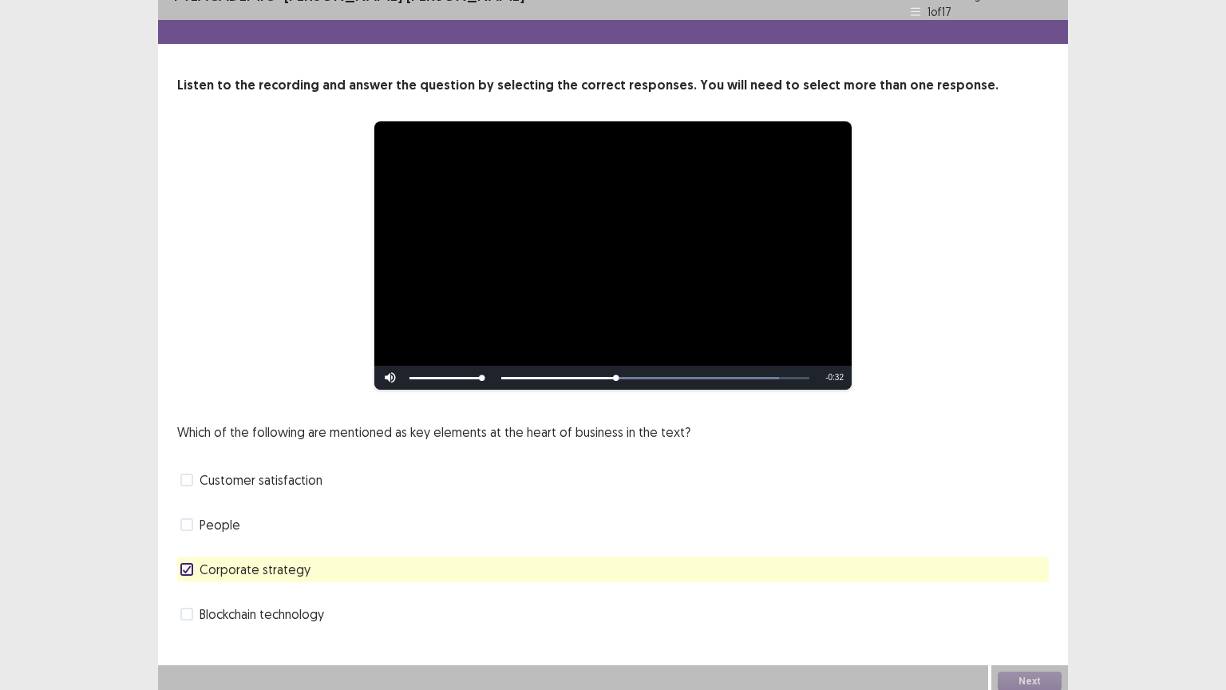
click at [189, 582] on span at bounding box center [186, 614] width 13 height 13
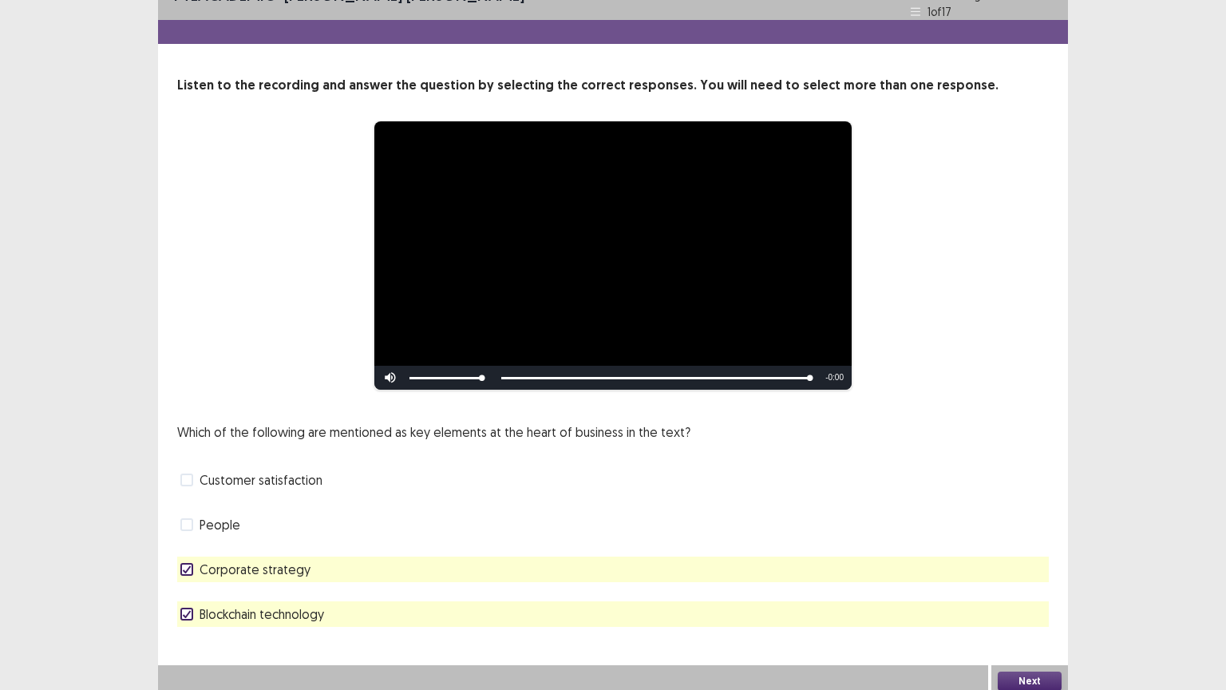
click at [1008, 582] on button "Next" at bounding box center [1030, 680] width 64 height 19
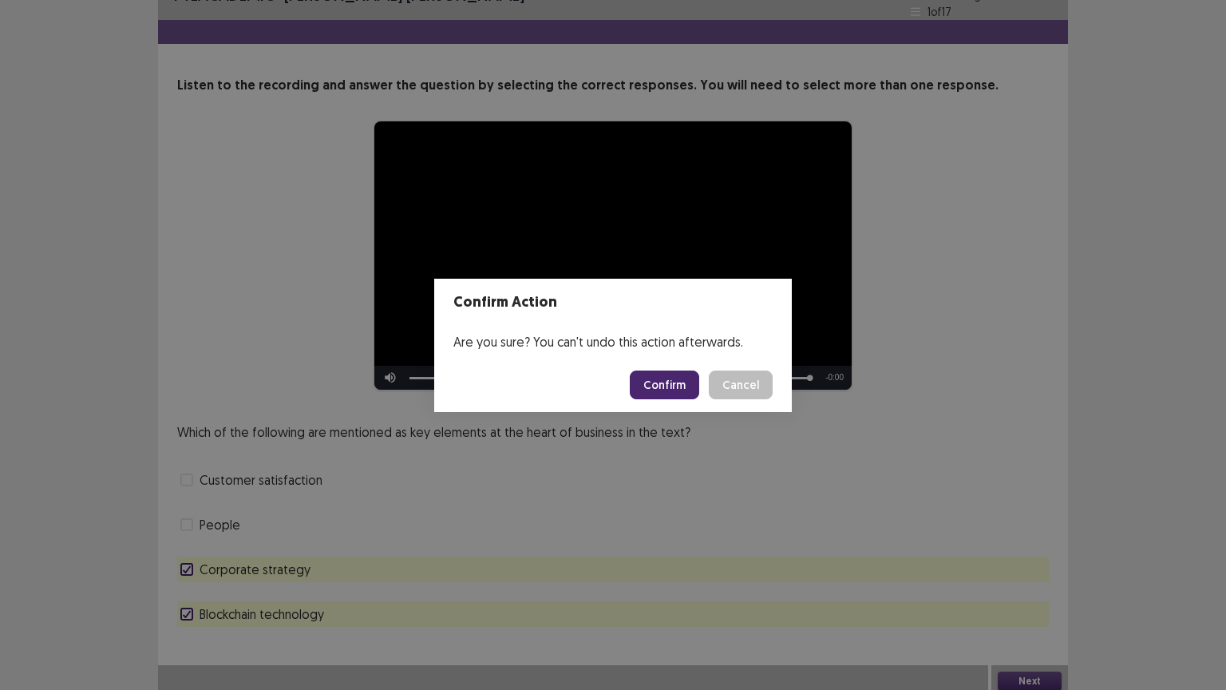
click at [666, 387] on button "Confirm" at bounding box center [664, 384] width 69 height 29
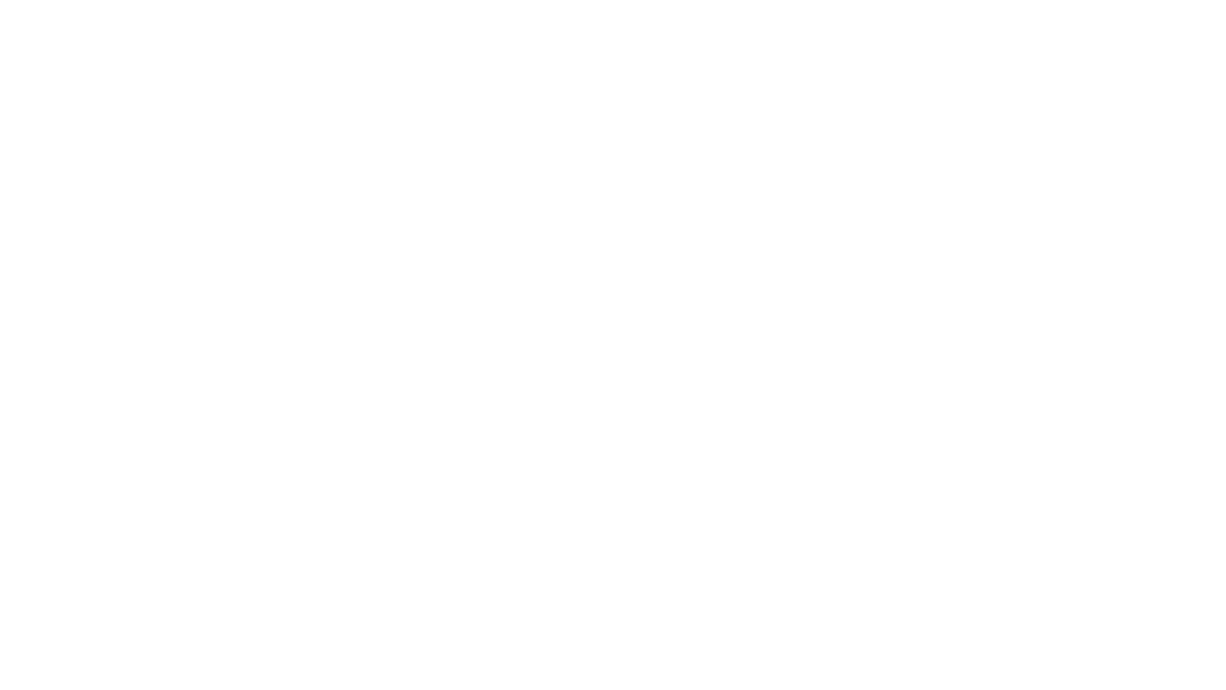
scroll to position [0, 0]
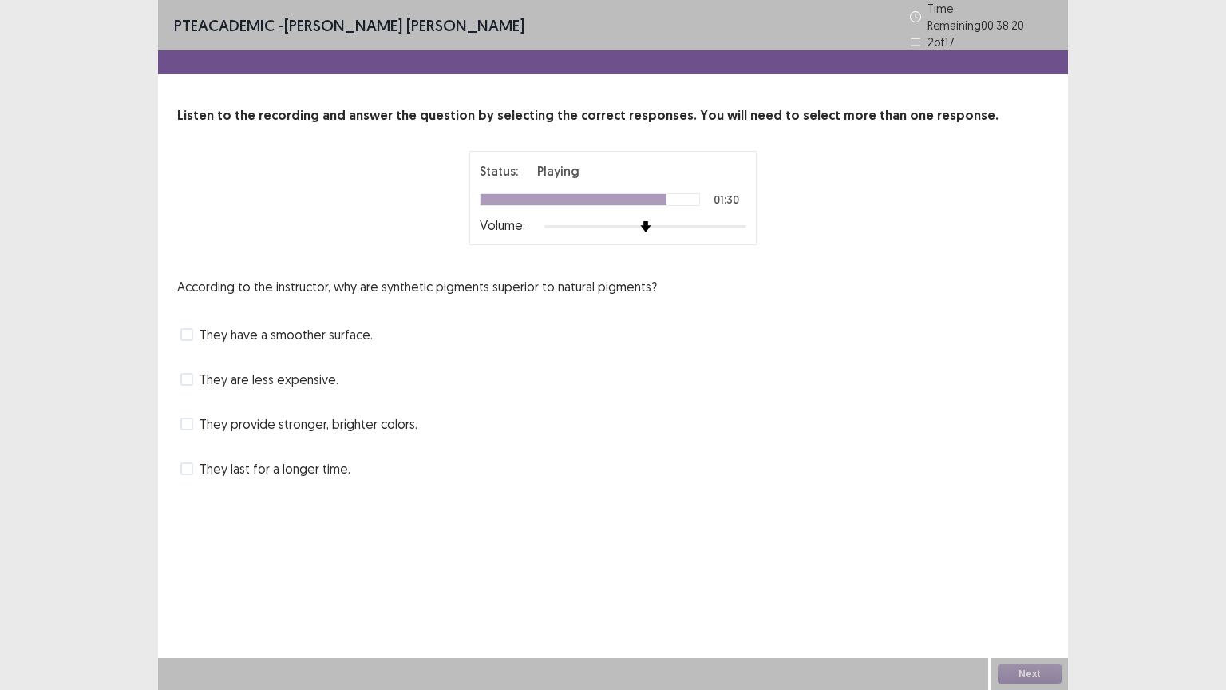
click at [244, 422] on span "They provide stronger, brighter colors." at bounding box center [309, 423] width 218 height 19
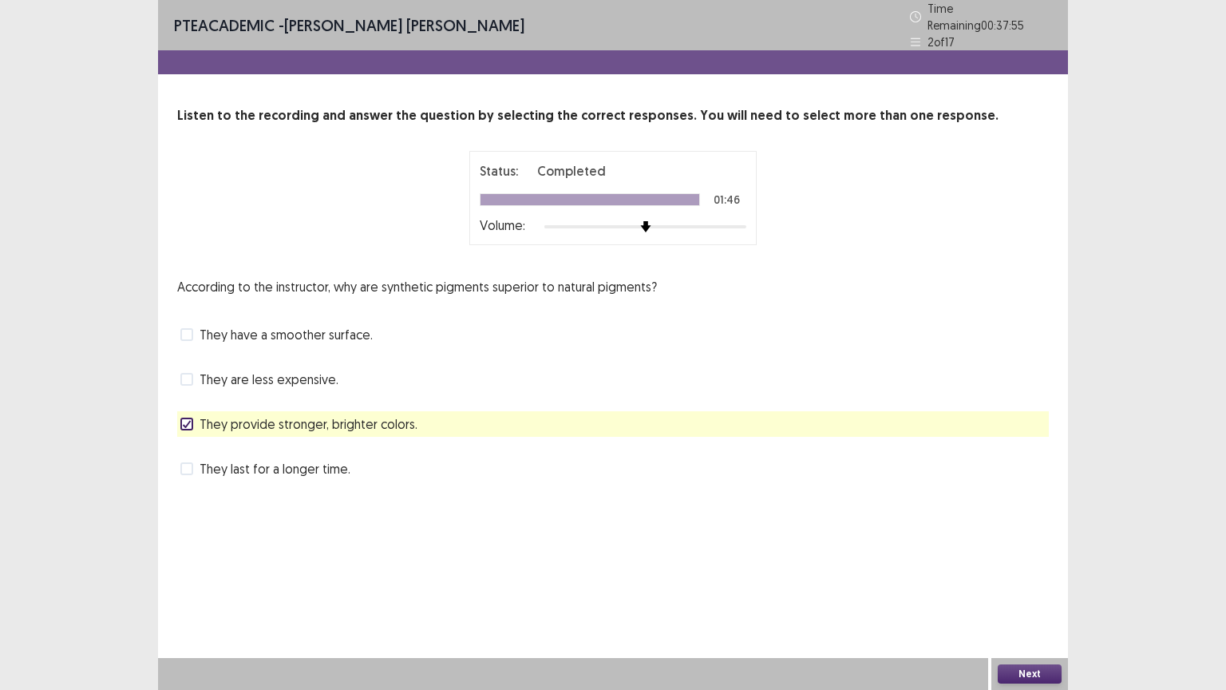
drag, startPoint x: 1027, startPoint y: 669, endPoint x: 785, endPoint y: 477, distance: 309.2
click at [1027, 582] on div "Next" at bounding box center [1030, 674] width 77 height 32
click at [1012, 582] on button "Next" at bounding box center [1030, 673] width 64 height 19
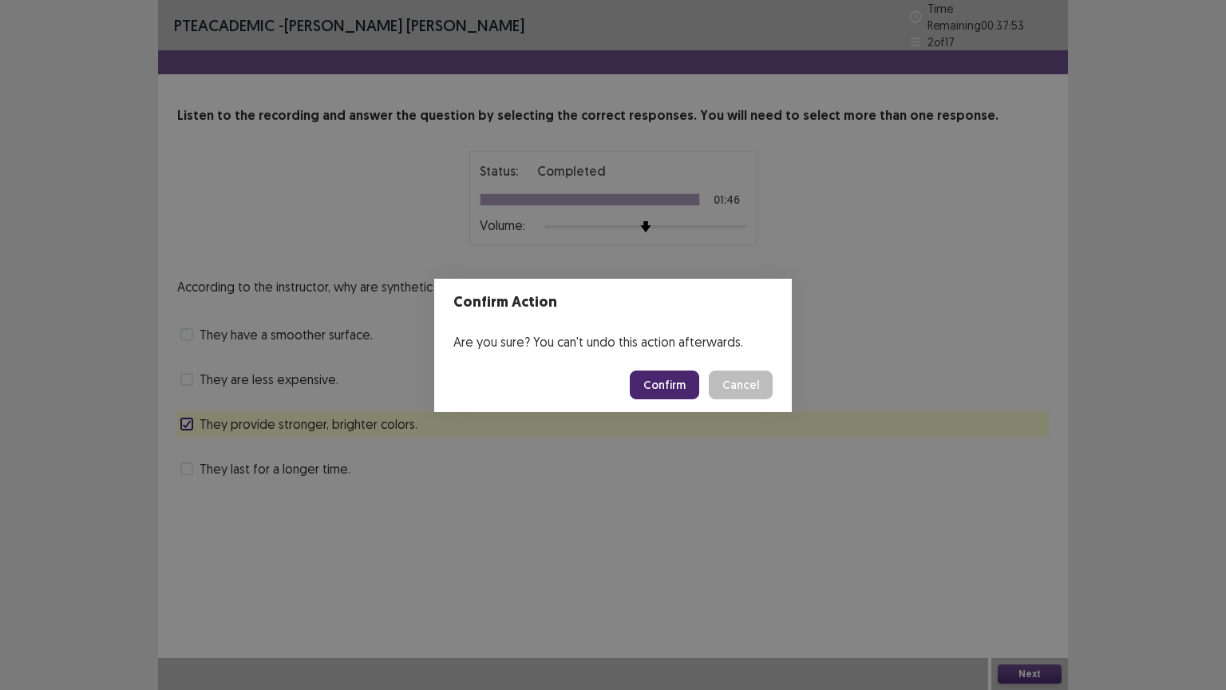
click at [658, 386] on button "Confirm" at bounding box center [664, 384] width 69 height 29
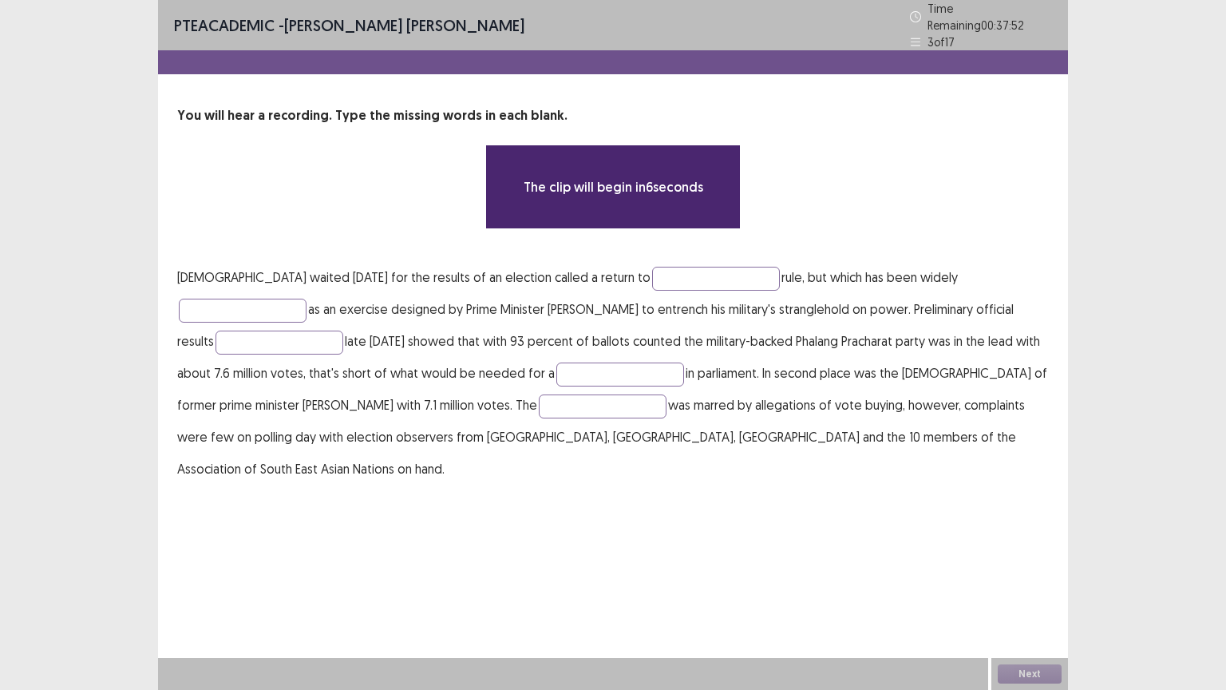
click at [612, 582] on div "PTE academic - [PERSON_NAME] [PERSON_NAME] Time Remaining 00 : 37 : 52 3 of 17 …" at bounding box center [613, 345] width 910 height 690
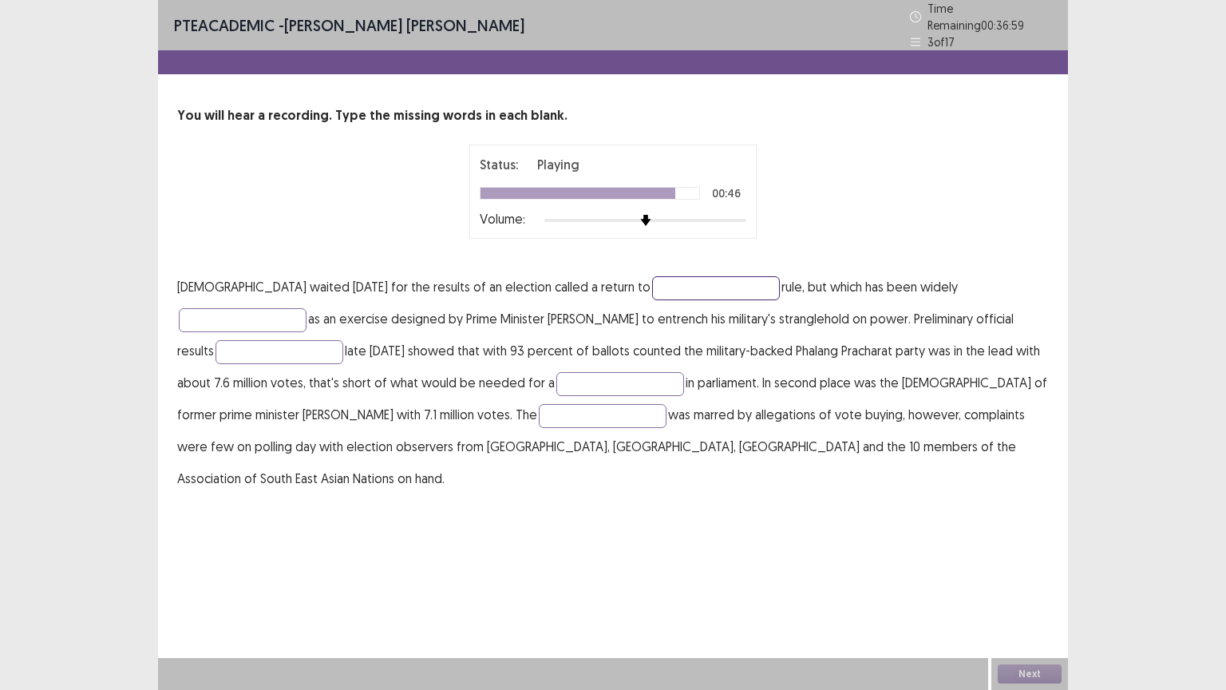
click at [658, 280] on input "text" at bounding box center [716, 288] width 128 height 24
type input "**********"
click at [307, 308] on input "text" at bounding box center [243, 320] width 128 height 24
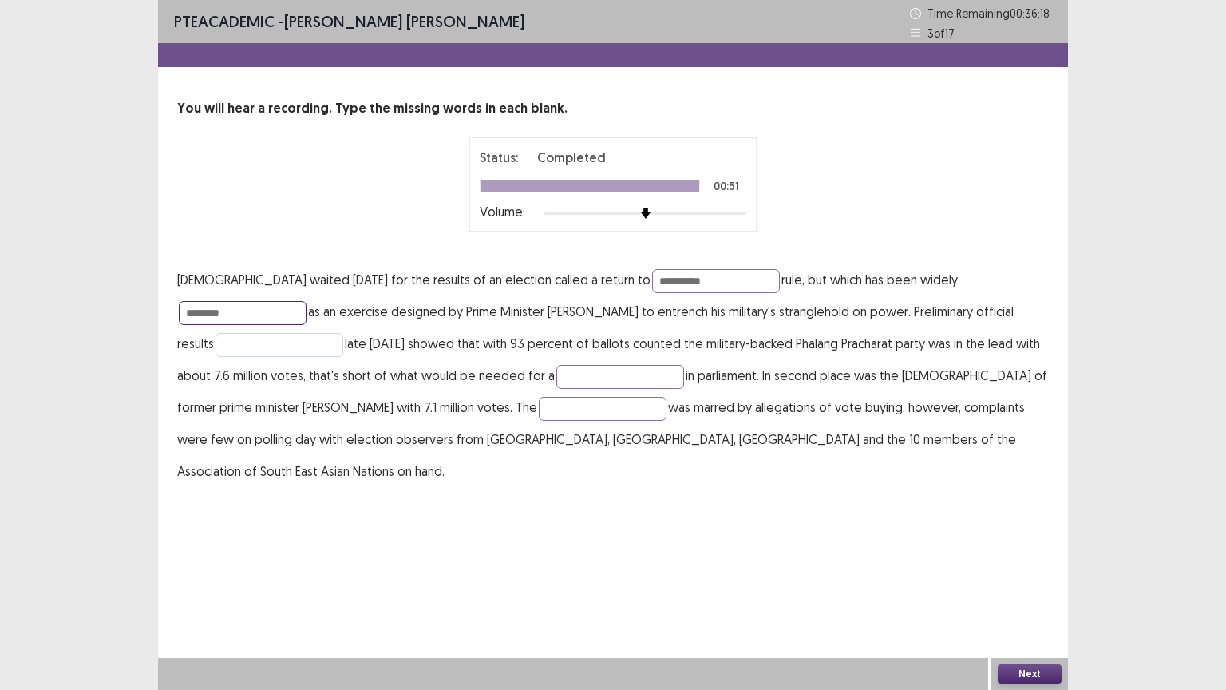
type input "********"
click at [343, 333] on input "text" at bounding box center [280, 345] width 128 height 24
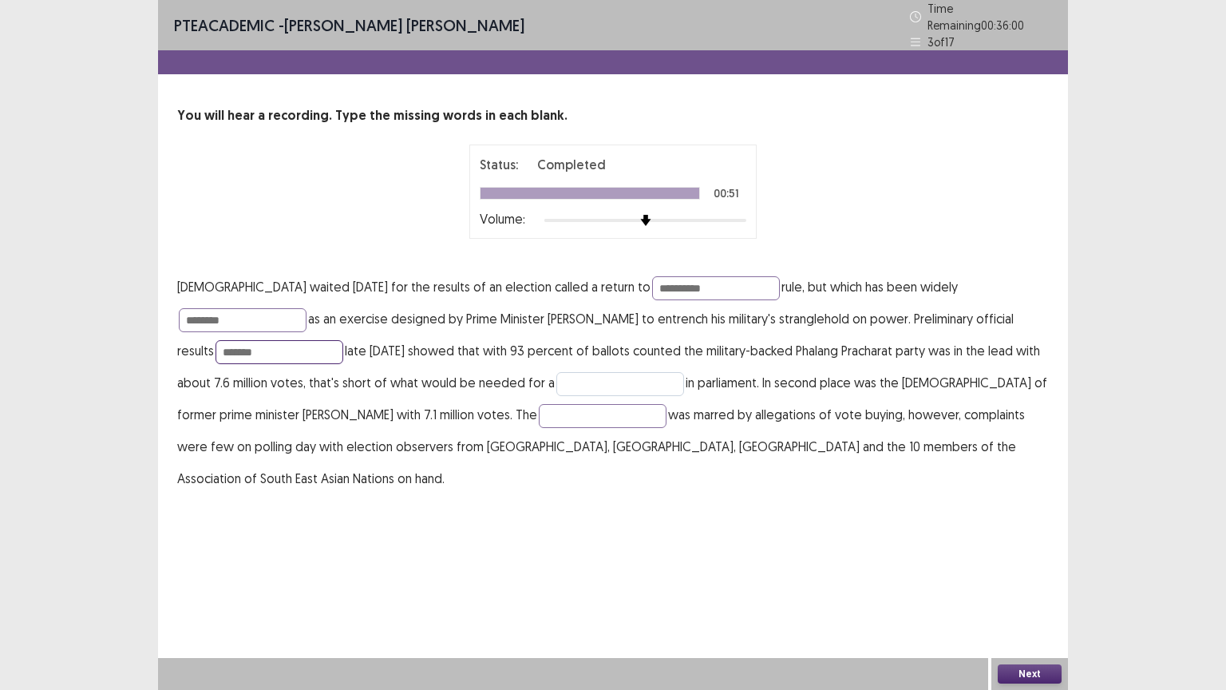
type input "*******"
click at [556, 377] on input "text" at bounding box center [620, 384] width 128 height 24
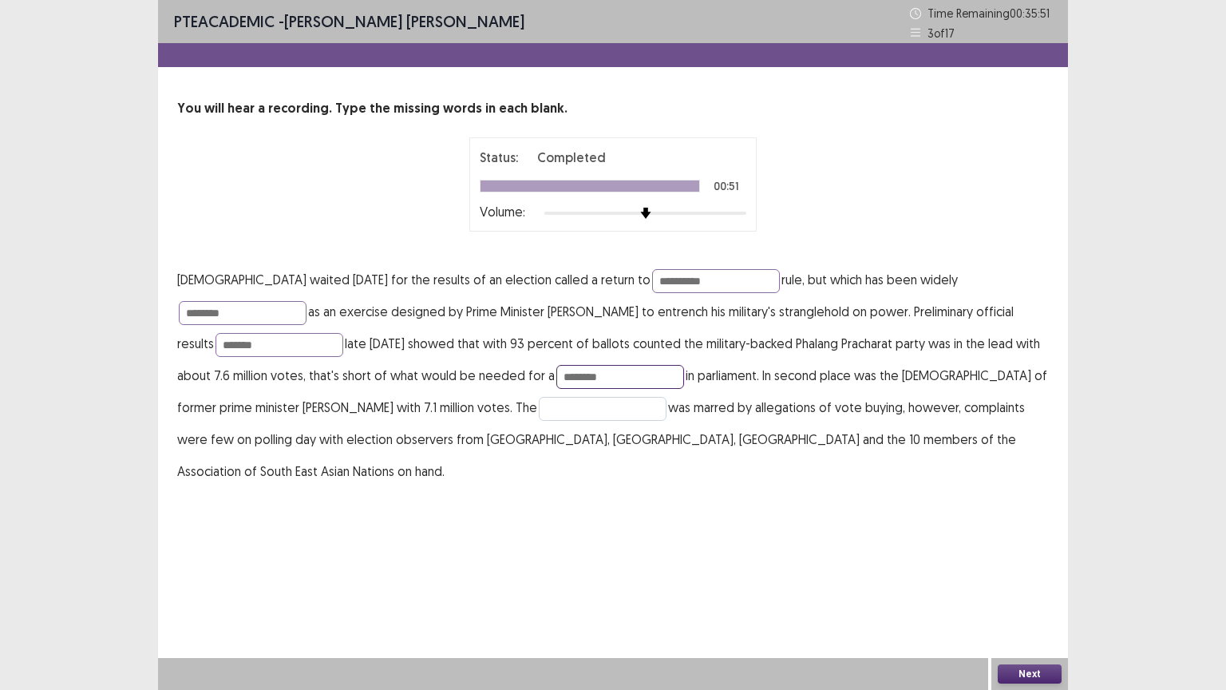
type input "********"
click at [539, 409] on input "text" at bounding box center [603, 409] width 128 height 24
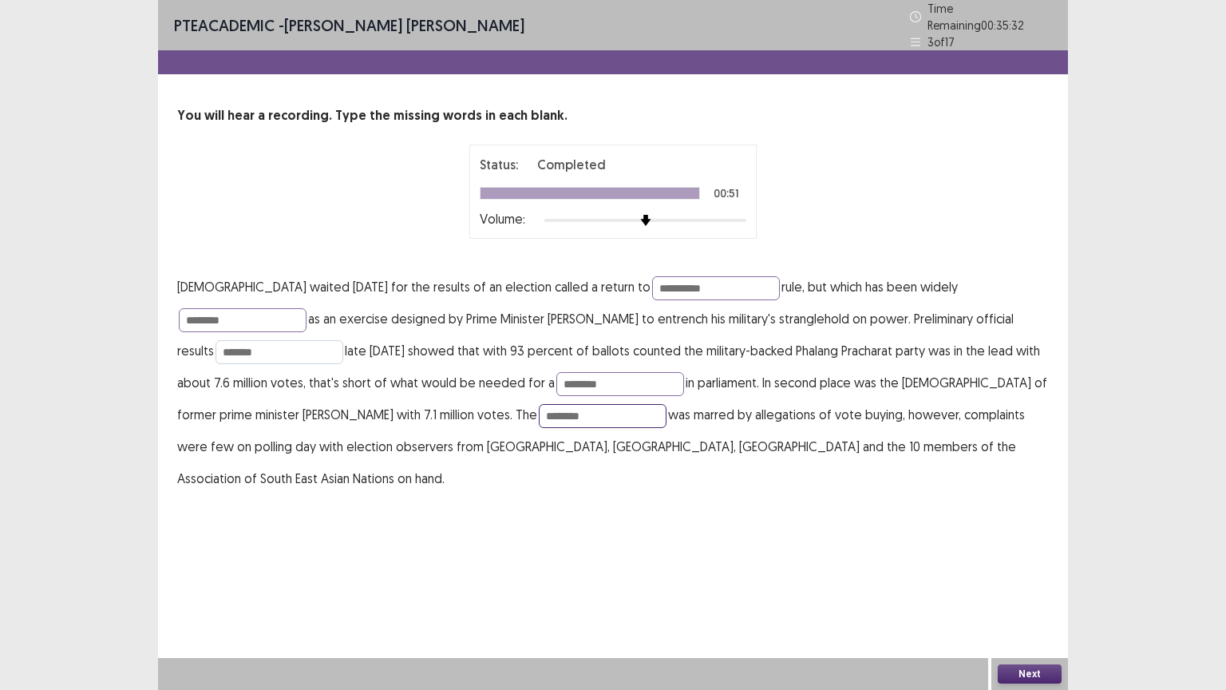
type input "********"
click at [343, 340] on input "*******" at bounding box center [280, 352] width 128 height 24
type input "********"
click at [1038, 582] on button "Next" at bounding box center [1030, 673] width 64 height 19
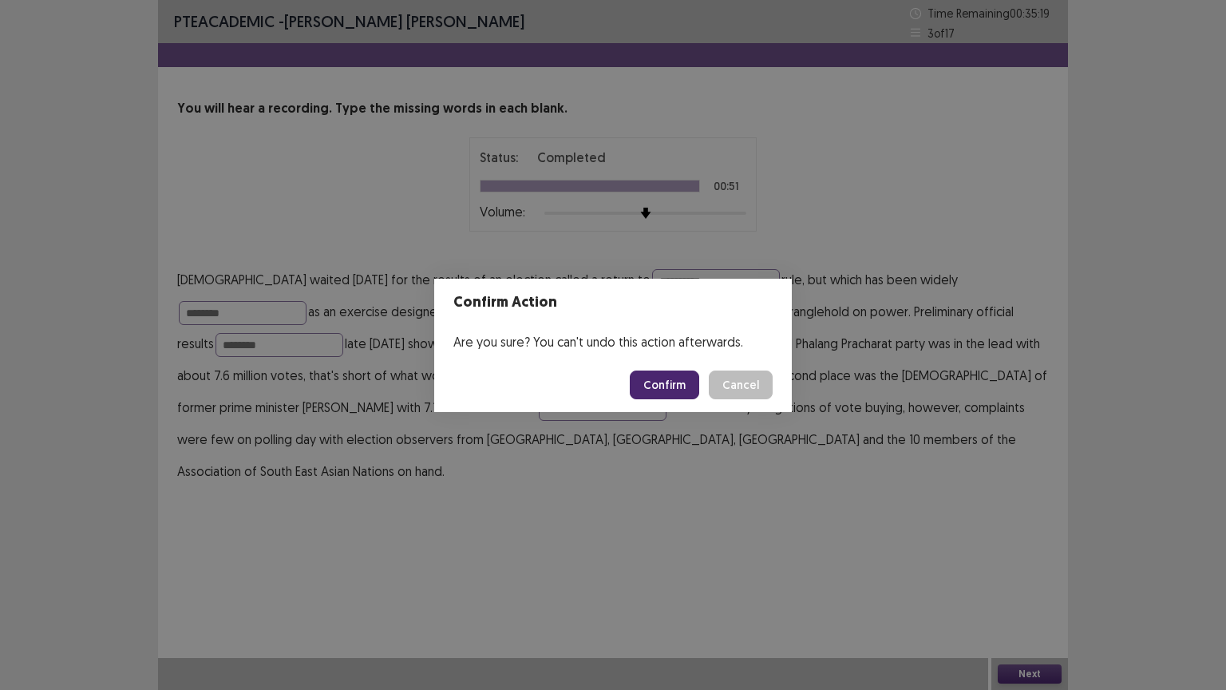
click at [648, 390] on button "Confirm" at bounding box center [664, 384] width 69 height 29
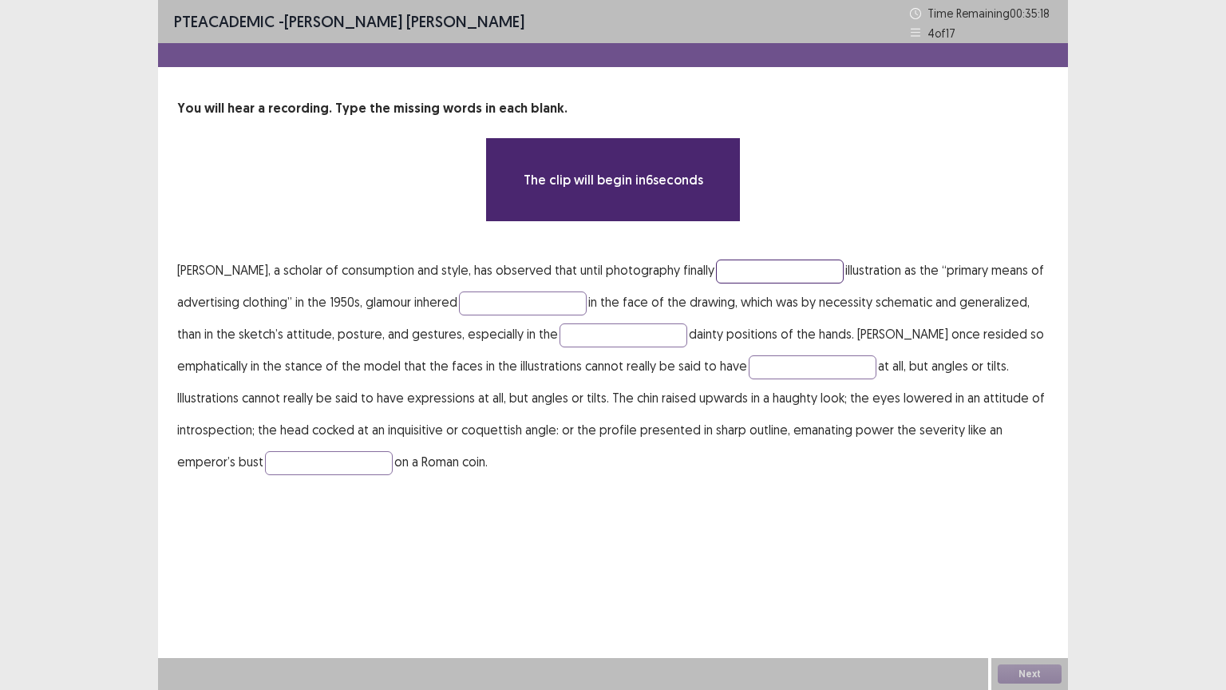
click at [721, 266] on input "text" at bounding box center [780, 271] width 128 height 24
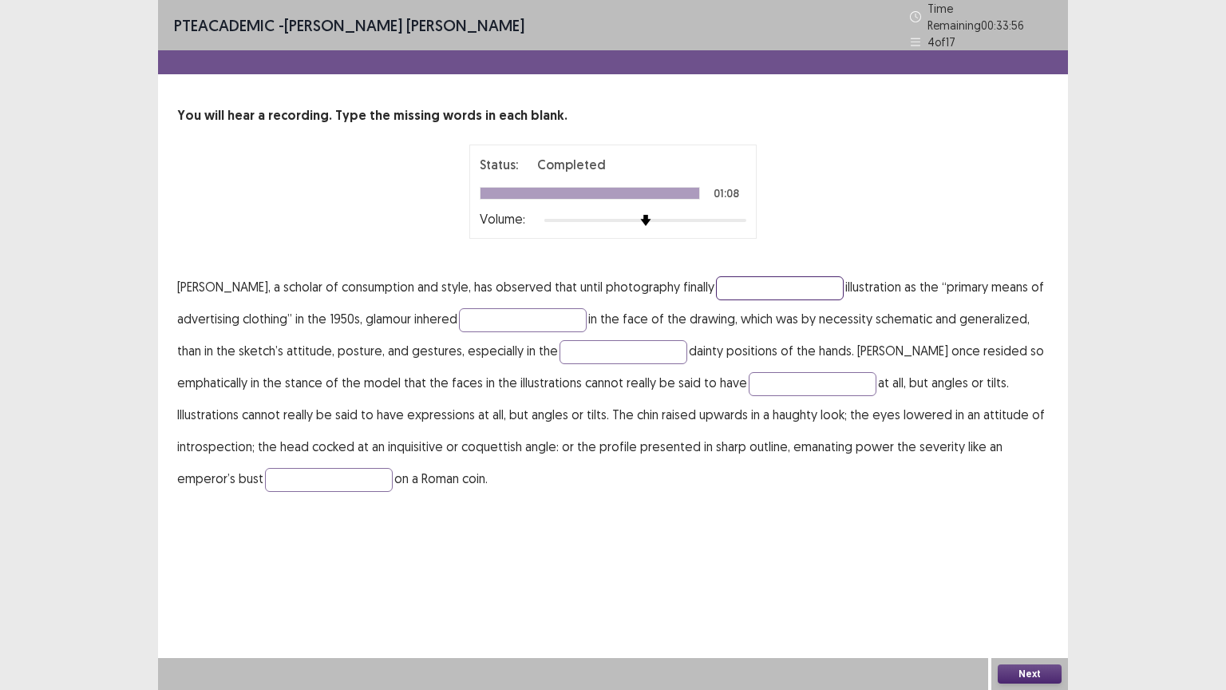
click at [734, 276] on input "text" at bounding box center [780, 288] width 128 height 24
type input "*********"
click at [554, 318] on input "text" at bounding box center [523, 320] width 128 height 24
type input "****"
click at [642, 351] on input "text" at bounding box center [624, 352] width 128 height 24
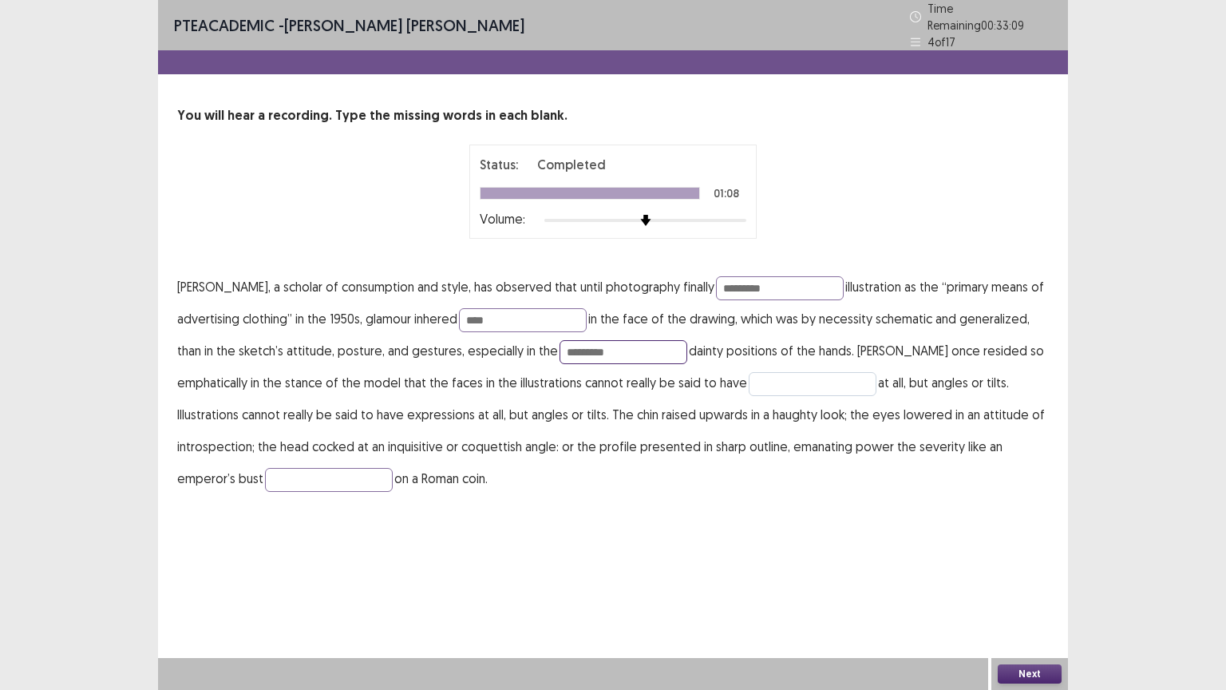
type input "*********"
click at [777, 372] on input "text" at bounding box center [813, 384] width 128 height 24
type input "*"
type input "**********"
click at [364, 479] on input "text" at bounding box center [329, 480] width 128 height 24
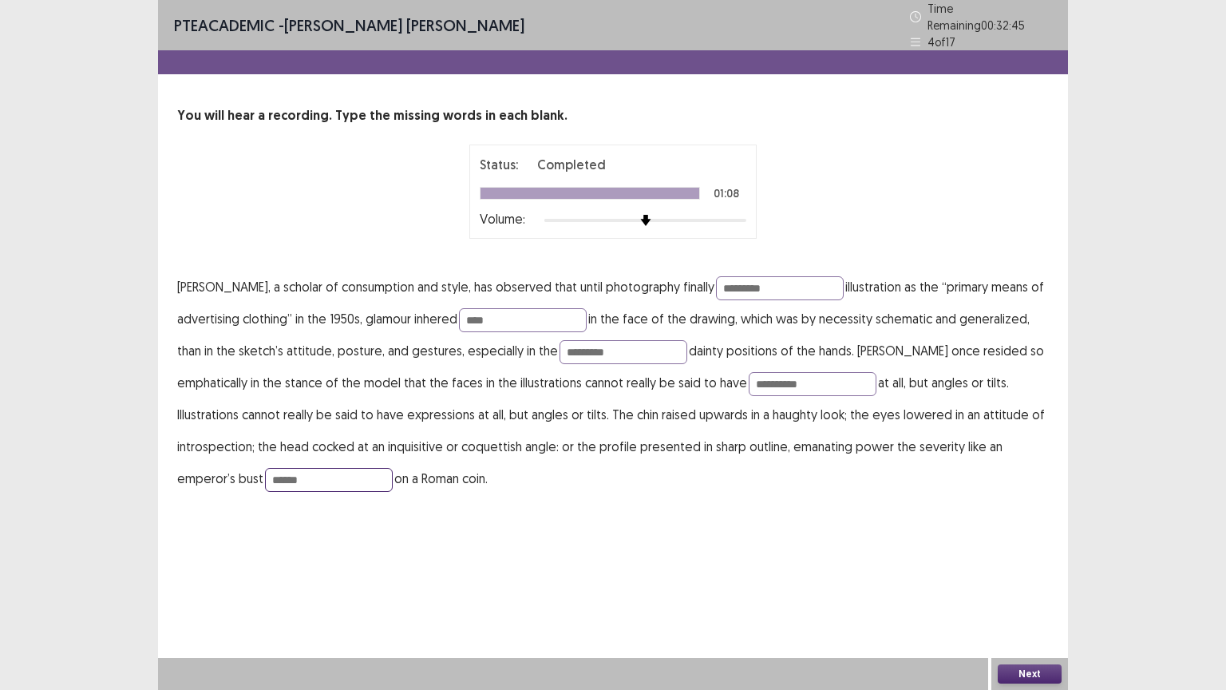
type input "******"
click at [1030, 582] on button "Next" at bounding box center [1030, 673] width 64 height 19
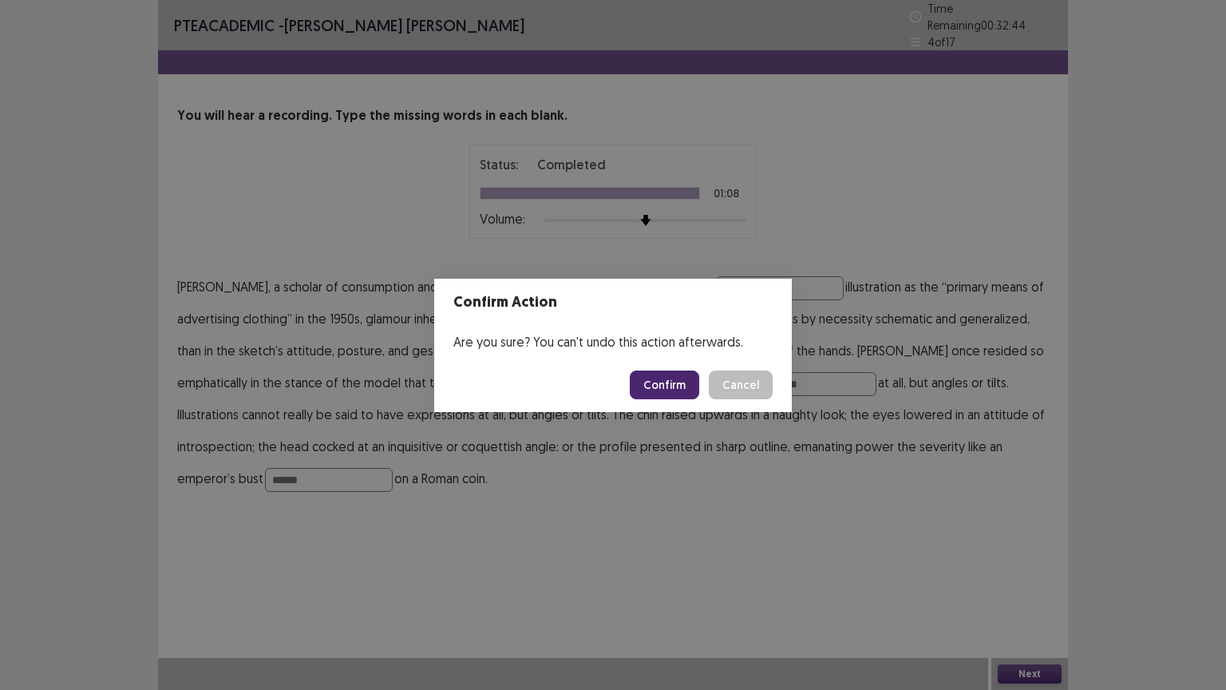
click at [674, 392] on button "Confirm" at bounding box center [664, 384] width 69 height 29
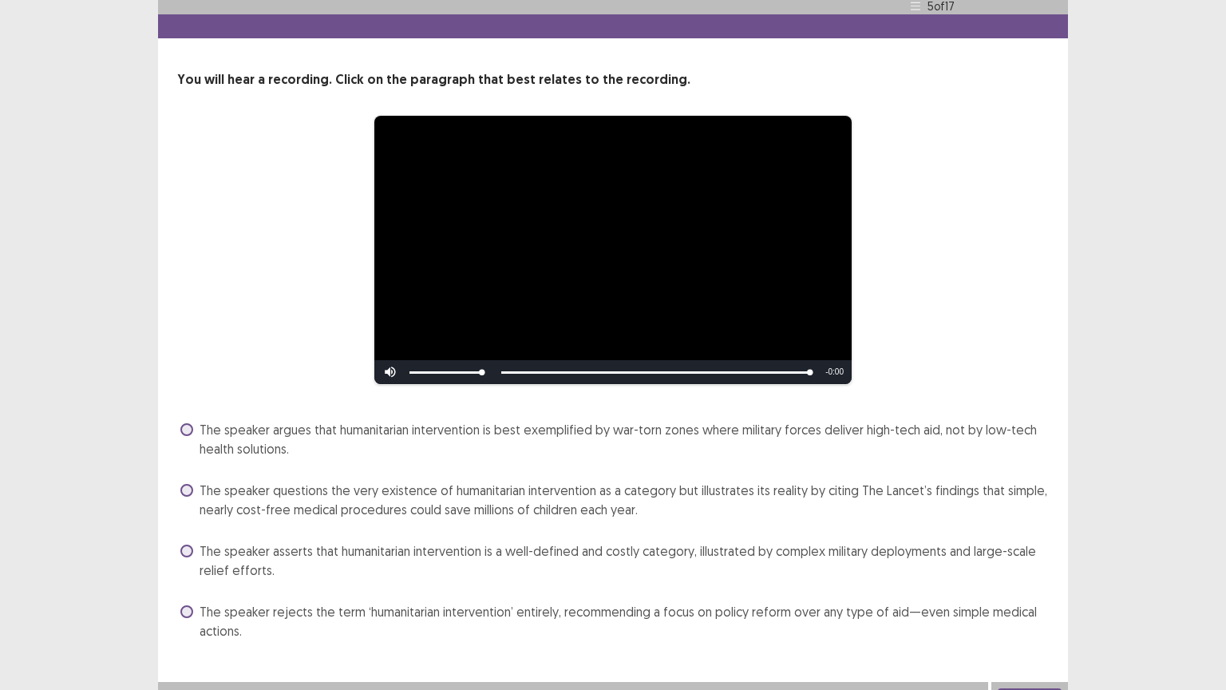
scroll to position [53, 0]
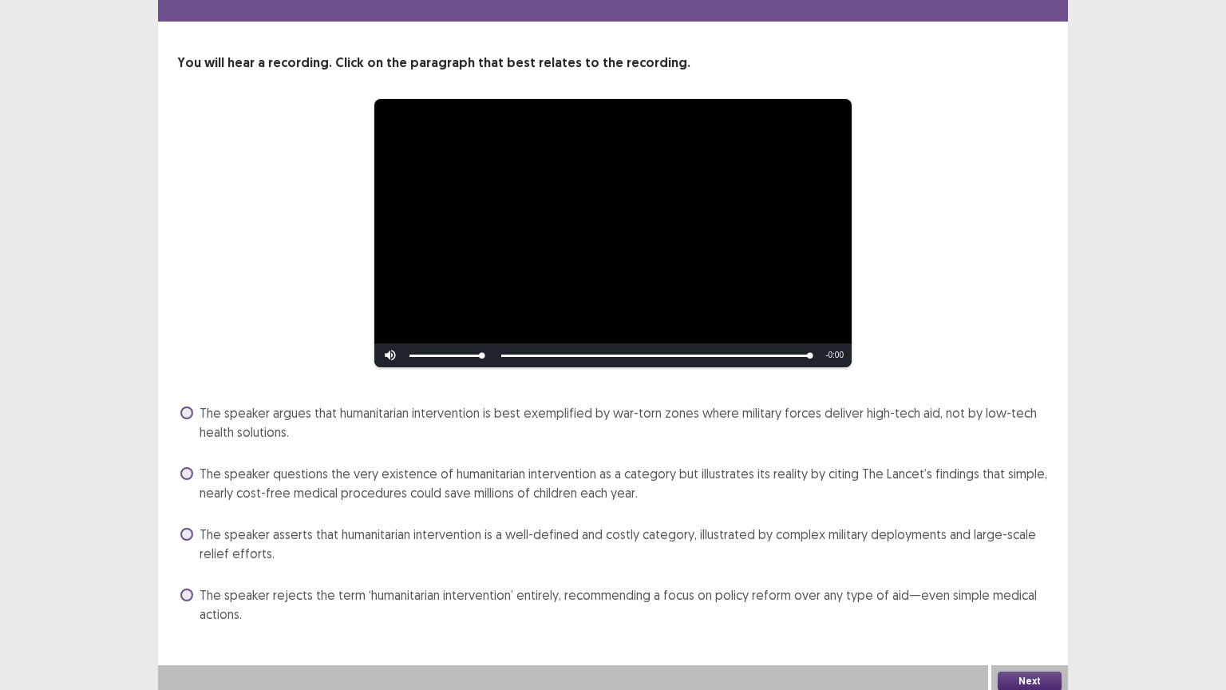
click at [666, 582] on span "The speaker rejects the term ‘humanitarian intervention’ entirely, recommending…" at bounding box center [624, 604] width 849 height 38
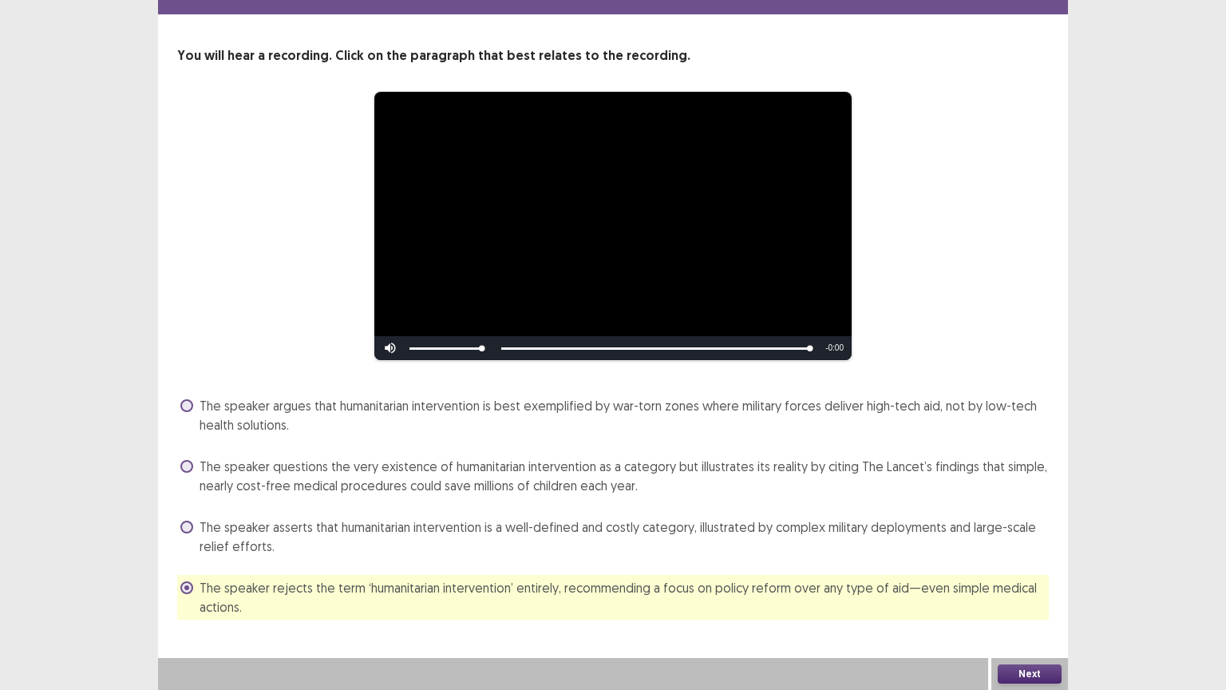
click at [1020, 582] on button "Next" at bounding box center [1030, 673] width 64 height 19
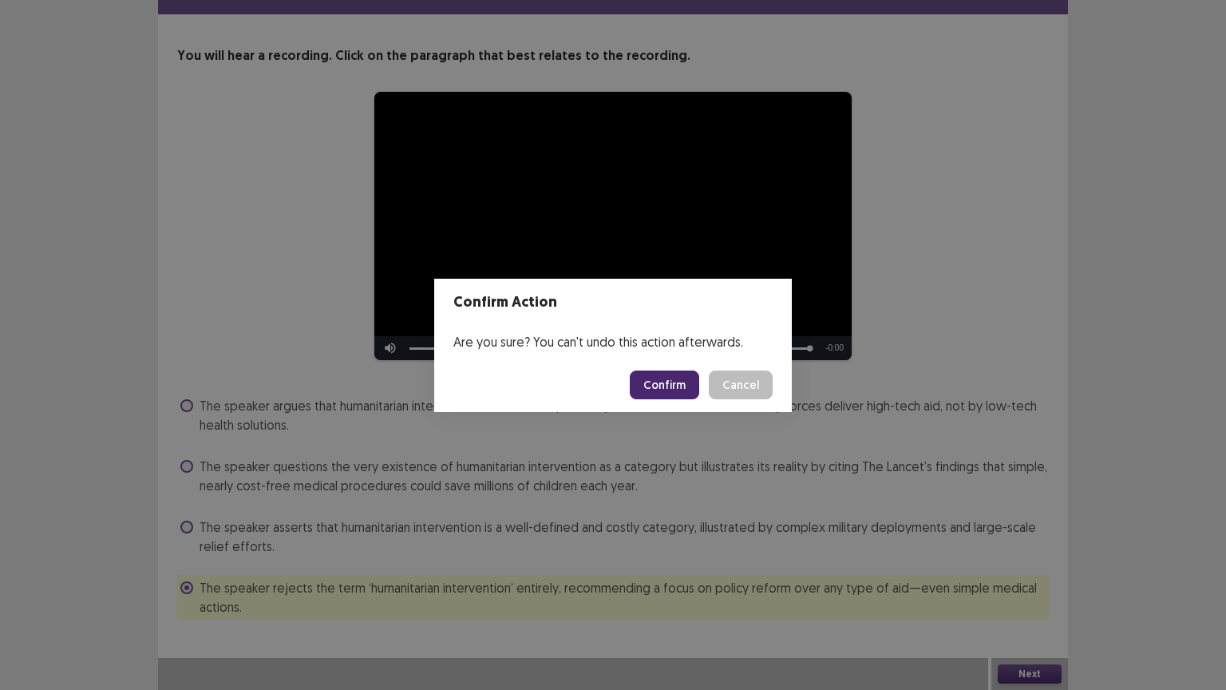
click at [671, 383] on button "Confirm" at bounding box center [664, 384] width 69 height 29
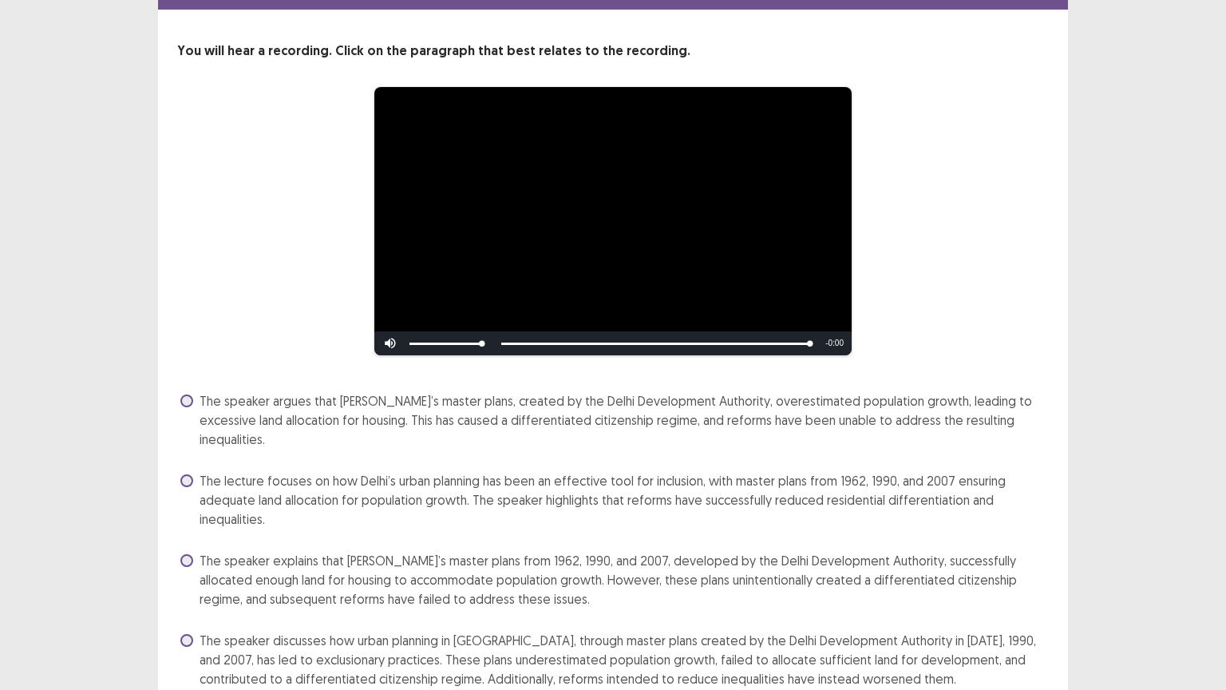
scroll to position [80, 0]
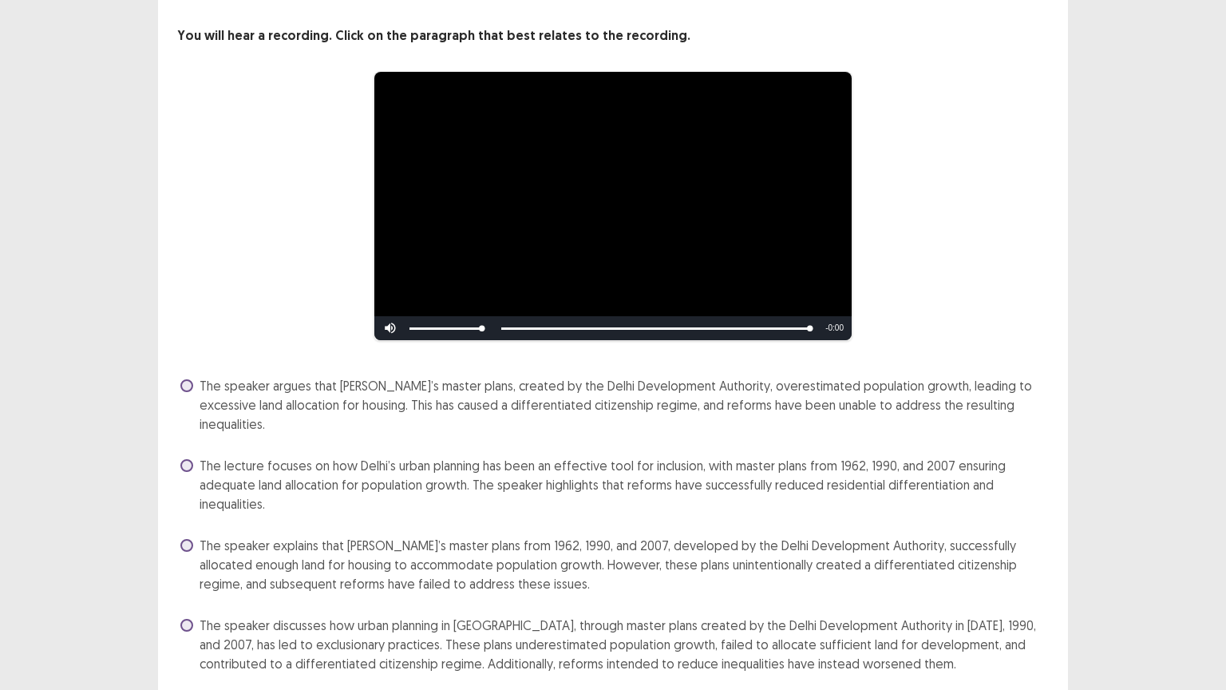
click at [664, 582] on span "The speaker discusses how urban planning in [GEOGRAPHIC_DATA], through master p…" at bounding box center [624, 644] width 849 height 57
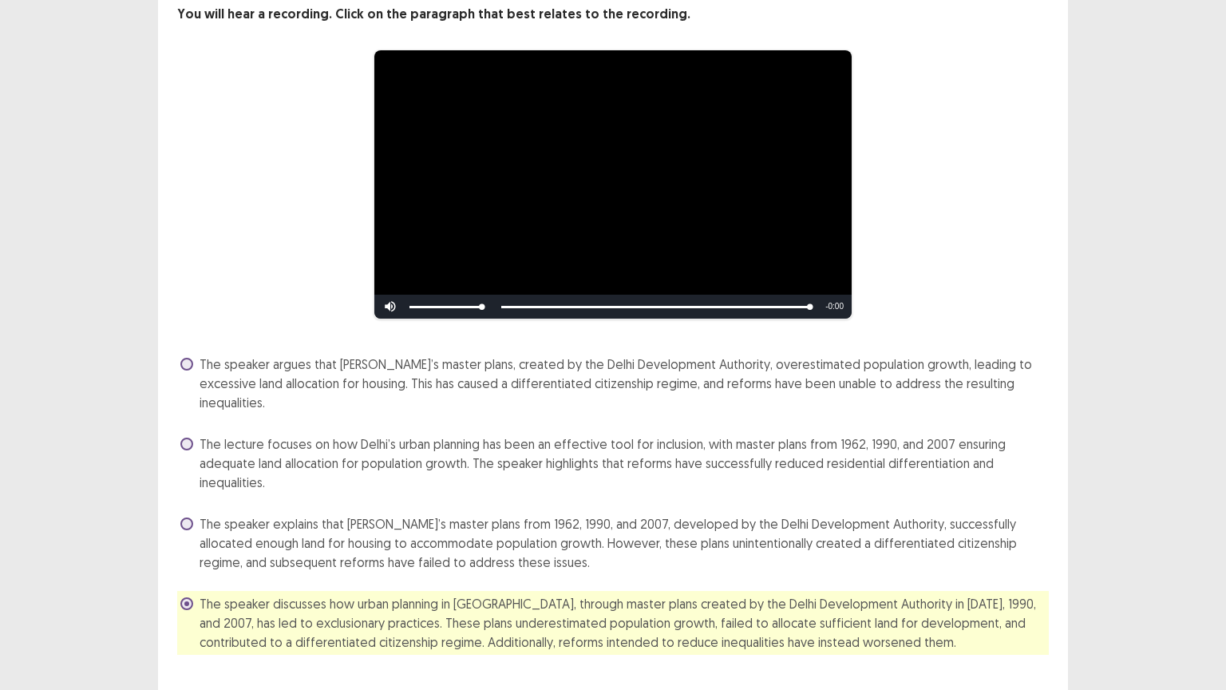
scroll to position [110, 0]
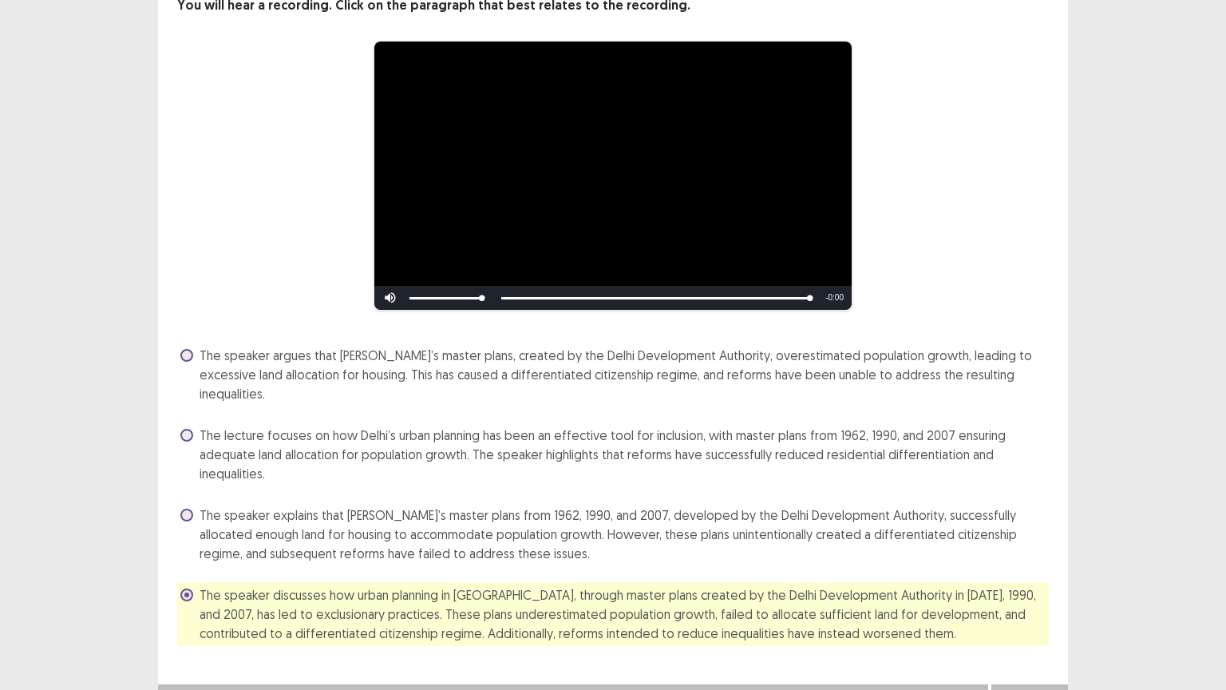
click at [1041, 582] on button "Next" at bounding box center [1030, 700] width 64 height 19
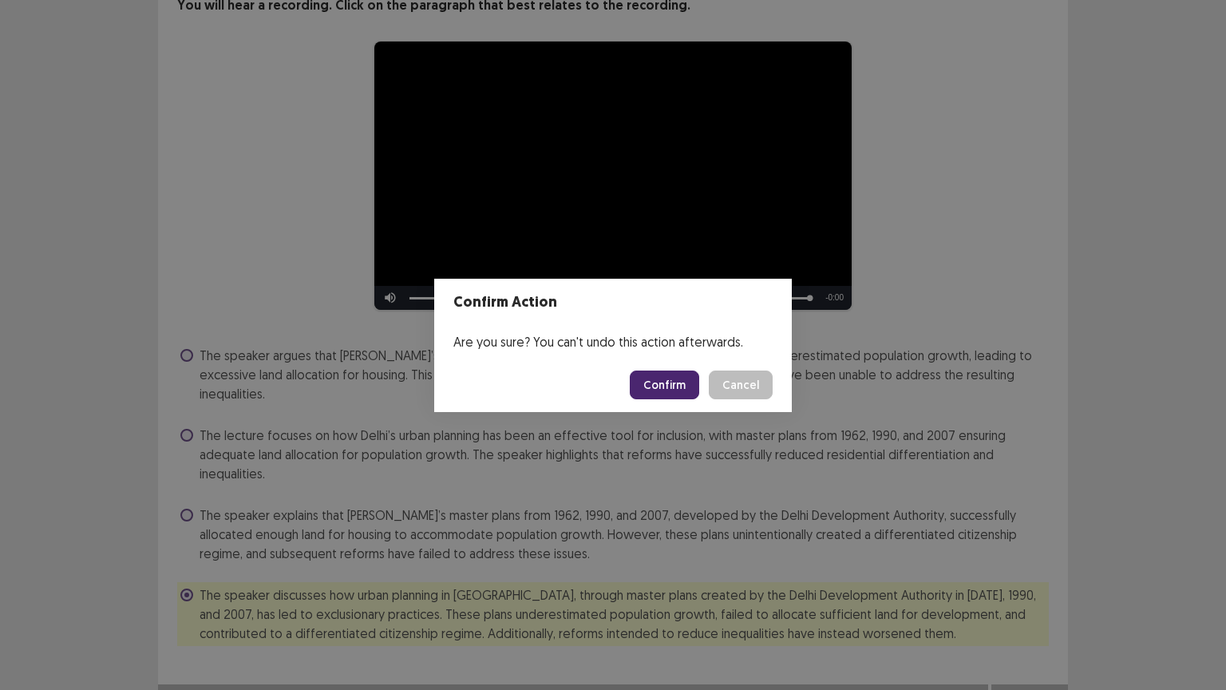
click at [681, 383] on button "Confirm" at bounding box center [664, 384] width 69 height 29
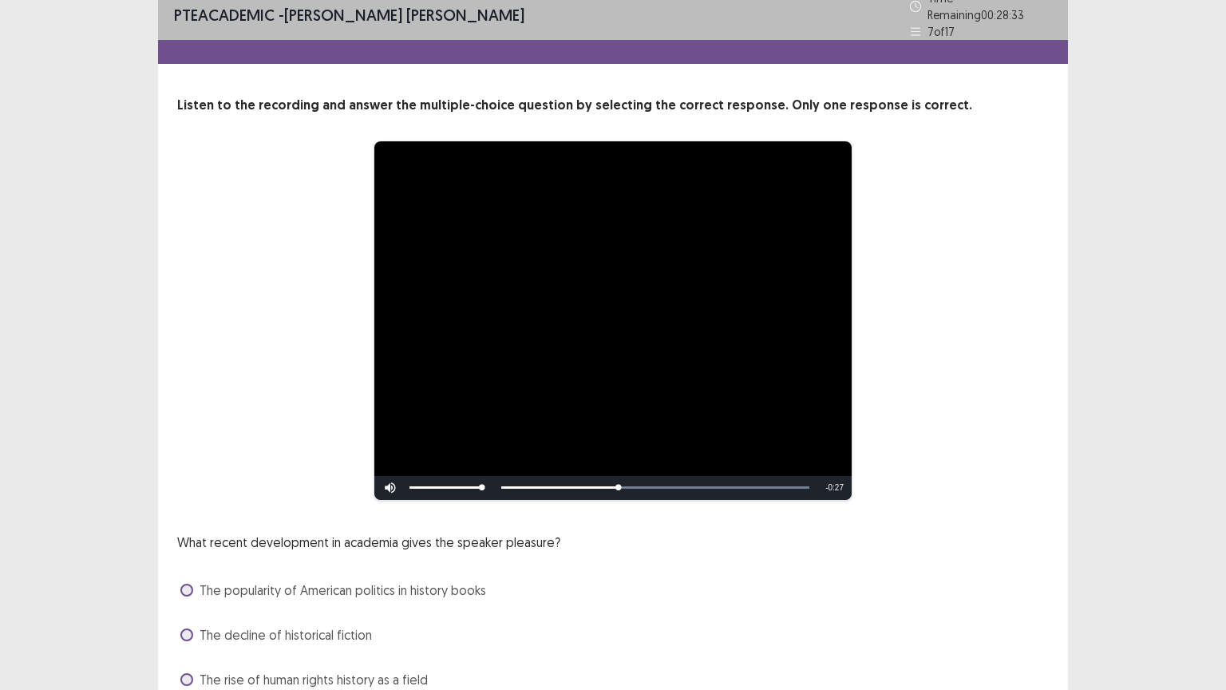
scroll to position [120, 0]
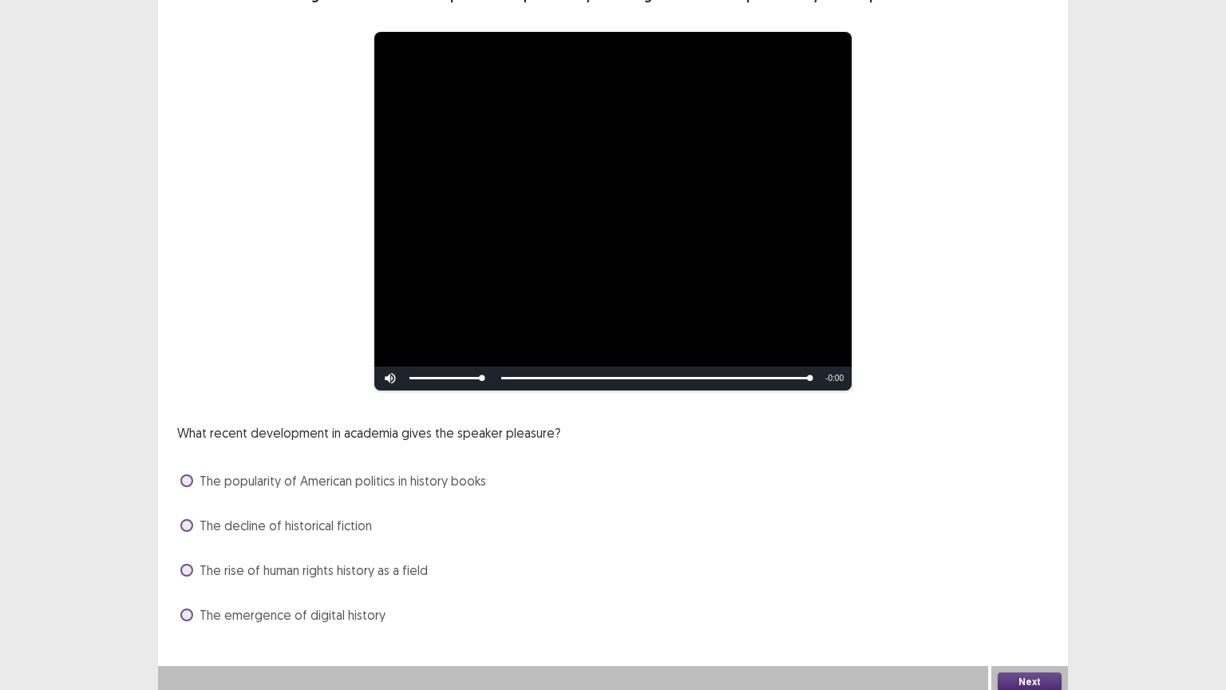
click at [294, 473] on span "The popularity of American politics in history books" at bounding box center [343, 480] width 287 height 19
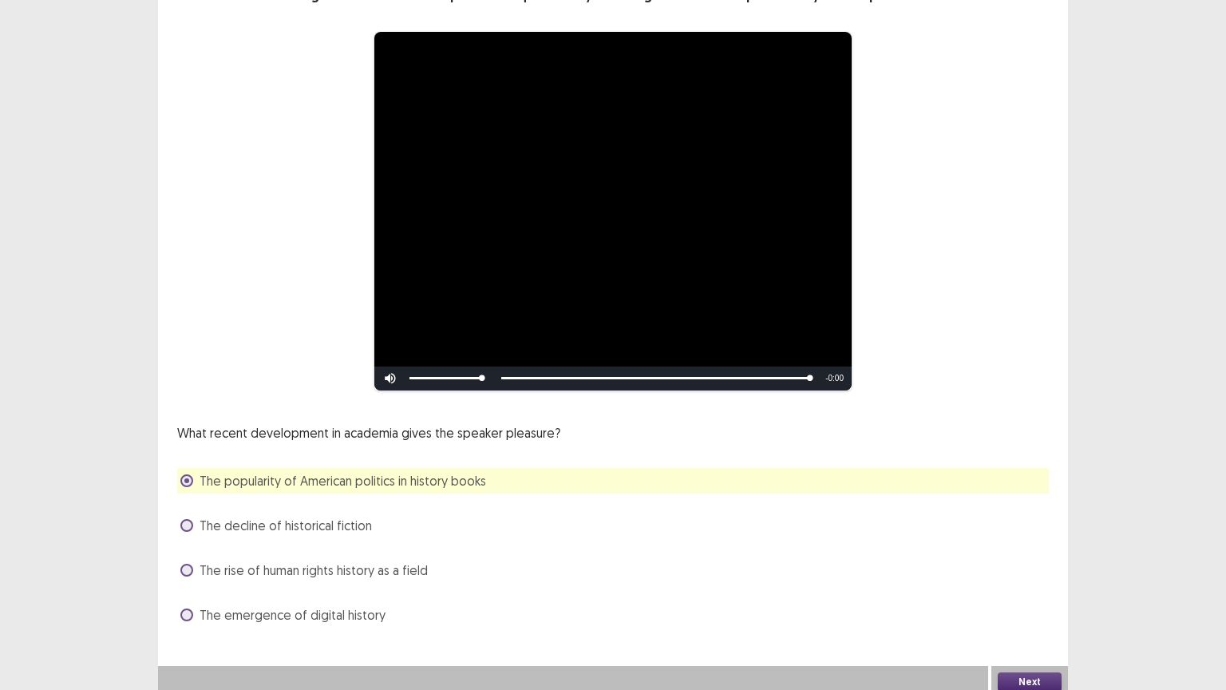
click at [1052, 582] on button "Next" at bounding box center [1030, 681] width 64 height 19
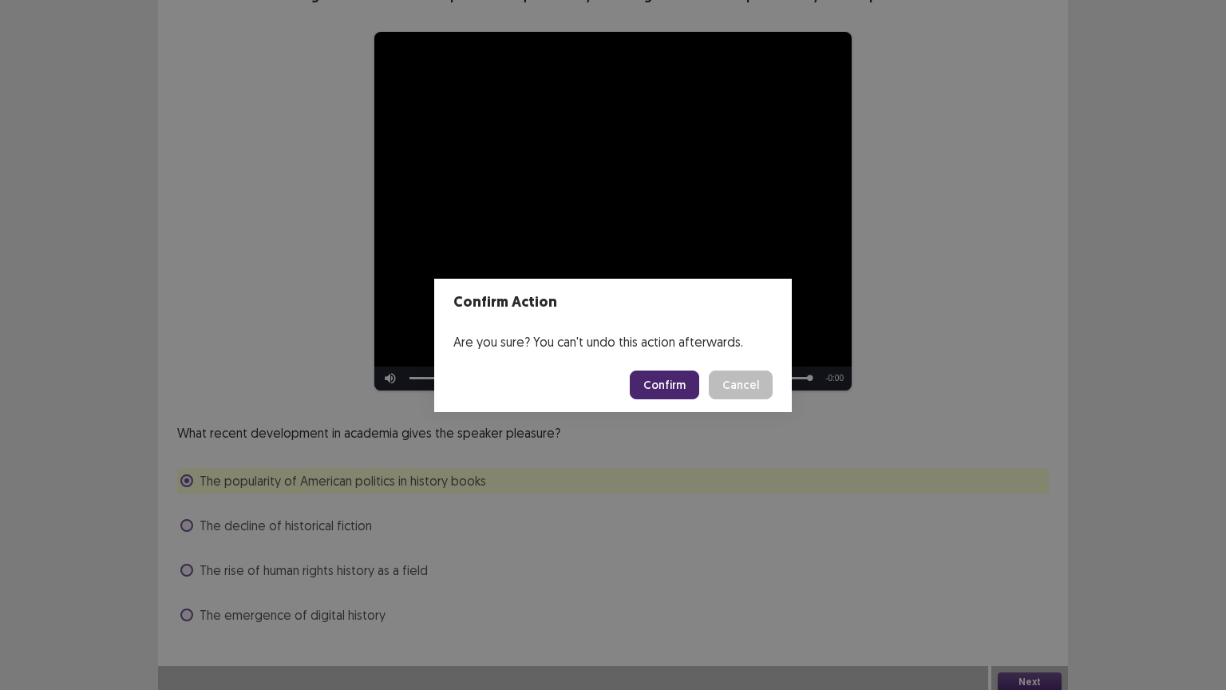
click at [688, 377] on button "Confirm" at bounding box center [664, 384] width 69 height 29
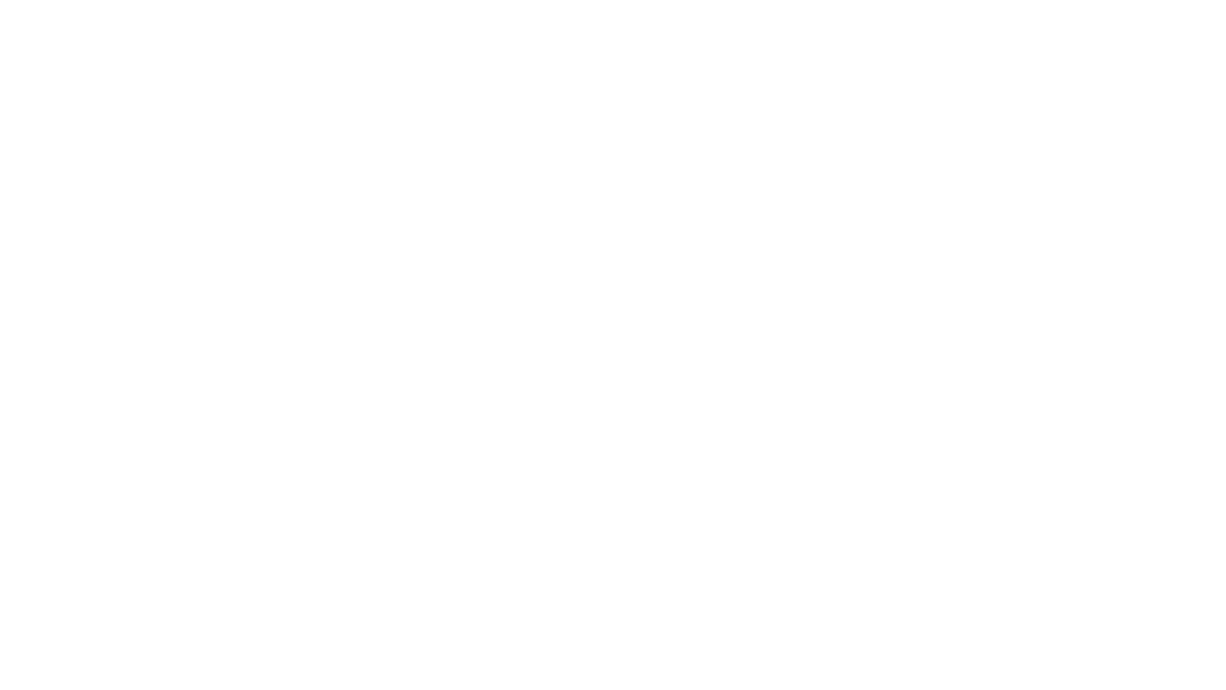
scroll to position [0, 0]
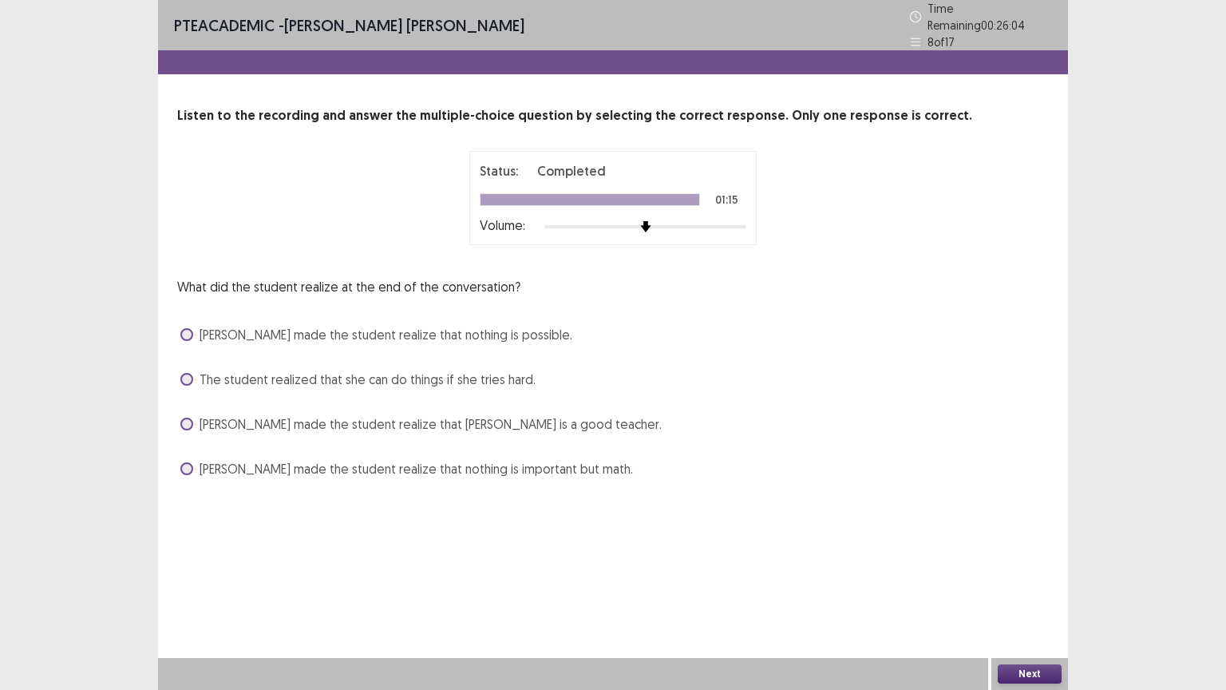
click at [381, 329] on span "[PERSON_NAME] made the student realize that nothing is possible." at bounding box center [386, 334] width 373 height 19
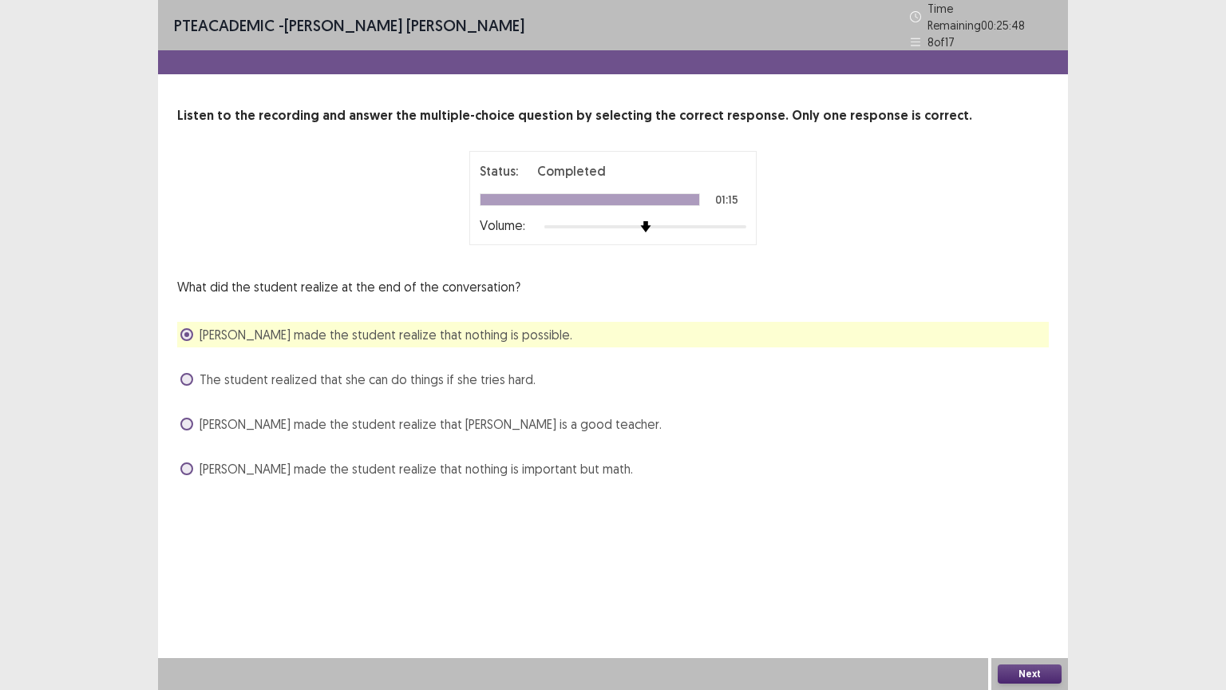
click at [1021, 582] on button "Next" at bounding box center [1030, 673] width 64 height 19
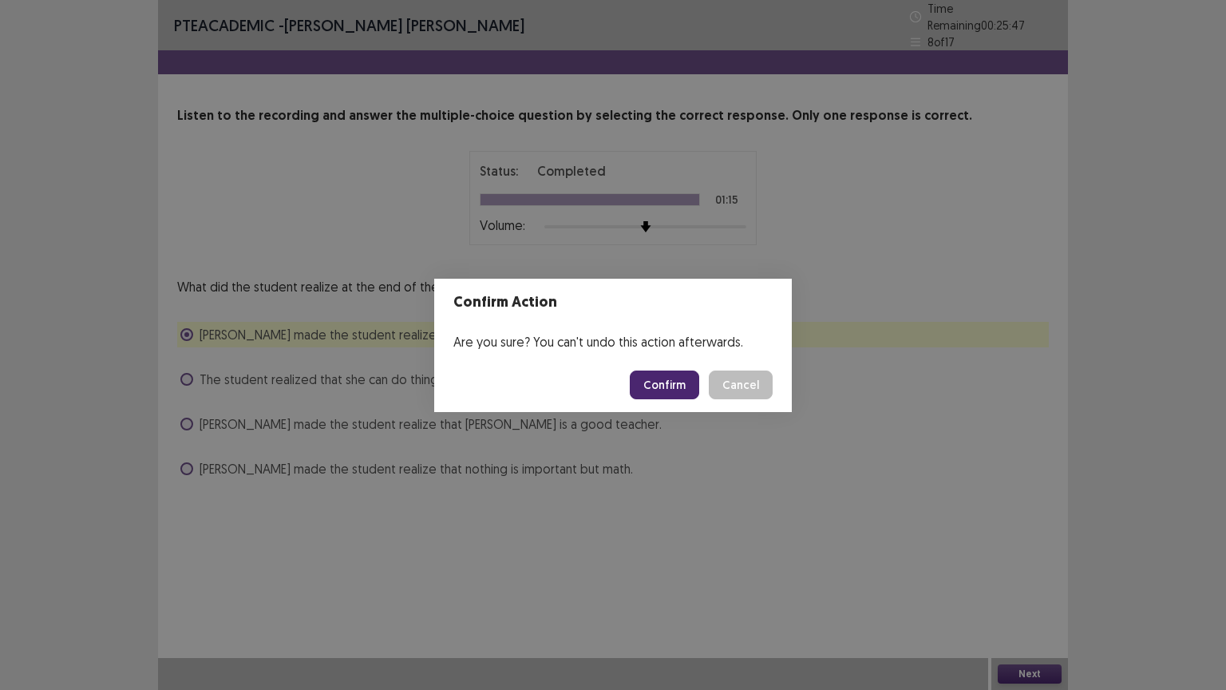
click at [678, 386] on button "Confirm" at bounding box center [664, 384] width 69 height 29
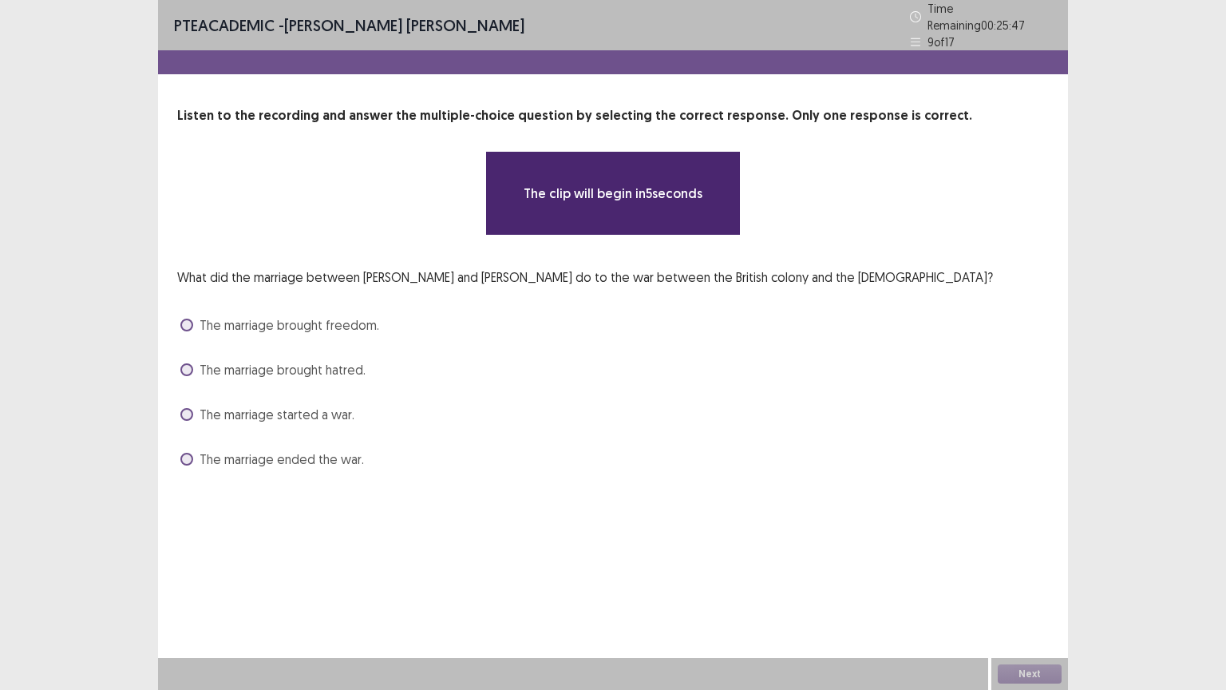
click at [532, 402] on div "The marriage started a war." at bounding box center [613, 415] width 872 height 26
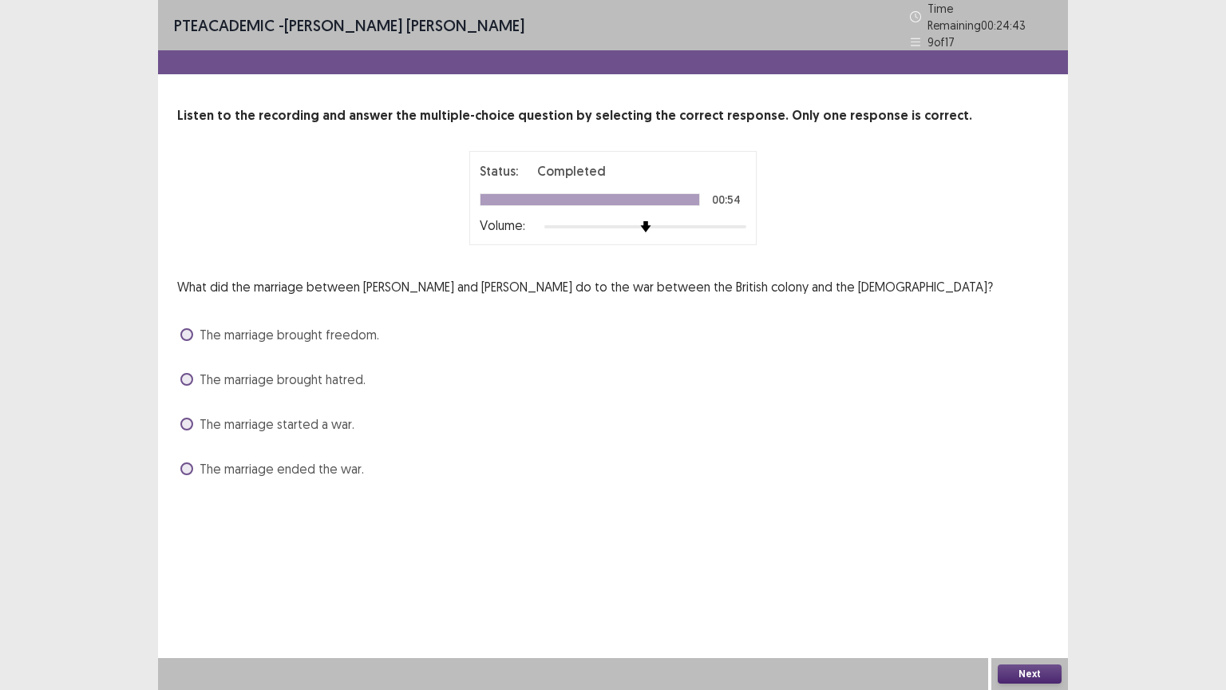
click at [303, 325] on span "The marriage brought freedom." at bounding box center [290, 334] width 180 height 19
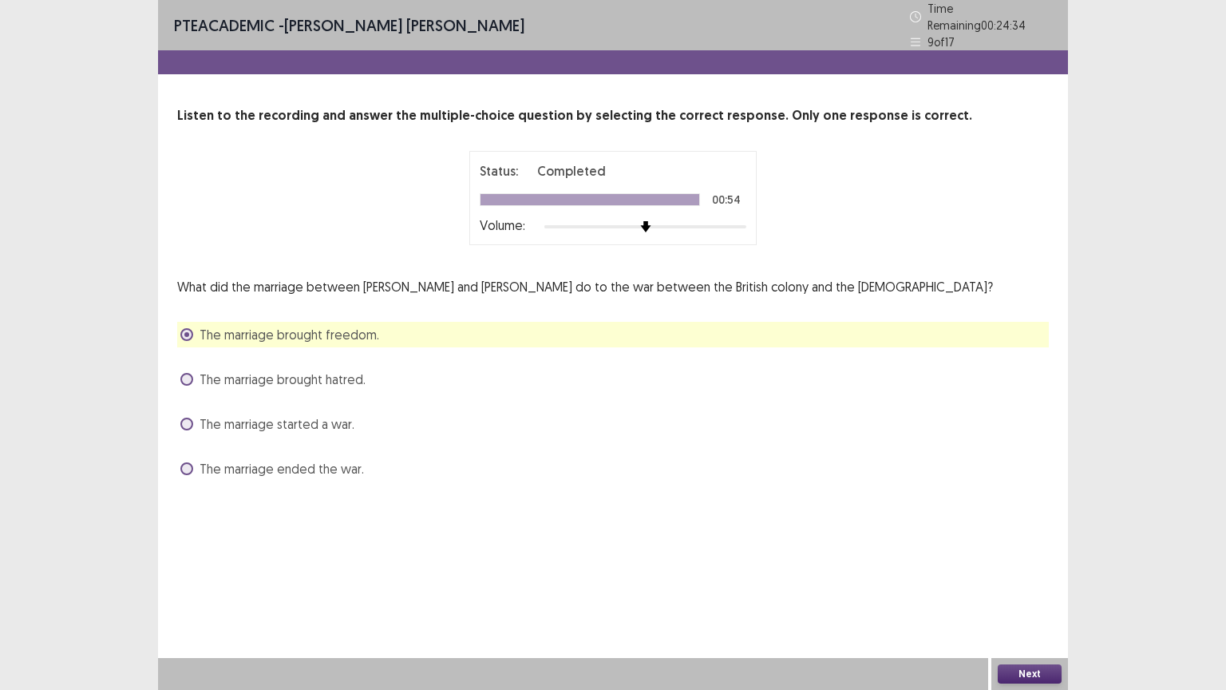
click at [342, 459] on span "The marriage ended the war." at bounding box center [282, 468] width 164 height 19
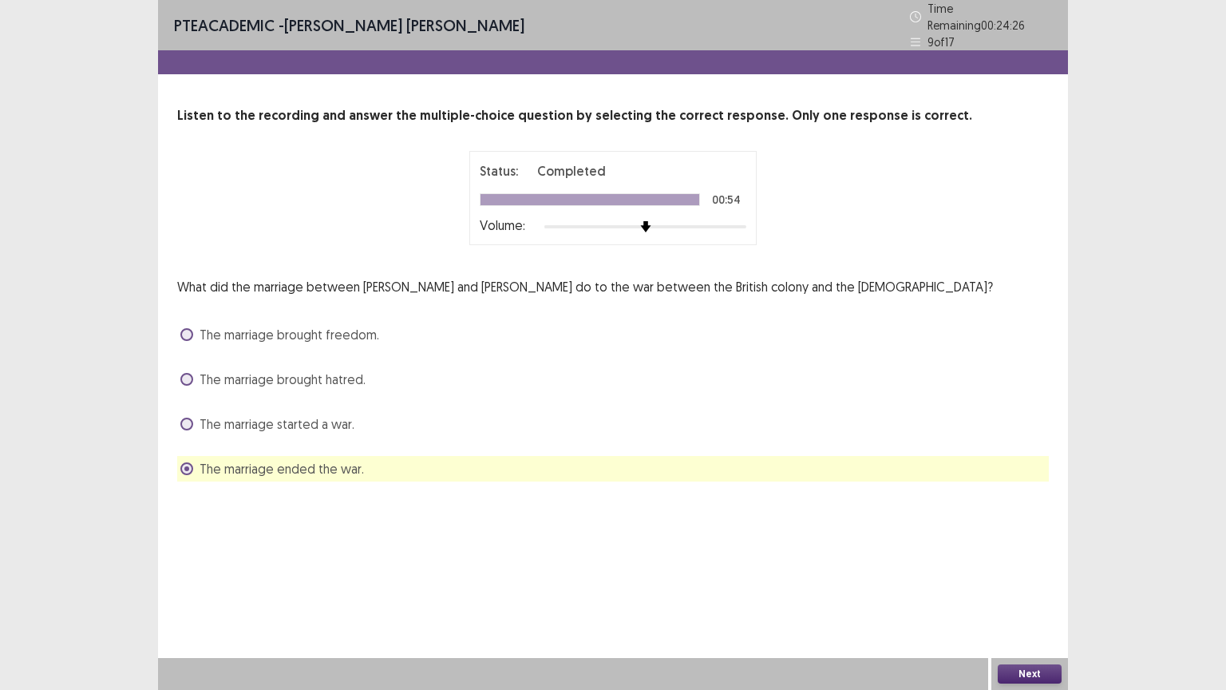
click at [1036, 582] on button "Next" at bounding box center [1030, 673] width 64 height 19
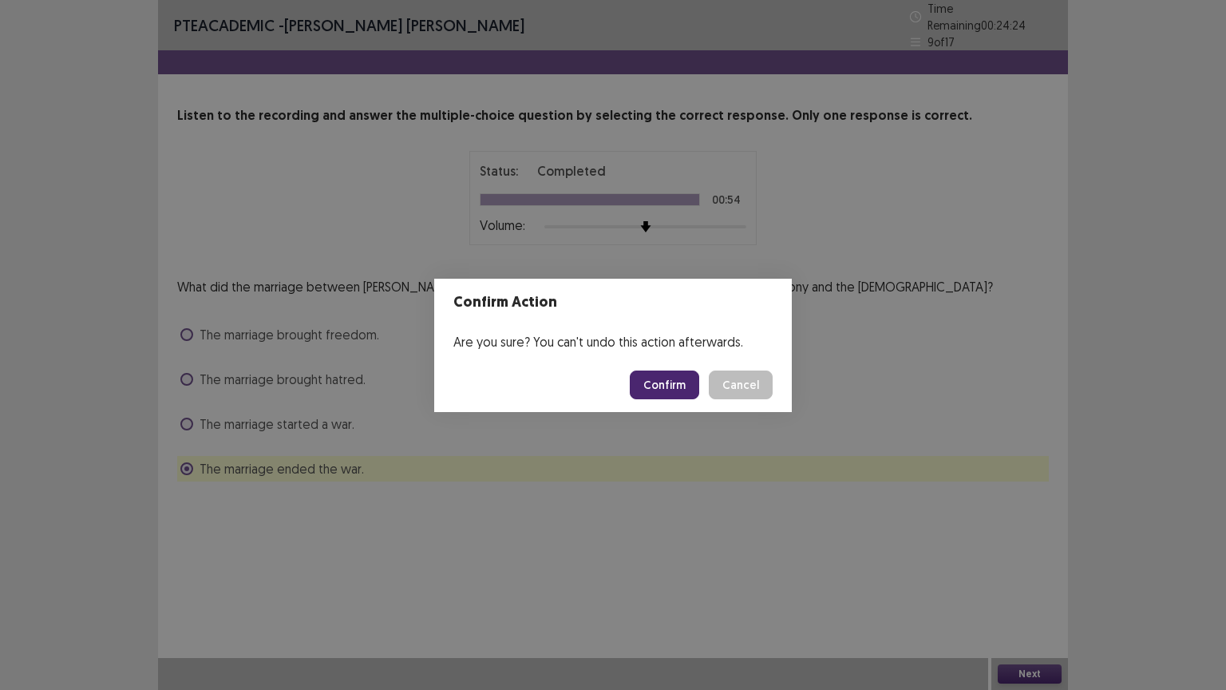
click at [677, 390] on button "Confirm" at bounding box center [664, 384] width 69 height 29
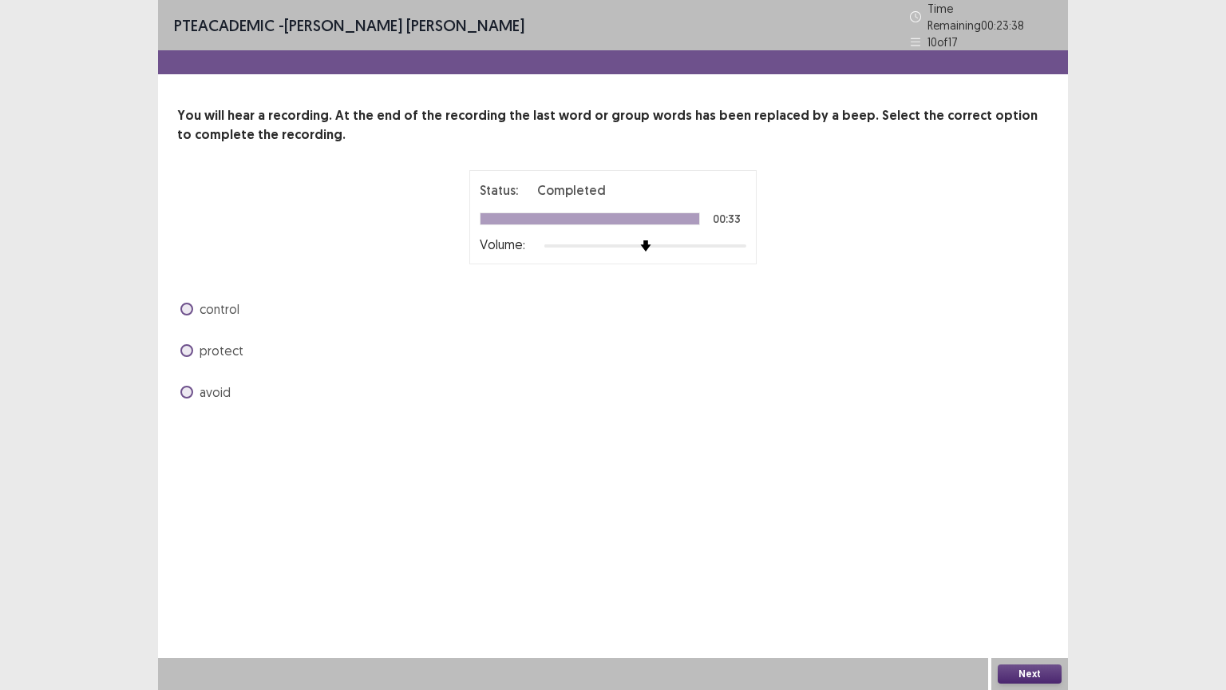
click at [187, 303] on span at bounding box center [186, 309] width 13 height 13
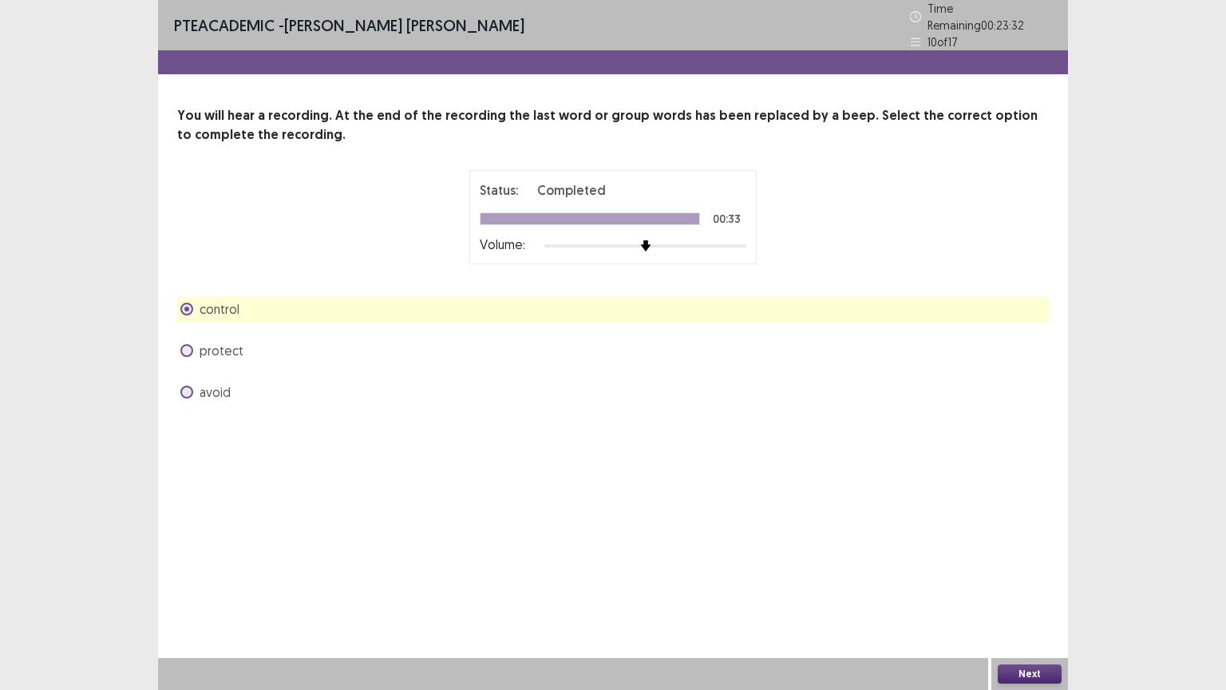
click at [1038, 582] on button "Next" at bounding box center [1030, 673] width 64 height 19
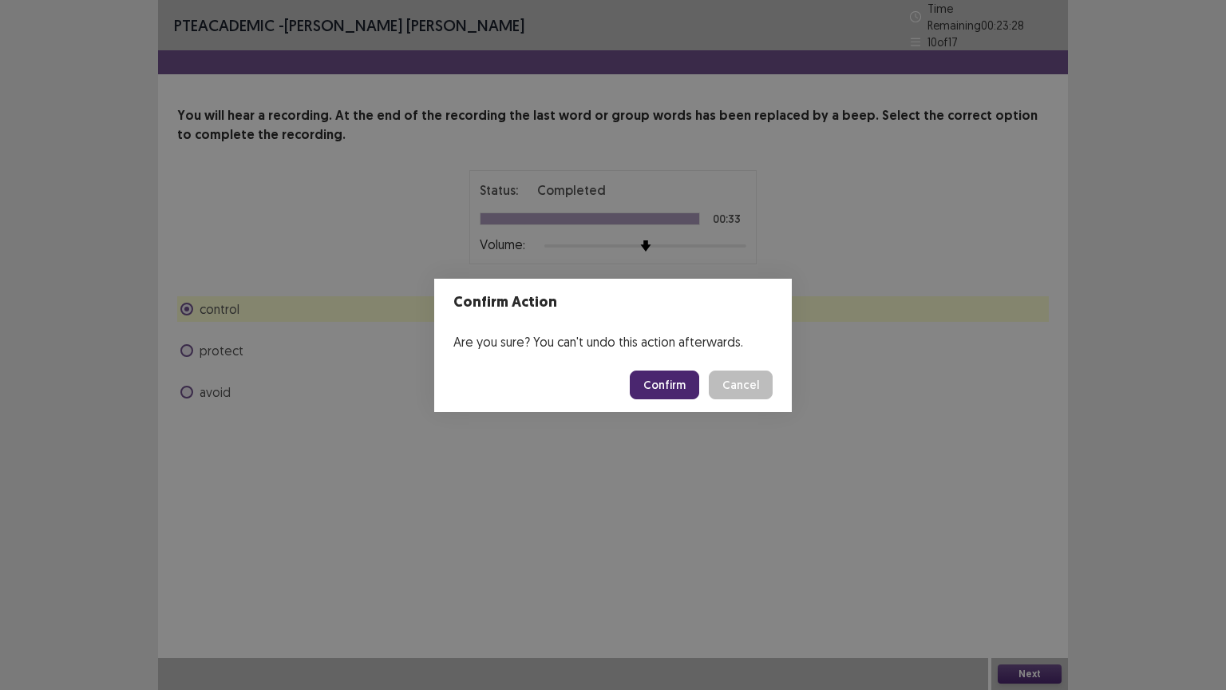
click at [670, 391] on button "Confirm" at bounding box center [664, 384] width 69 height 29
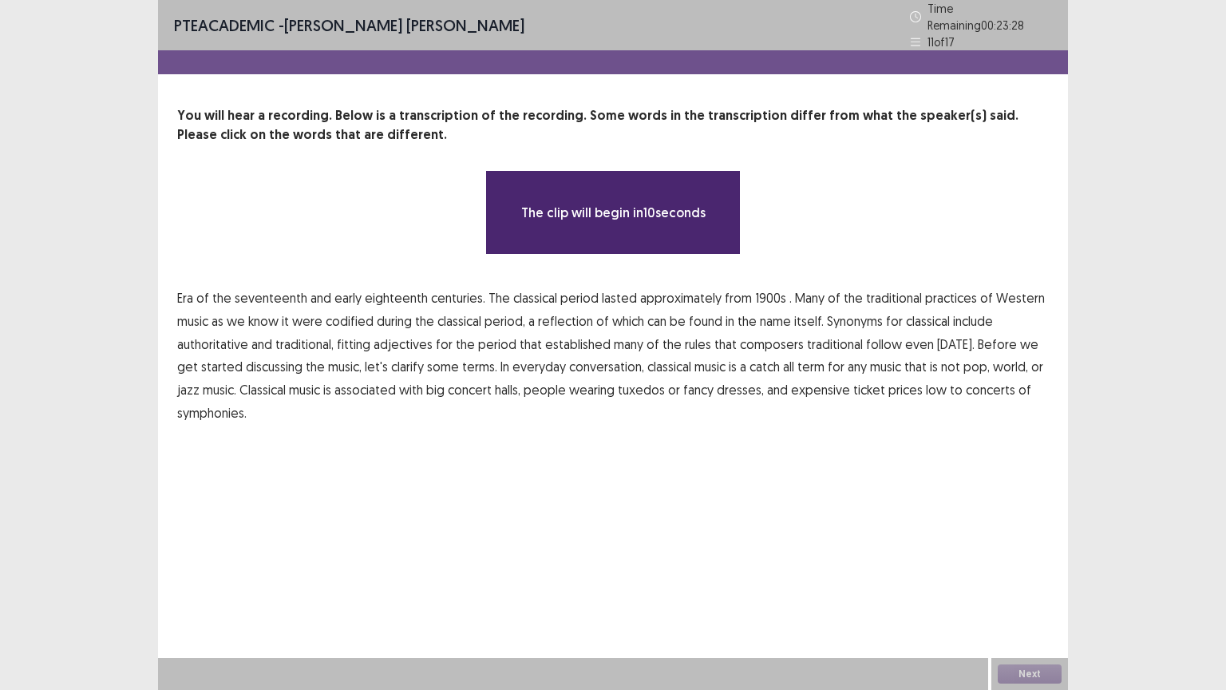
click at [601, 482] on div "**********" at bounding box center [613, 345] width 910 height 690
click at [767, 294] on span "1900s" at bounding box center [770, 297] width 31 height 19
click at [756, 291] on span "1900s" at bounding box center [770, 297] width 31 height 19
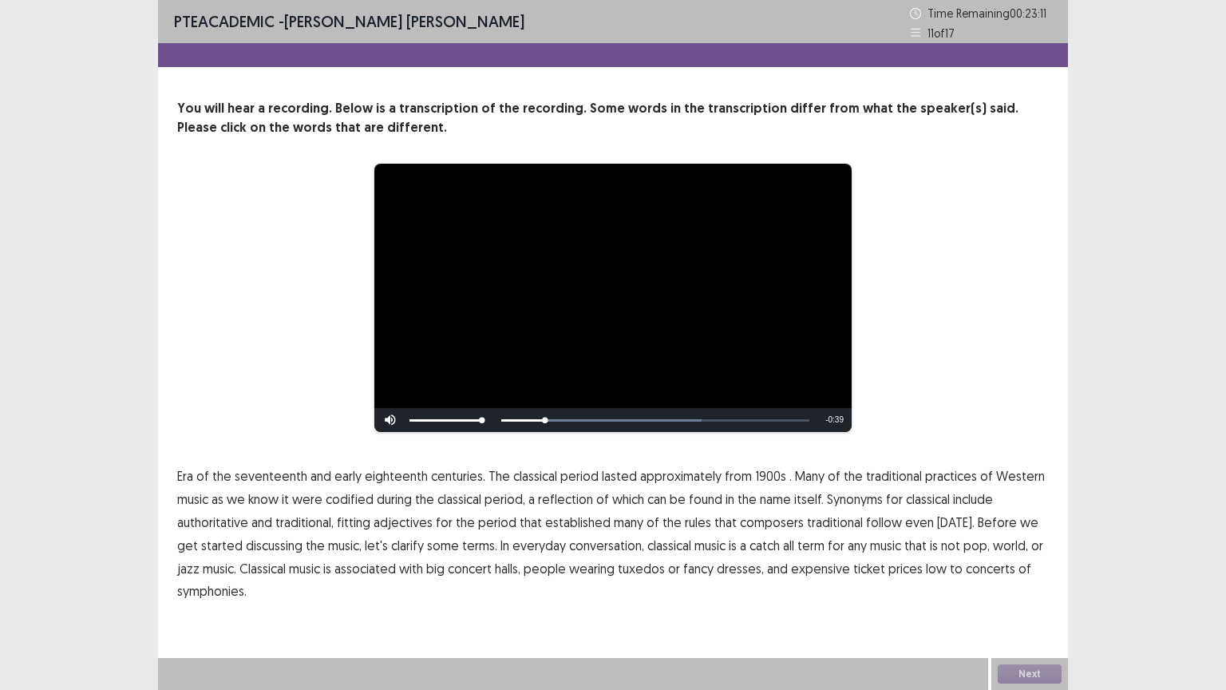
click at [755, 473] on span "1900s" at bounding box center [770, 475] width 31 height 19
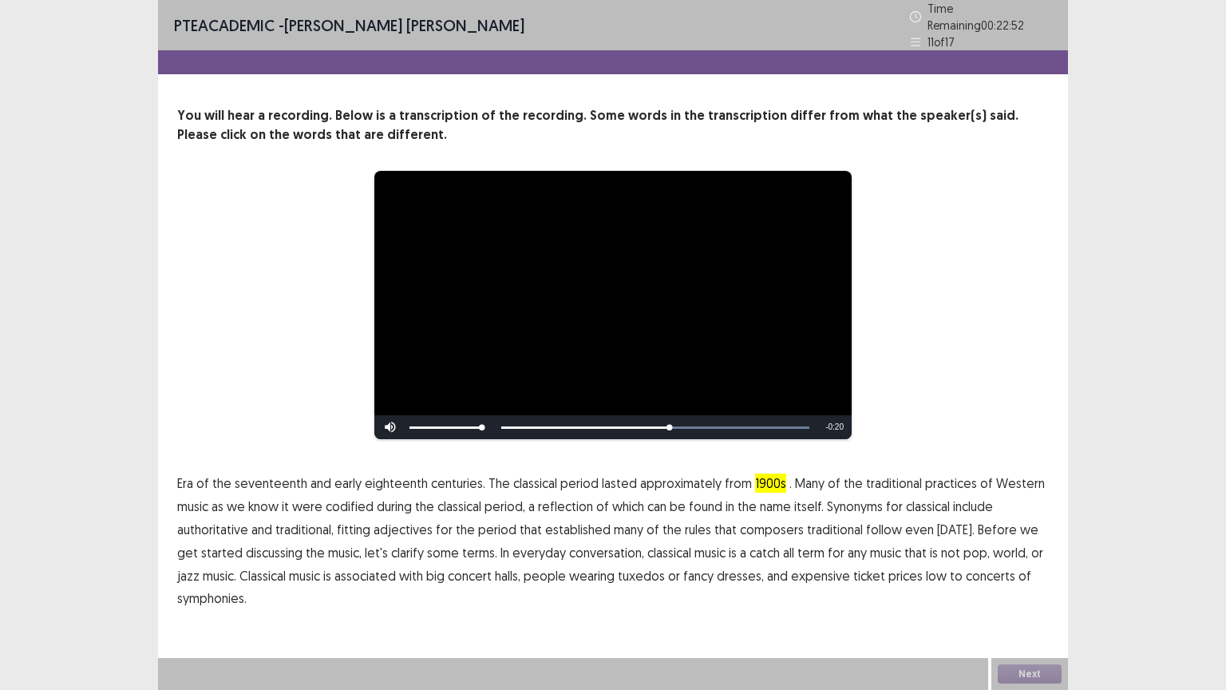
click at [837, 525] on span "traditional" at bounding box center [835, 529] width 56 height 19
click at [926, 568] on span "low" at bounding box center [936, 575] width 21 height 19
click at [1020, 582] on button "Next" at bounding box center [1030, 673] width 64 height 19
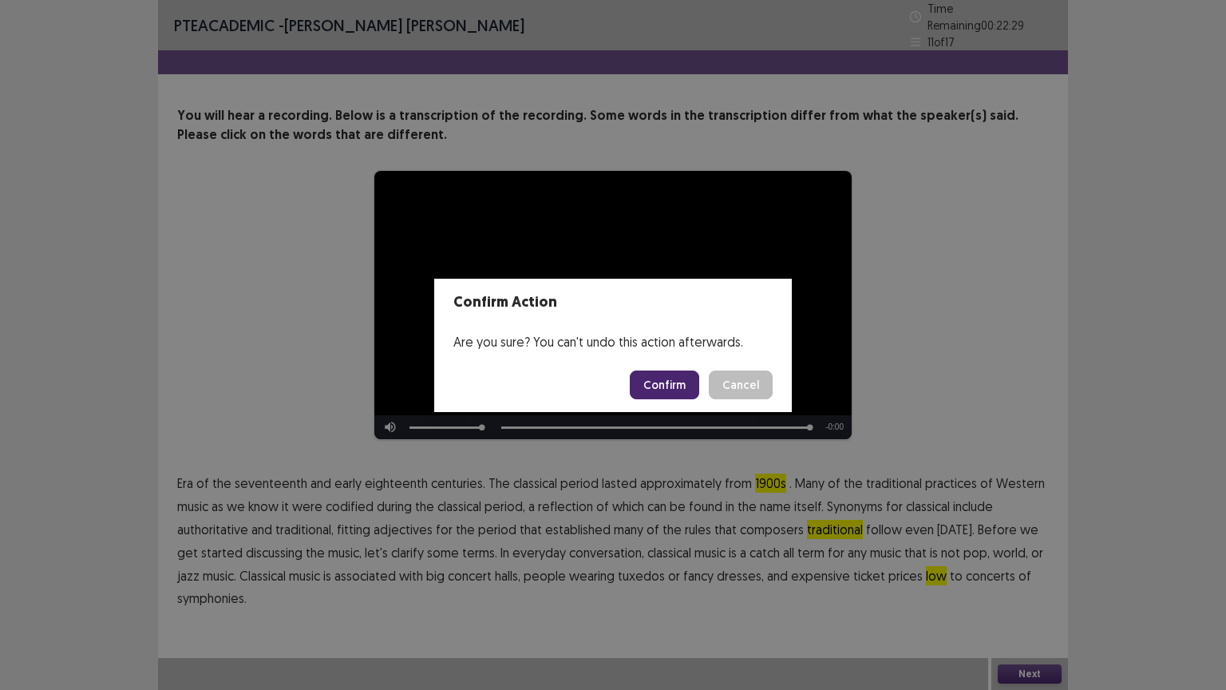
click at [679, 386] on button "Confirm" at bounding box center [664, 384] width 69 height 29
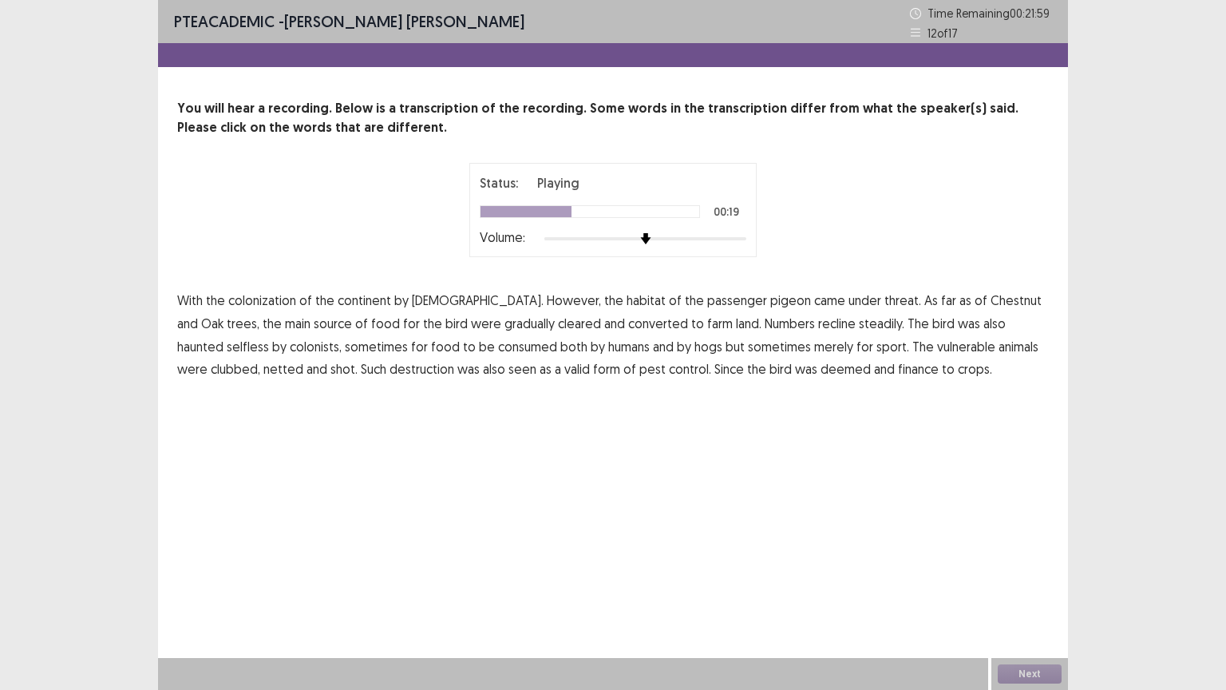
click at [818, 325] on span "recline" at bounding box center [837, 323] width 38 height 19
click at [269, 337] on span "selfless" at bounding box center [248, 346] width 42 height 19
click at [999, 350] on span "animals" at bounding box center [1019, 346] width 40 height 19
click at [898, 374] on span "finance" at bounding box center [918, 368] width 41 height 19
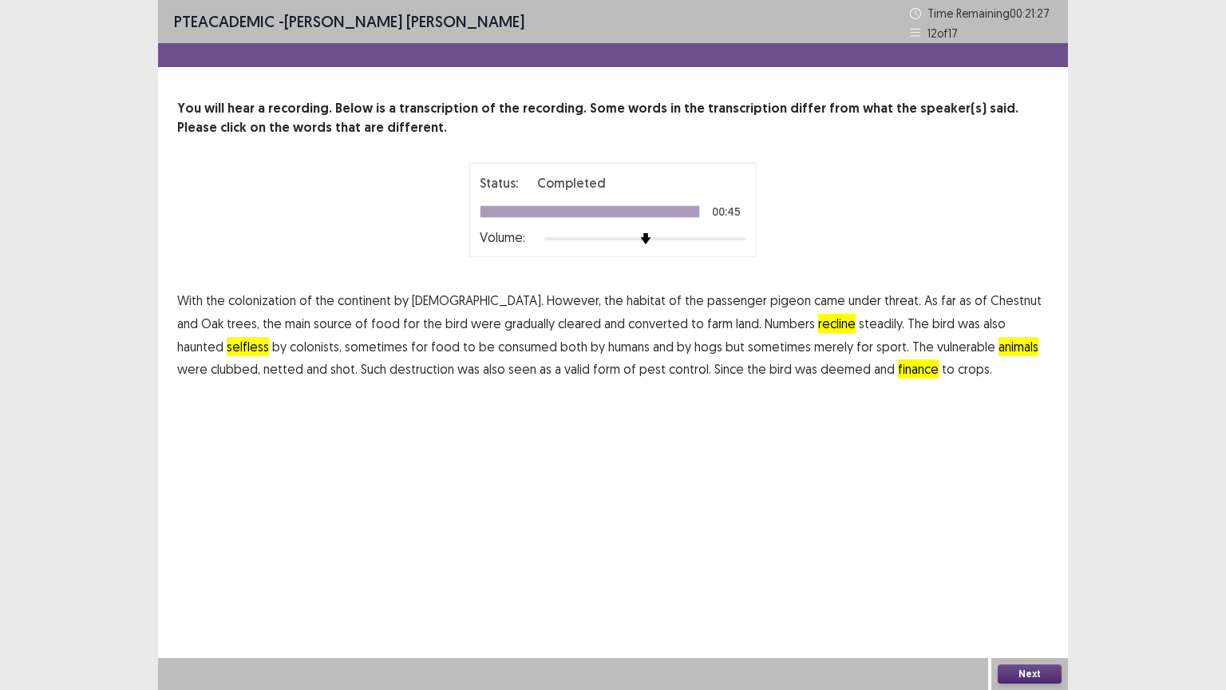
click at [1038, 582] on button "Next" at bounding box center [1030, 673] width 64 height 19
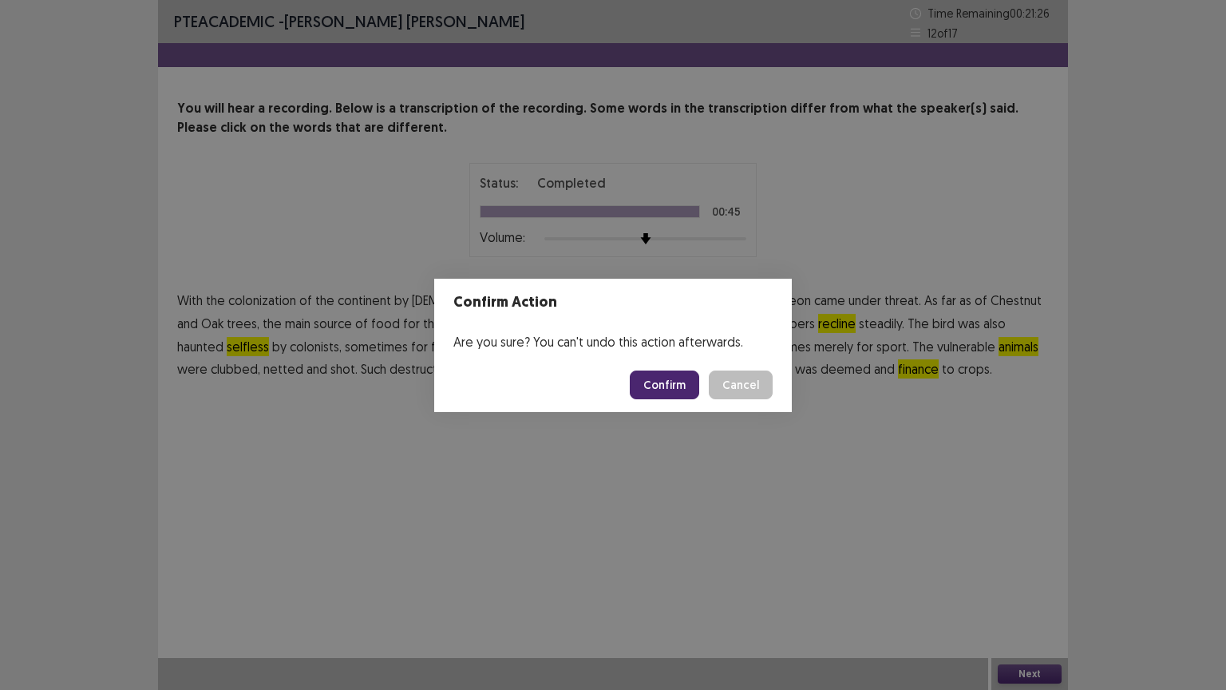
click at [679, 391] on button "Confirm" at bounding box center [664, 384] width 69 height 29
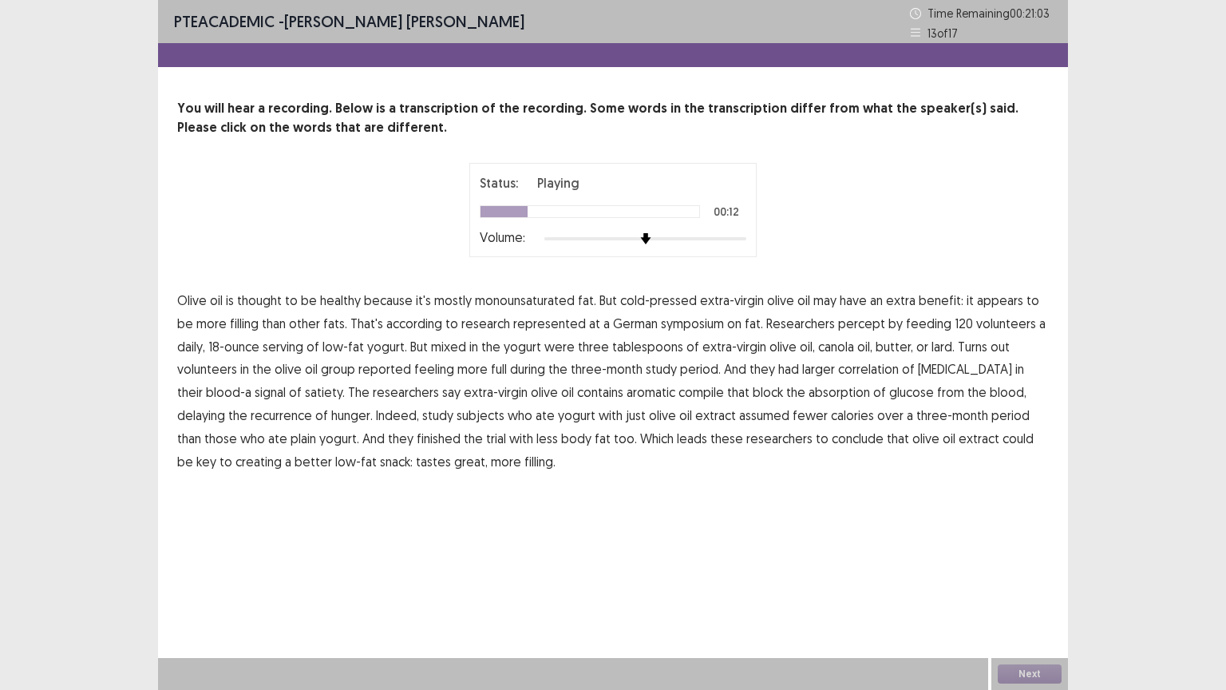
drag, startPoint x: 527, startPoint y: 325, endPoint x: 565, endPoint y: 323, distance: 38.4
click at [532, 323] on span "represented" at bounding box center [549, 323] width 73 height 19
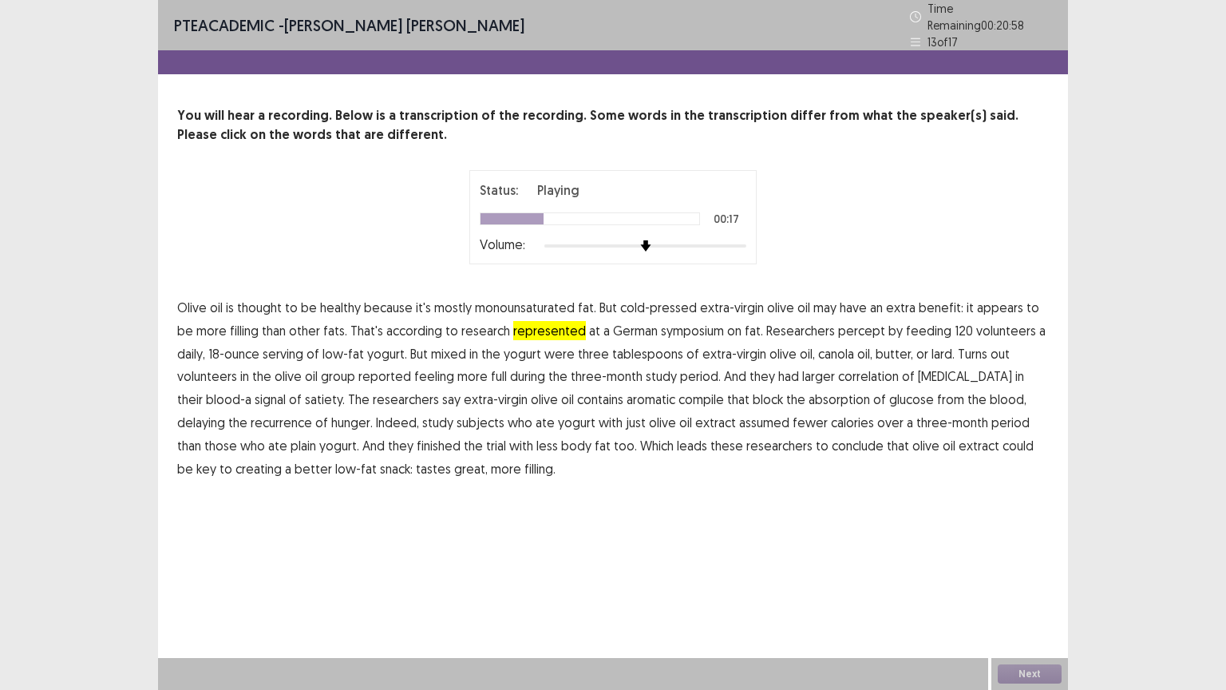
click at [839, 324] on span "percept" at bounding box center [861, 330] width 47 height 19
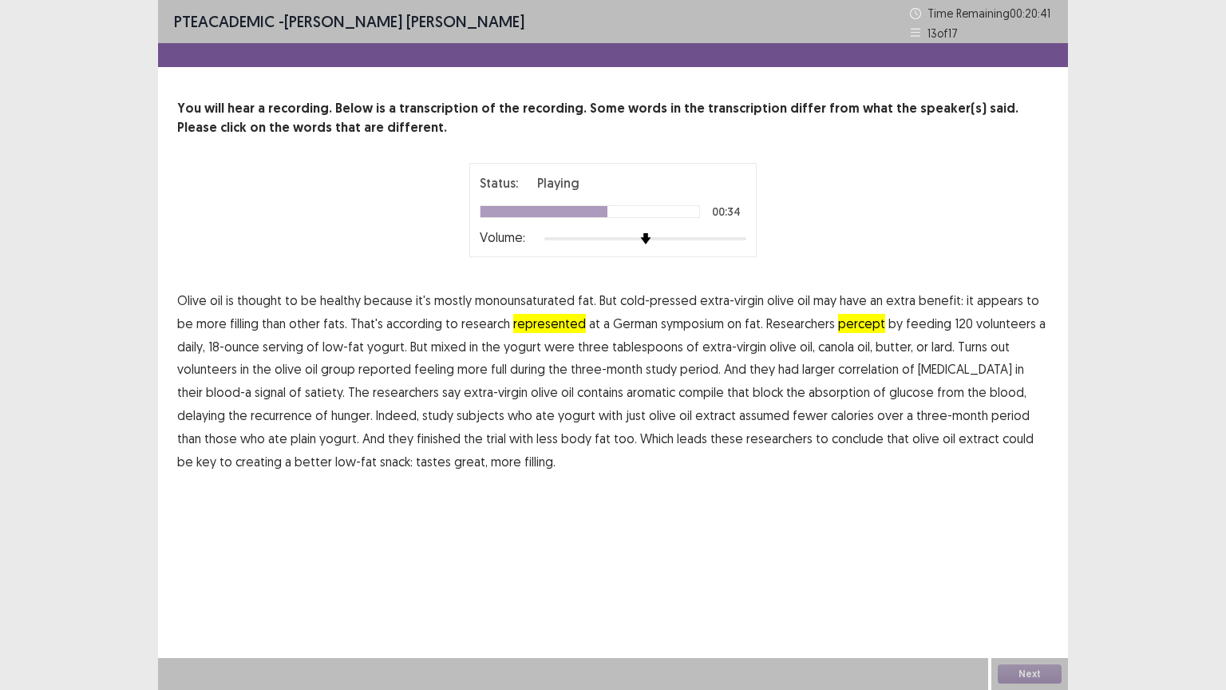
click at [838, 367] on span "correlation" at bounding box center [868, 368] width 61 height 19
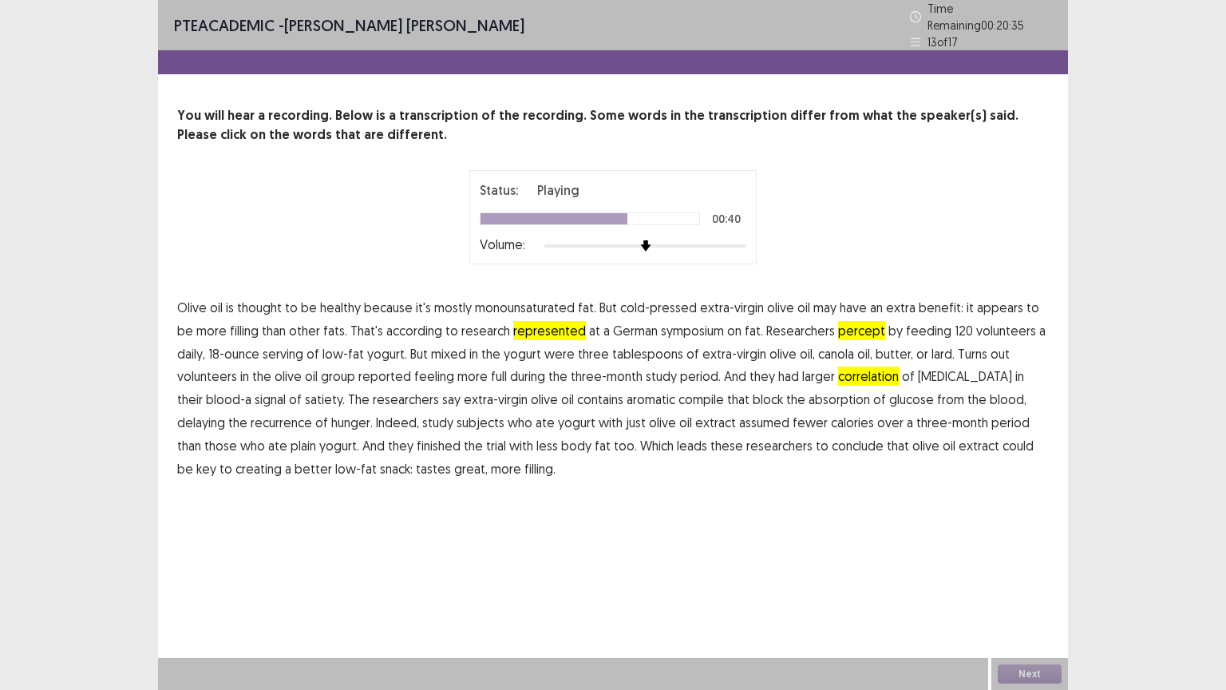
click at [679, 390] on span "compile" at bounding box center [702, 399] width 46 height 19
click at [1028, 582] on button "Next" at bounding box center [1030, 673] width 64 height 19
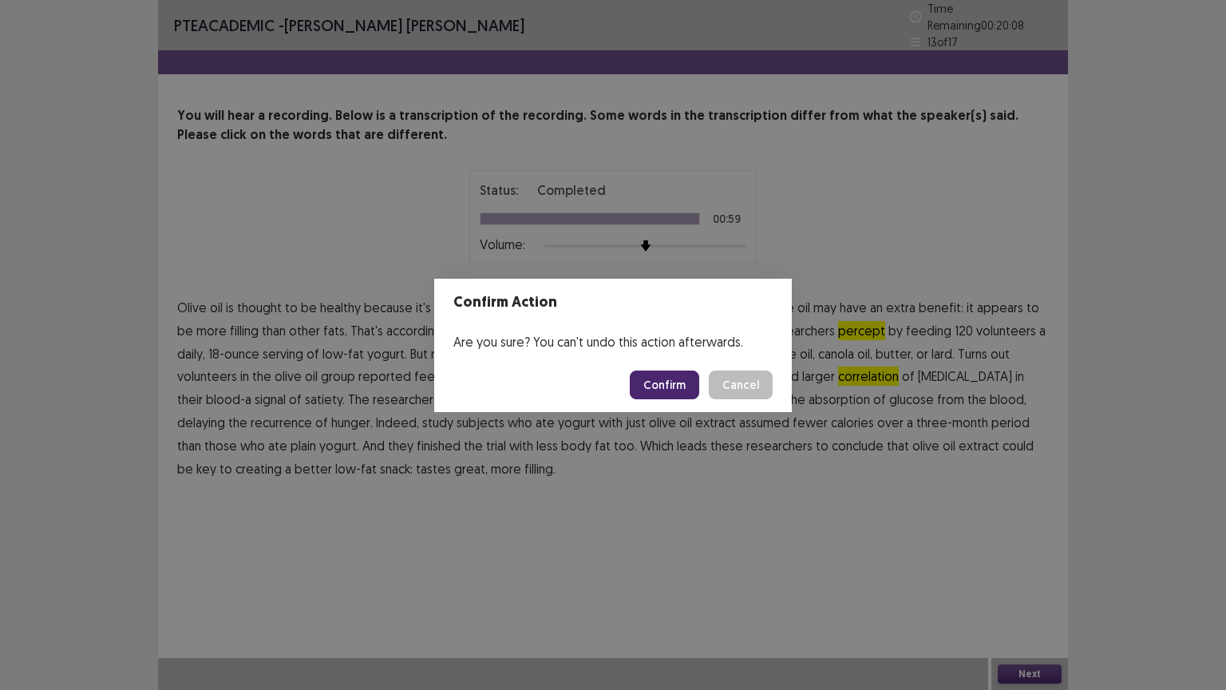
click at [680, 386] on button "Confirm" at bounding box center [664, 384] width 69 height 29
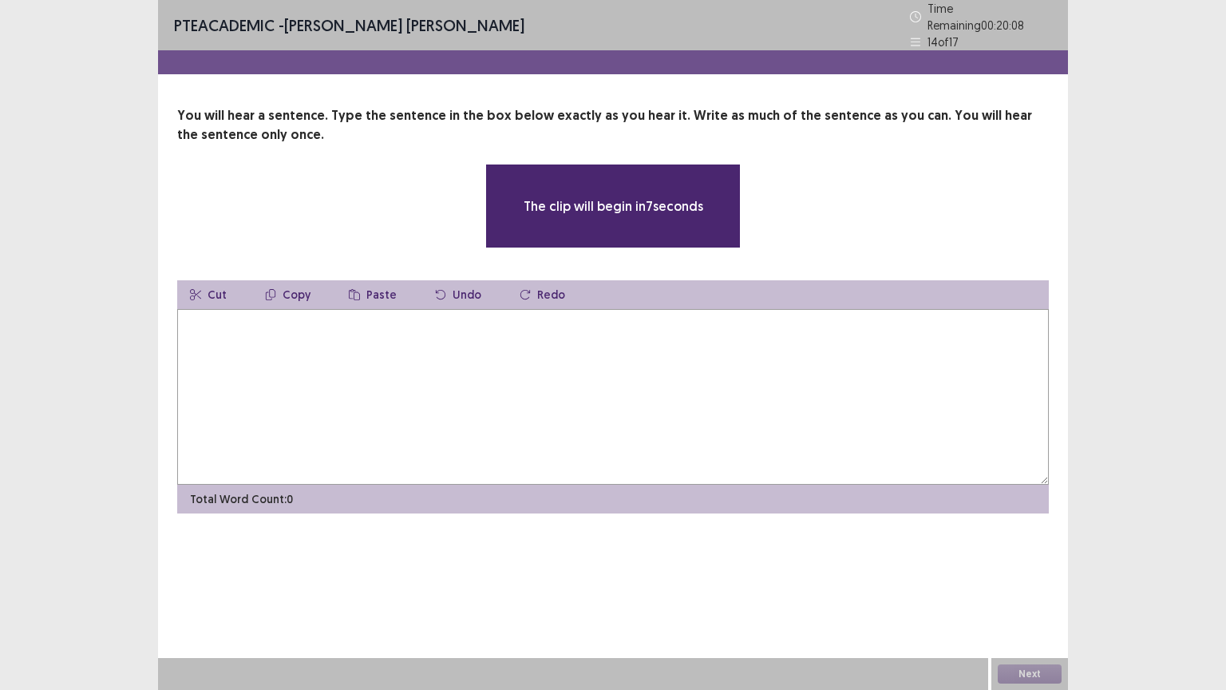
click at [417, 409] on textarea at bounding box center [613, 397] width 872 height 176
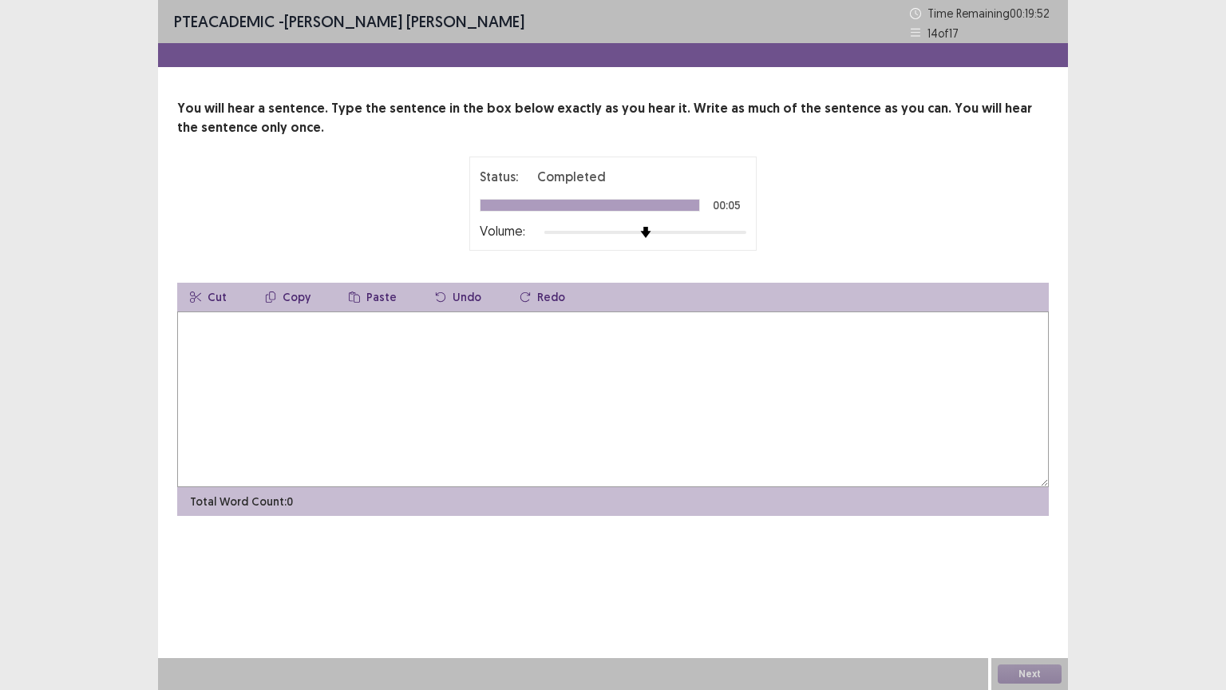
click at [590, 456] on textarea at bounding box center [613, 399] width 872 height 176
type textarea "**********"
click at [1035, 582] on button "Next" at bounding box center [1030, 673] width 64 height 19
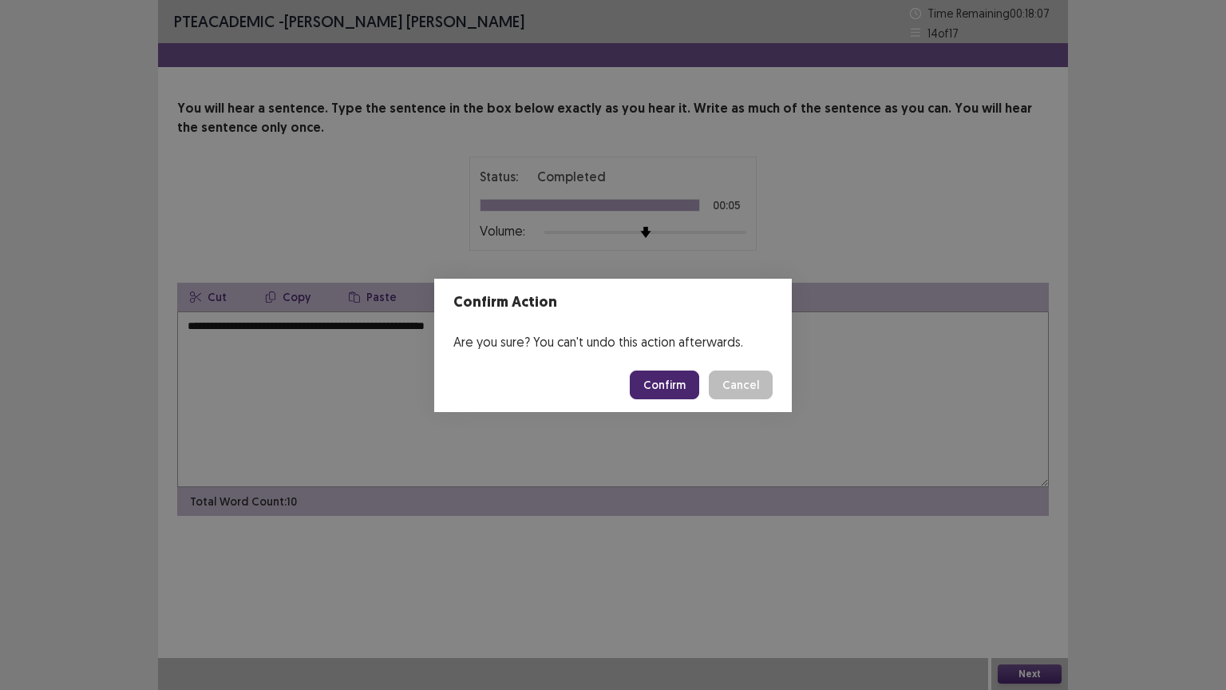
click at [691, 381] on button "Confirm" at bounding box center [664, 384] width 69 height 29
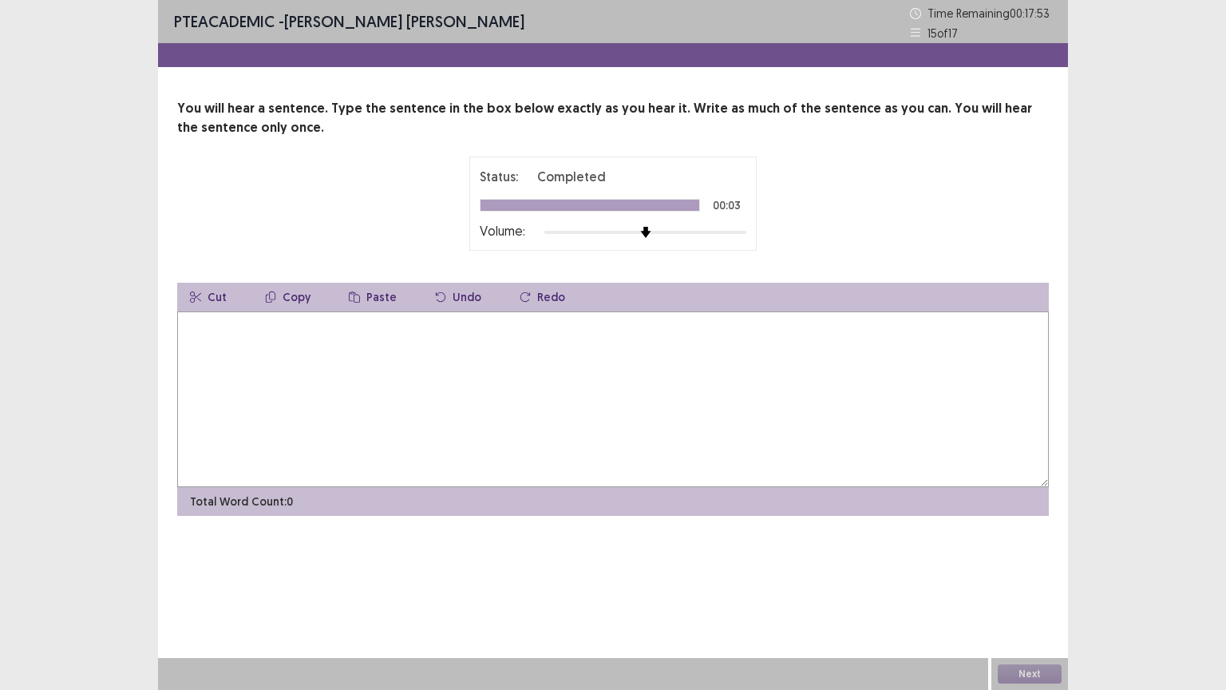
click at [564, 383] on textarea at bounding box center [613, 399] width 872 height 176
type textarea "**********"
click at [1049, 582] on button "Next" at bounding box center [1030, 673] width 64 height 19
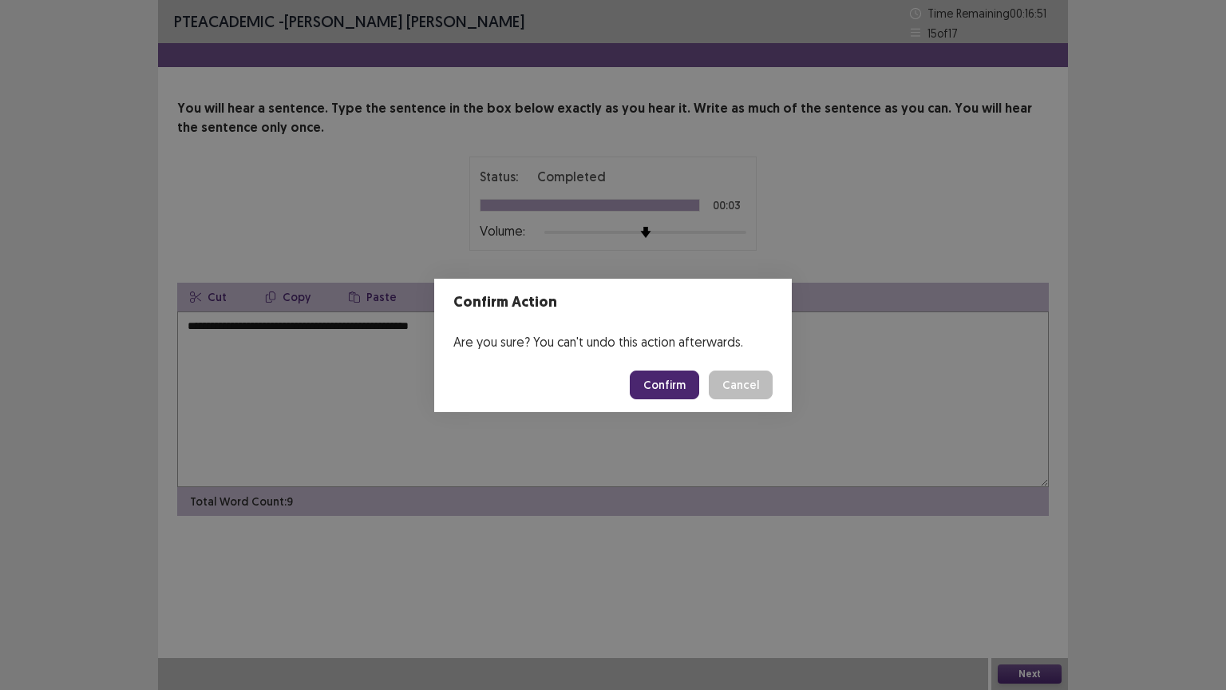
click at [684, 393] on button "Confirm" at bounding box center [664, 384] width 69 height 29
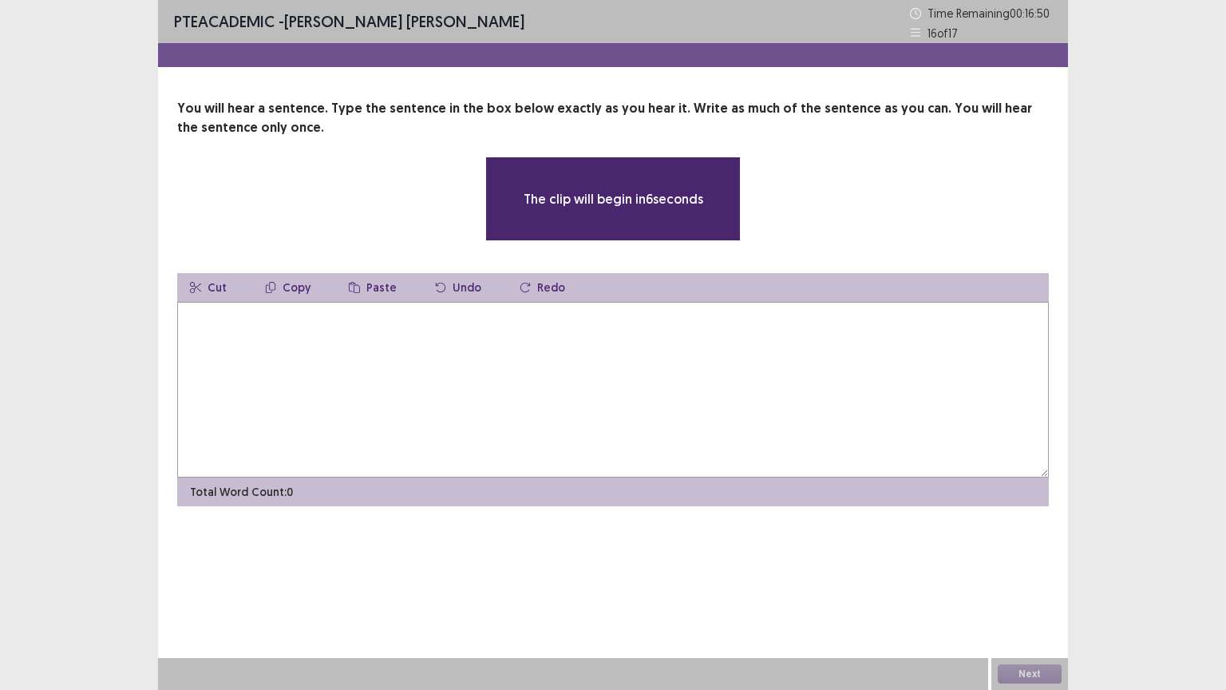
click at [684, 393] on textarea at bounding box center [613, 390] width 872 height 176
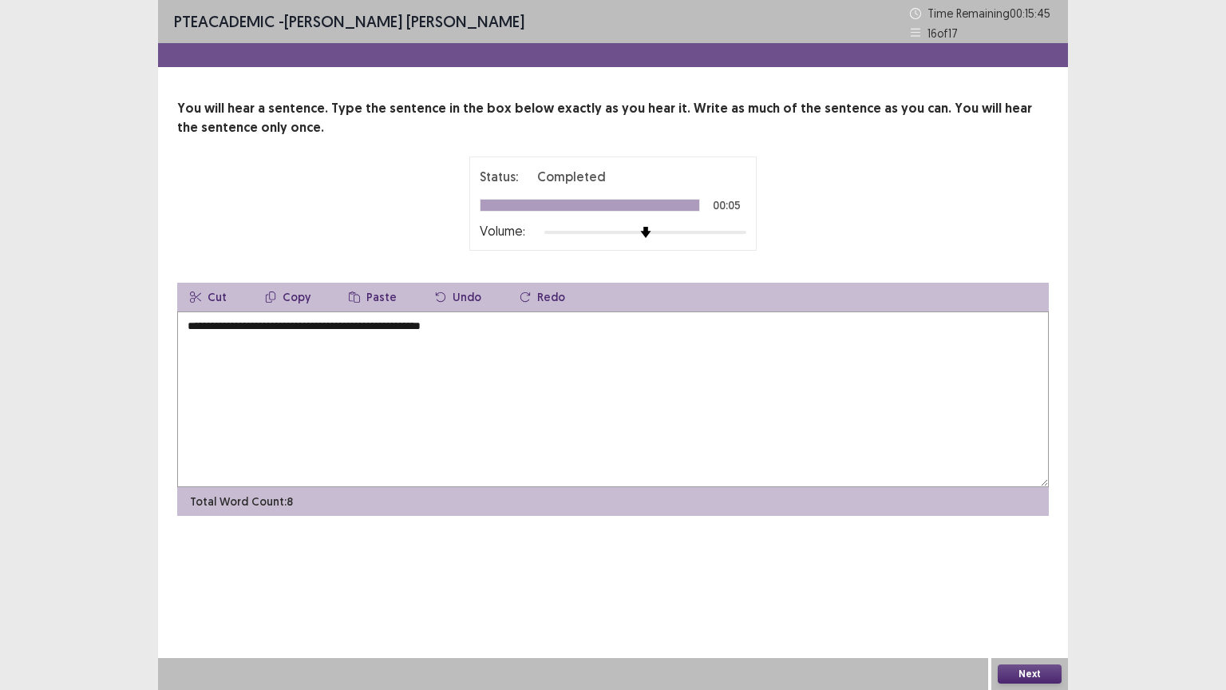
type textarea "**********"
click at [1038, 582] on button "Next" at bounding box center [1030, 673] width 64 height 19
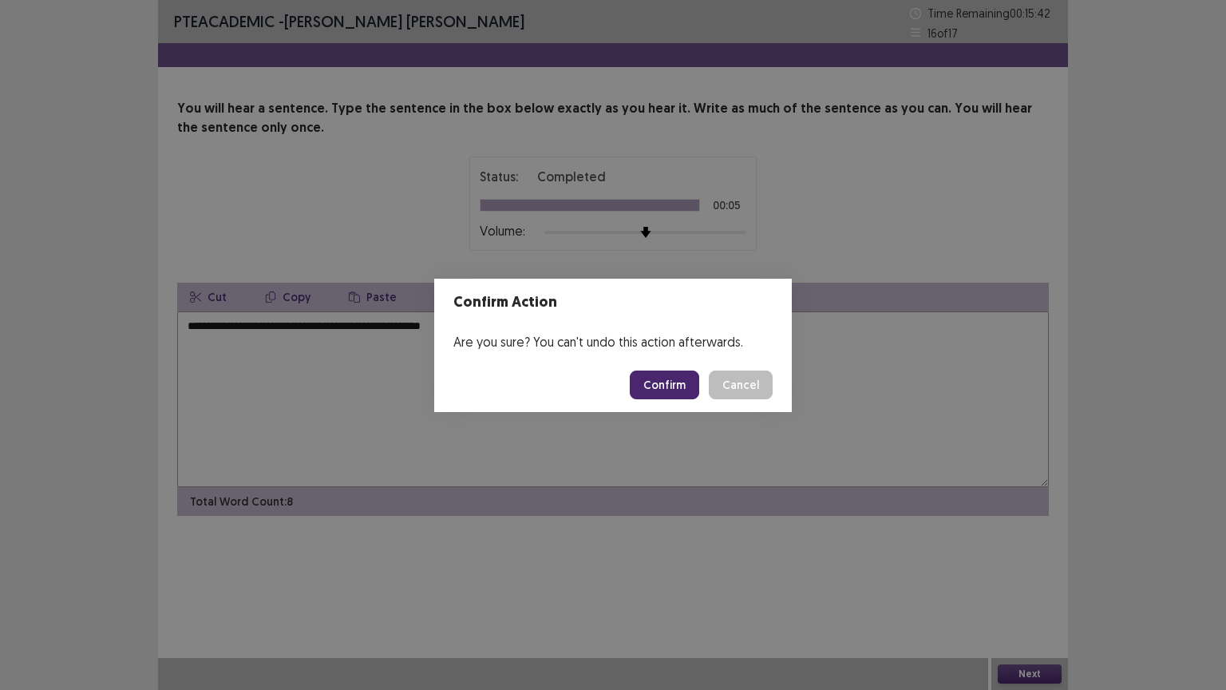
click at [690, 562] on div "Confirm Action Are you sure? You can't undo this action afterwards. Confirm Can…" at bounding box center [613, 345] width 1226 height 690
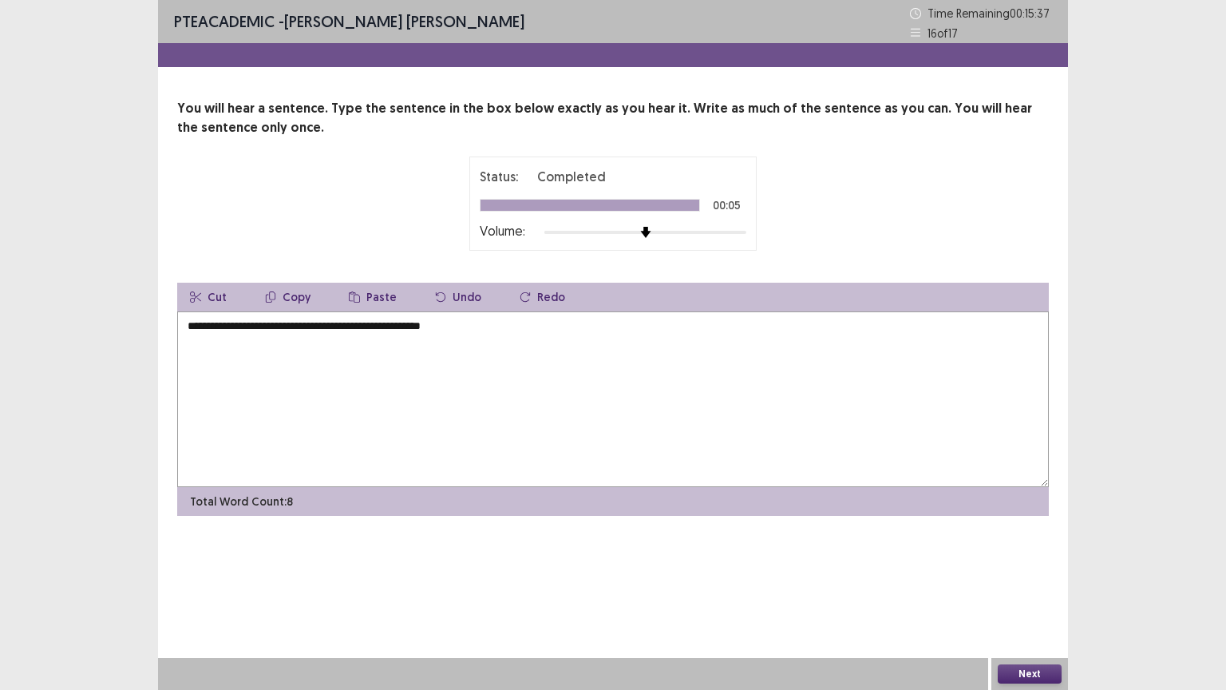
click at [1018, 582] on button "Next" at bounding box center [1030, 673] width 64 height 19
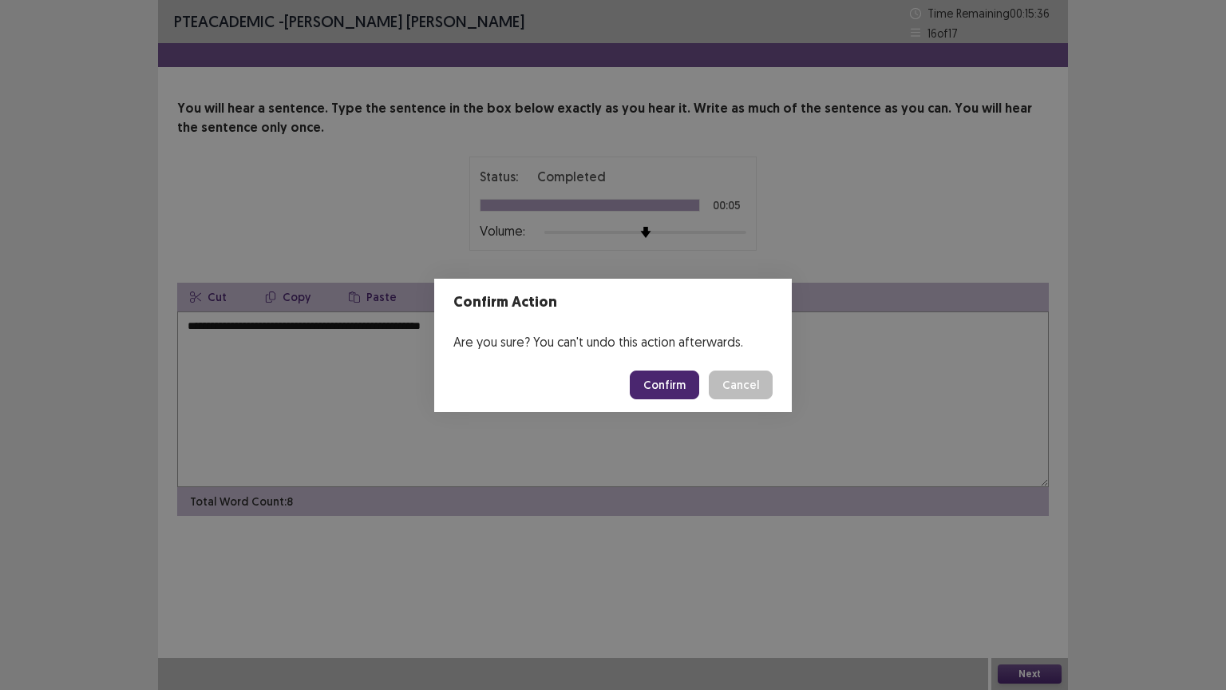
click at [669, 392] on button "Confirm" at bounding box center [664, 384] width 69 height 29
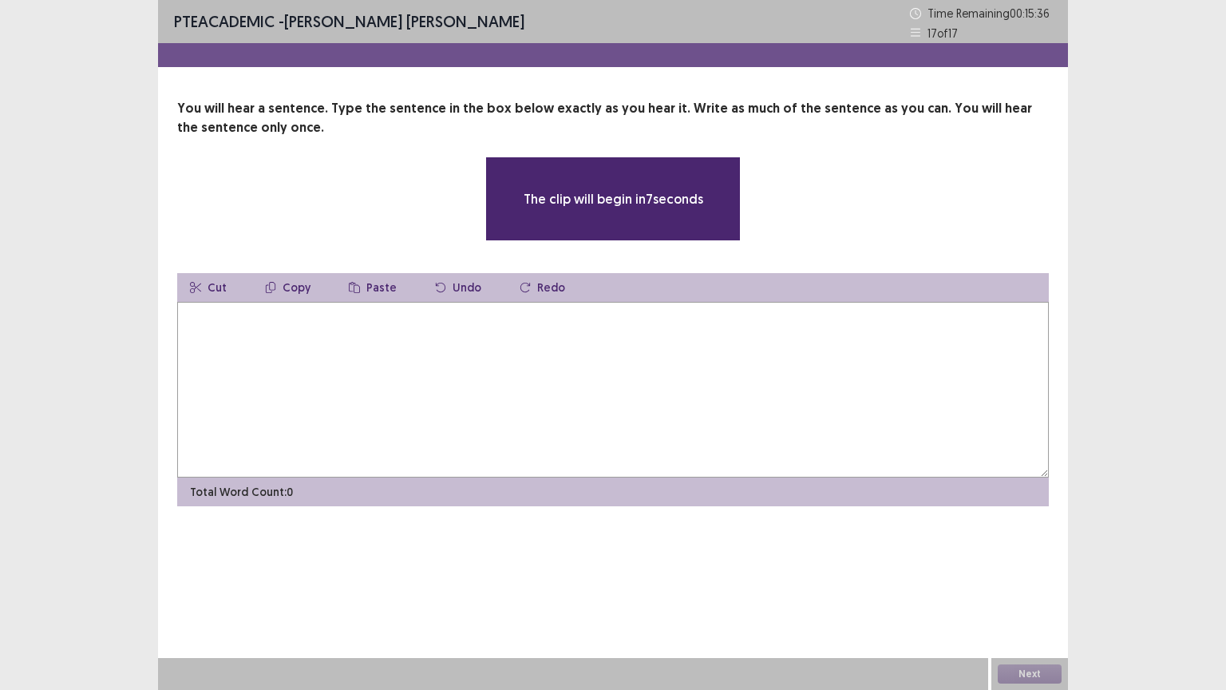
click at [669, 392] on textarea at bounding box center [613, 390] width 872 height 176
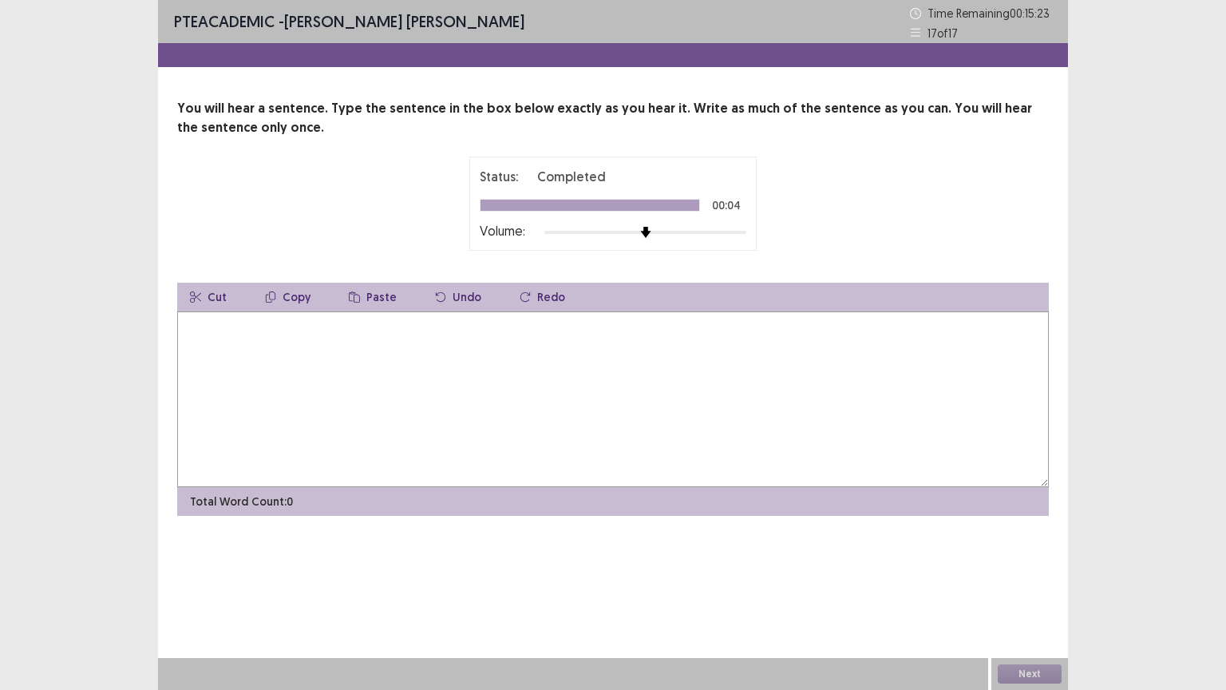
click at [548, 366] on textarea at bounding box center [613, 399] width 872 height 176
type textarea "**********"
click at [1019, 582] on button "Next" at bounding box center [1030, 673] width 64 height 19
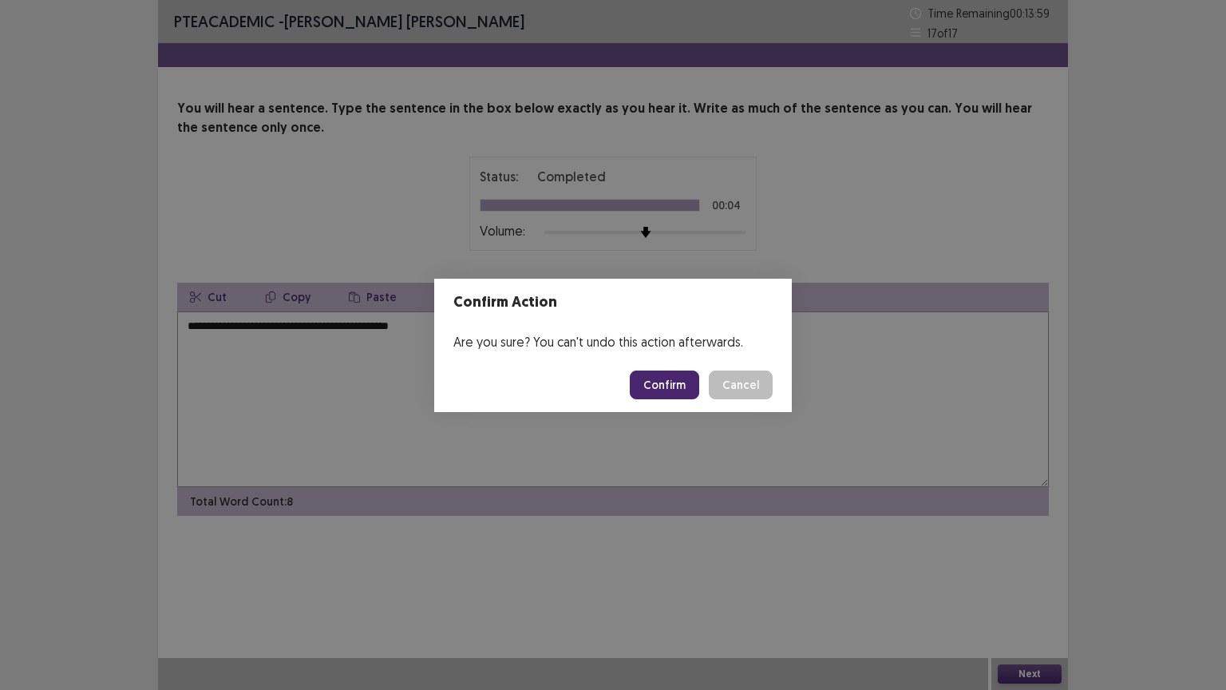
click at [677, 388] on button "Confirm" at bounding box center [664, 384] width 69 height 29
